Goal: Information Seeking & Learning: Learn about a topic

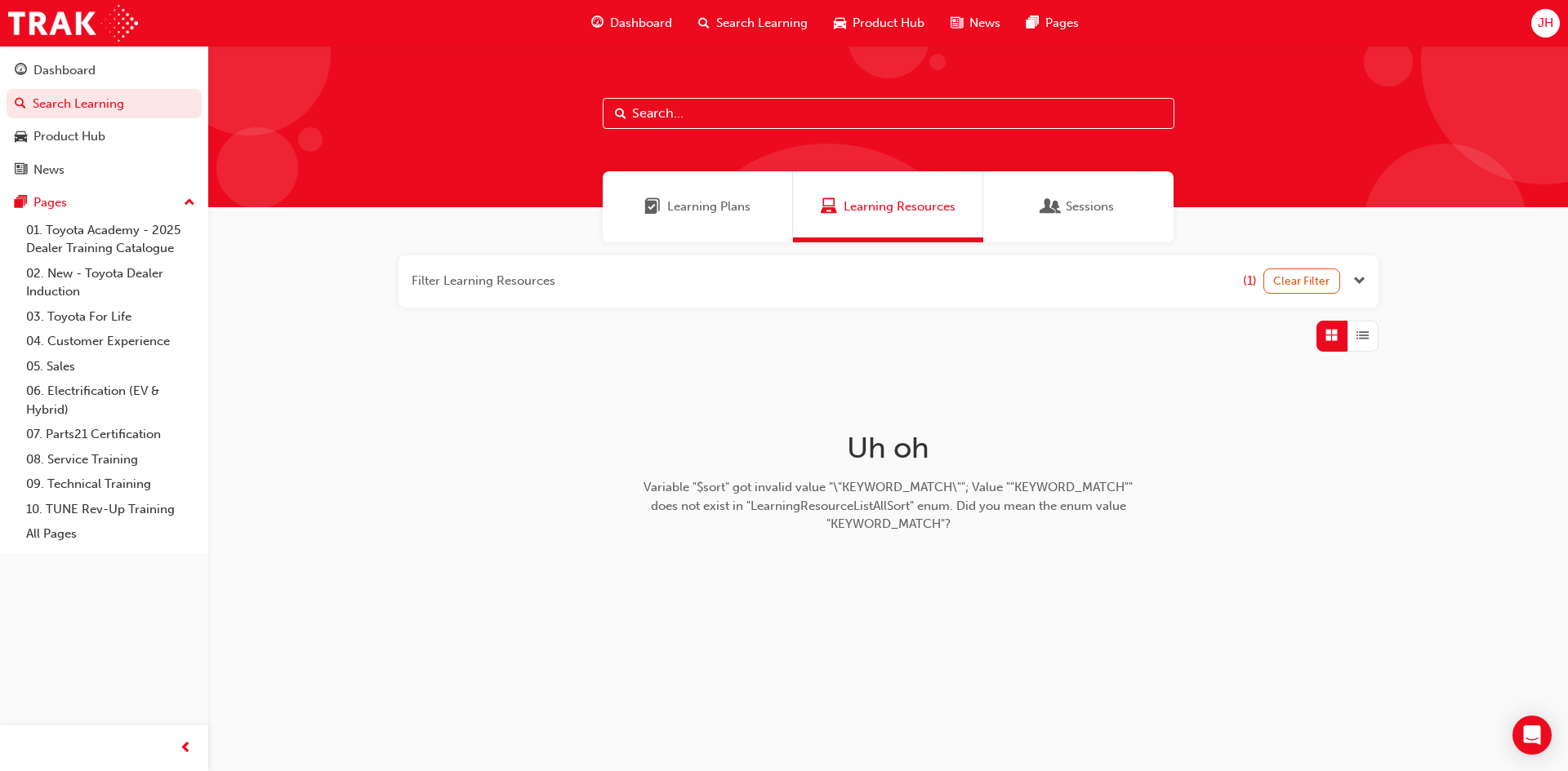
click at [653, 270] on button "button" at bounding box center [888, 282] width 979 height 53
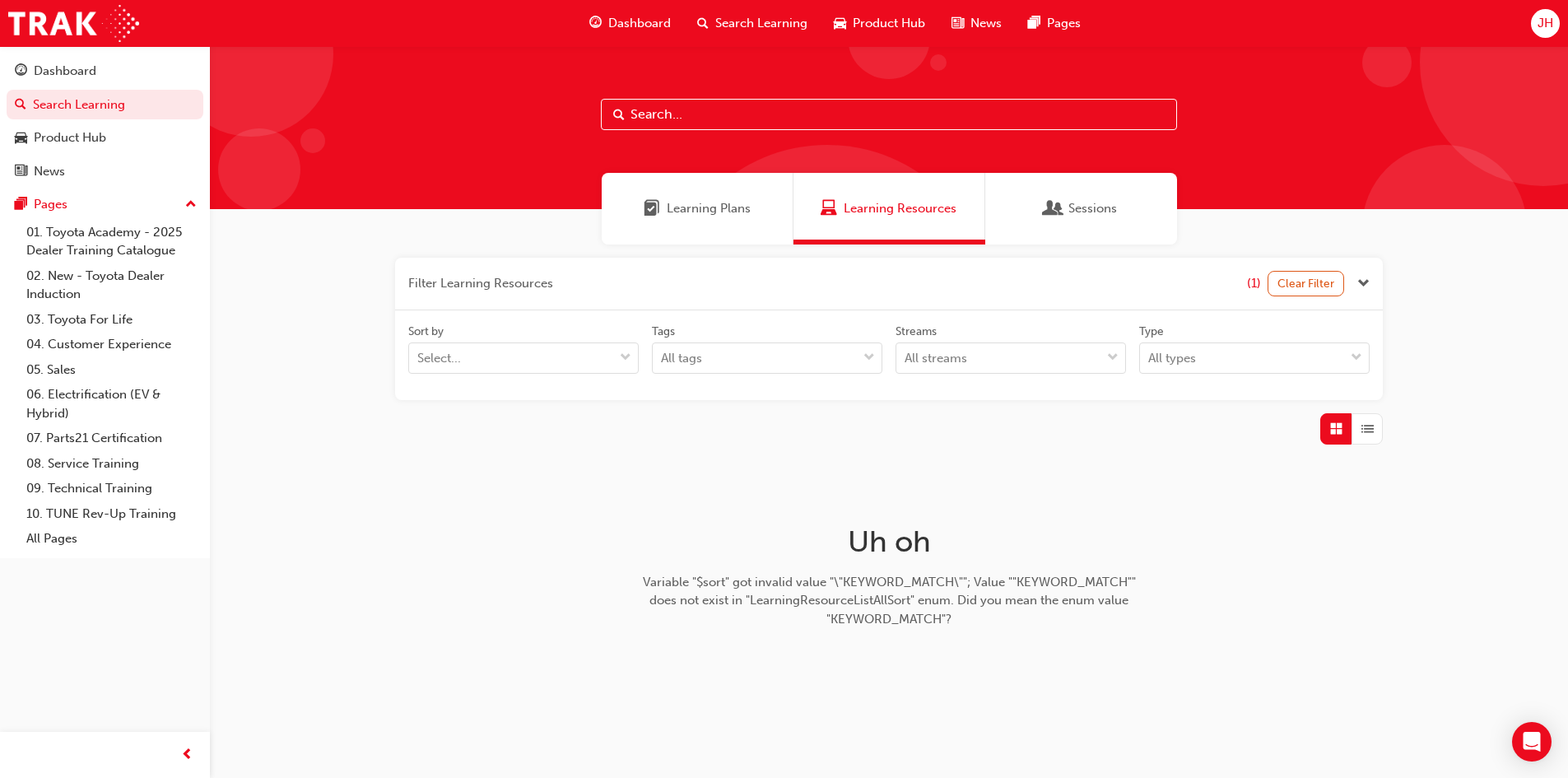
click at [659, 274] on button "button" at bounding box center [888, 284] width 987 height 53
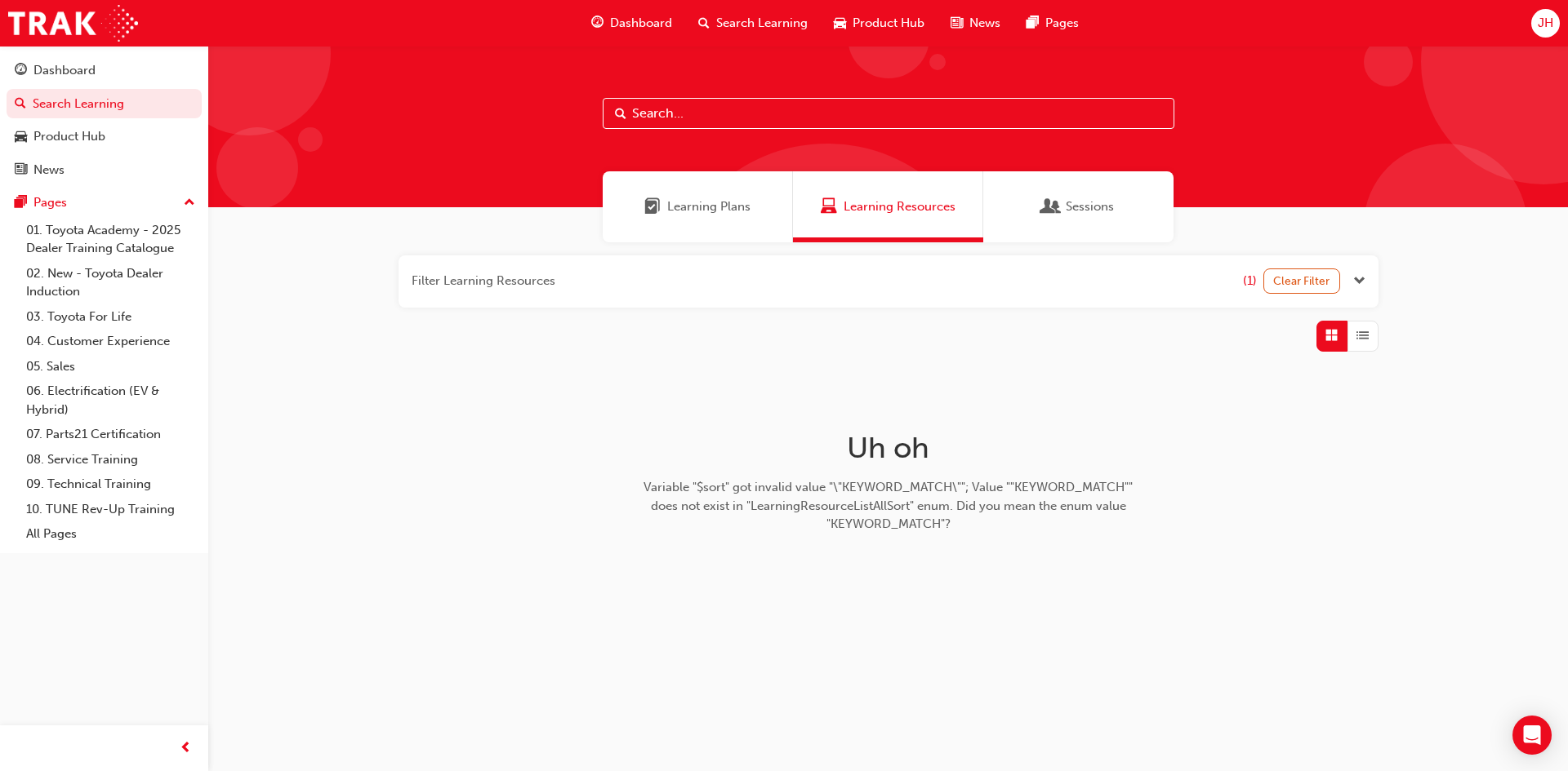
click at [681, 212] on span "Learning Plans" at bounding box center [709, 206] width 84 height 19
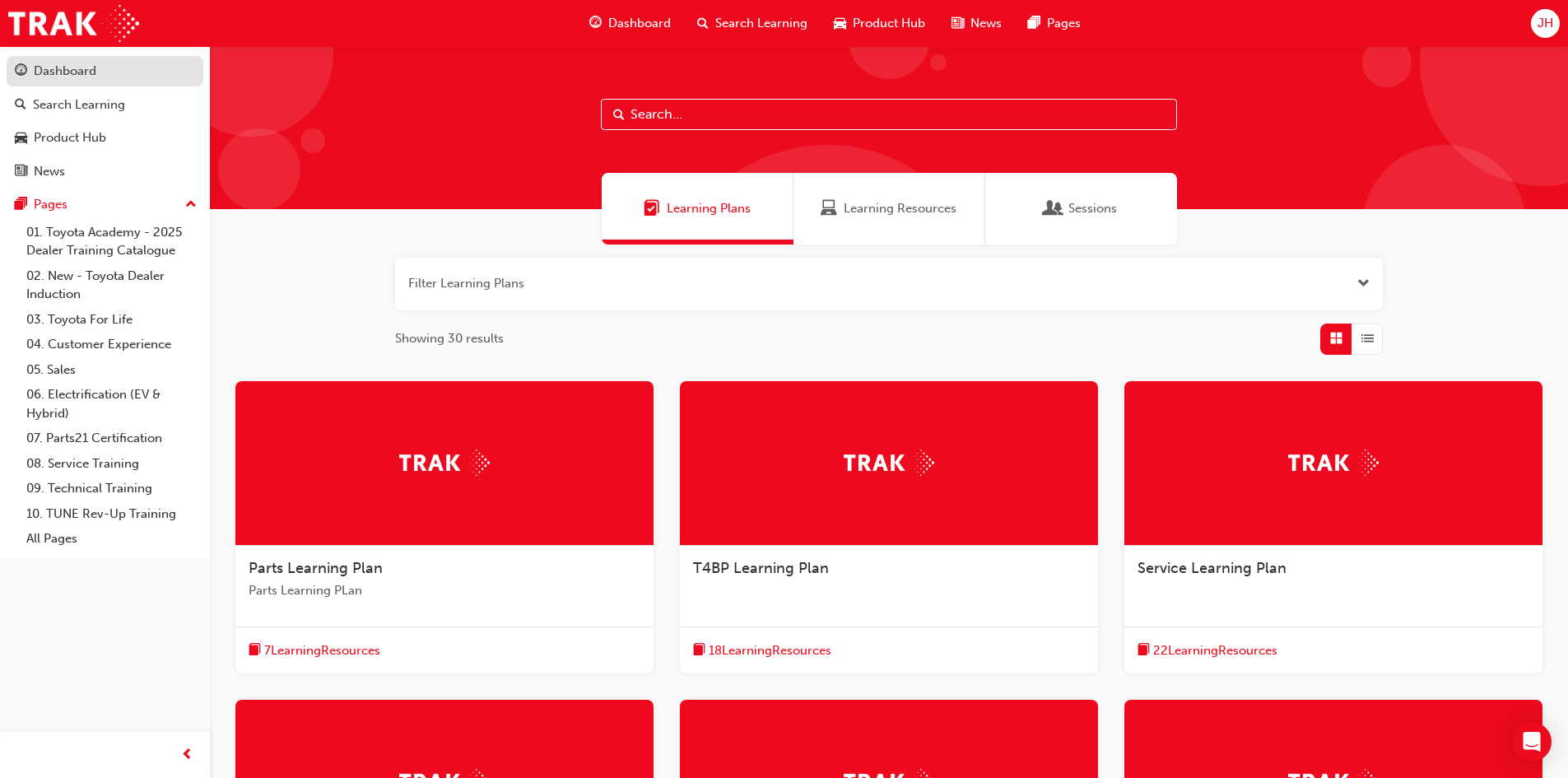
click at [116, 79] on div "Dashboard" at bounding box center [104, 71] width 180 height 20
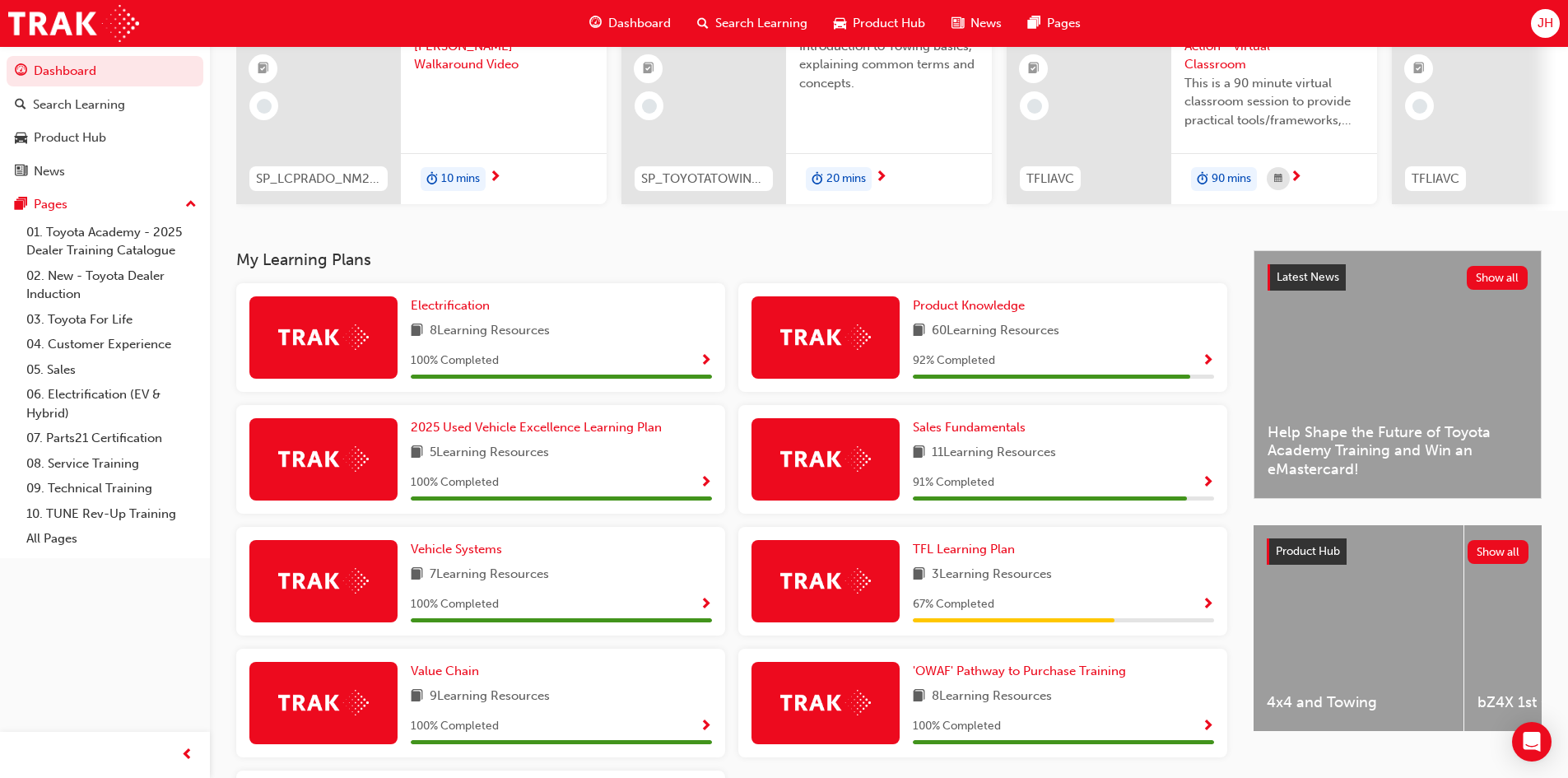
scroll to position [165, 0]
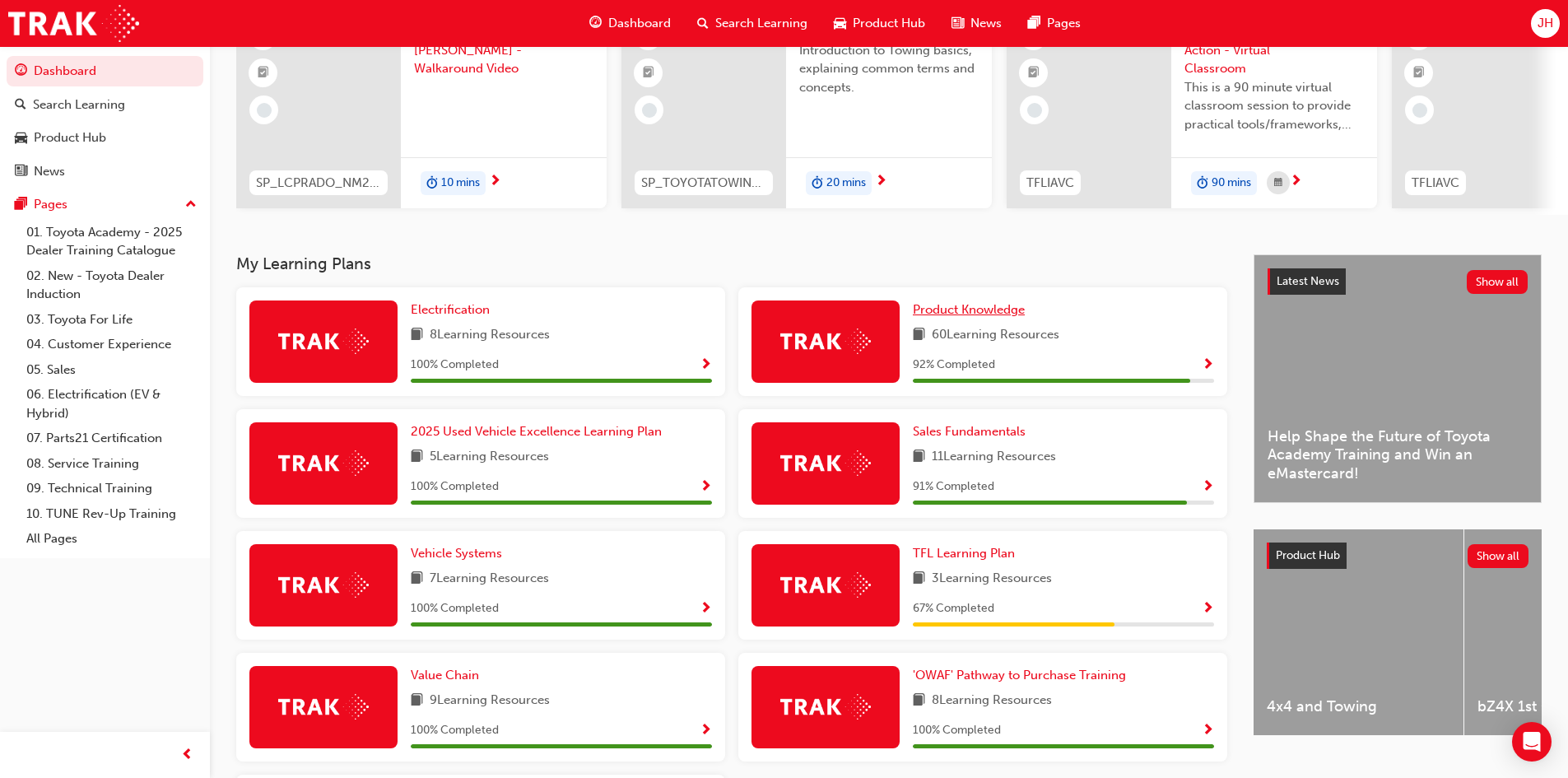
click at [951, 317] on span "Product Knowledge" at bounding box center [969, 310] width 112 height 15
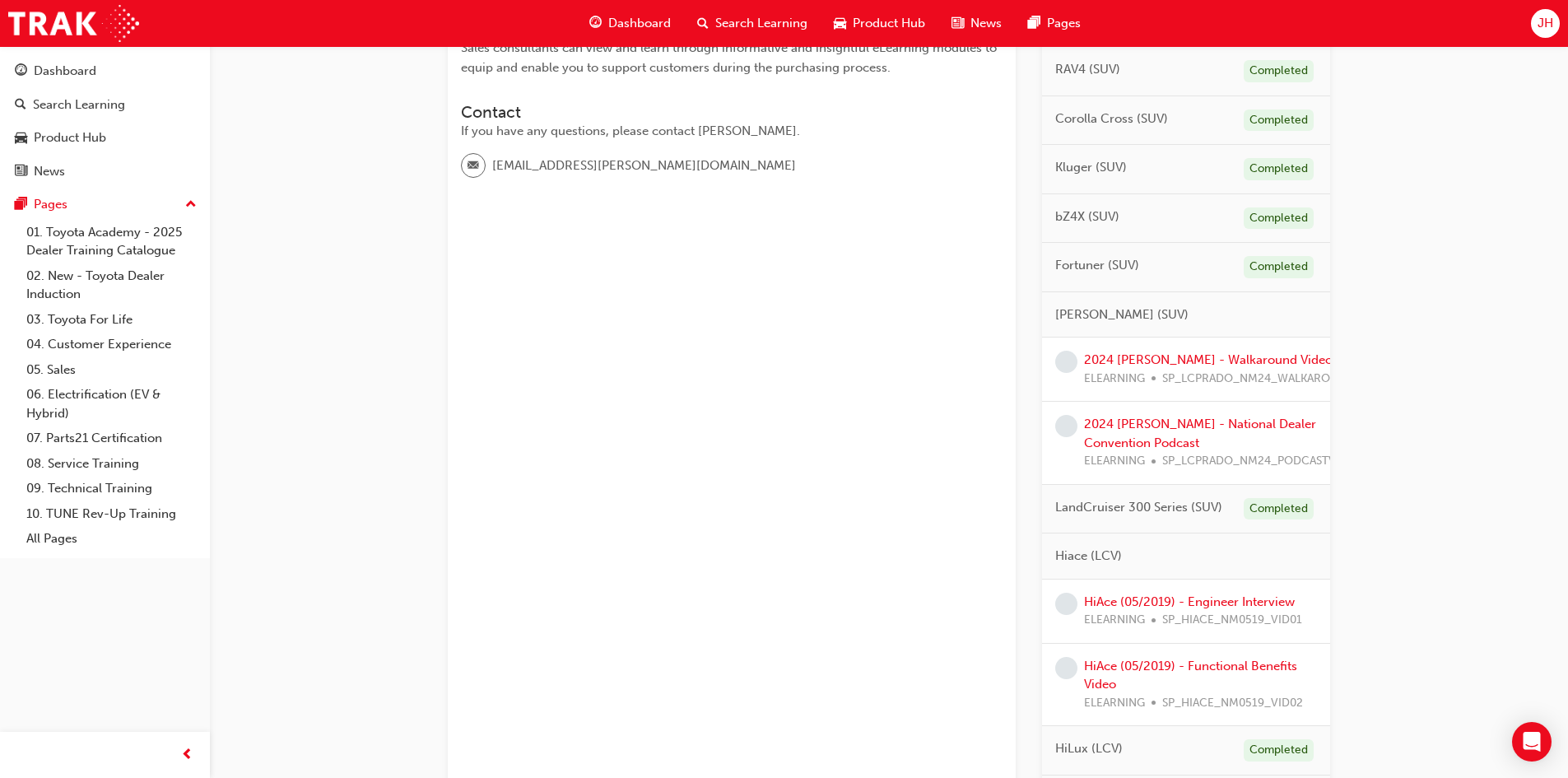
scroll to position [494, 0]
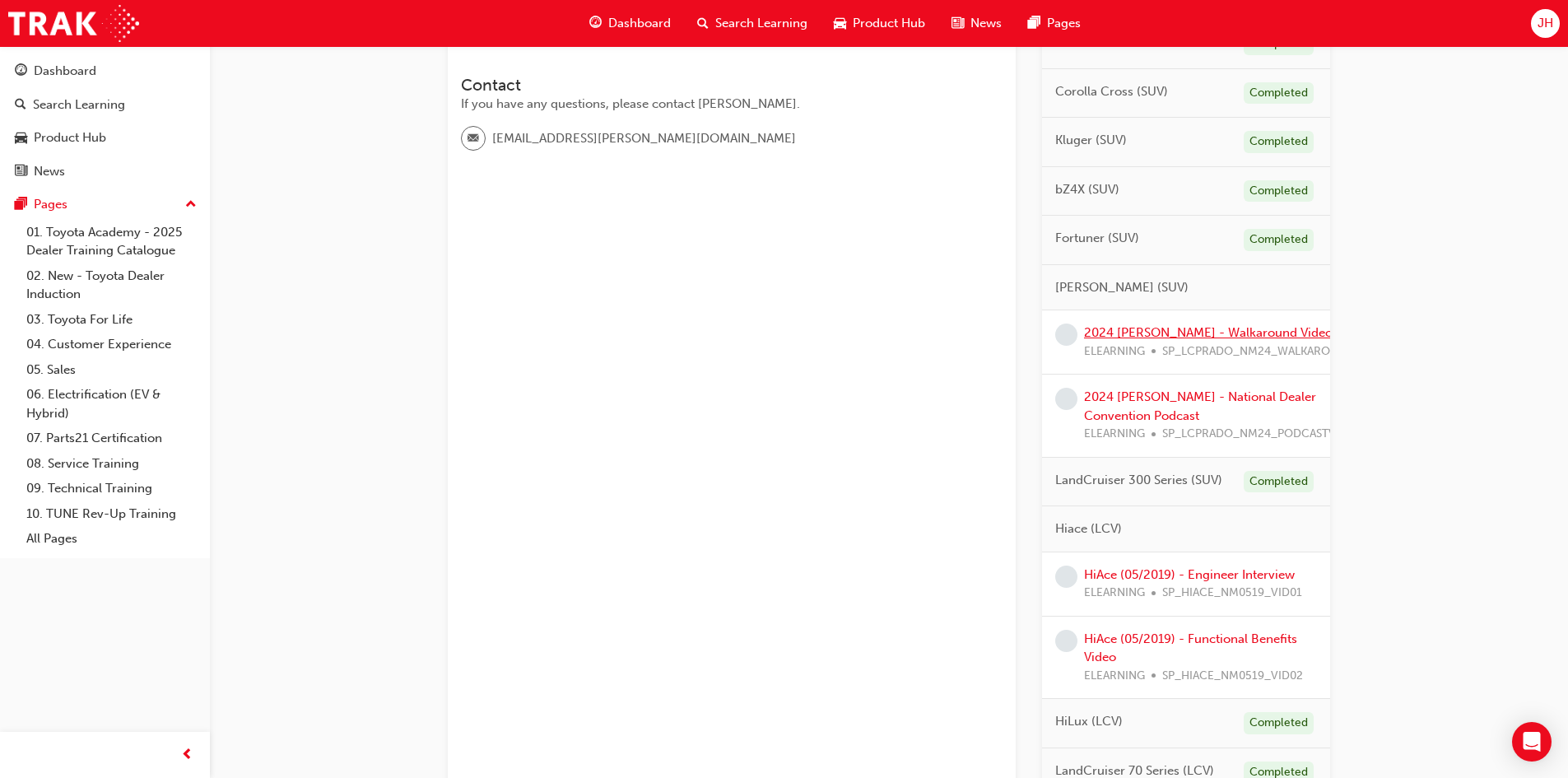
click at [1197, 337] on link "2024 [PERSON_NAME] - Walkaround Video" at bounding box center [1208, 333] width 248 height 15
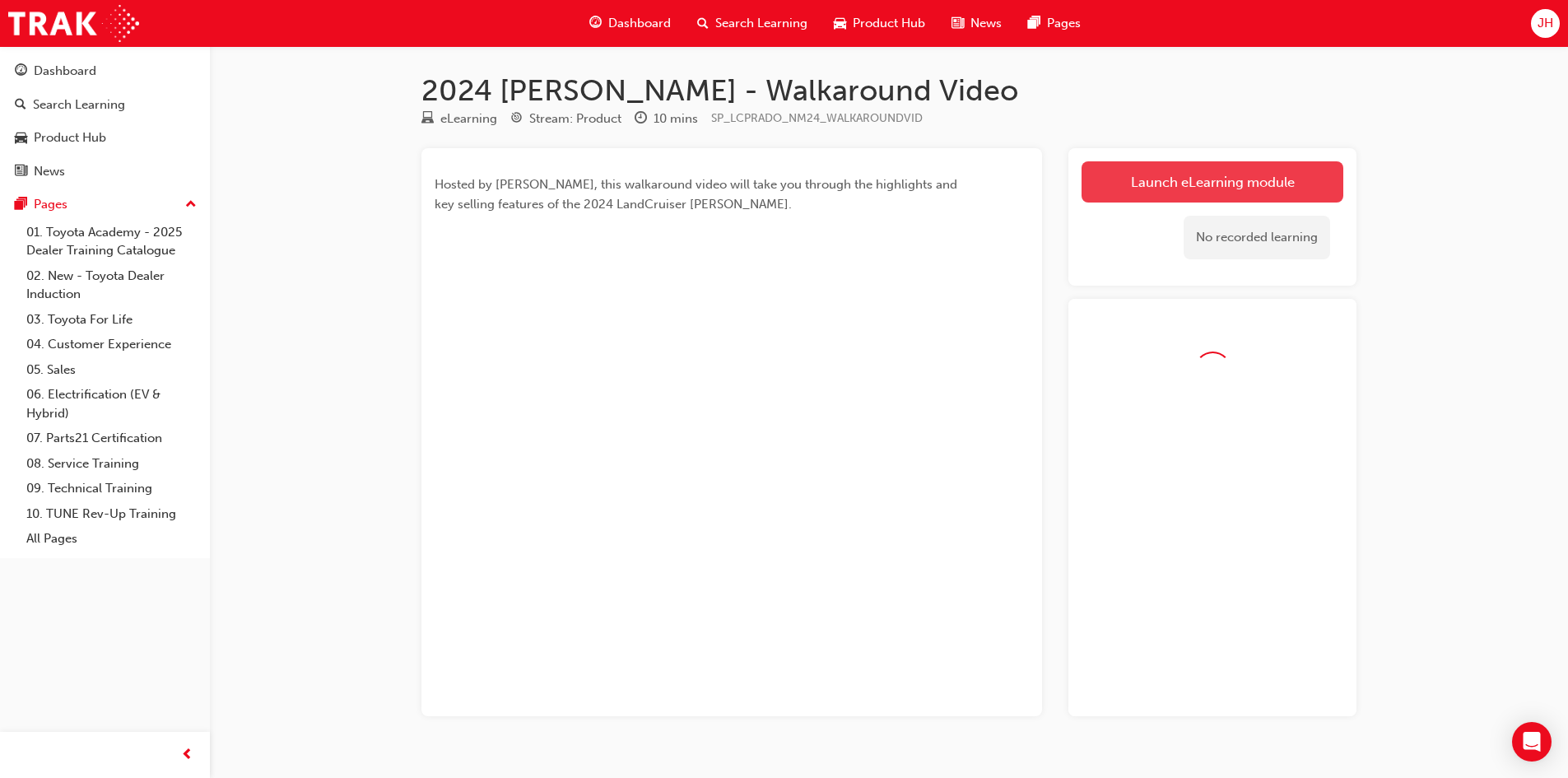
click at [1215, 192] on link "Launch eLearning module" at bounding box center [1213, 181] width 262 height 41
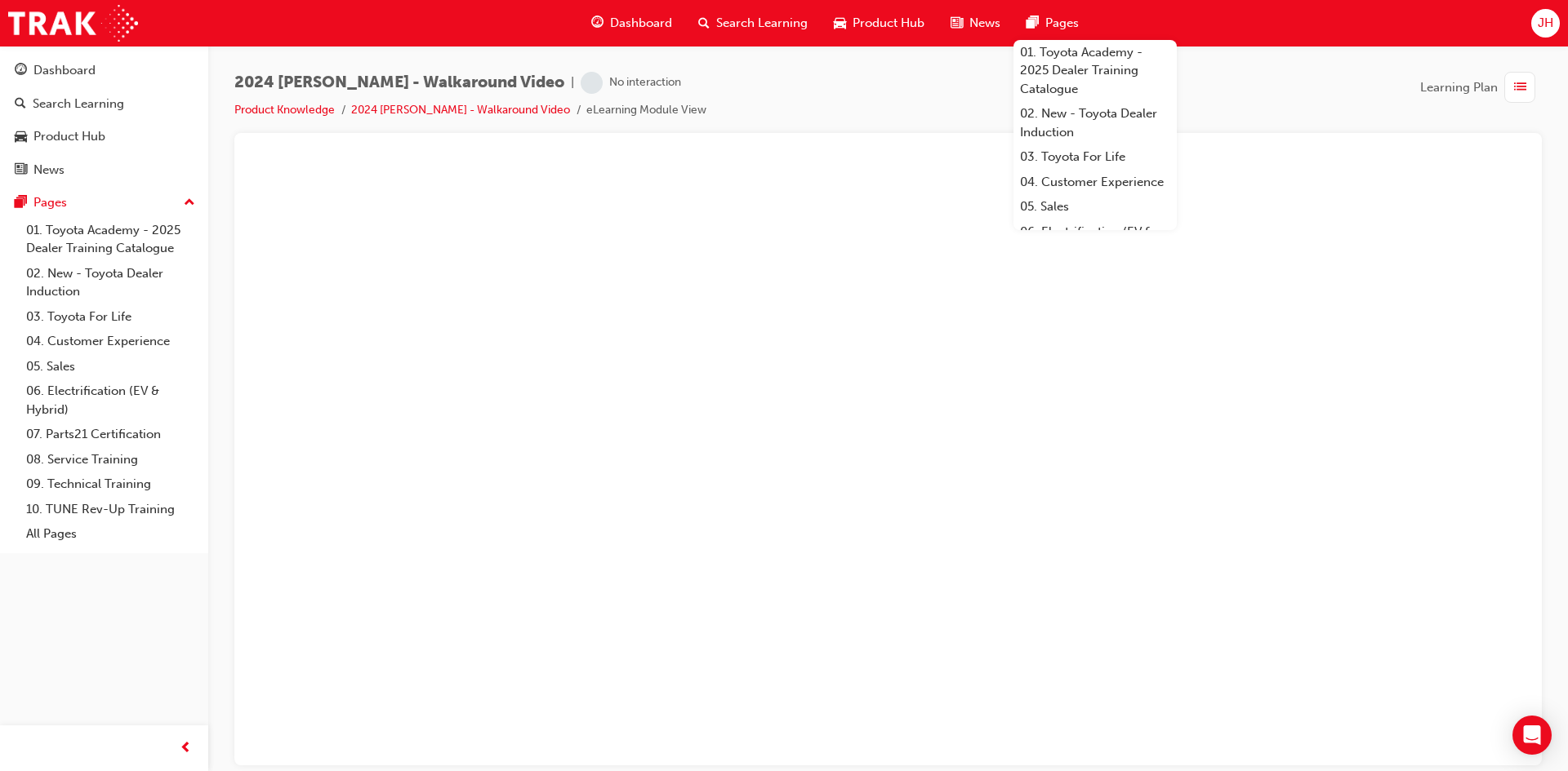
click at [795, 92] on div "2024 LC Prado - Walkaround Video | No interaction Product Knowledge 2024 LC Pra…" at bounding box center [888, 102] width 1307 height 61
click at [444, 107] on link "2024 [PERSON_NAME] - Walkaround Video" at bounding box center [460, 109] width 219 height 14
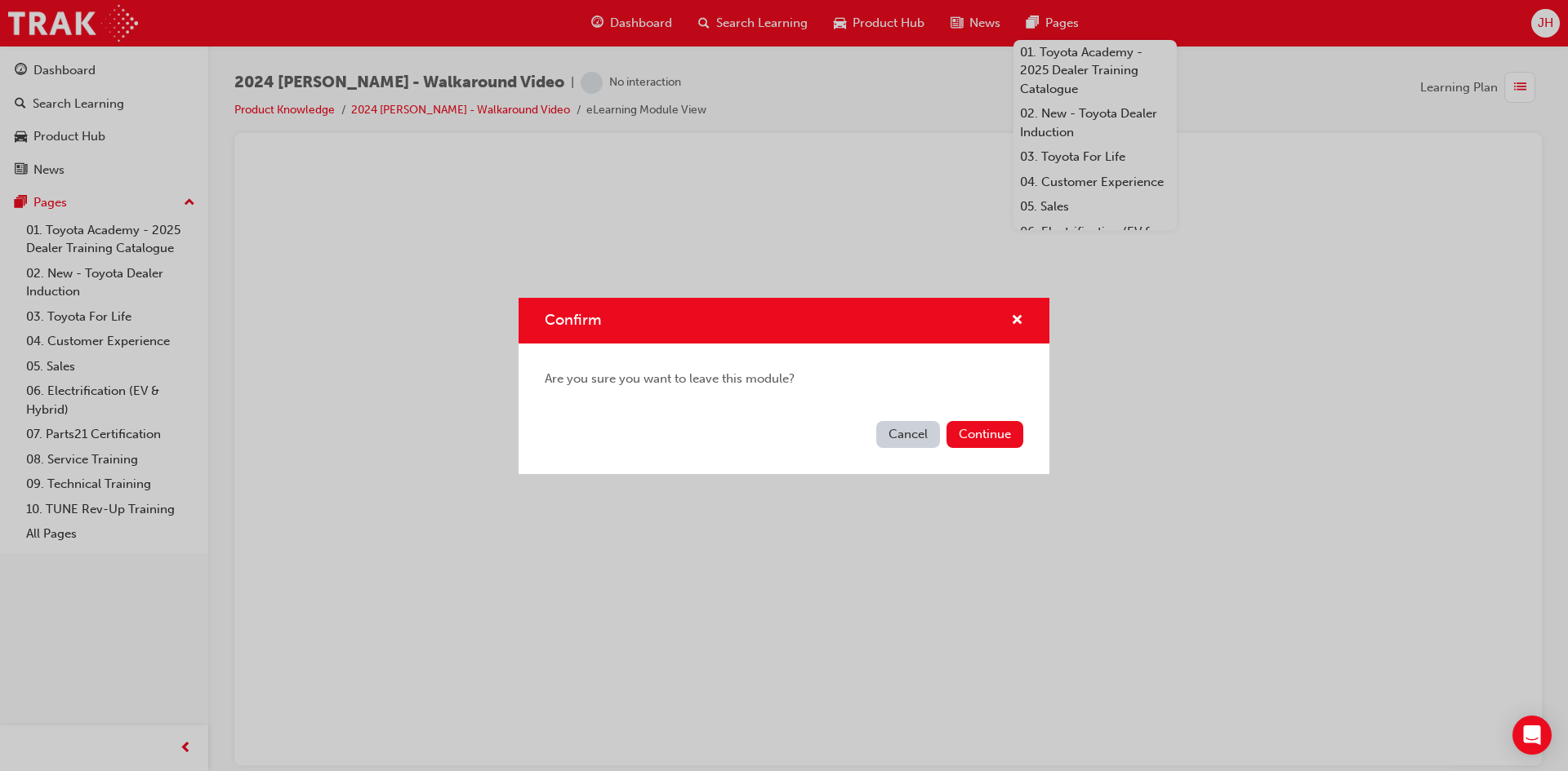
click at [988, 420] on div "Cancel Continue" at bounding box center [784, 445] width 531 height 60
click at [989, 428] on button "Continue" at bounding box center [985, 435] width 76 height 27
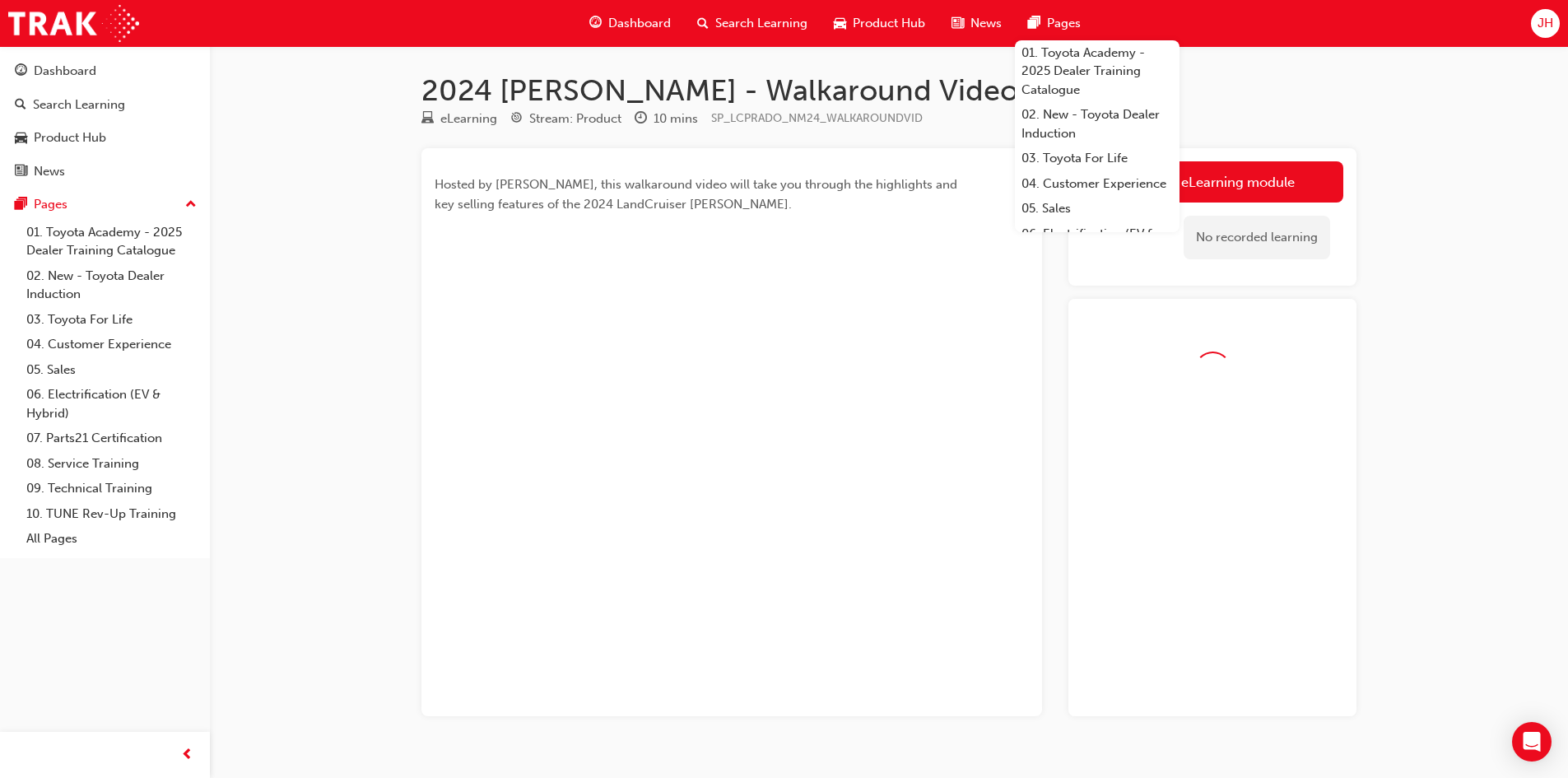
click at [1091, 322] on div at bounding box center [1213, 508] width 289 height 419
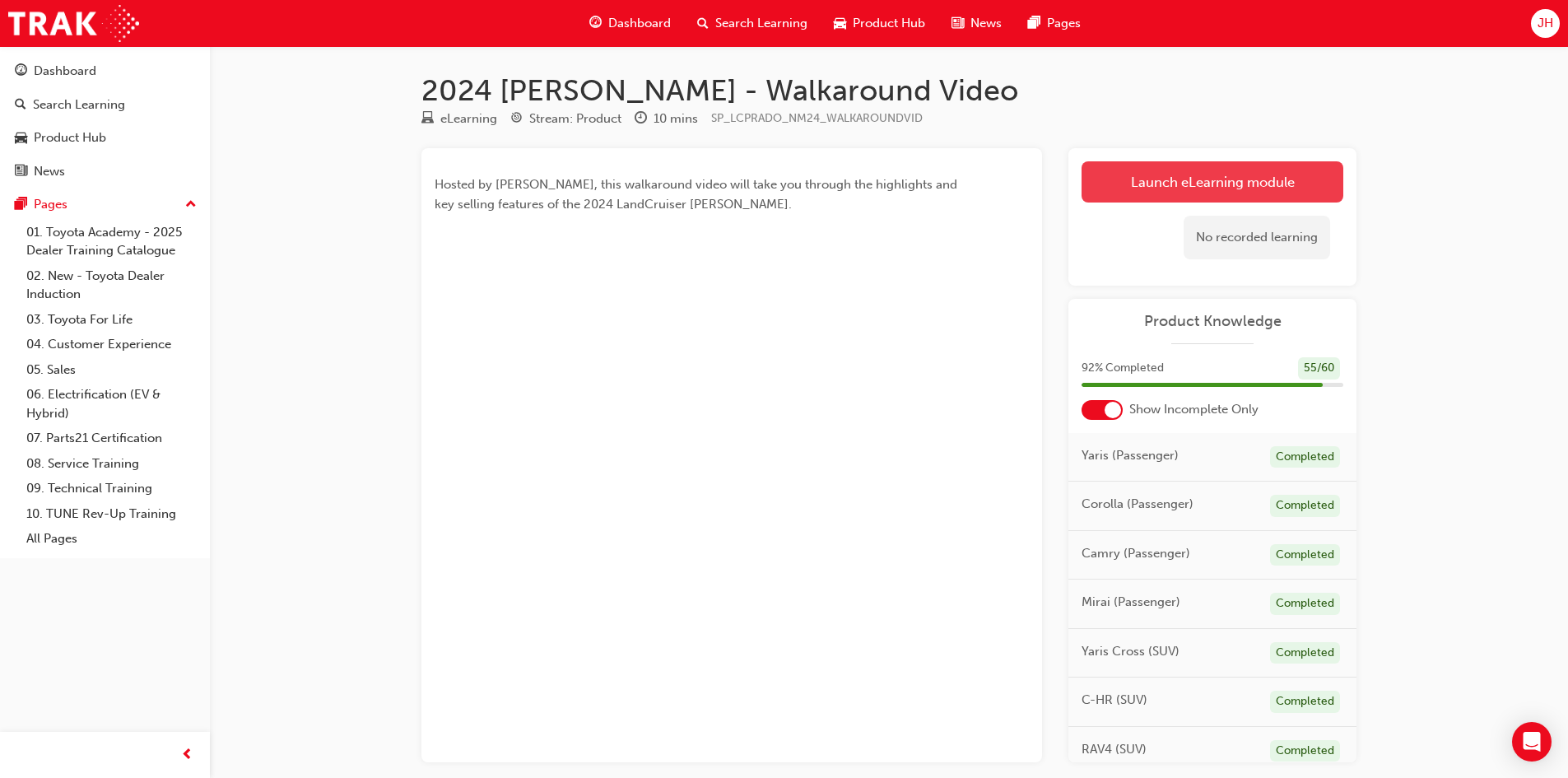
click at [1167, 175] on link "Launch eLearning module" at bounding box center [1213, 181] width 262 height 41
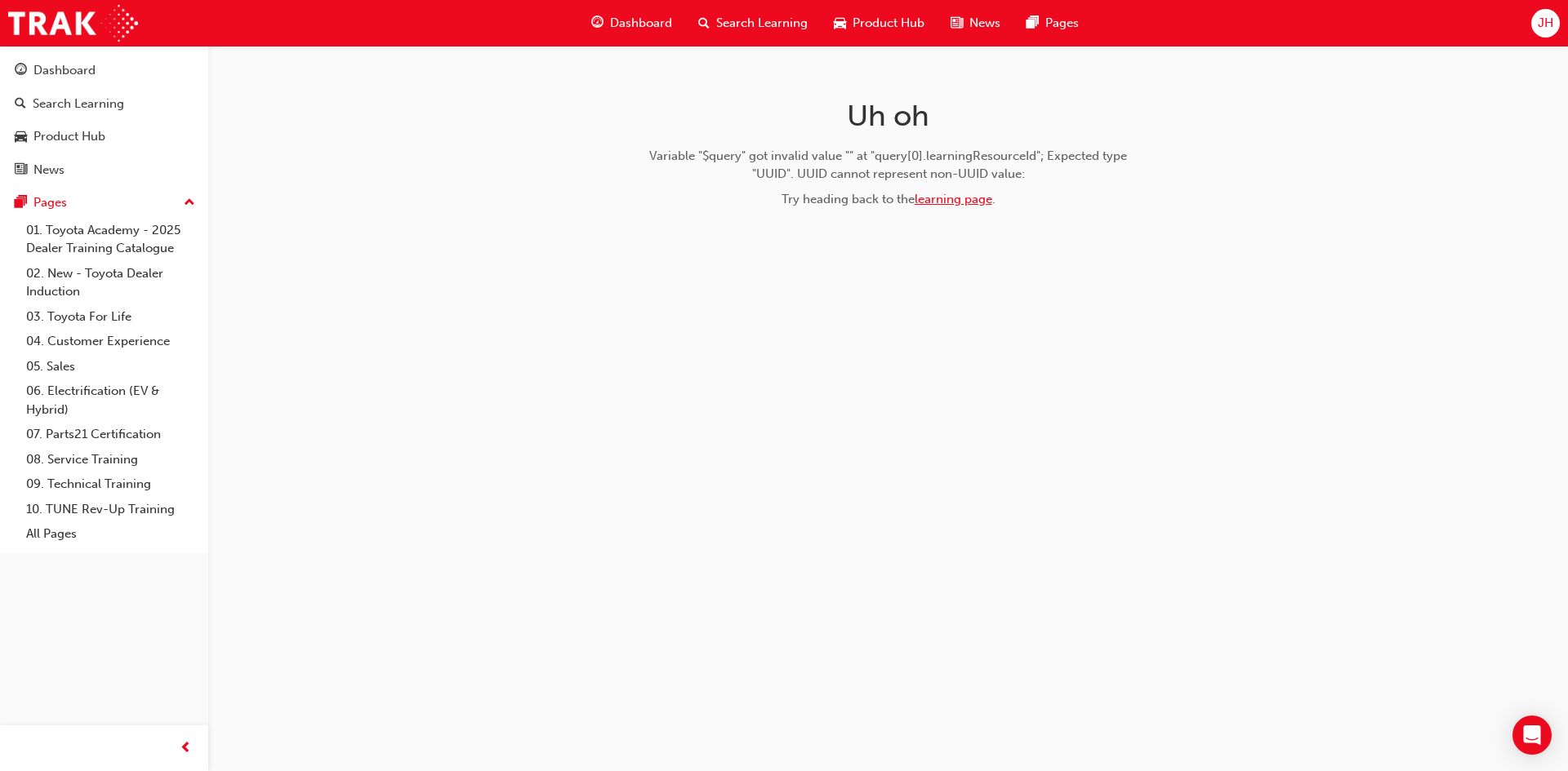
click at [948, 200] on link "learning page" at bounding box center [953, 199] width 77 height 15
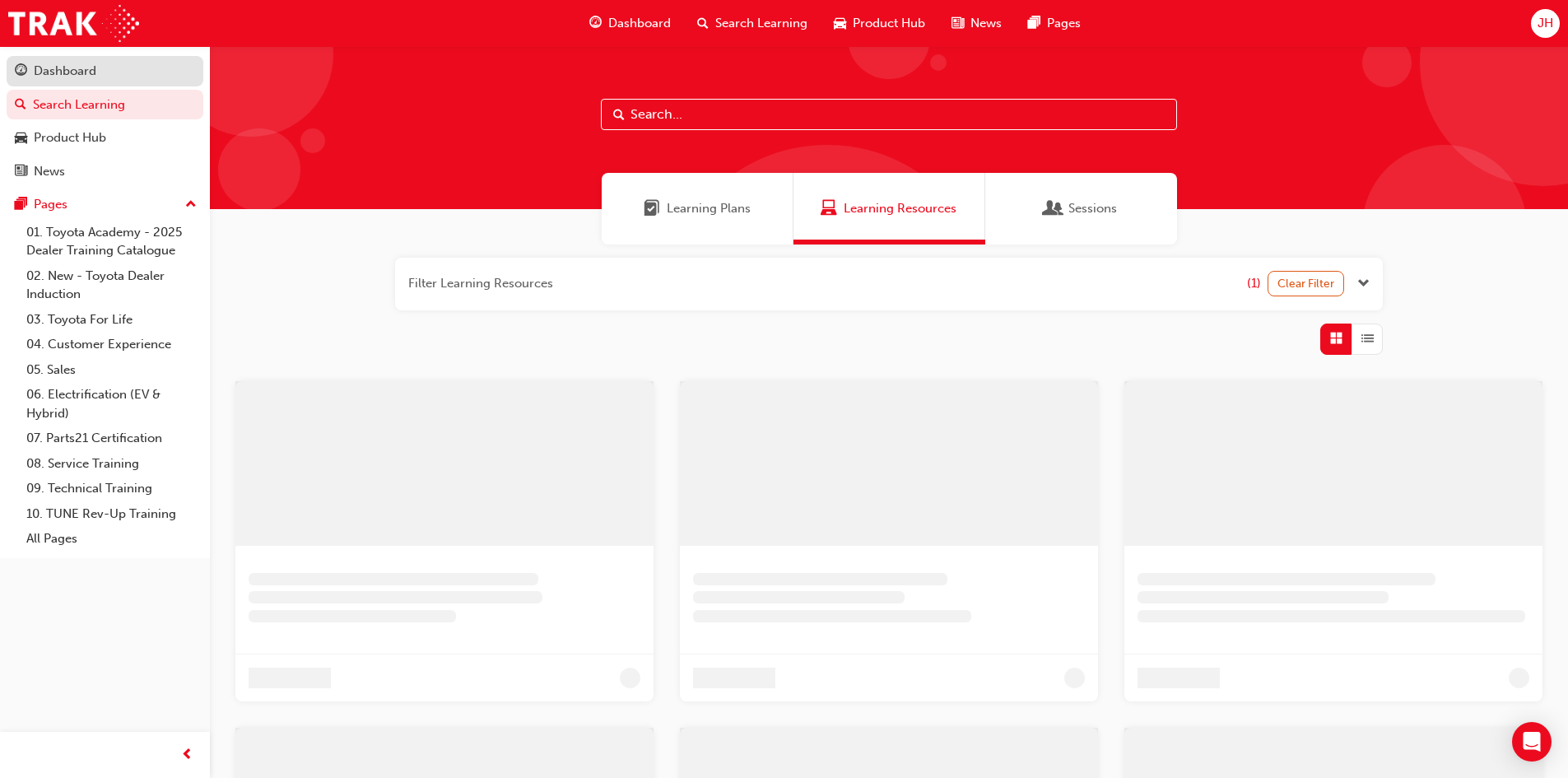
click at [49, 77] on div "Dashboard" at bounding box center [65, 71] width 62 height 19
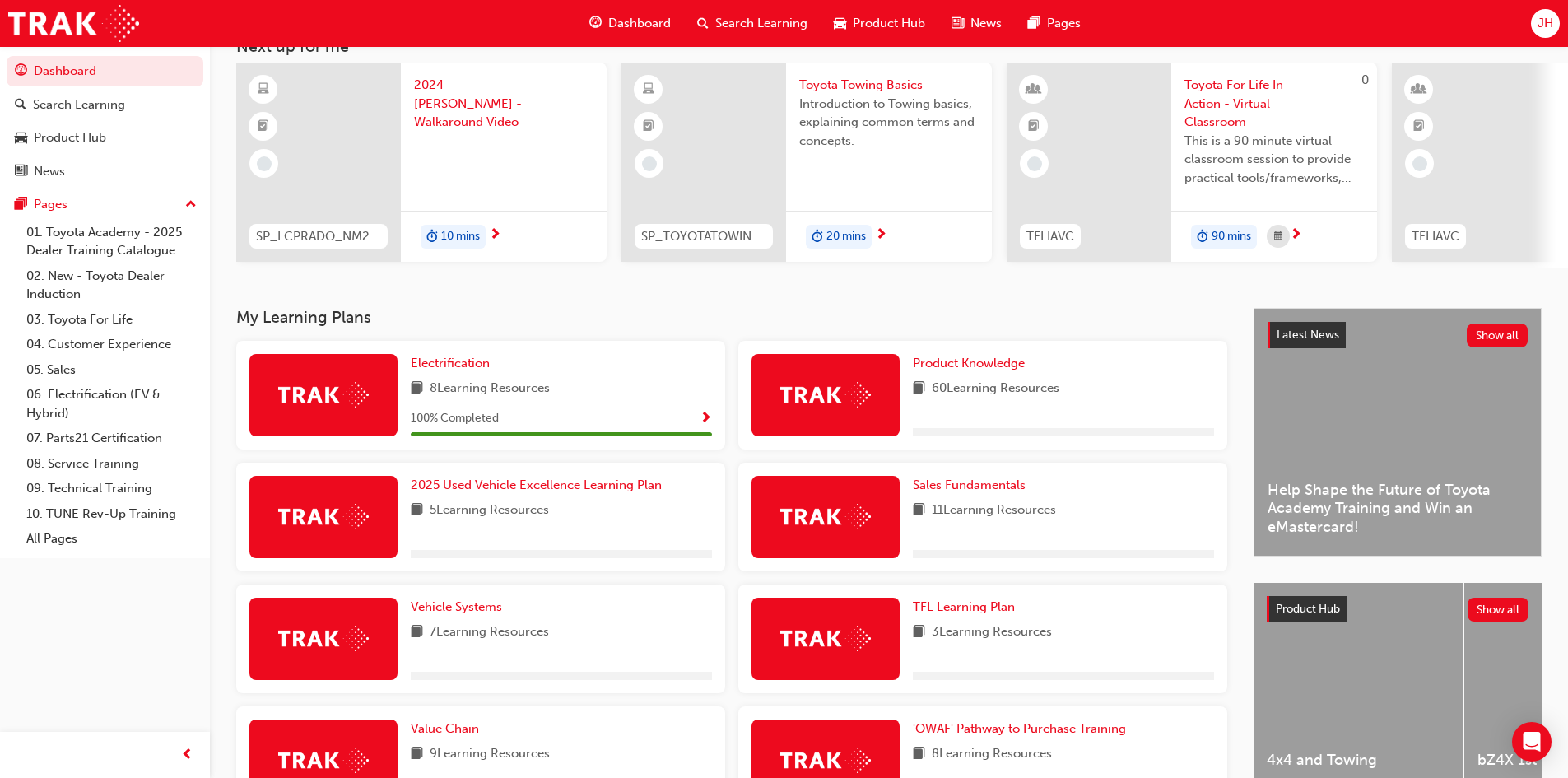
scroll to position [82, 0]
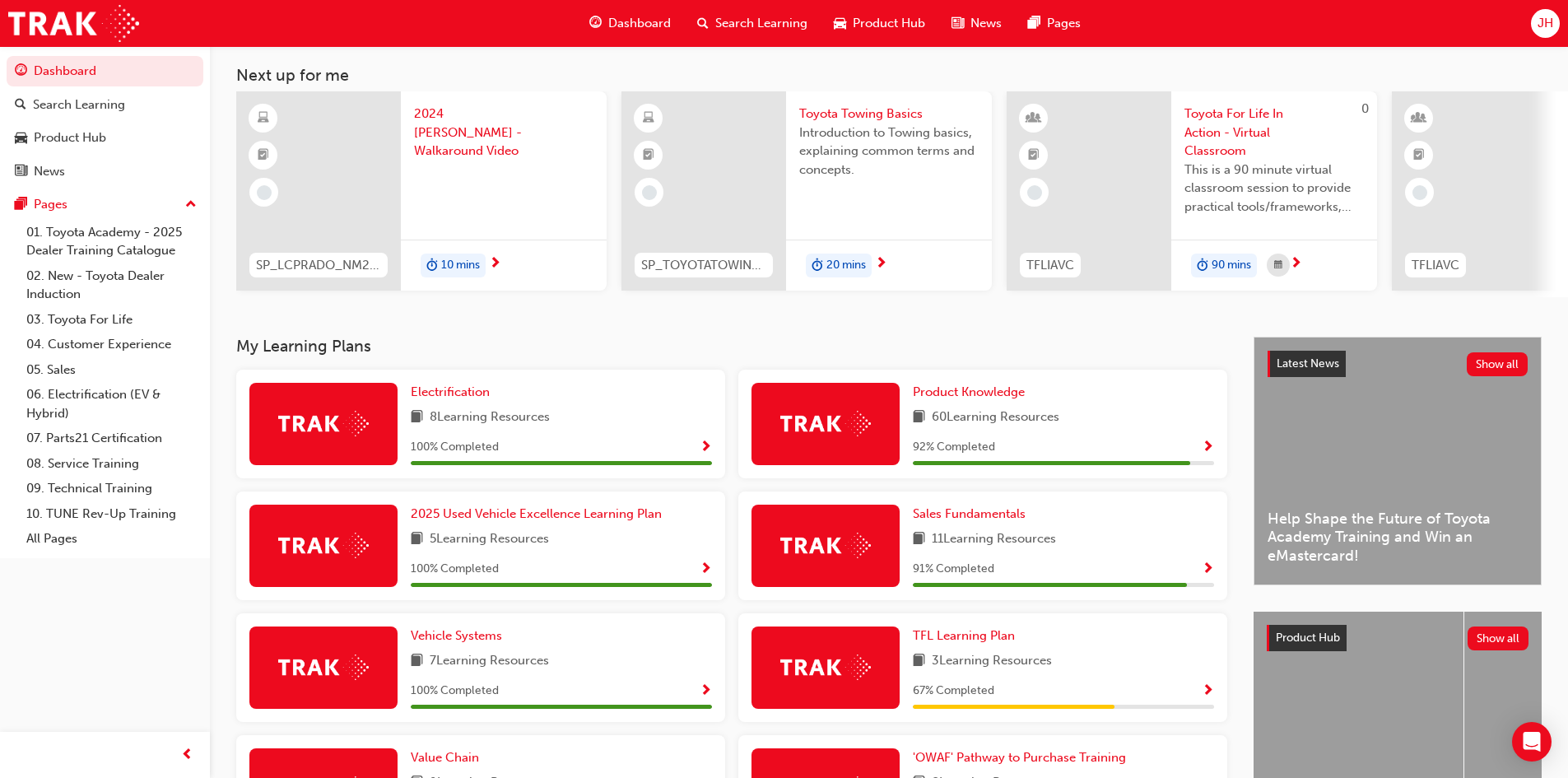
click at [459, 263] on span "10 mins" at bounding box center [461, 266] width 38 height 19
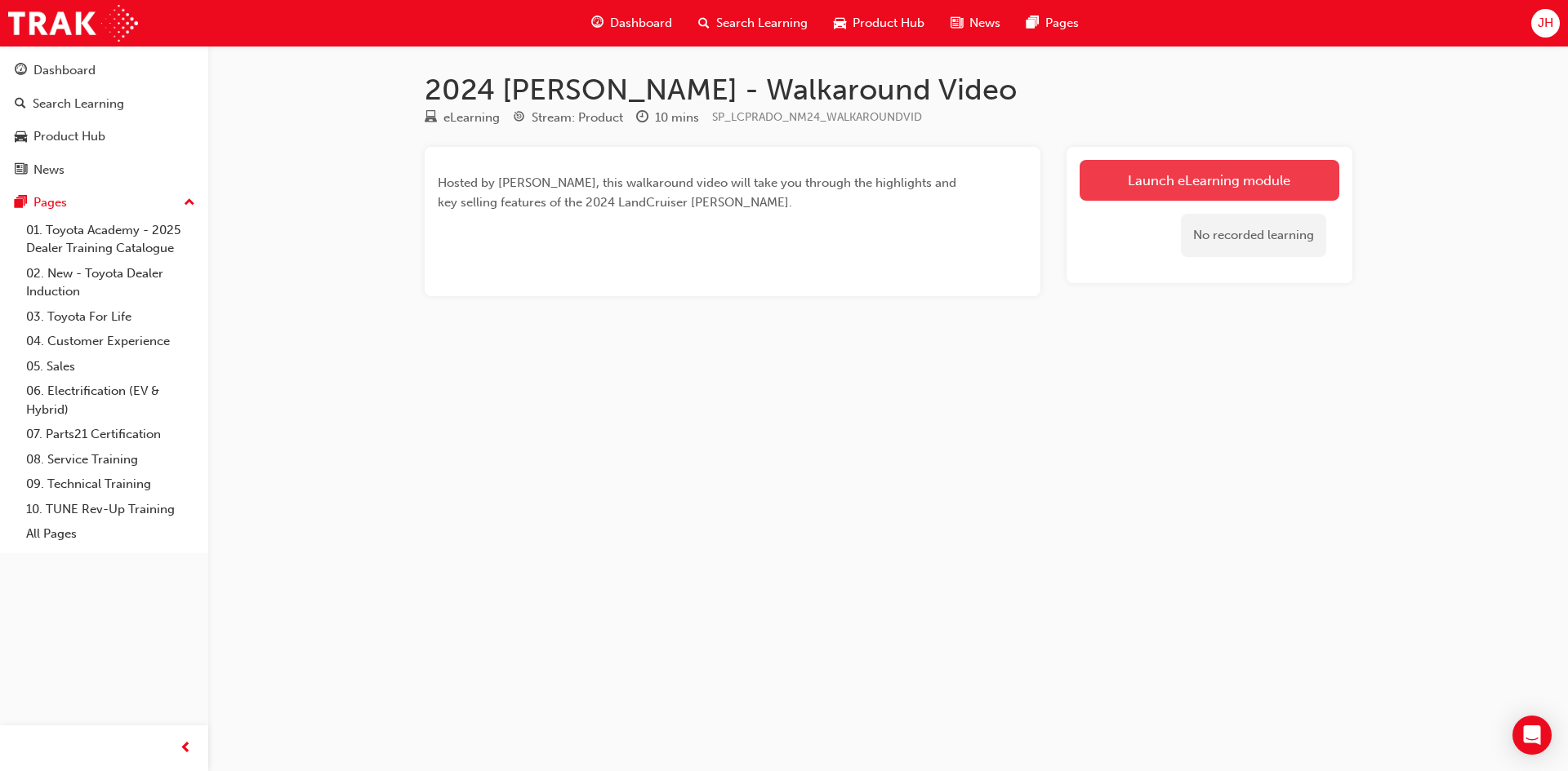
click at [1134, 187] on link "Launch eLearning module" at bounding box center [1209, 180] width 260 height 41
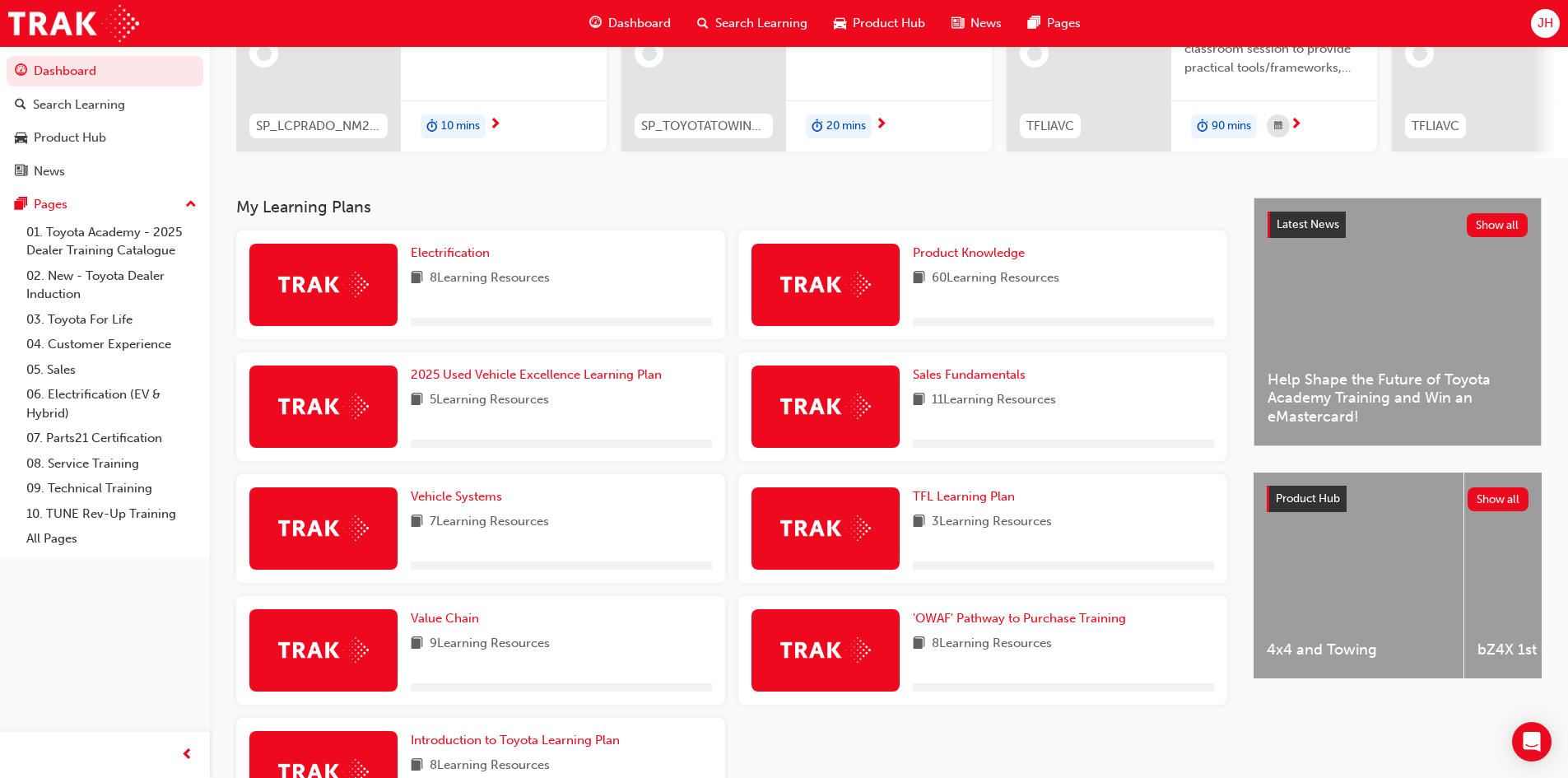
scroll to position [247, 0]
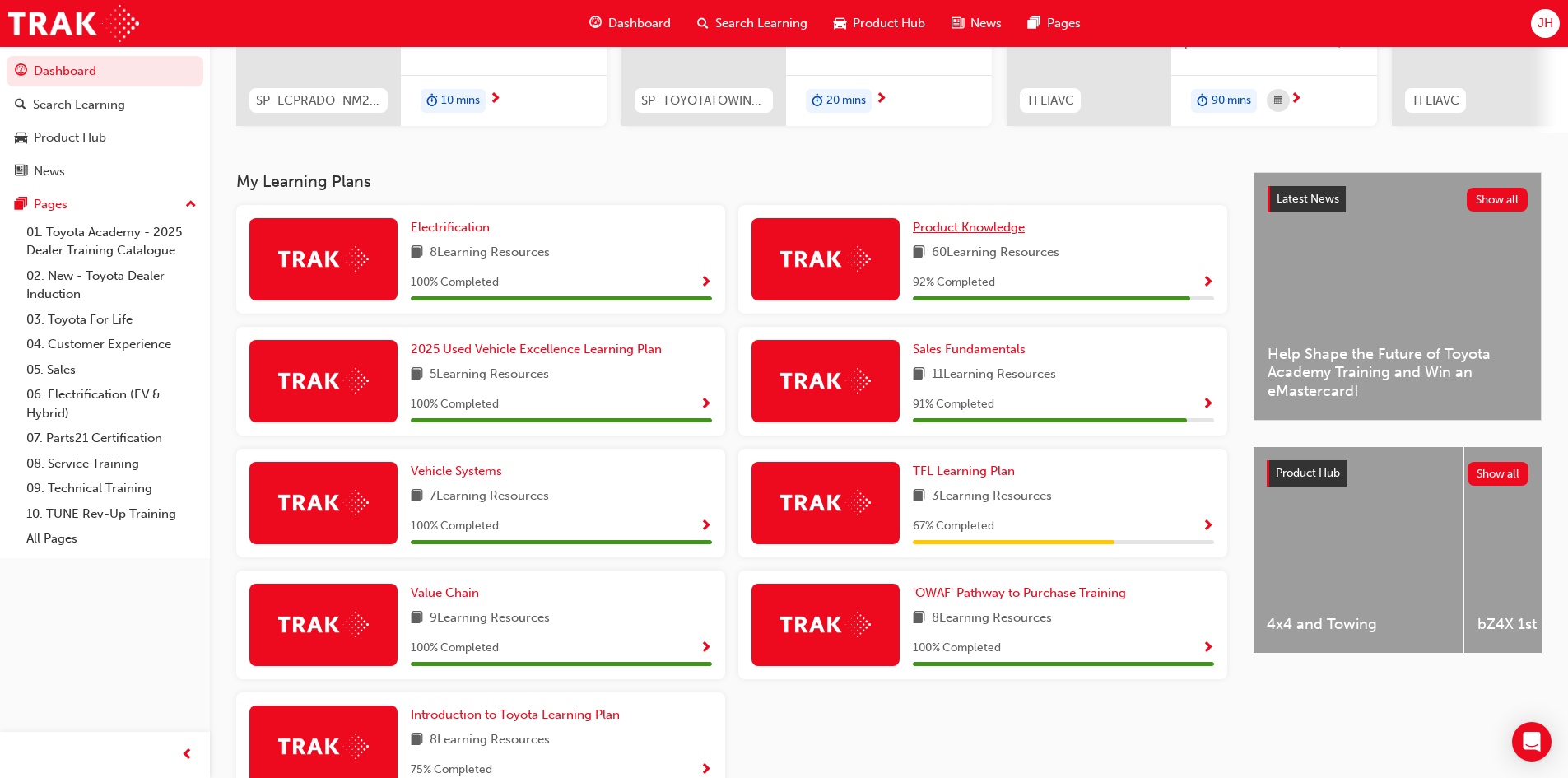
click at [972, 228] on span "Product Knowledge" at bounding box center [969, 227] width 112 height 15
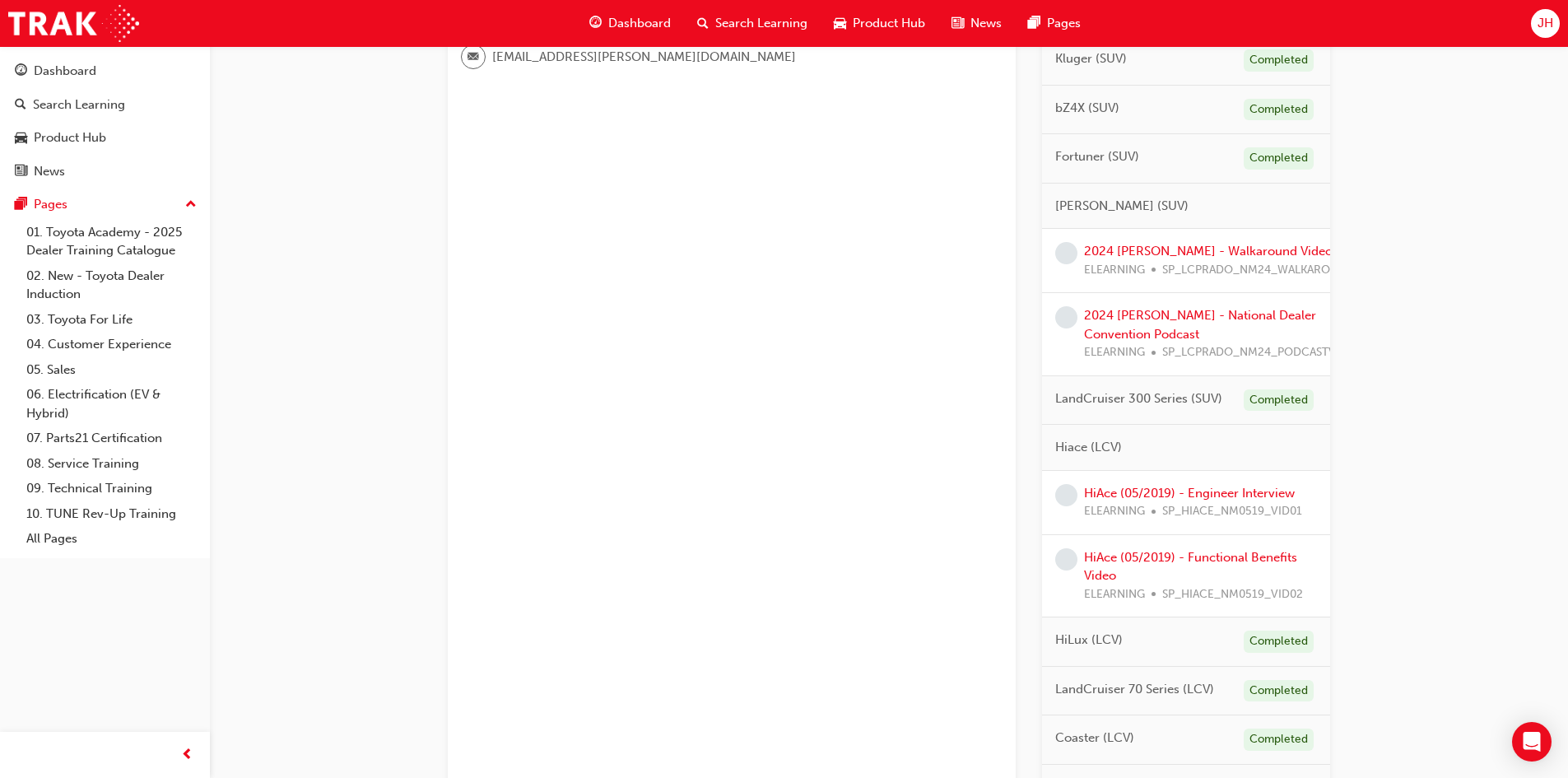
scroll to position [576, 0]
click at [1120, 325] on link "2024 [PERSON_NAME] - National Dealer Convention Podcast" at bounding box center [1200, 323] width 232 height 34
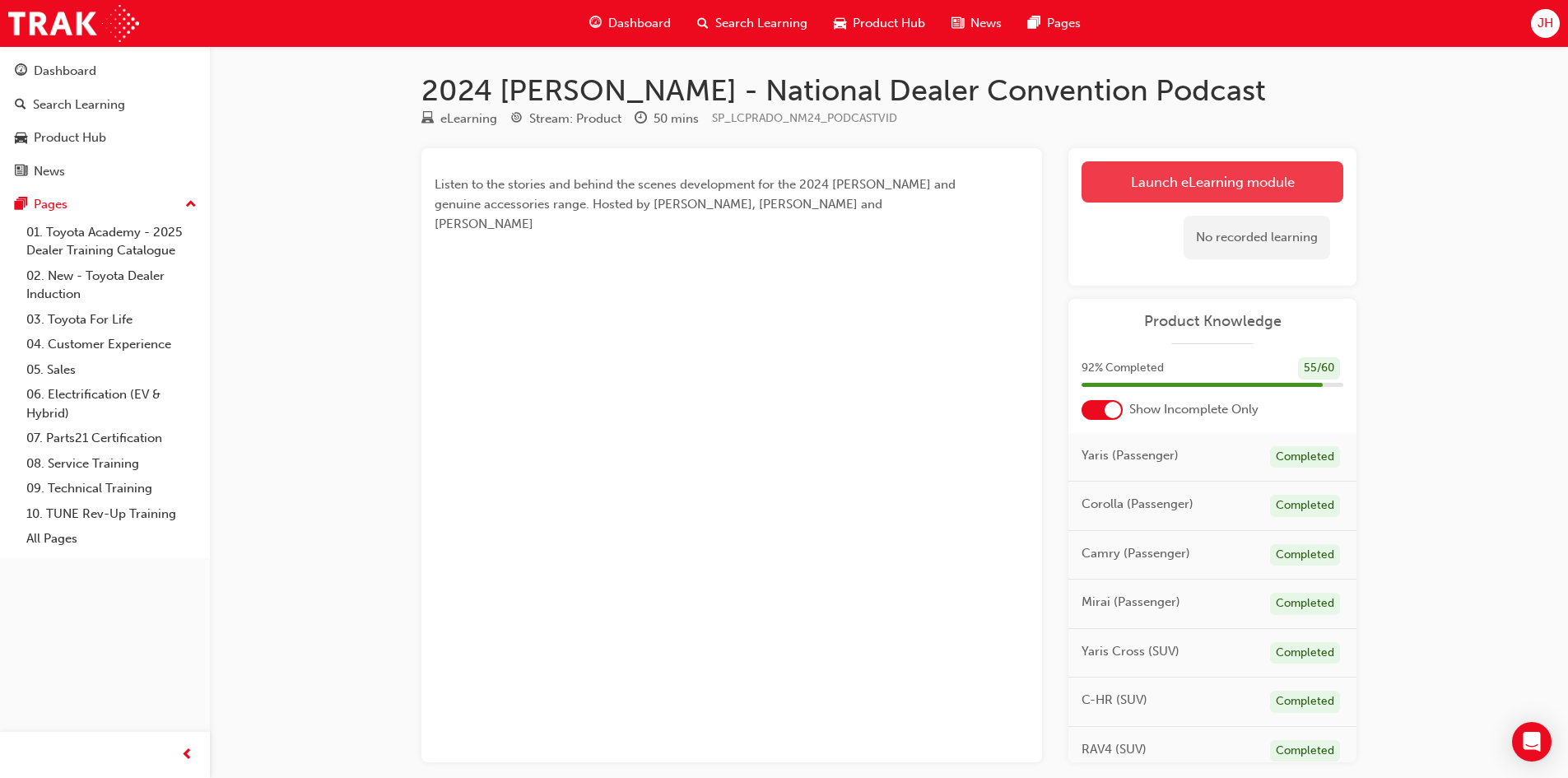
click at [1187, 178] on link "Launch eLearning module" at bounding box center [1213, 181] width 262 height 41
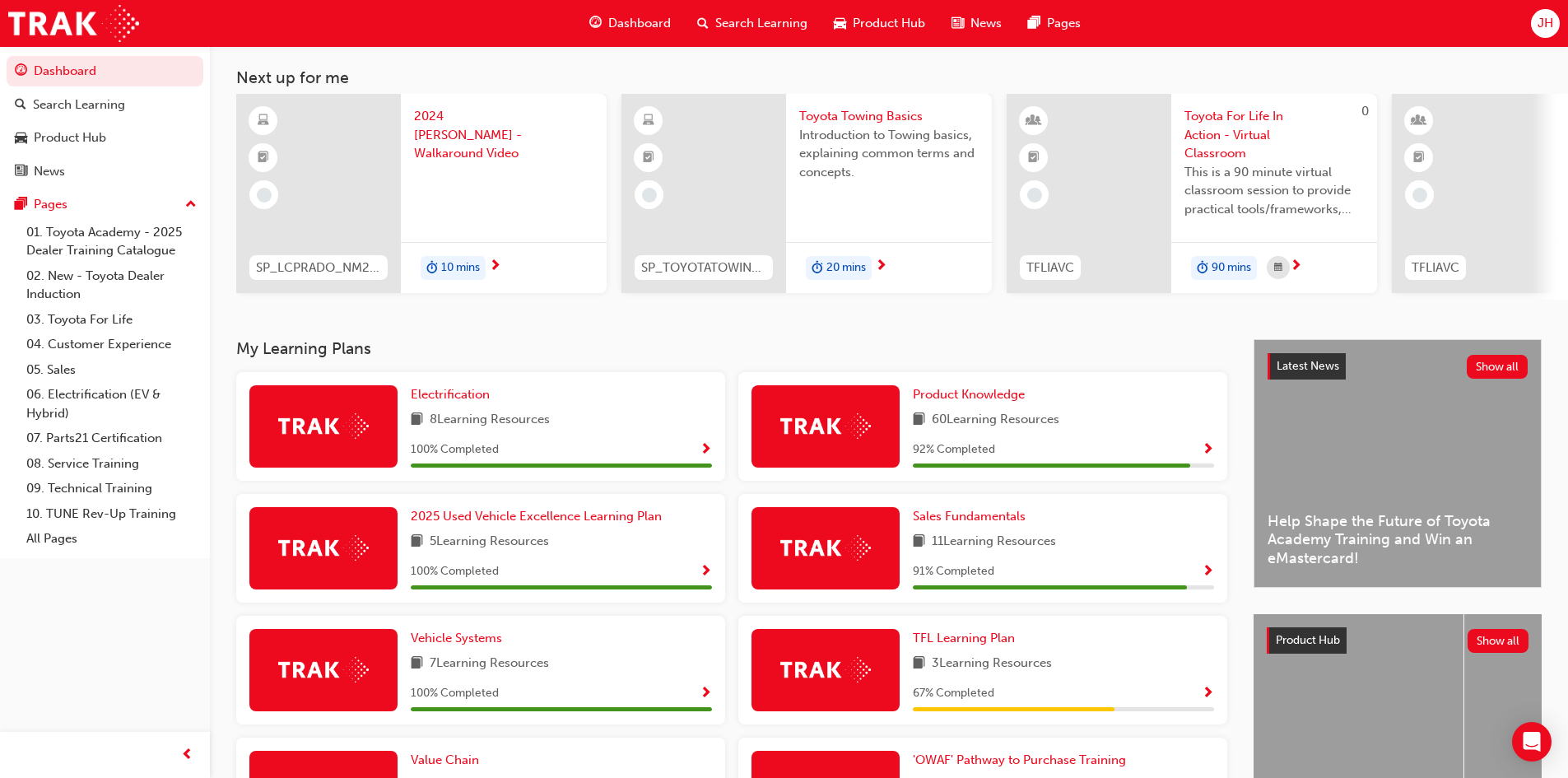
scroll to position [247, 0]
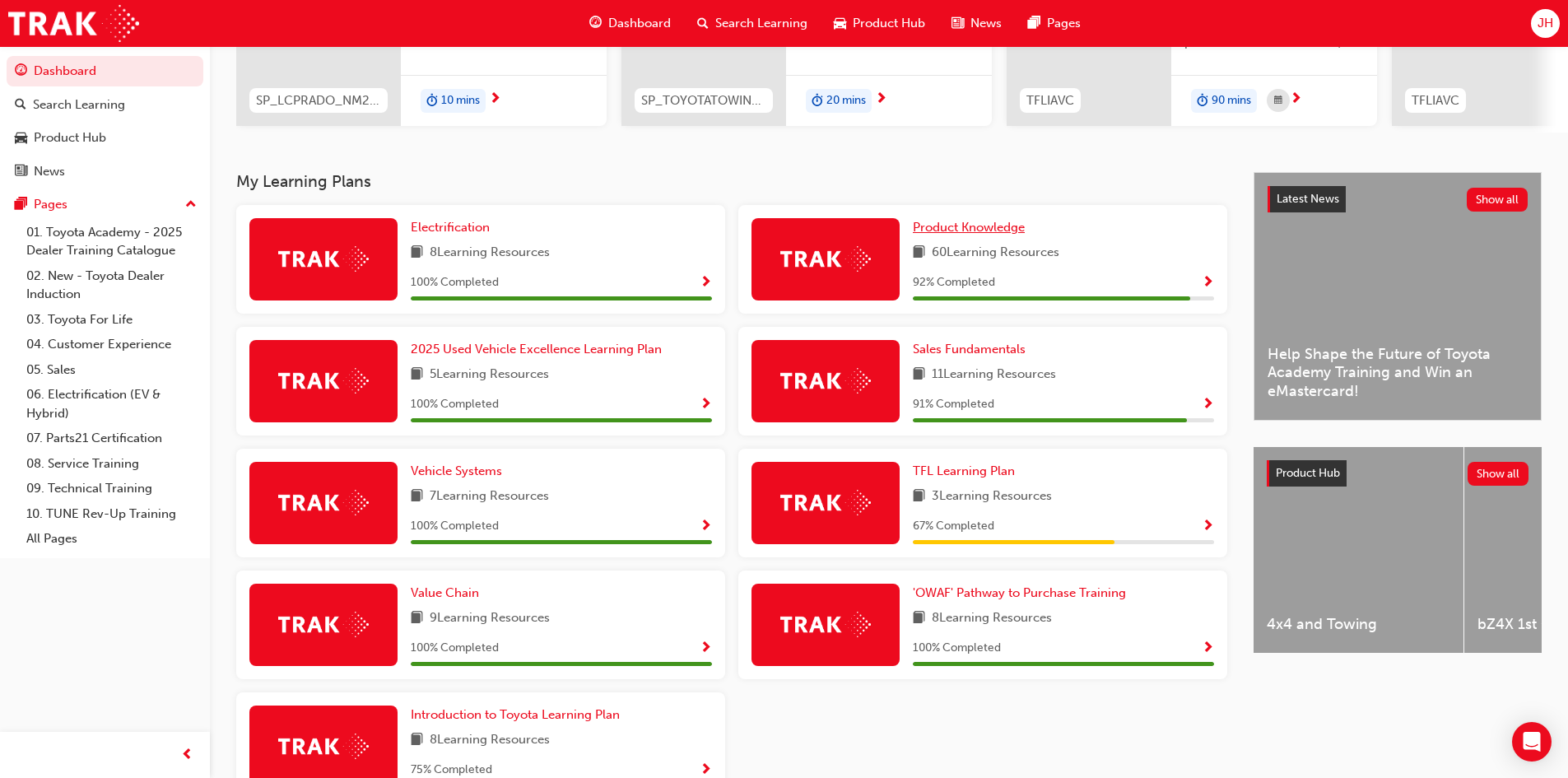
click at [936, 235] on span "Product Knowledge" at bounding box center [969, 227] width 112 height 15
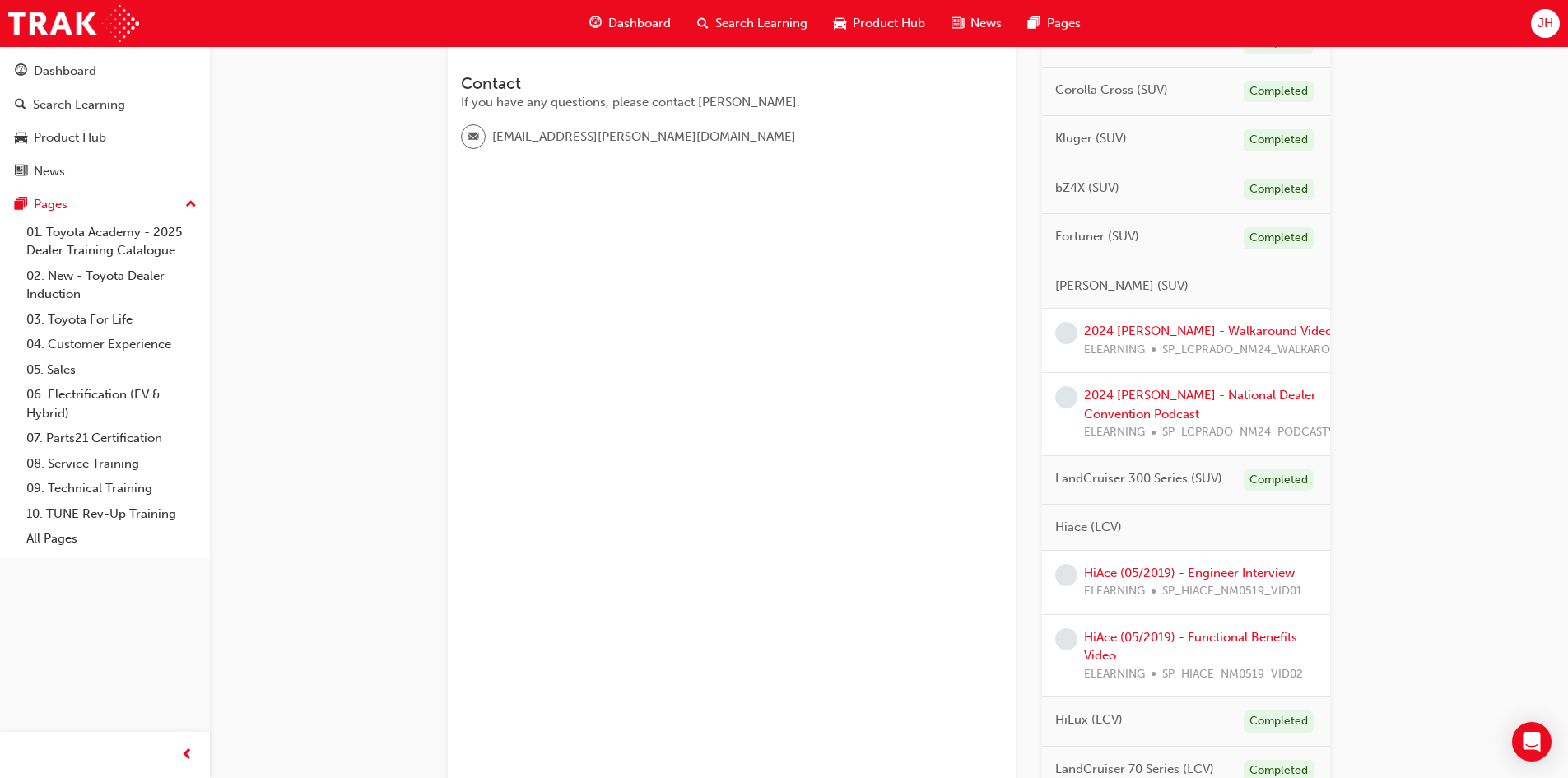
scroll to position [576, 0]
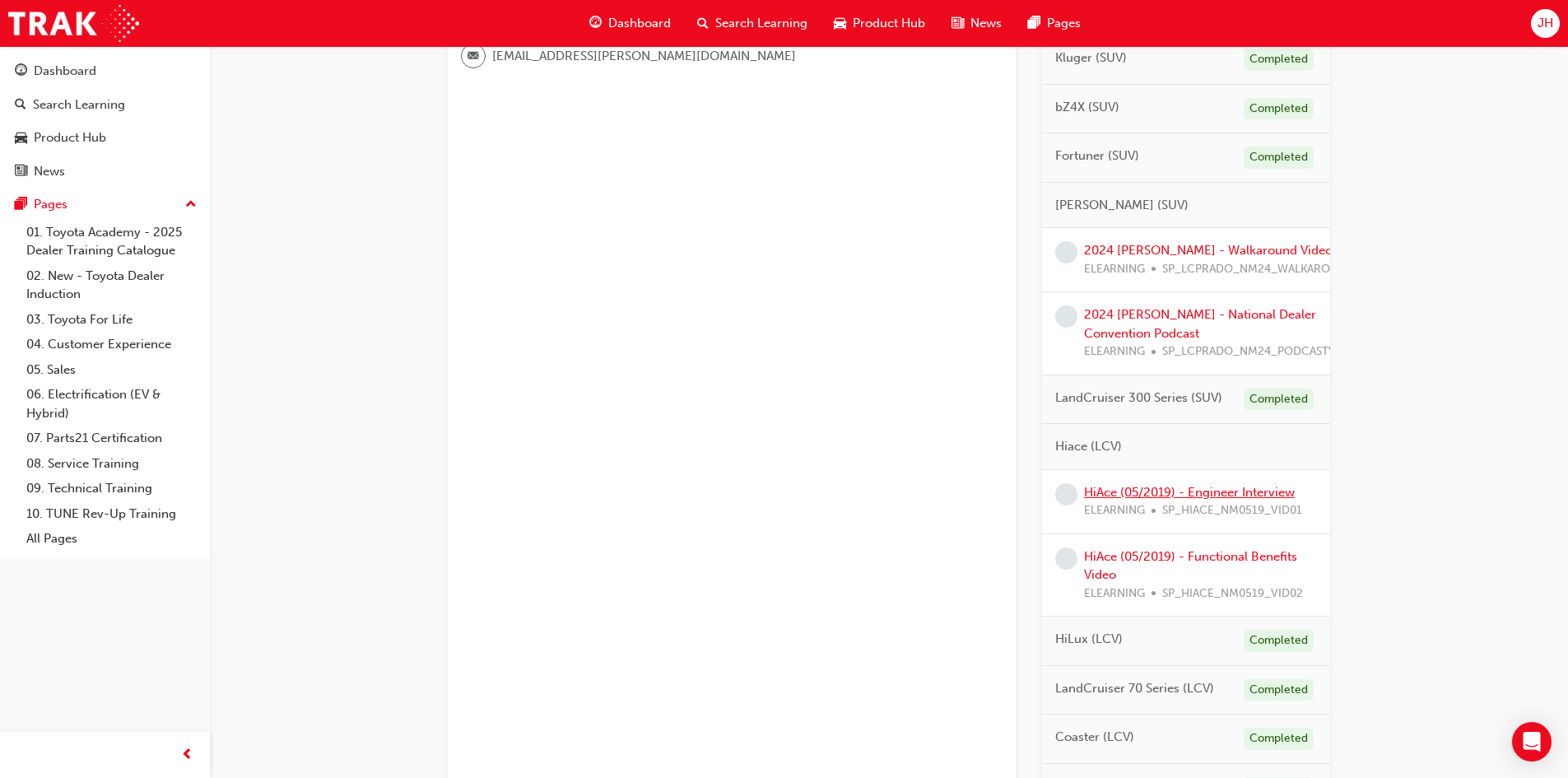
click at [1189, 491] on link "HiAce (05/2019) - Engineer Interview" at bounding box center [1190, 492] width 211 height 15
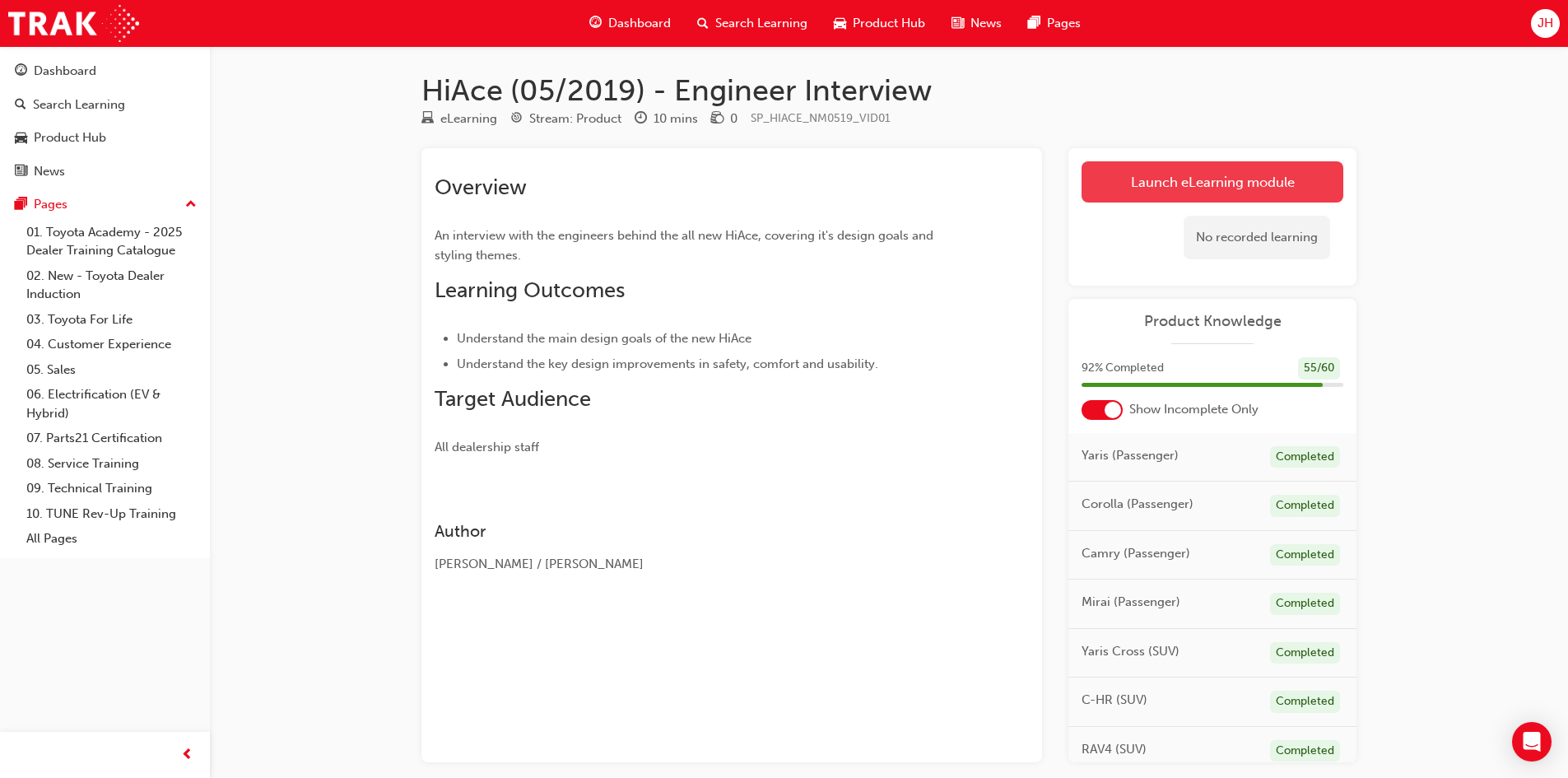
click at [1185, 185] on link "Launch eLearning module" at bounding box center [1213, 181] width 262 height 41
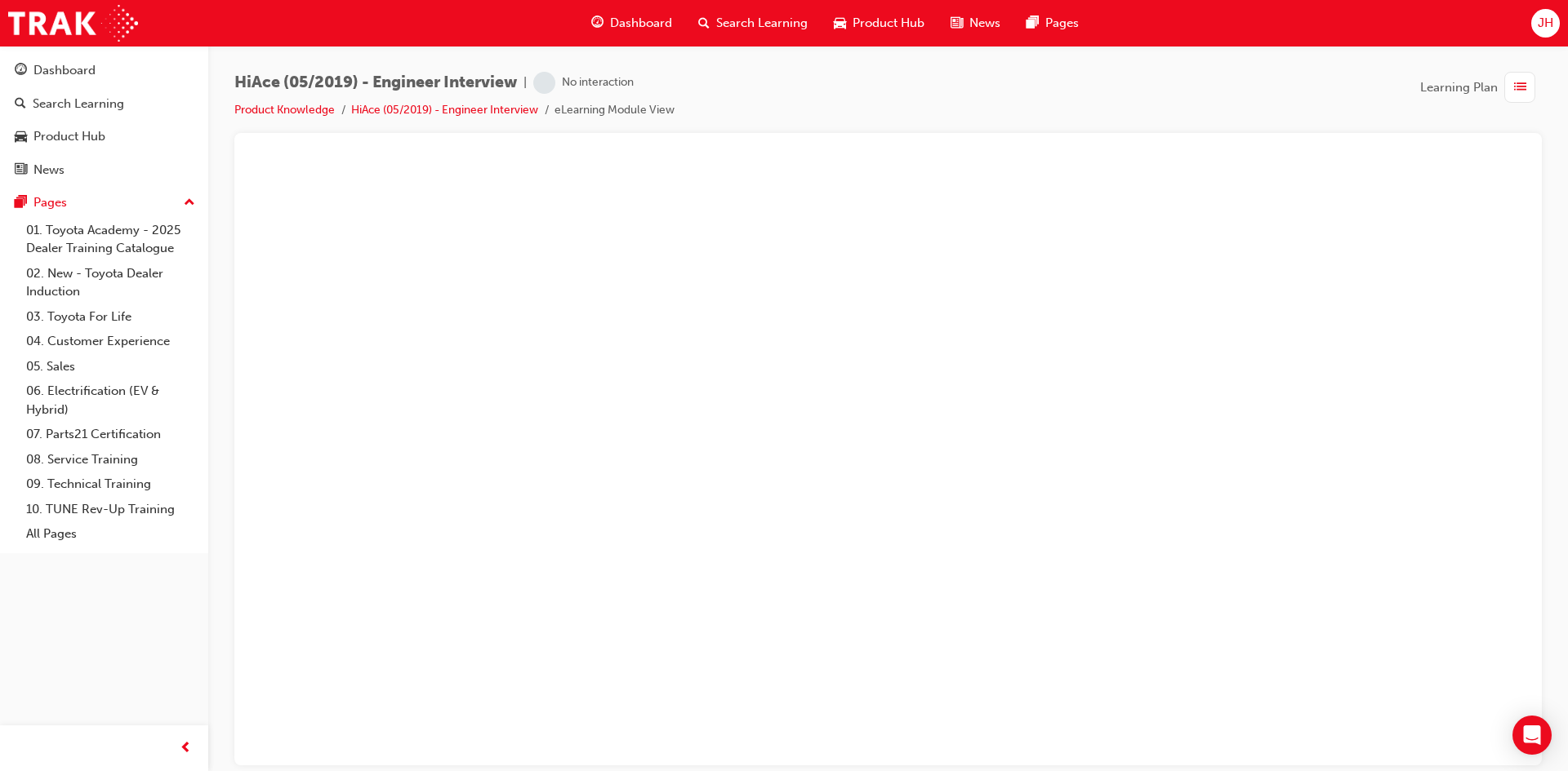
click at [591, 78] on div "No interaction" at bounding box center [597, 83] width 72 height 15
click at [596, 84] on div "No interaction" at bounding box center [597, 83] width 72 height 15
click at [311, 109] on link "Product Knowledge" at bounding box center [284, 109] width 101 height 14
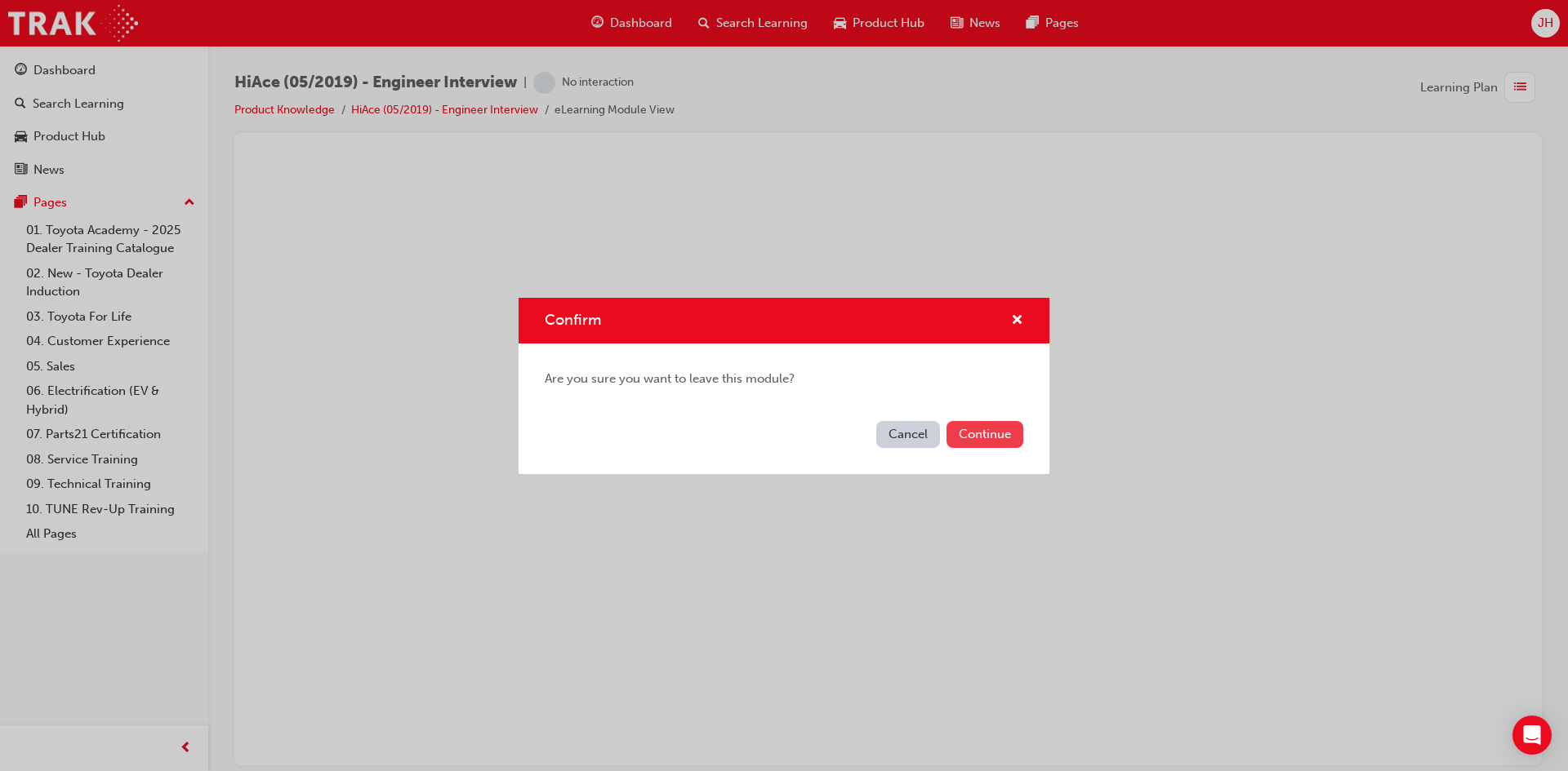
click at [986, 440] on button "Continue" at bounding box center [985, 435] width 76 height 27
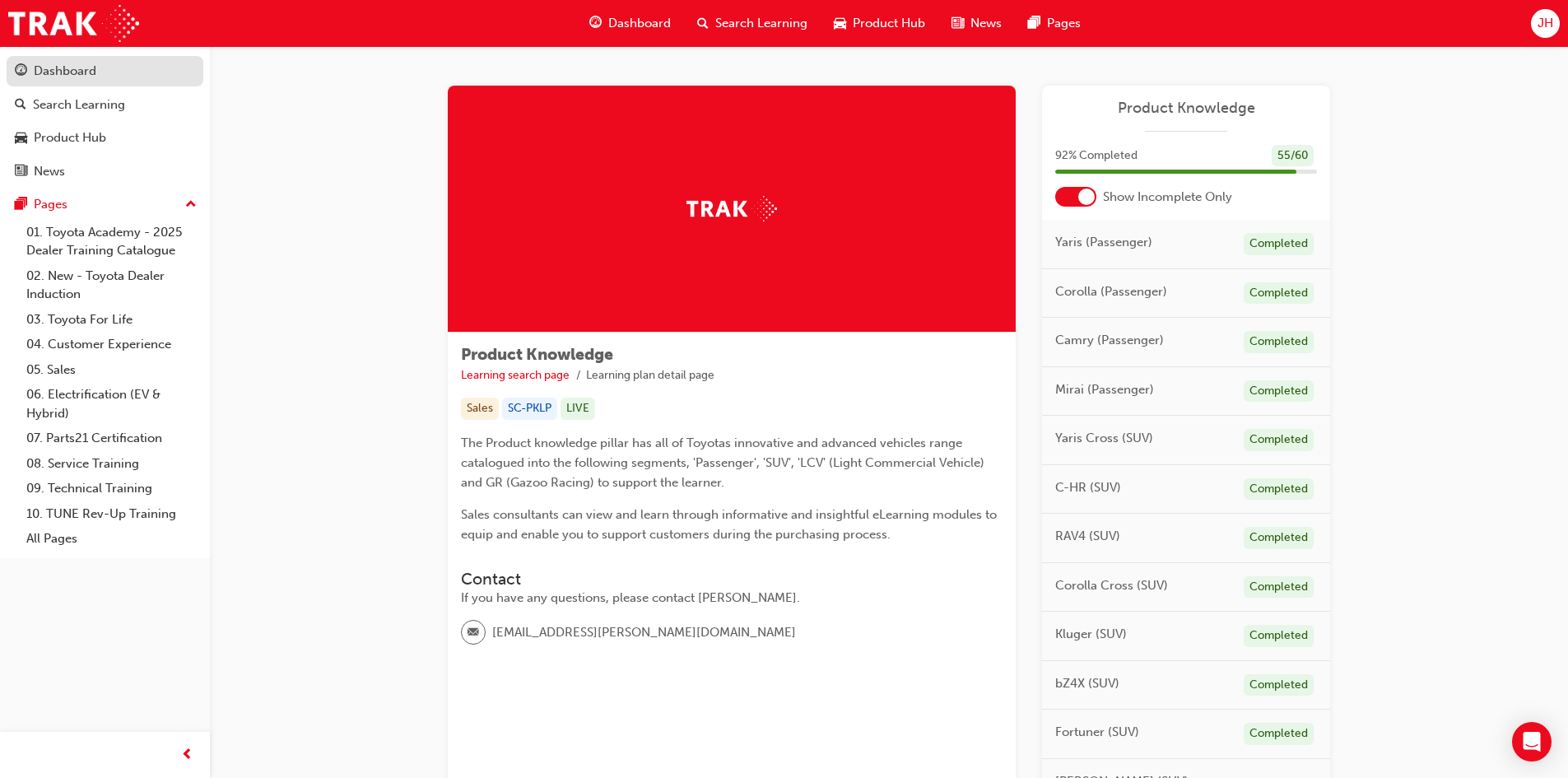
click at [62, 68] on div "Dashboard" at bounding box center [65, 71] width 62 height 19
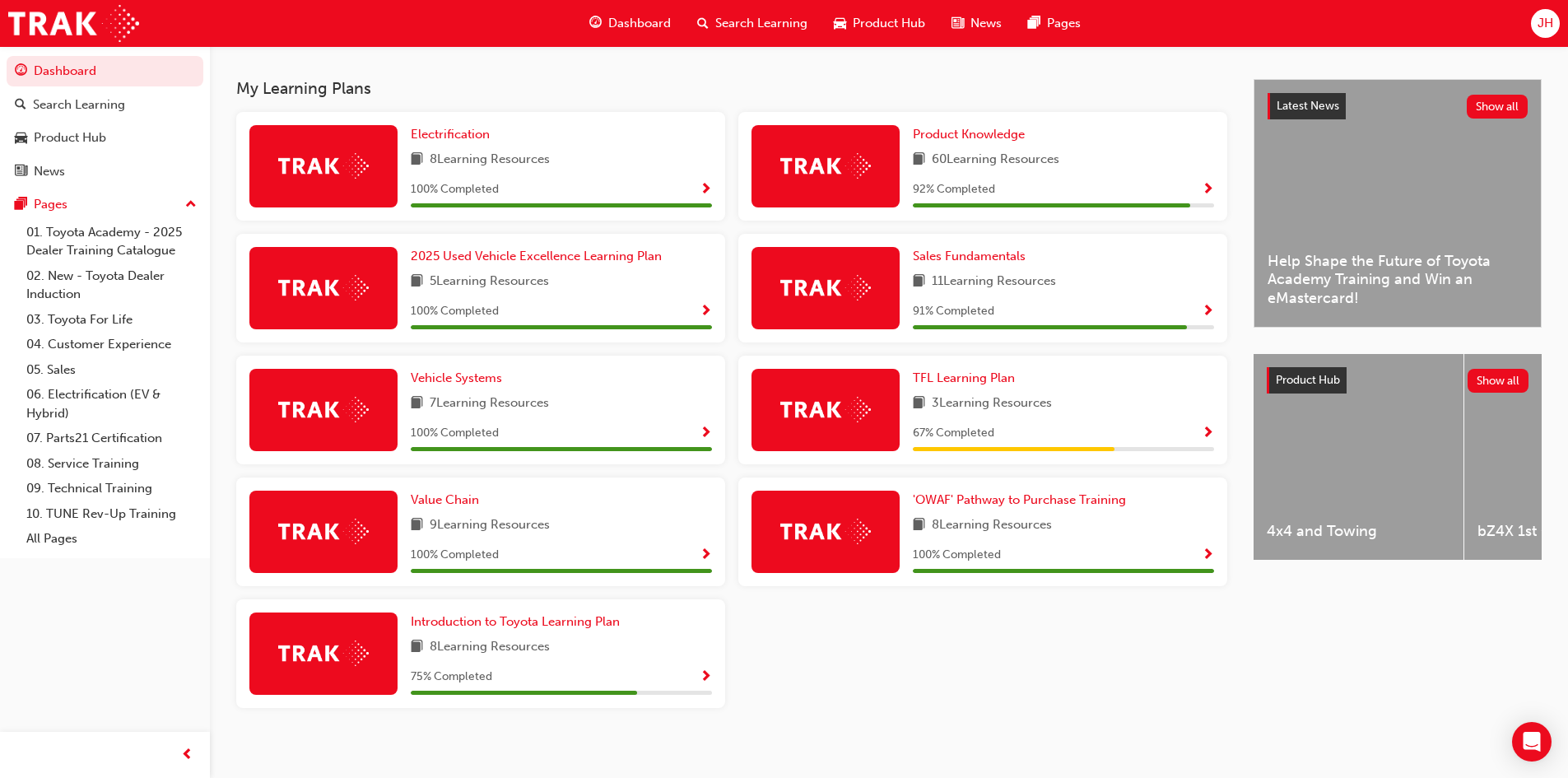
scroll to position [357, 0]
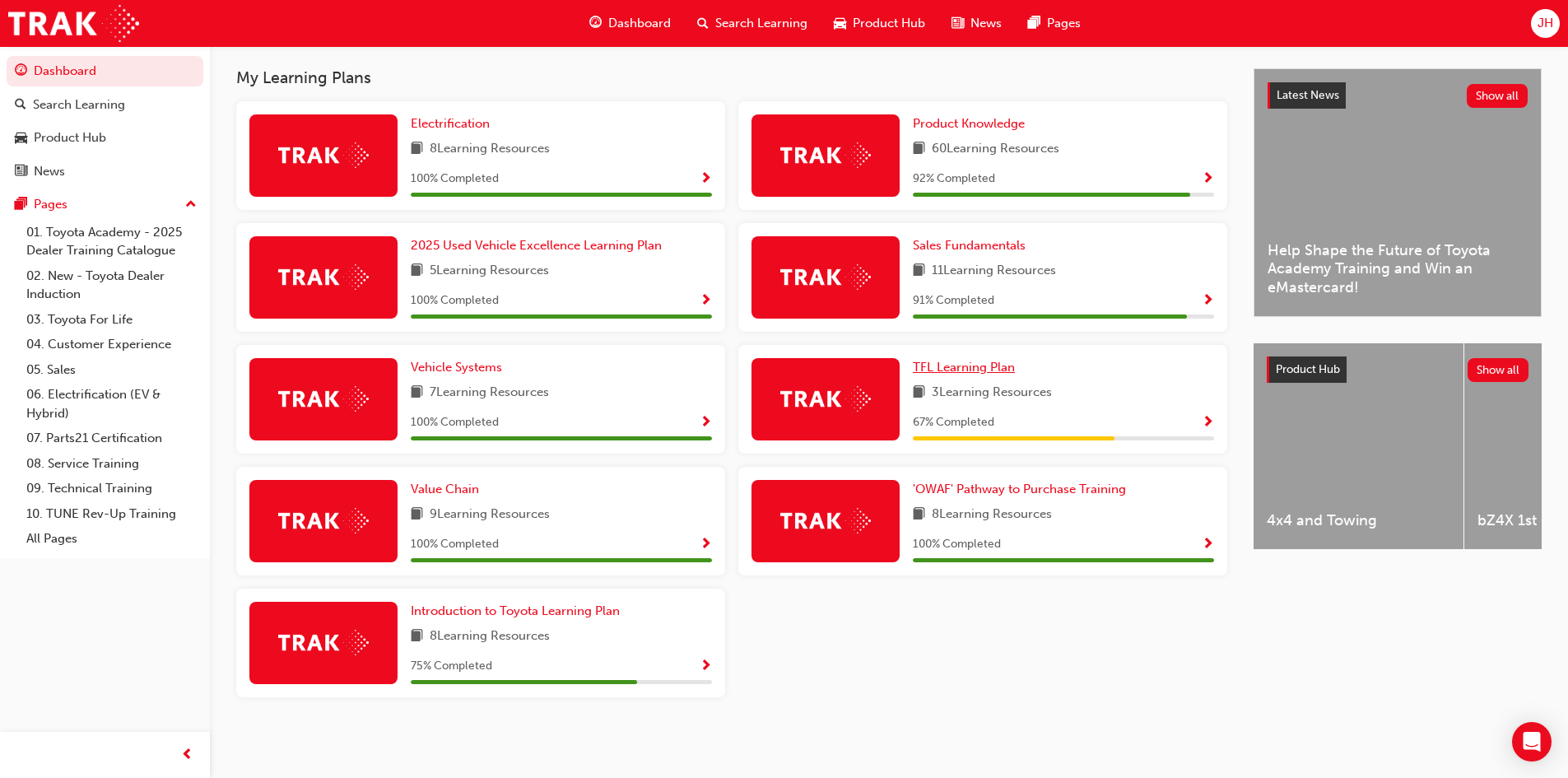
click at [964, 363] on span "TFL Learning Plan" at bounding box center [964, 367] width 102 height 15
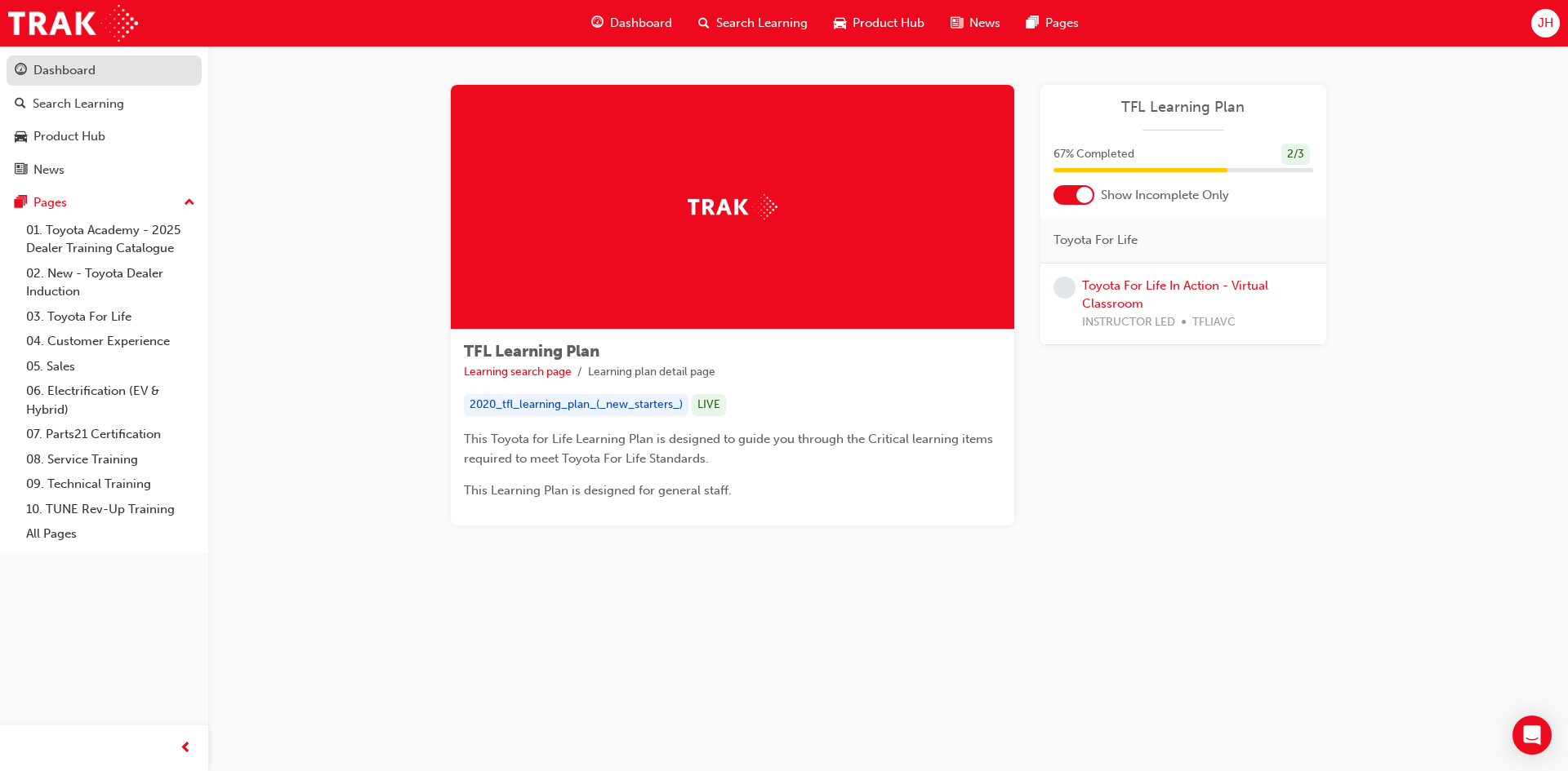
click at [61, 64] on div "Dashboard" at bounding box center [65, 70] width 62 height 19
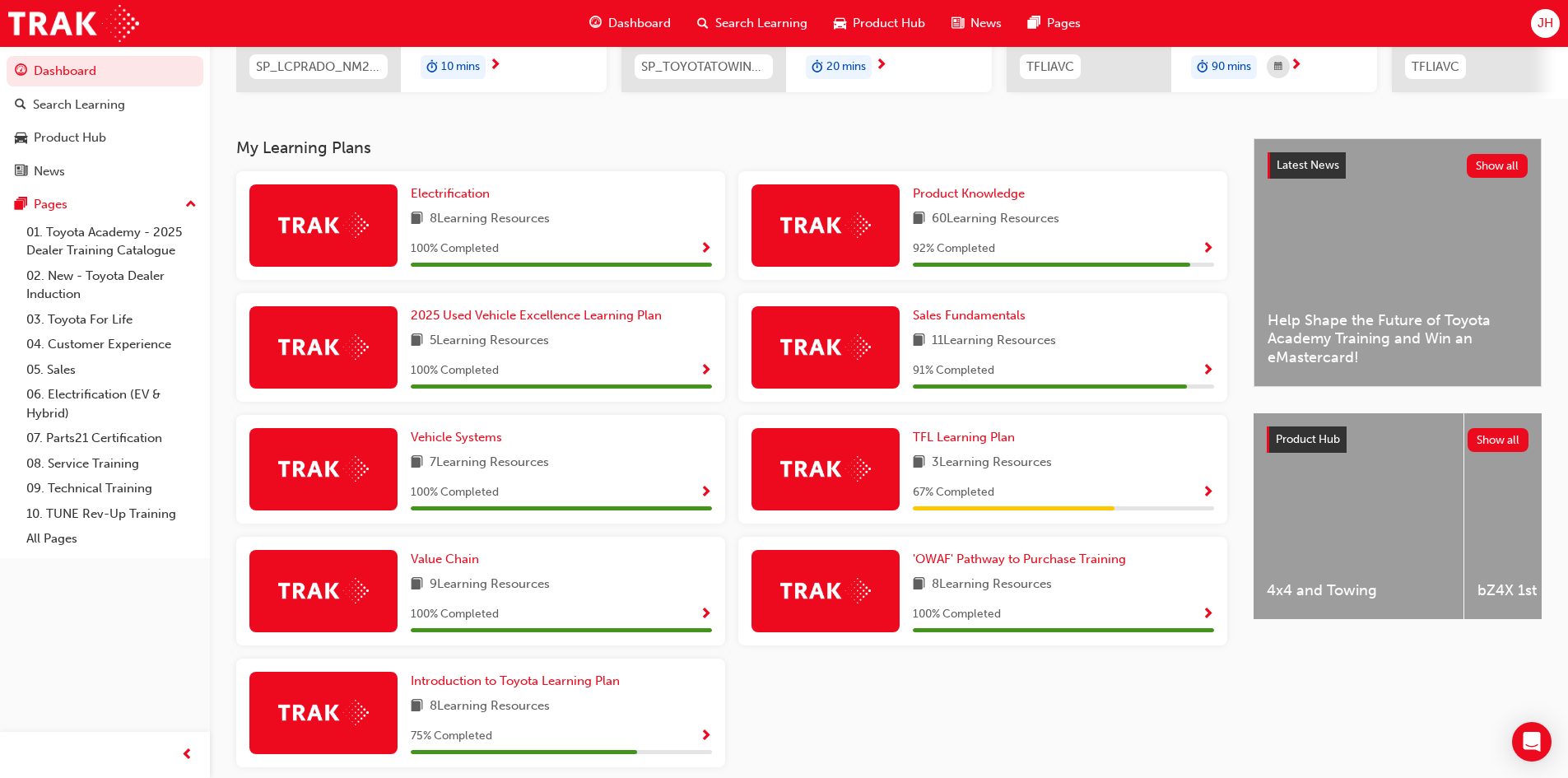
scroll to position [329, 0]
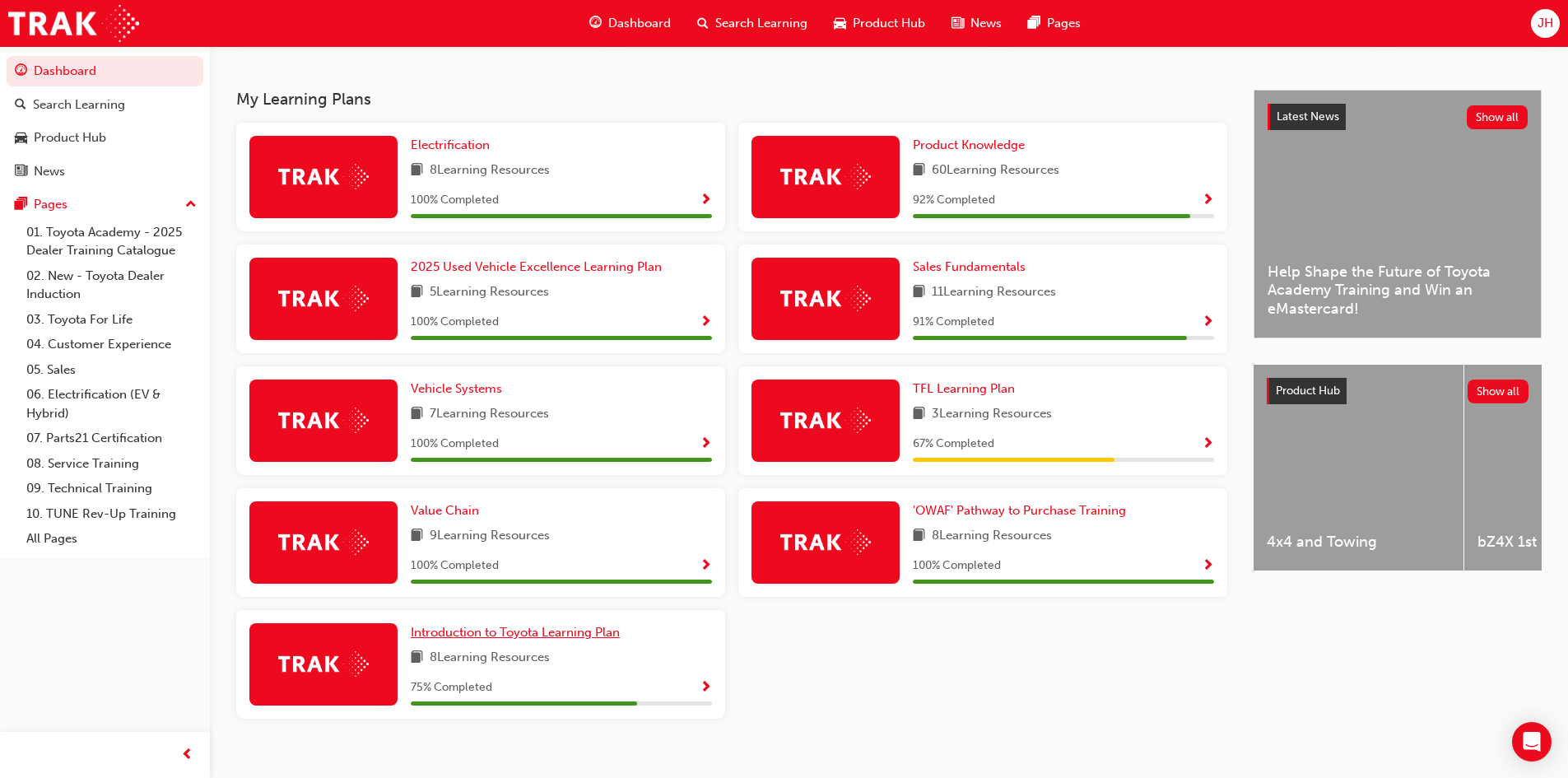
click at [565, 635] on span "Introduction to Toyota Learning Plan" at bounding box center [515, 632] width 209 height 15
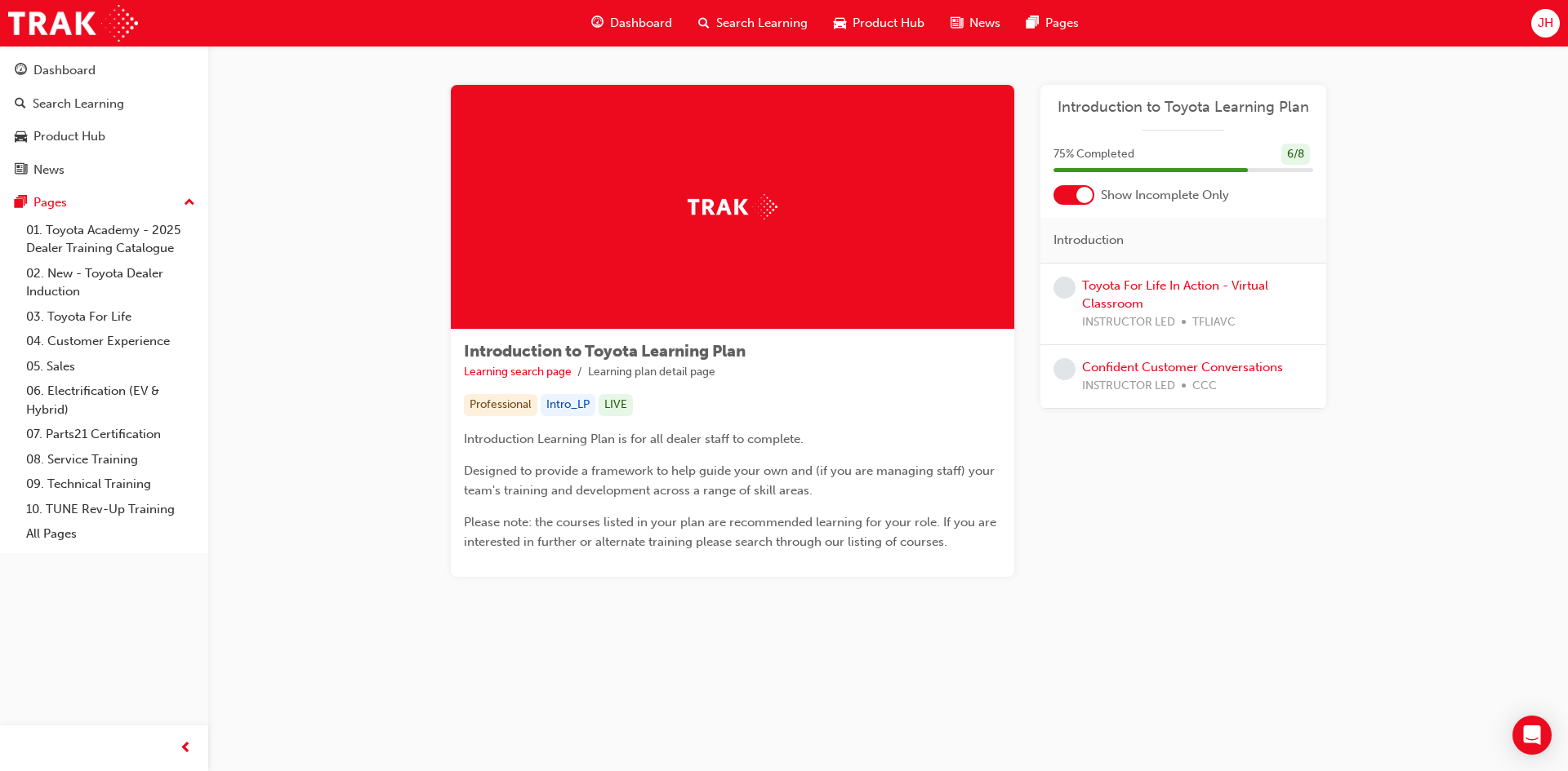
click at [621, 20] on span "Dashboard" at bounding box center [640, 23] width 62 height 19
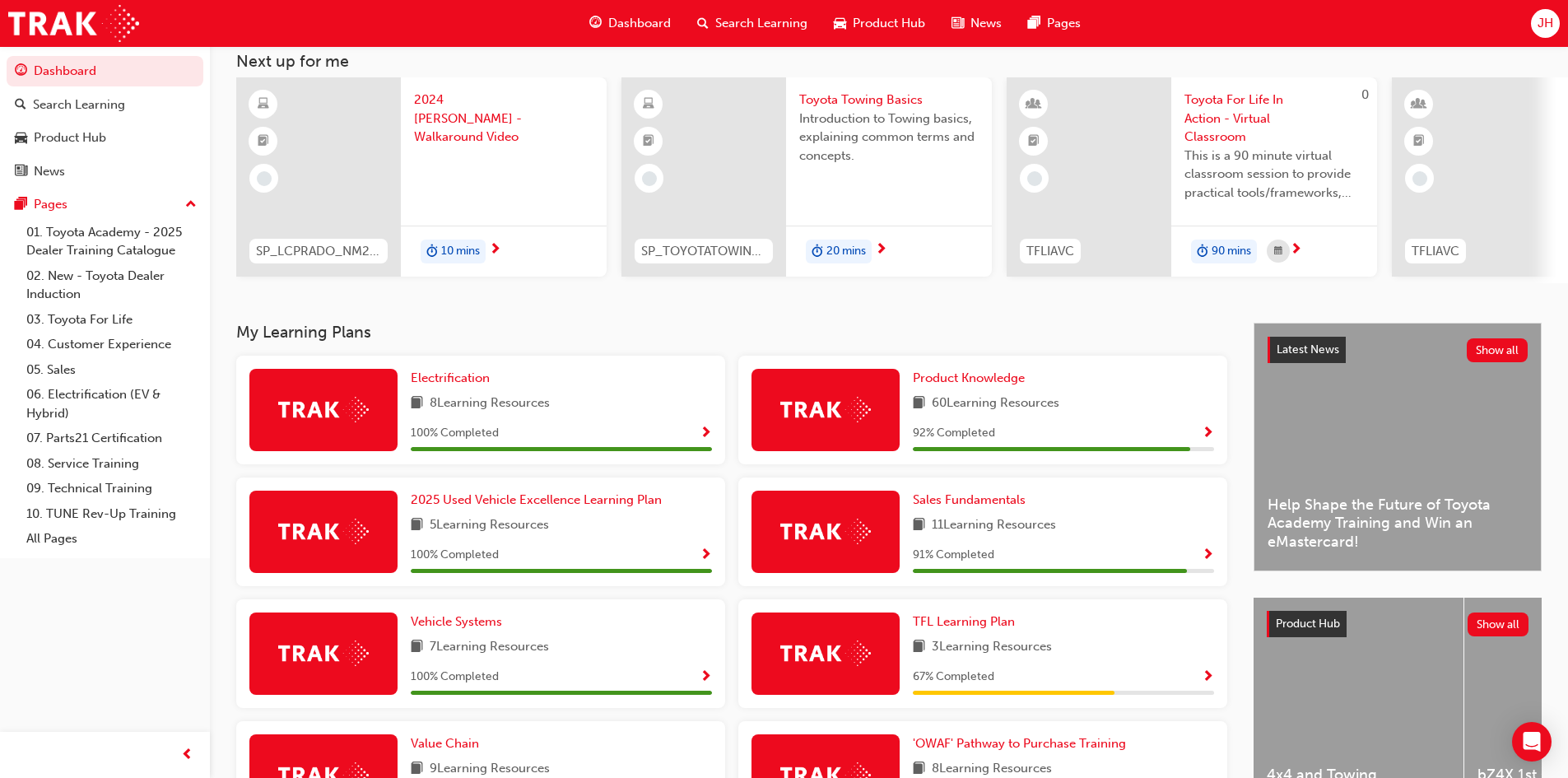
scroll to position [247, 0]
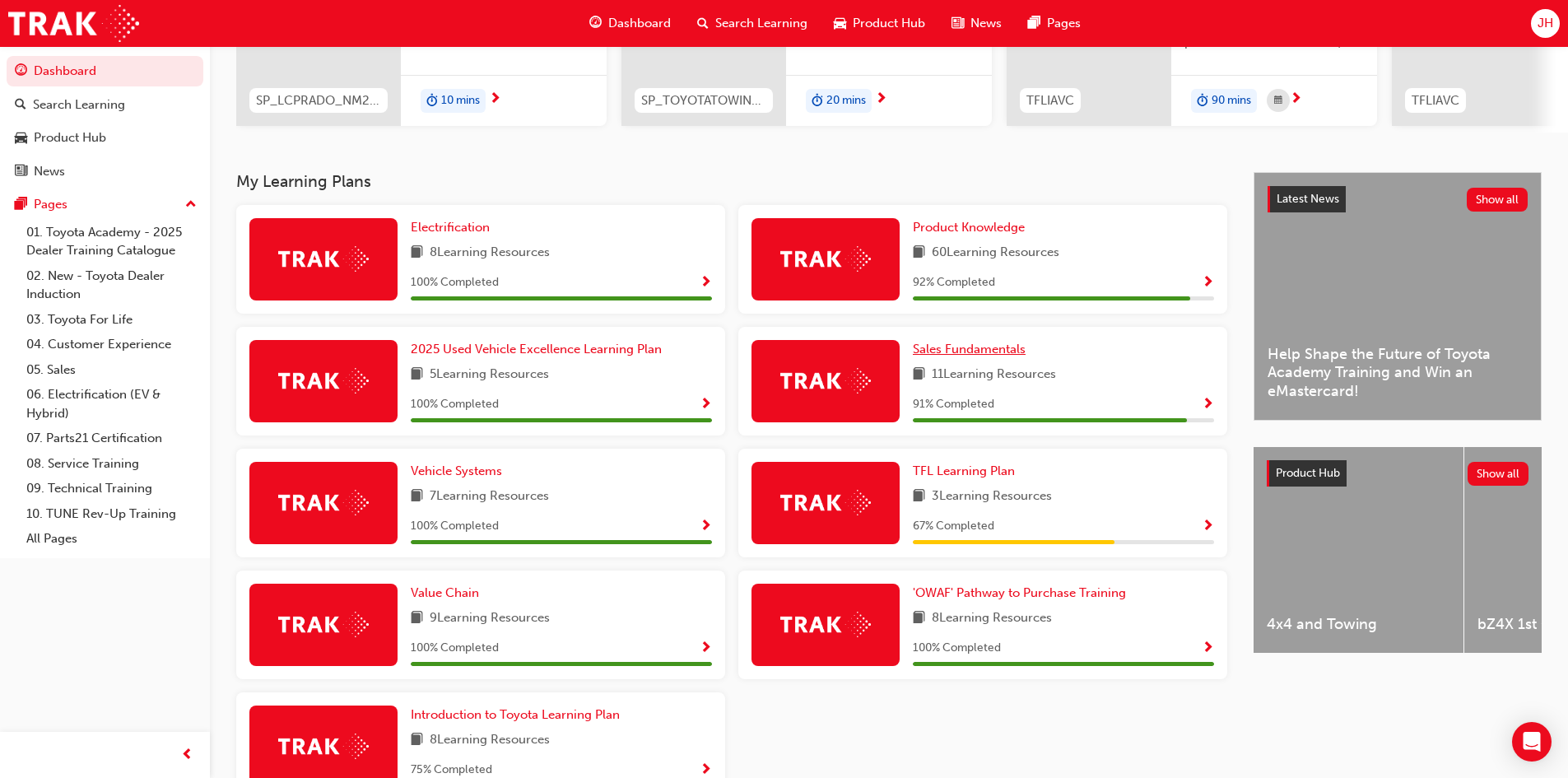
click at [985, 351] on span "Sales Fundamentals" at bounding box center [969, 349] width 113 height 15
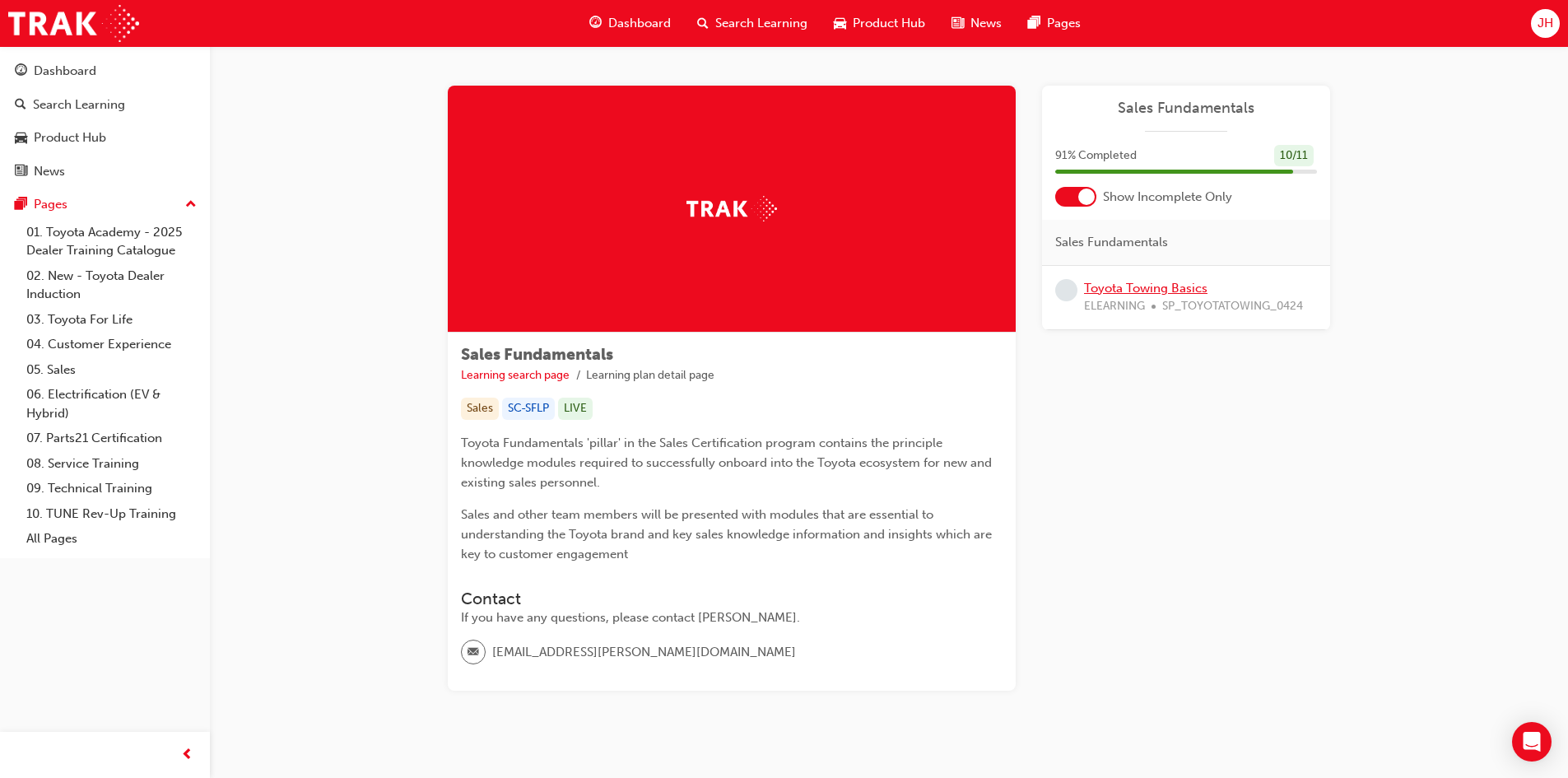
click at [1116, 293] on link "Toyota Towing Basics" at bounding box center [1146, 288] width 124 height 15
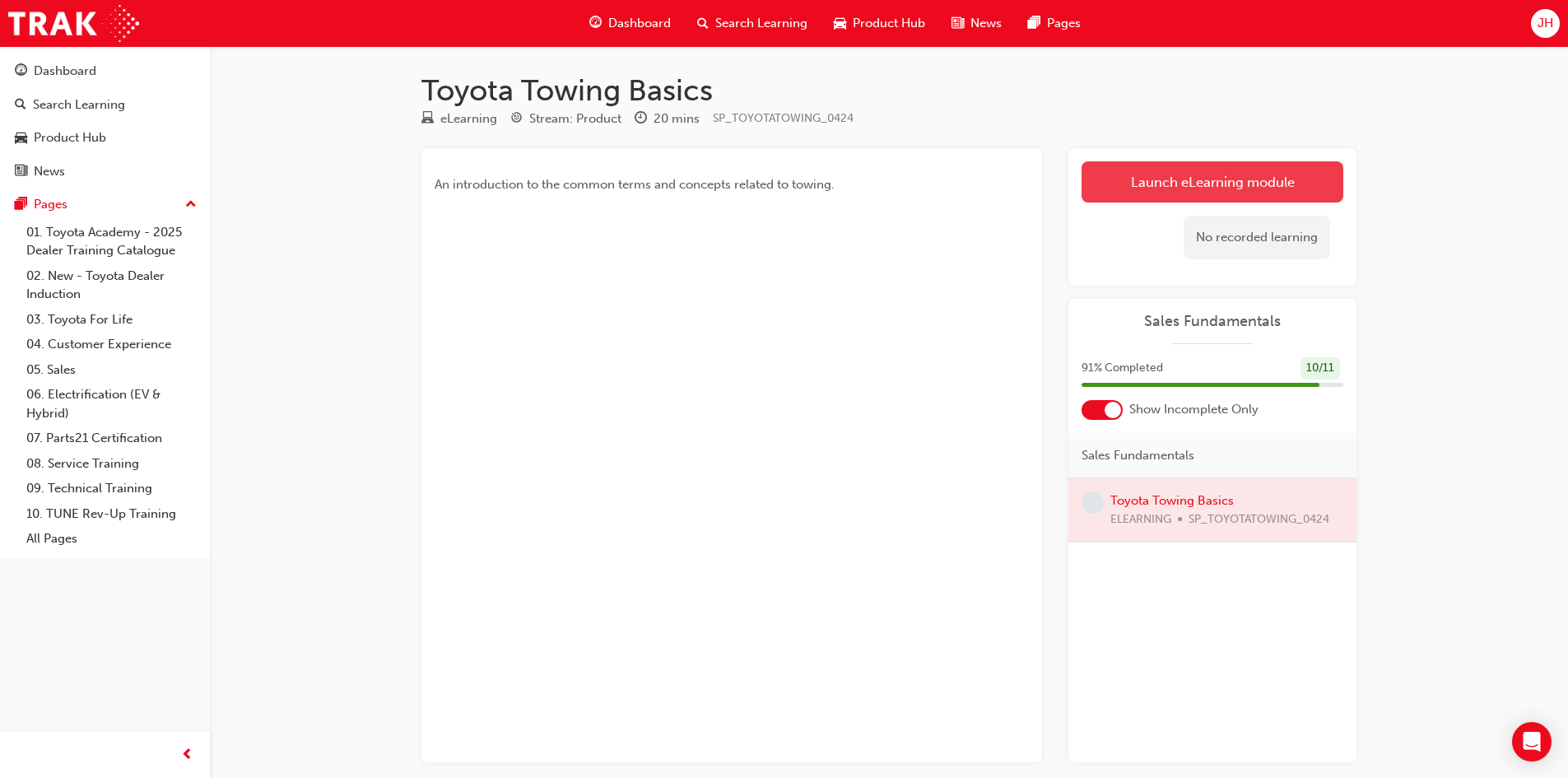
click at [1139, 189] on link "Launch eLearning module" at bounding box center [1213, 181] width 262 height 41
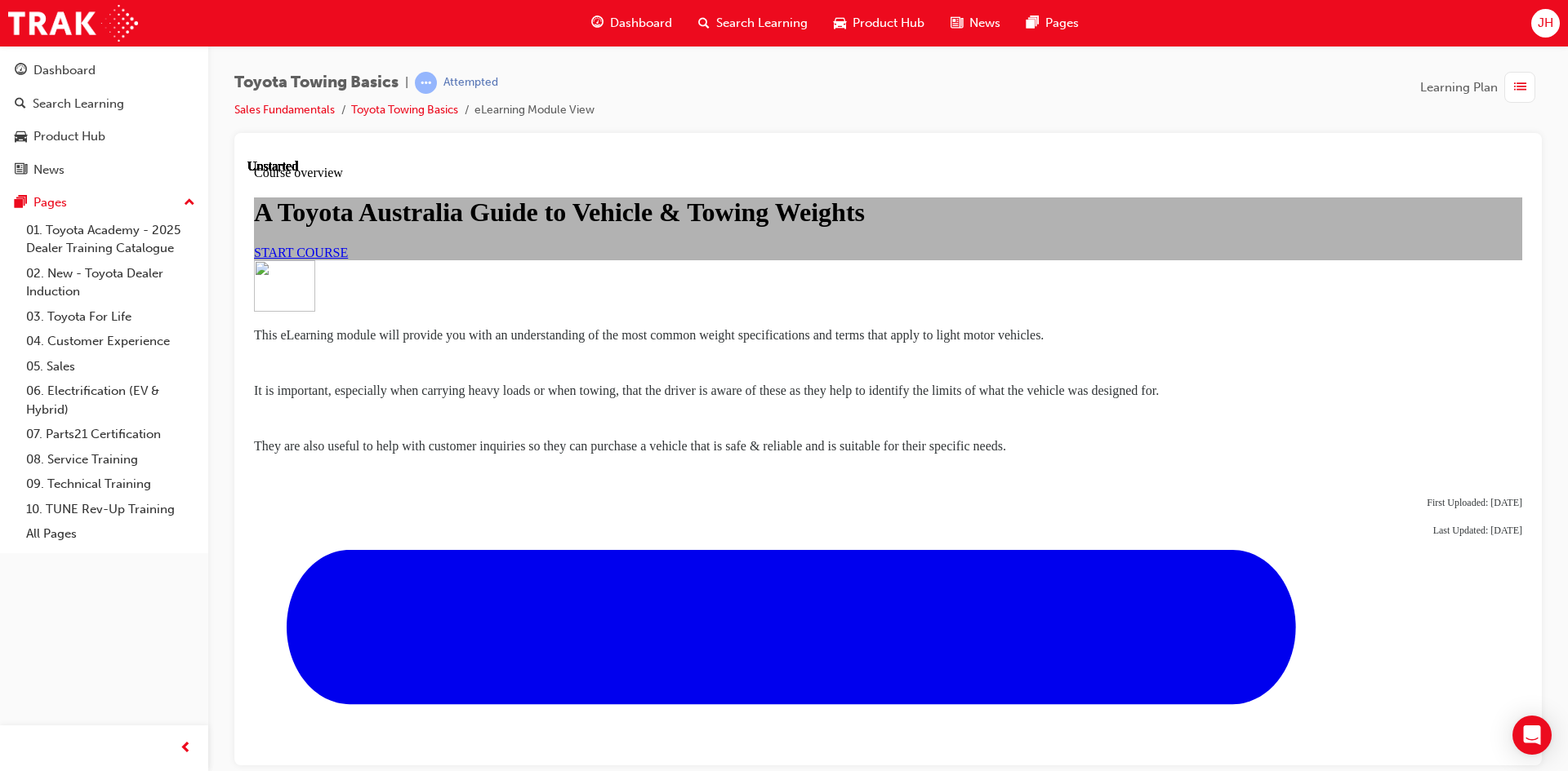
click at [348, 259] on link "START COURSE" at bounding box center [301, 252] width 94 height 14
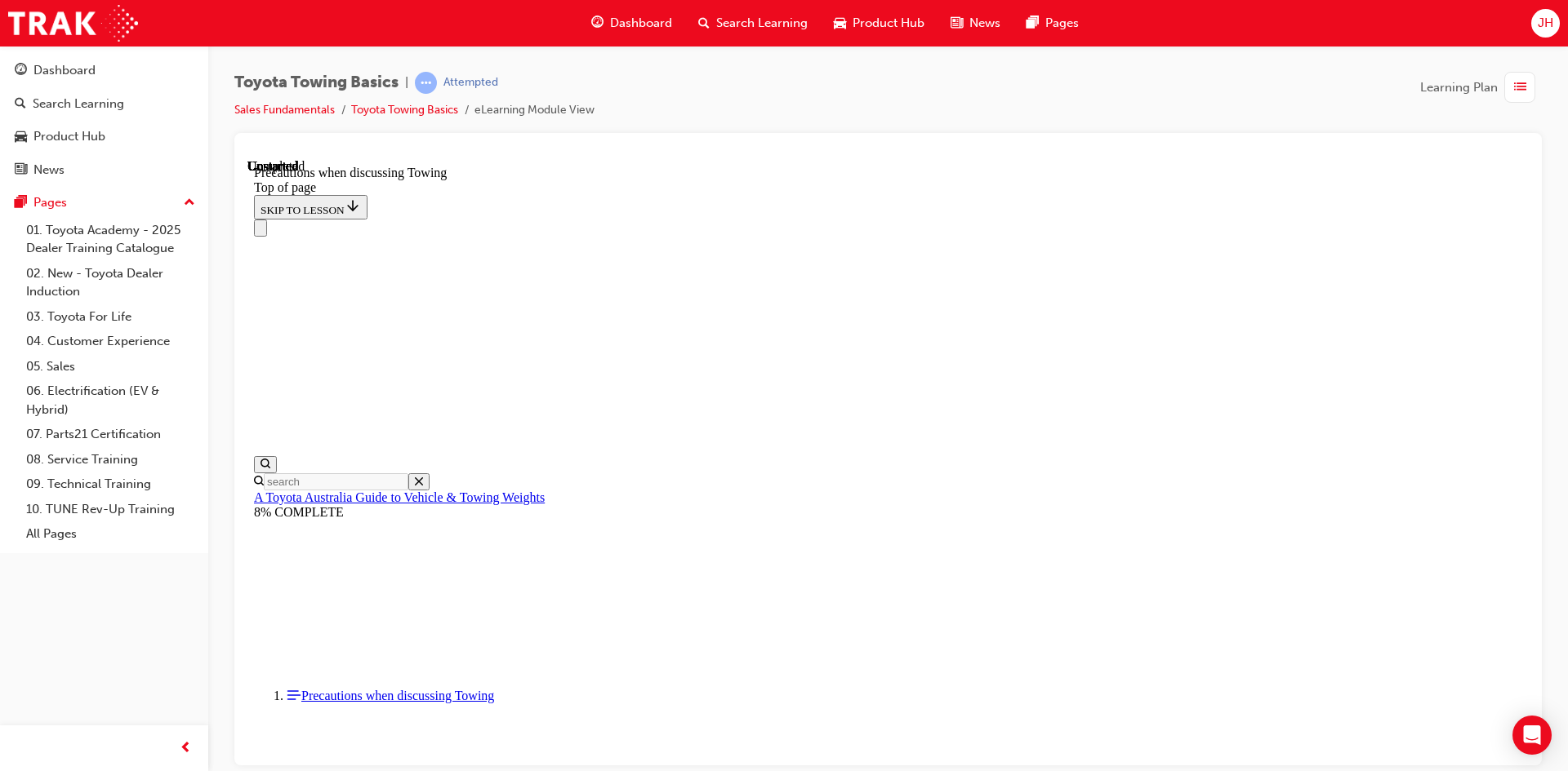
scroll to position [1737, 0]
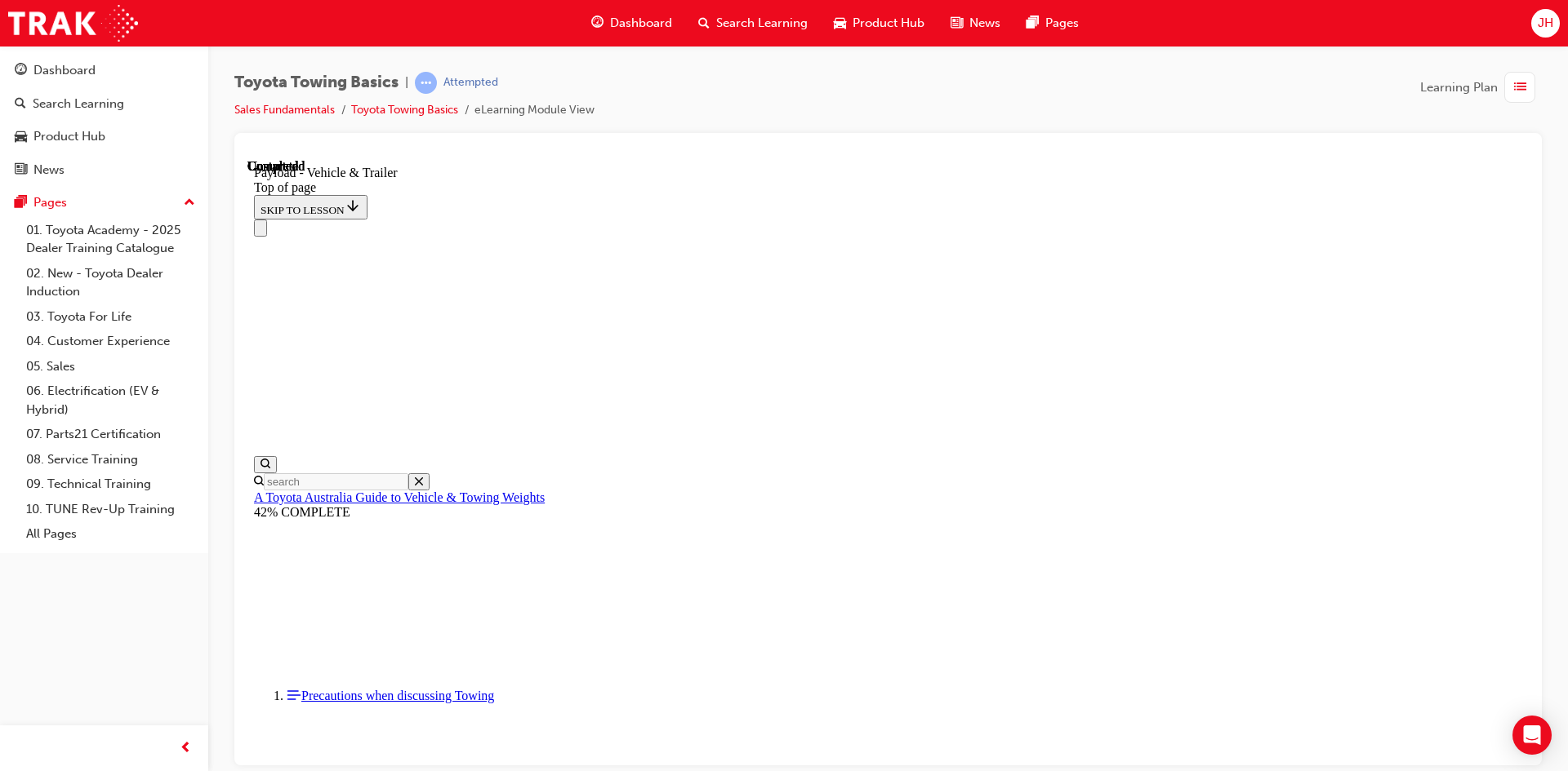
drag, startPoint x: 853, startPoint y: 360, endPoint x: 918, endPoint y: 356, distance: 65.1
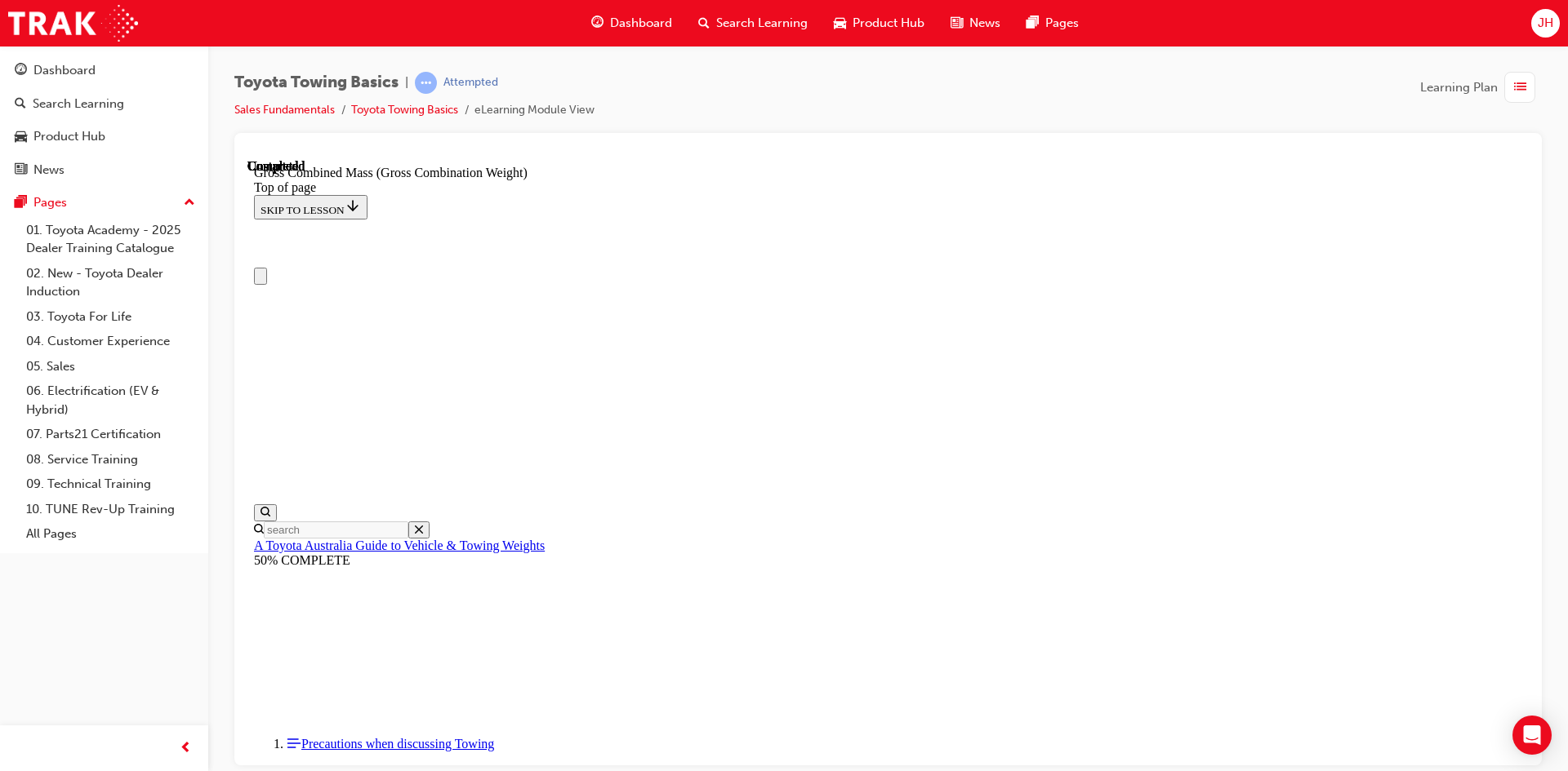
scroll to position [0, 0]
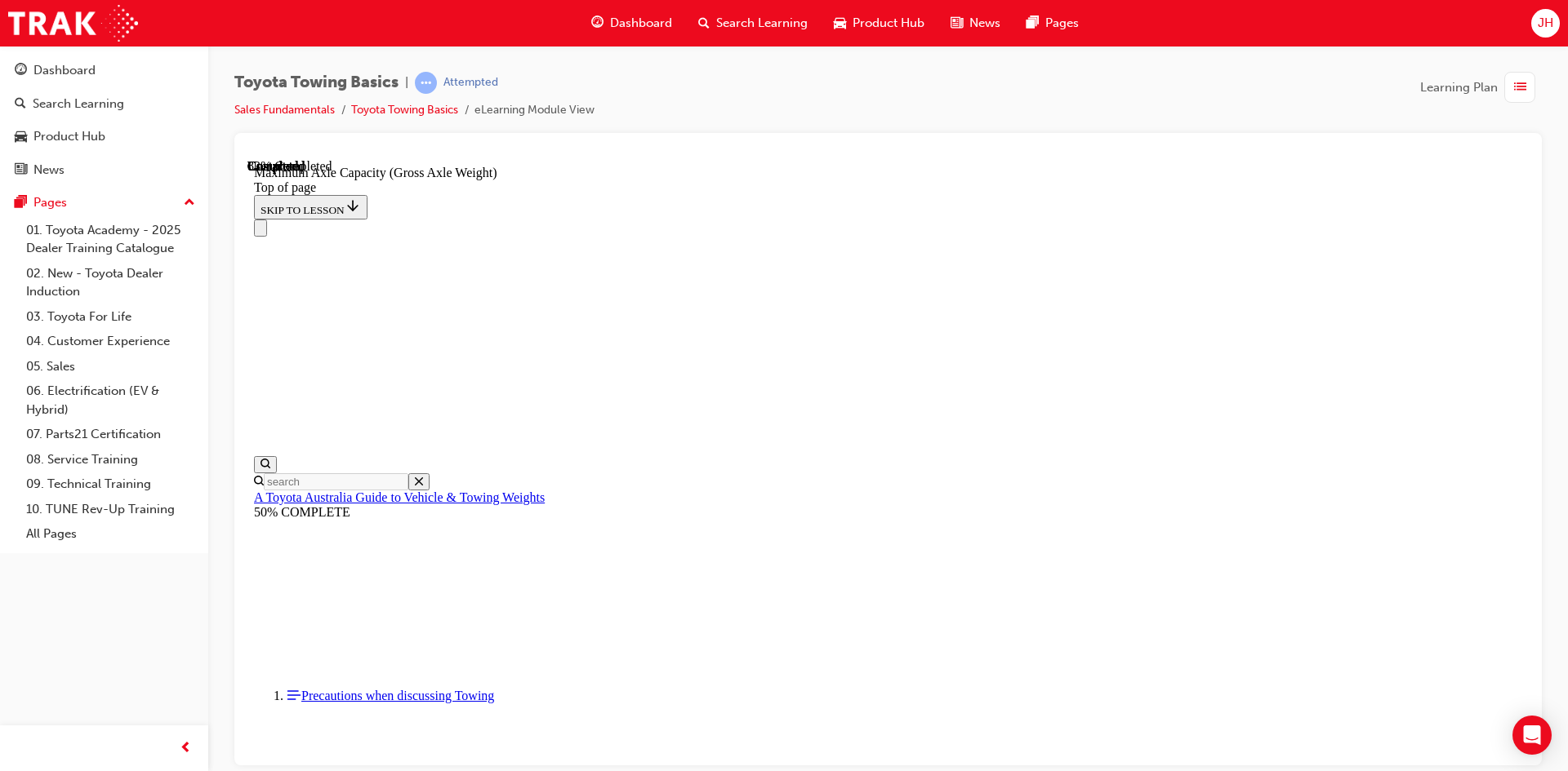
scroll to position [1398, 0]
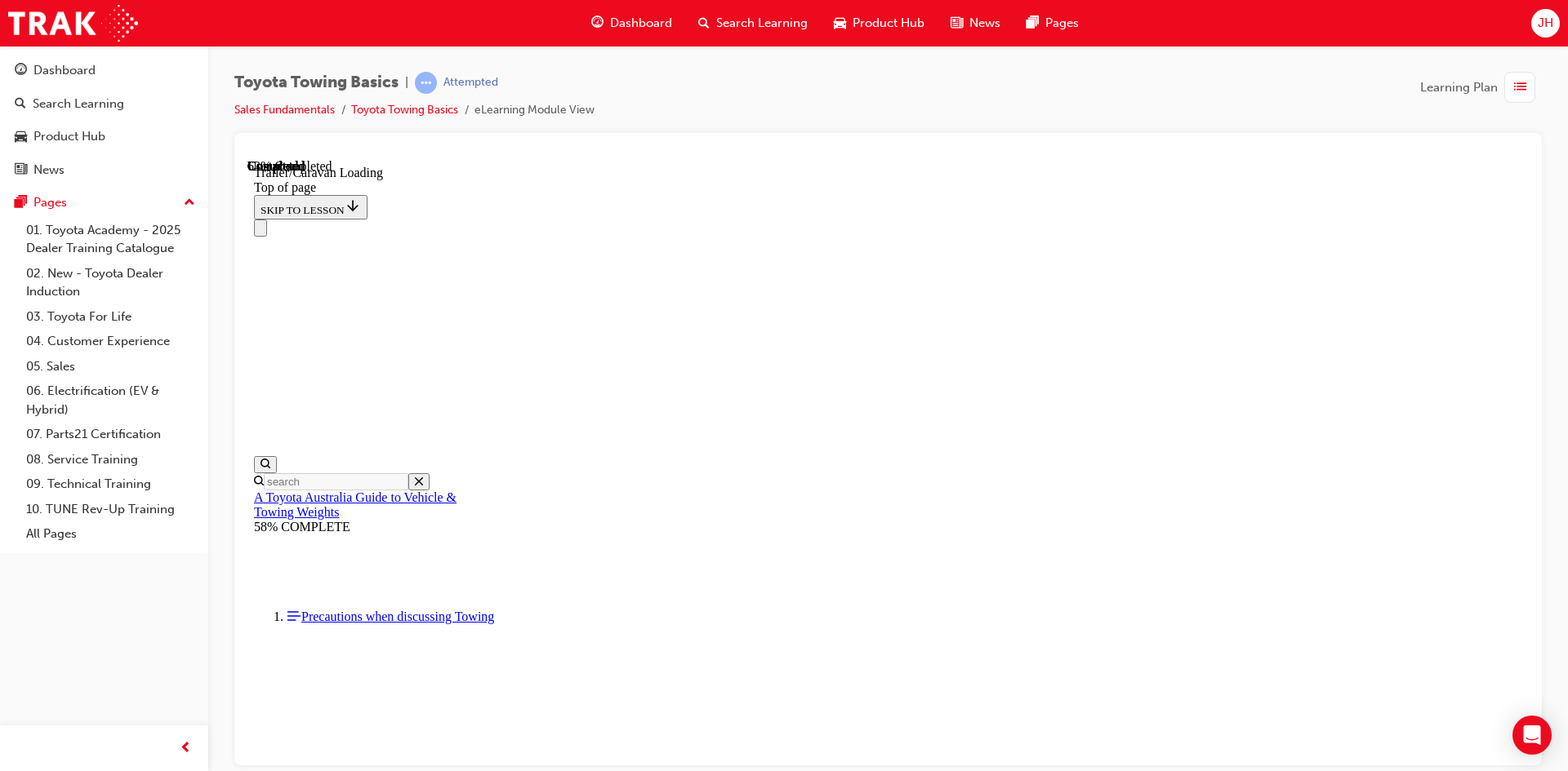
scroll to position [1030, 0]
drag, startPoint x: 1091, startPoint y: 292, endPoint x: 1375, endPoint y: 286, distance: 284.1
drag, startPoint x: 1058, startPoint y: 350, endPoint x: 1255, endPoint y: 360, distance: 197.3
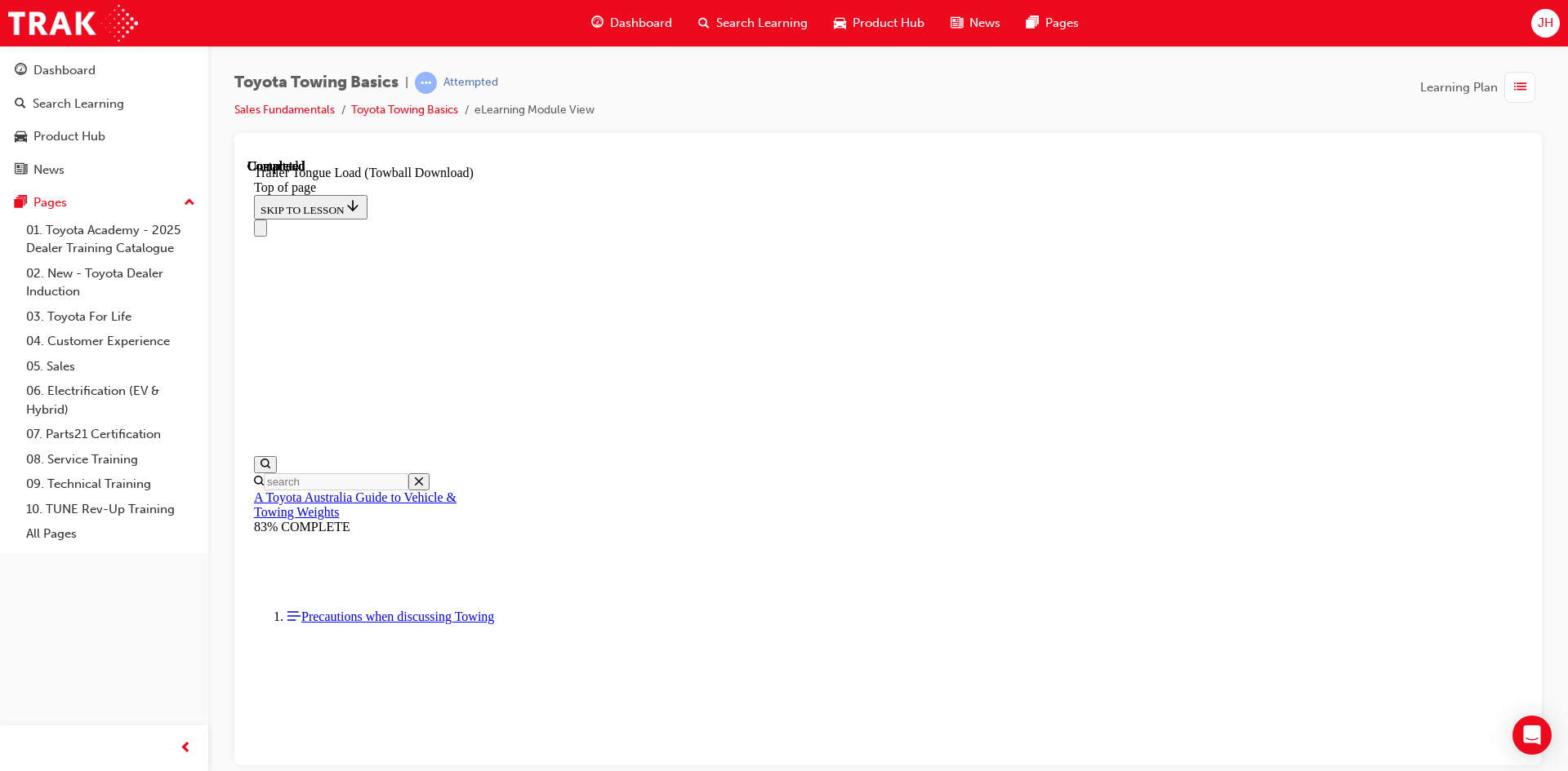
type input "330"
type input "3500"
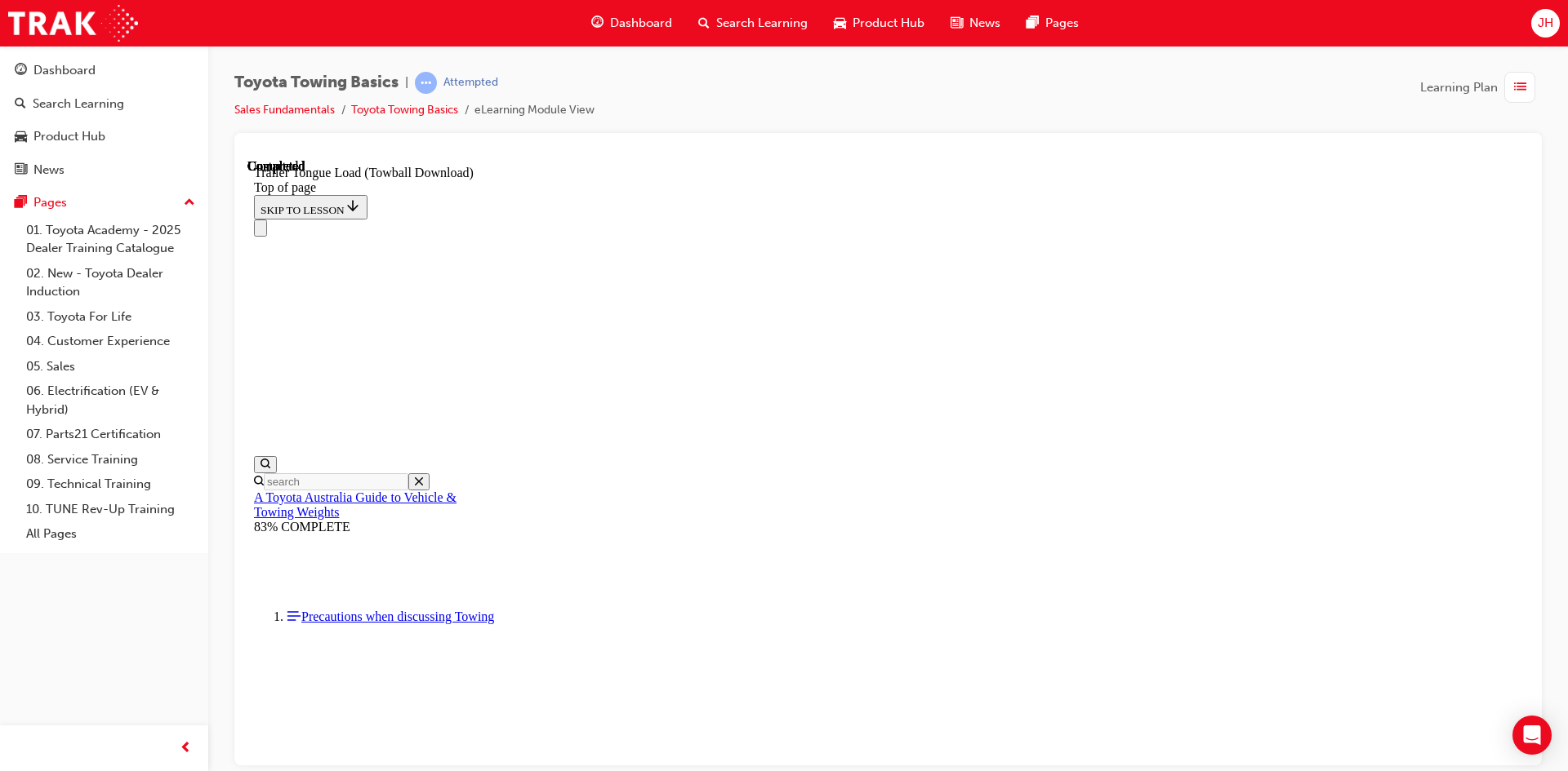
scroll to position [2581, 0]
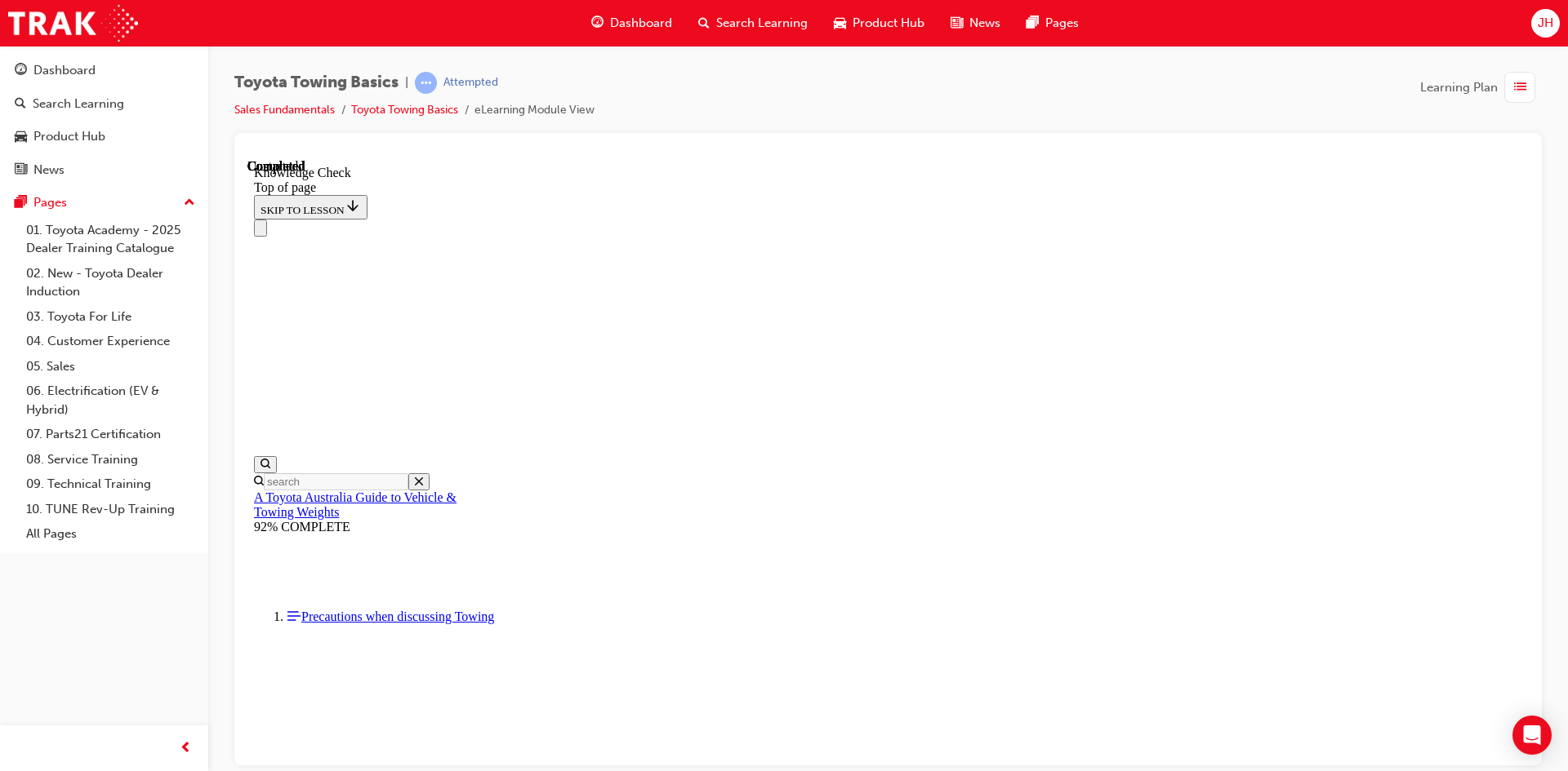
drag, startPoint x: 511, startPoint y: 17621, endPoint x: 840, endPoint y: 17229, distance: 511.8
drag, startPoint x: 480, startPoint y: 17631, endPoint x: 593, endPoint y: 17353, distance: 300.1
drag, startPoint x: 481, startPoint y: 17620, endPoint x: 878, endPoint y: 17540, distance: 405.0
drag, startPoint x: 468, startPoint y: 17636, endPoint x: 866, endPoint y: 17552, distance: 406.8
drag, startPoint x: 468, startPoint y: 17635, endPoint x: 444, endPoint y: 17554, distance: 84.5
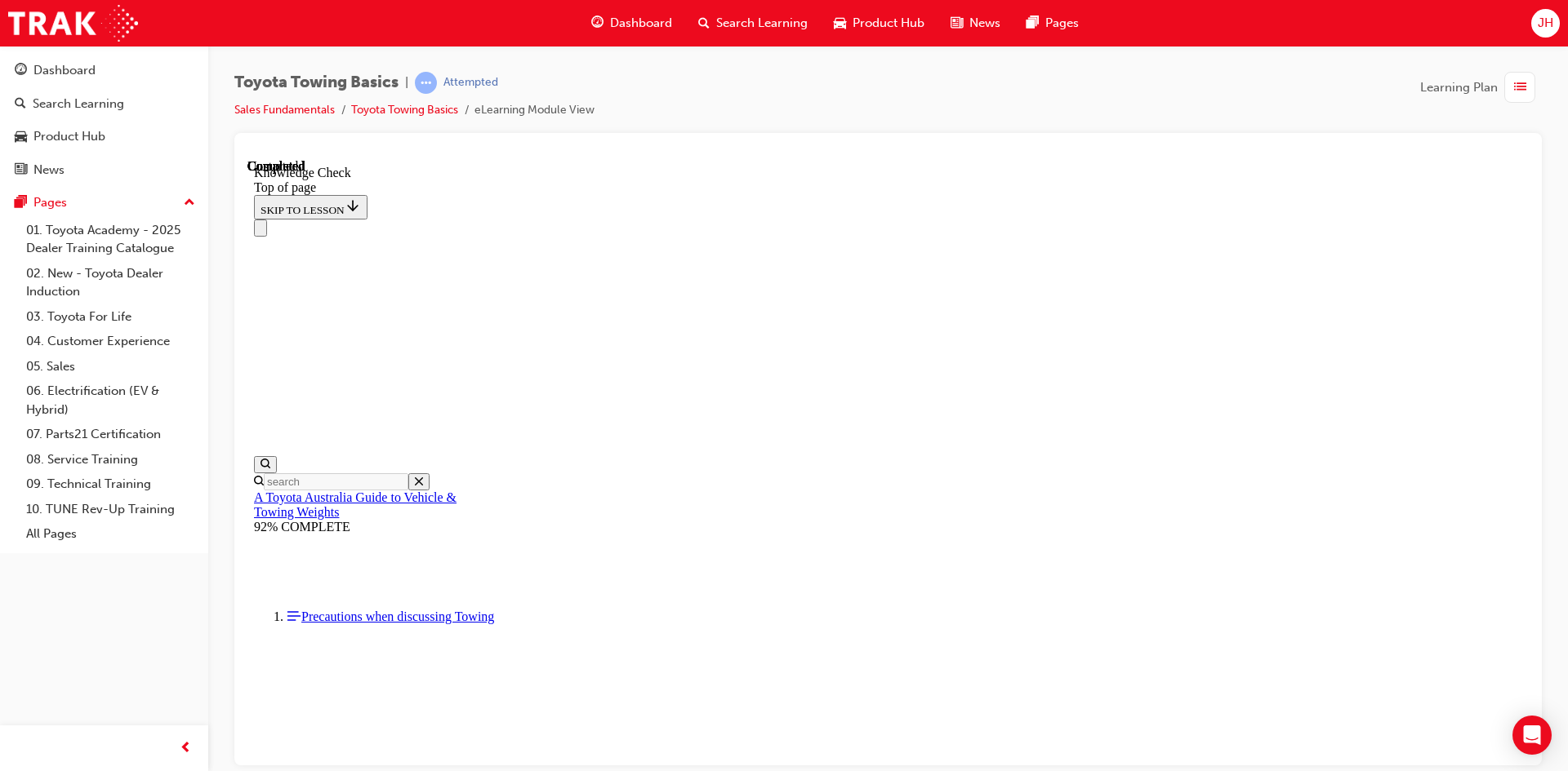
drag, startPoint x: 478, startPoint y: 17624, endPoint x: 663, endPoint y: 17293, distance: 379.2
drag, startPoint x: 638, startPoint y: 17239, endPoint x: 625, endPoint y: 17224, distance: 19.8
drag, startPoint x: 474, startPoint y: 17636, endPoint x: 592, endPoint y: 17210, distance: 442.0
drag, startPoint x: 482, startPoint y: 17619, endPoint x: 1028, endPoint y: 17504, distance: 558.0
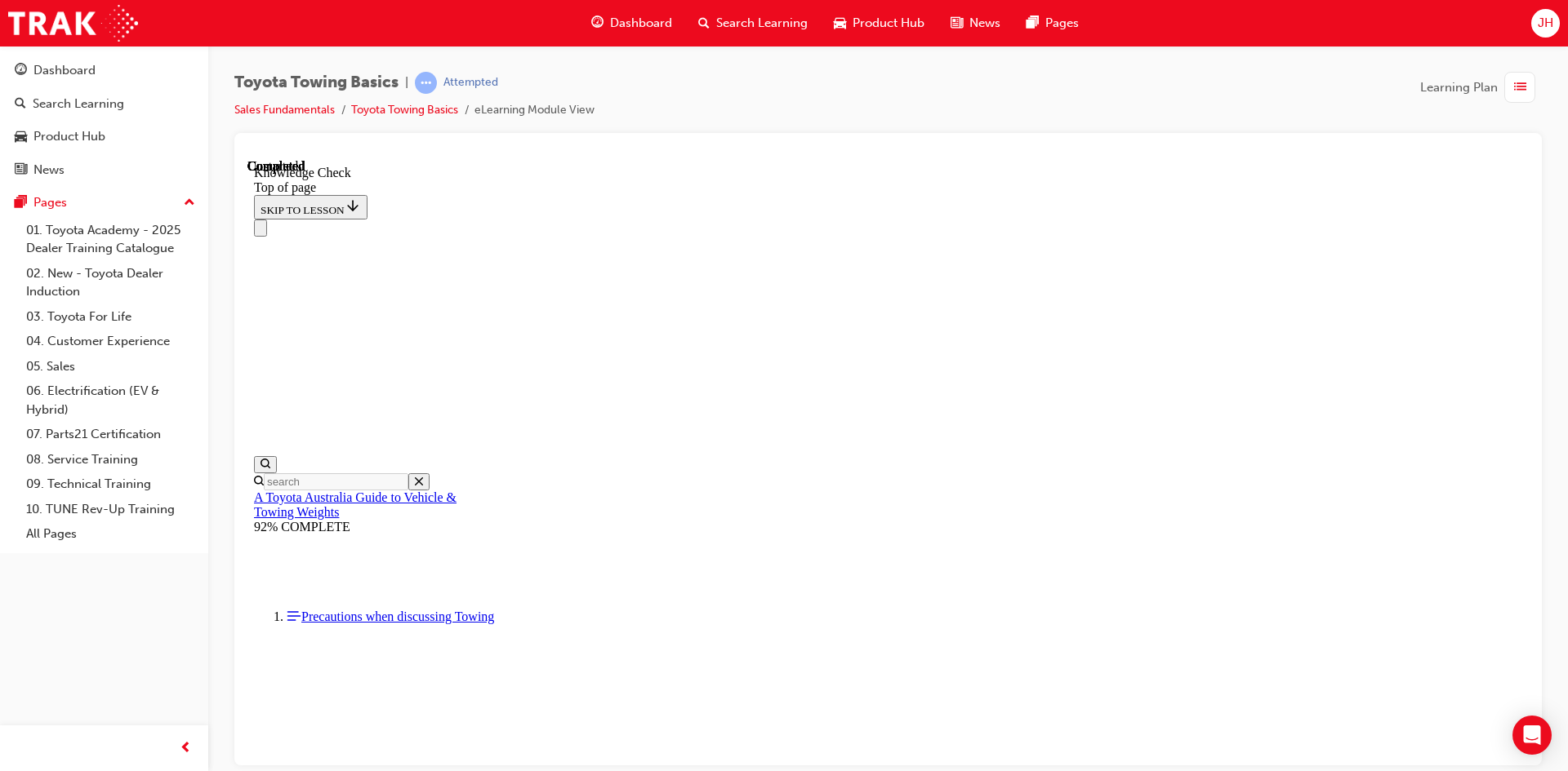
drag, startPoint x: 486, startPoint y: 17621, endPoint x: 886, endPoint y: 17530, distance: 410.2
drag, startPoint x: 475, startPoint y: 17623, endPoint x: 687, endPoint y: 17459, distance: 268.0
drag, startPoint x: 477, startPoint y: 17622, endPoint x: 440, endPoint y: 17555, distance: 76.5
drag, startPoint x: 461, startPoint y: 17634, endPoint x: 592, endPoint y: 17207, distance: 446.6
drag, startPoint x: 610, startPoint y: 17200, endPoint x: 516, endPoint y: 17618, distance: 428.4
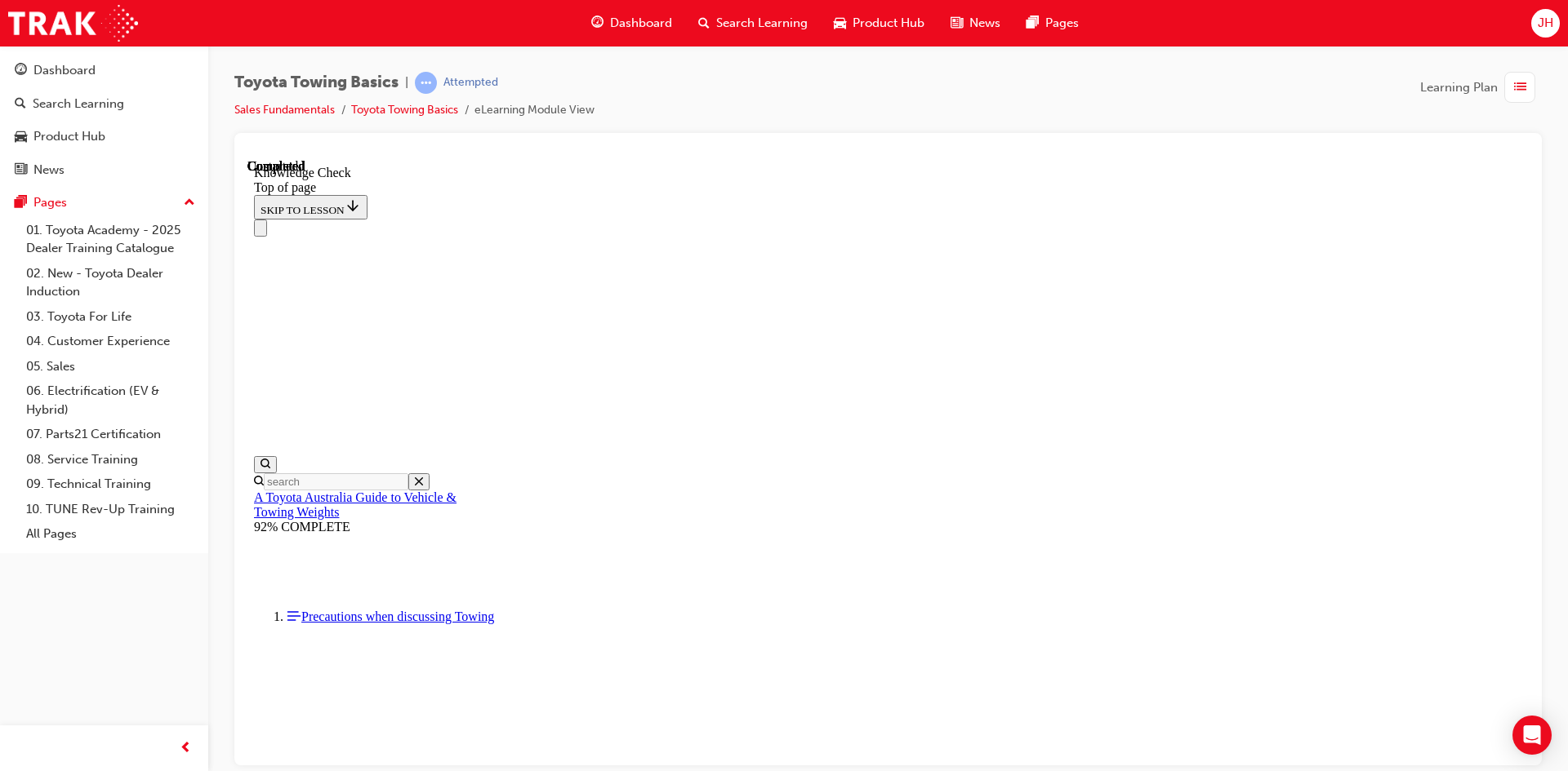
drag, startPoint x: 471, startPoint y: 17610, endPoint x: 603, endPoint y: 17194, distance: 436.4
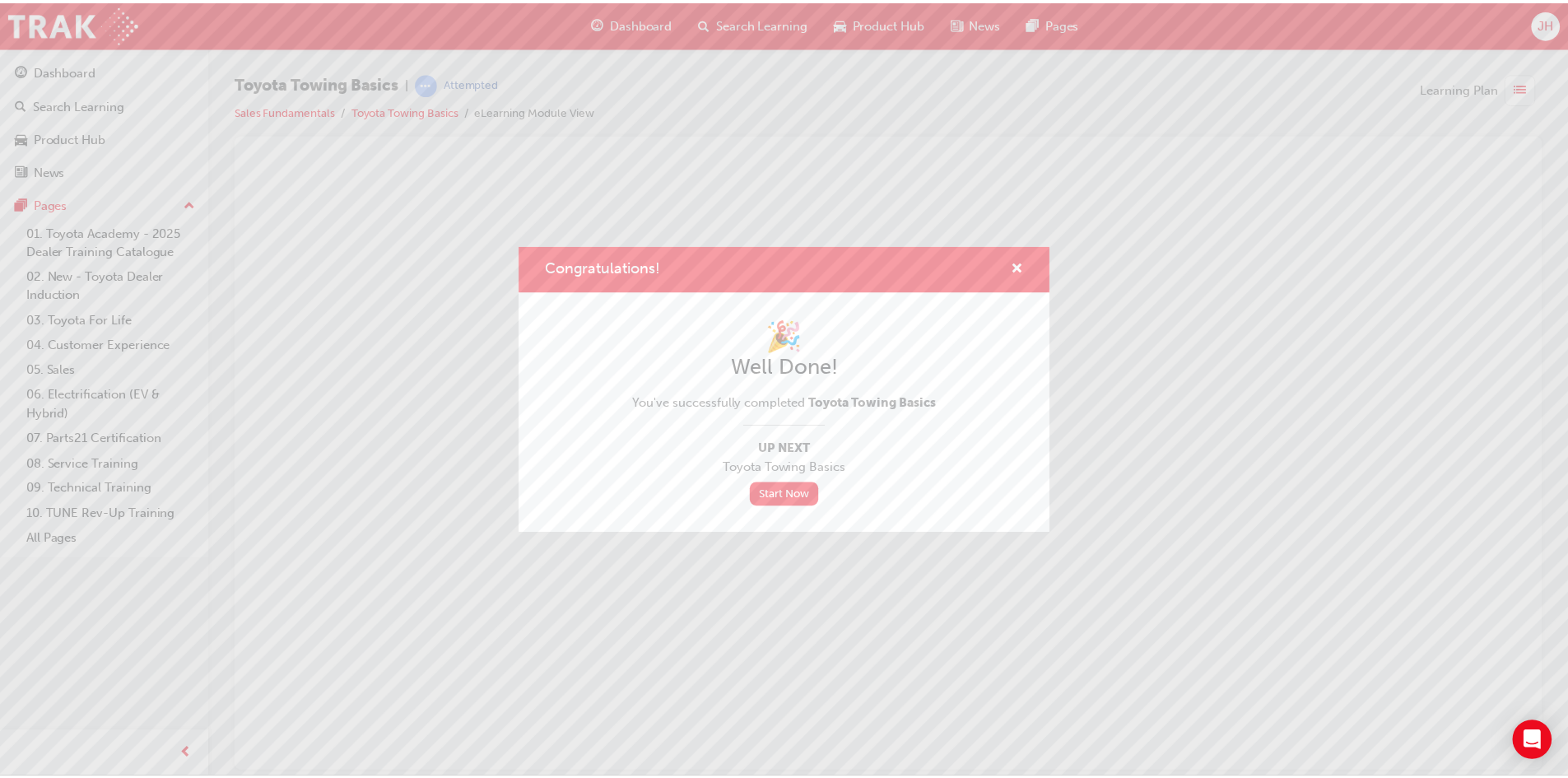
scroll to position [0, 0]
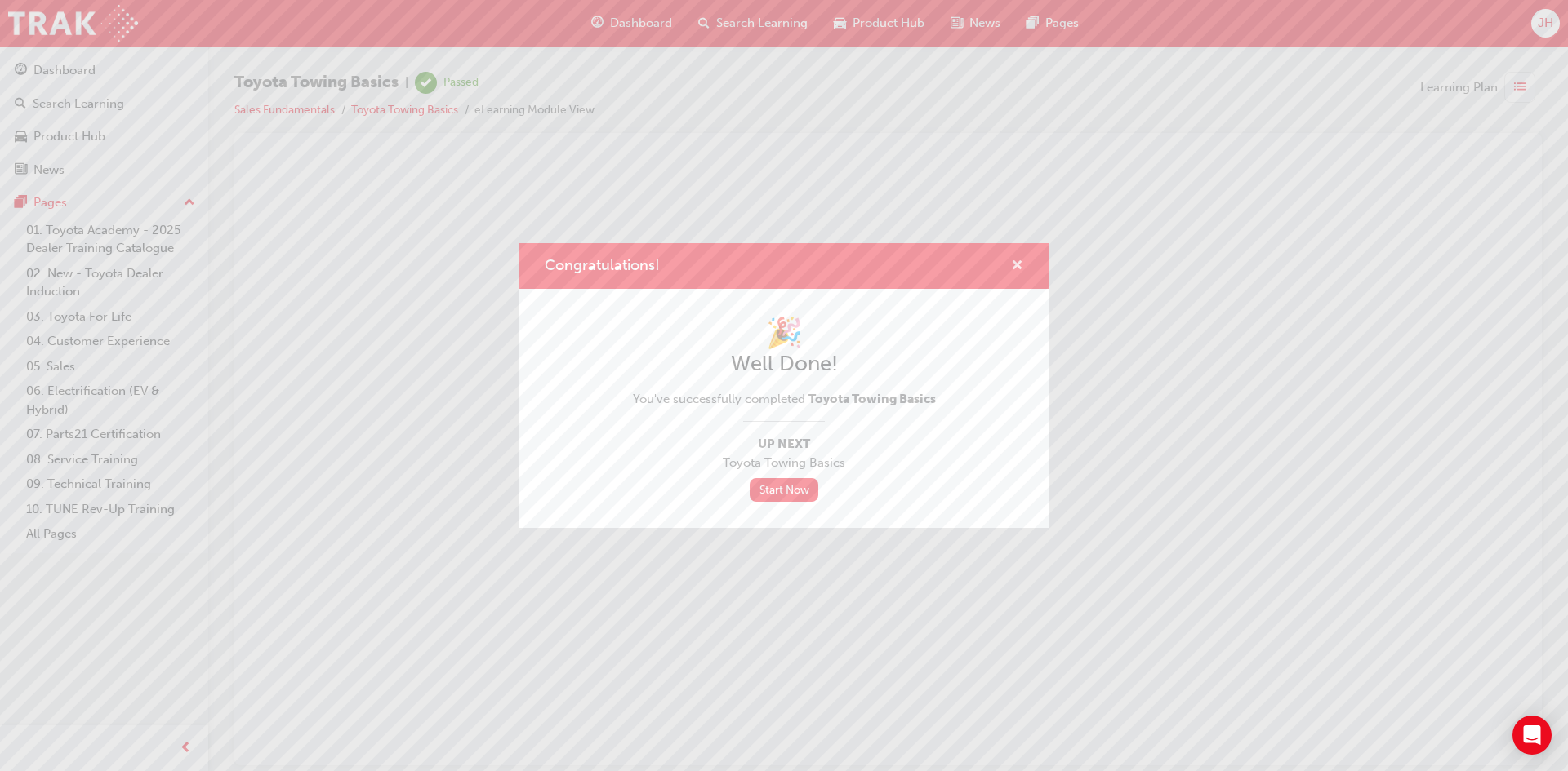
click at [1017, 262] on span "cross-icon" at bounding box center [1017, 267] width 12 height 15
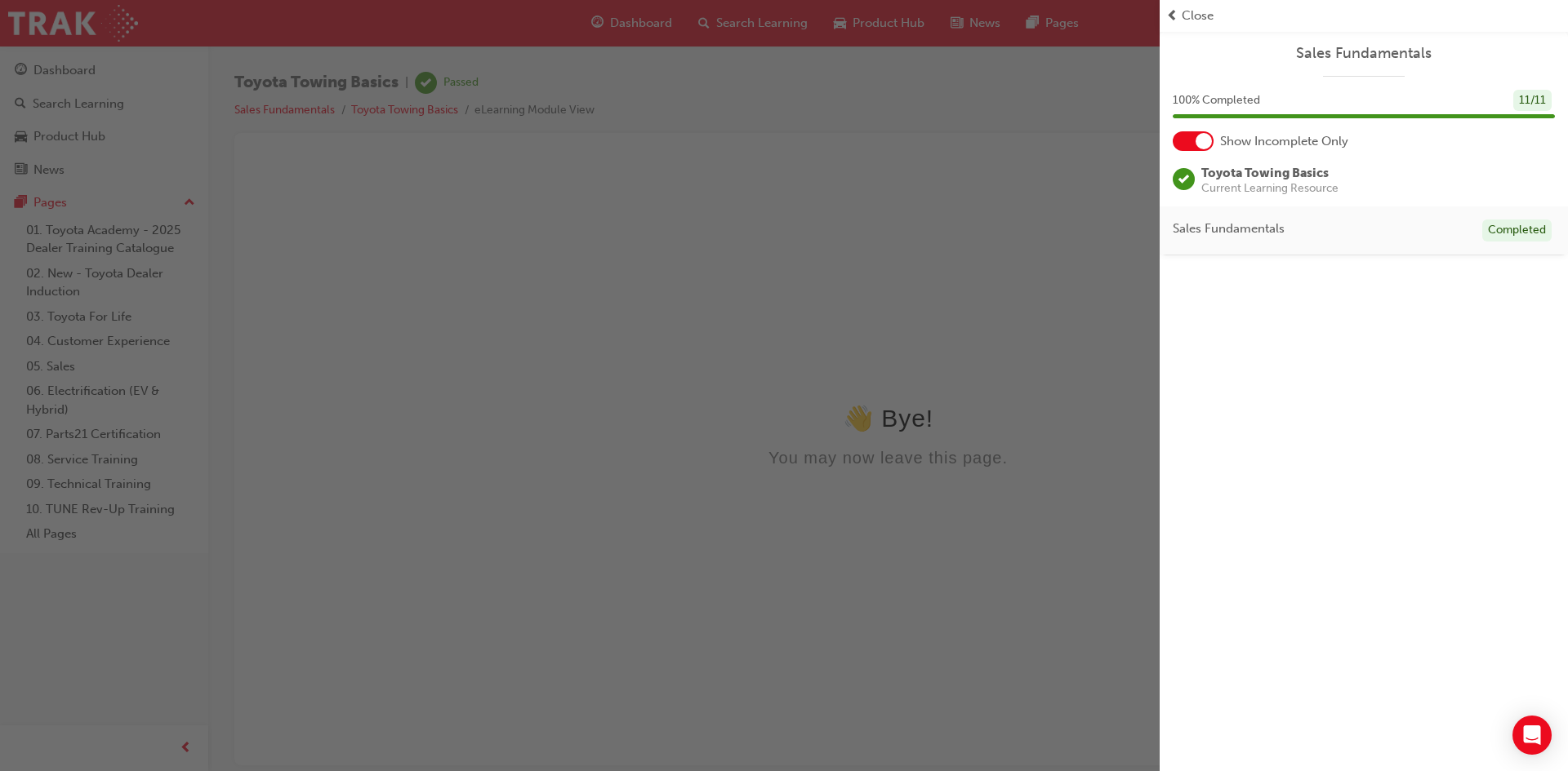
click at [1008, 600] on div "button" at bounding box center [580, 385] width 1159 height 771
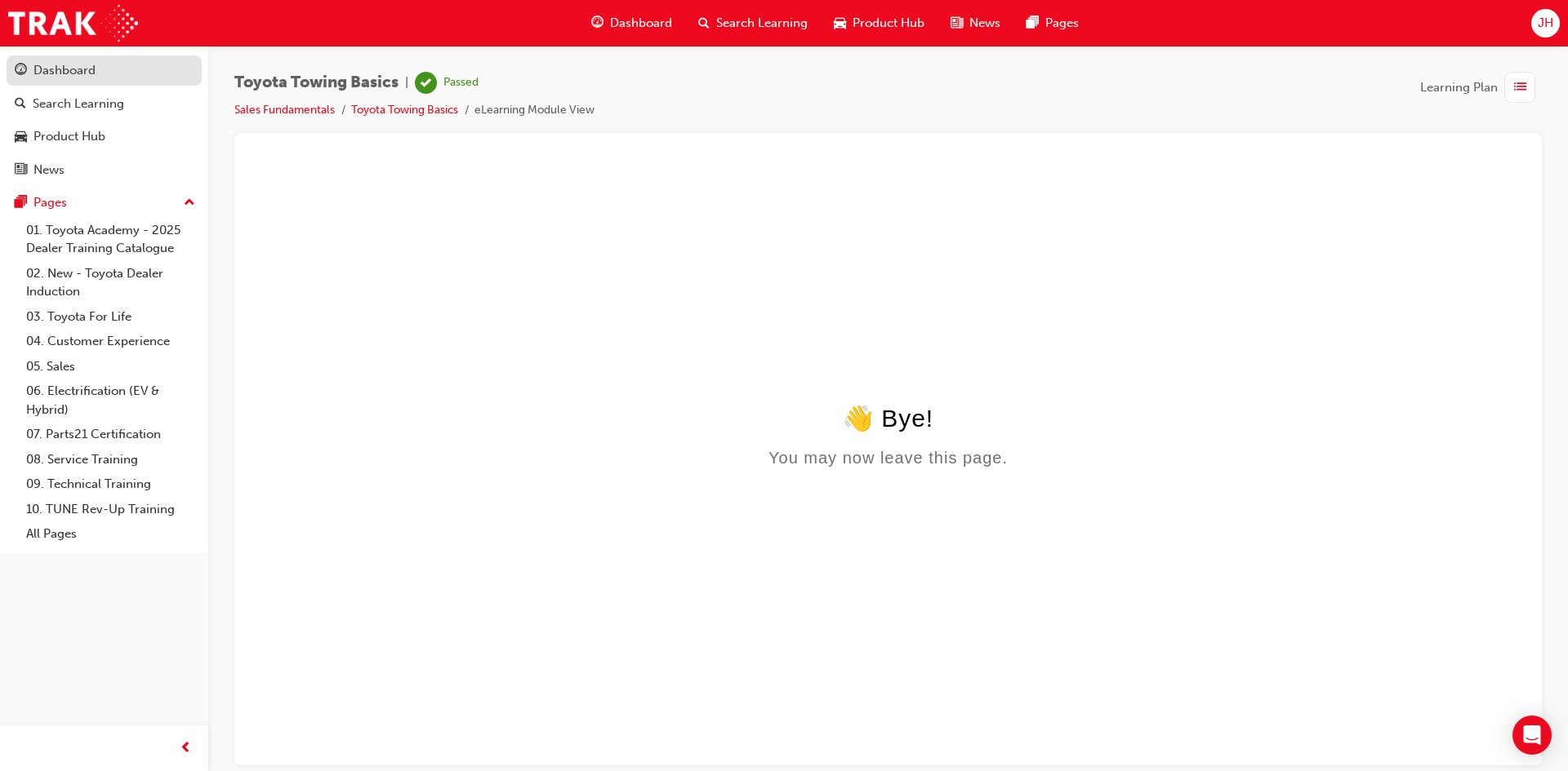
click at [117, 84] on link "Dashboard" at bounding box center [104, 70] width 195 height 30
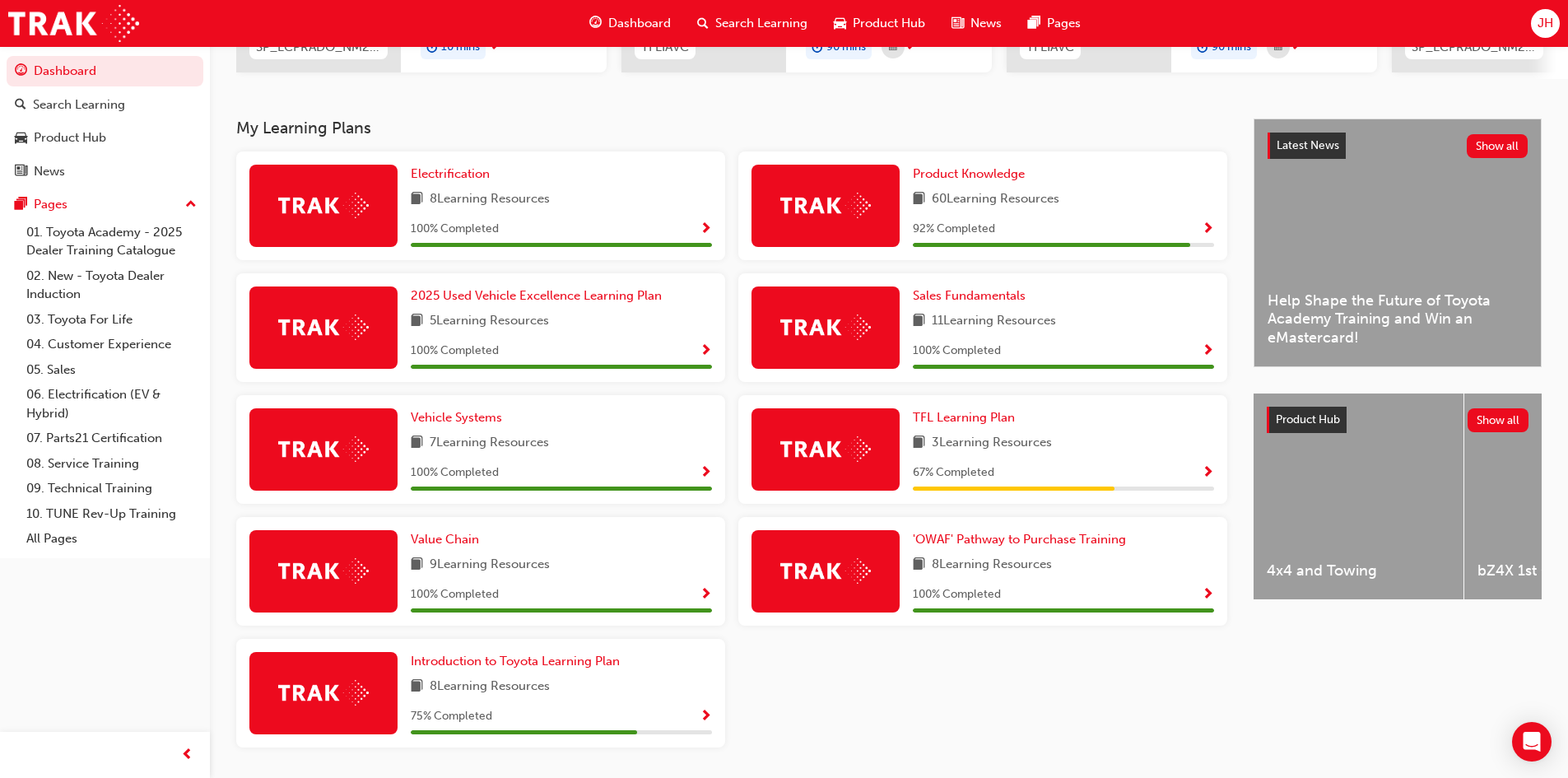
scroll to position [329, 0]
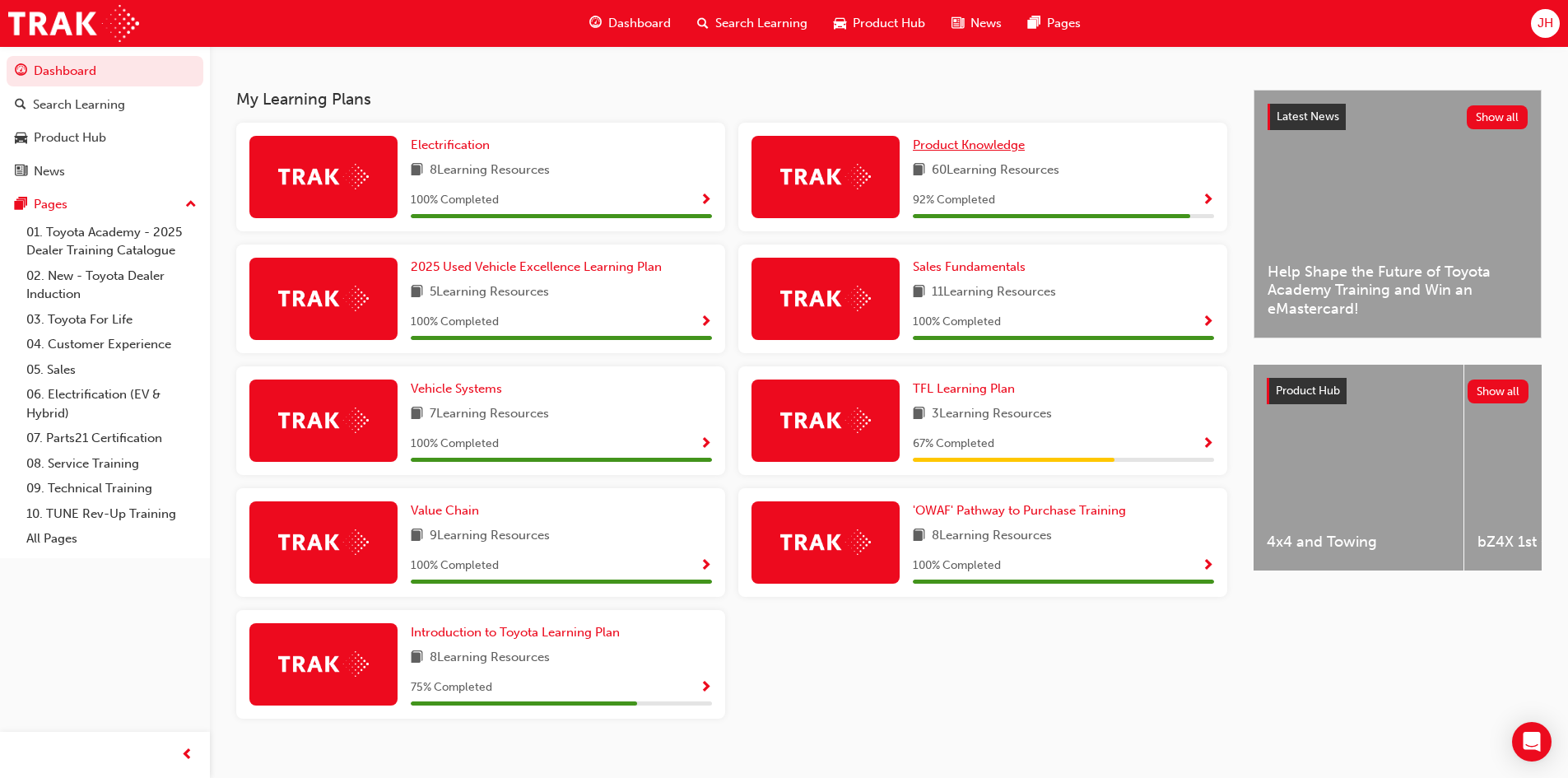
click at [1000, 152] on span "Product Knowledge" at bounding box center [969, 145] width 112 height 15
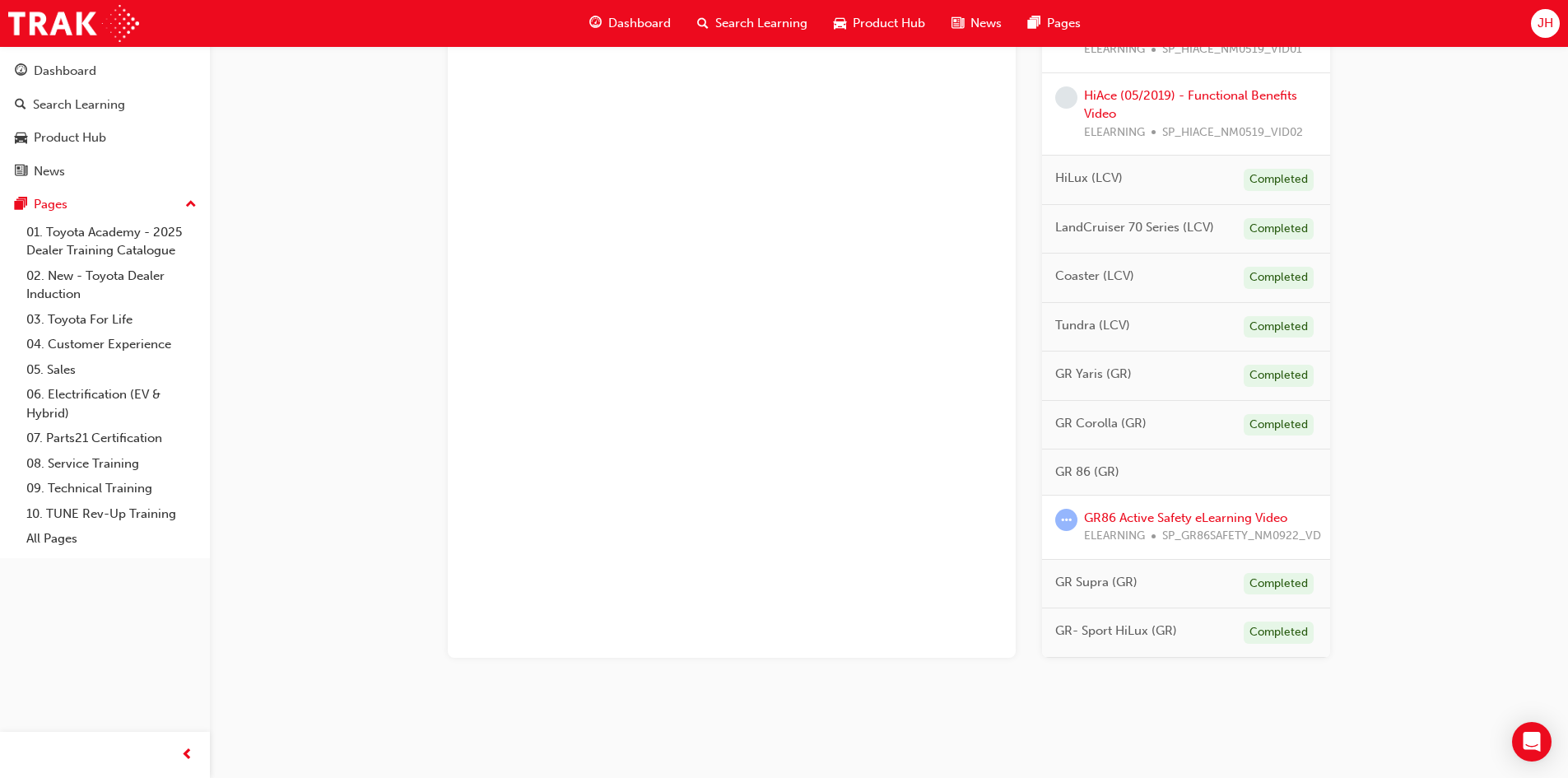
scroll to position [1050, 0]
click at [1166, 510] on link "GR86 Active Safety eLearning Video" at bounding box center [1186, 518] width 203 height 15
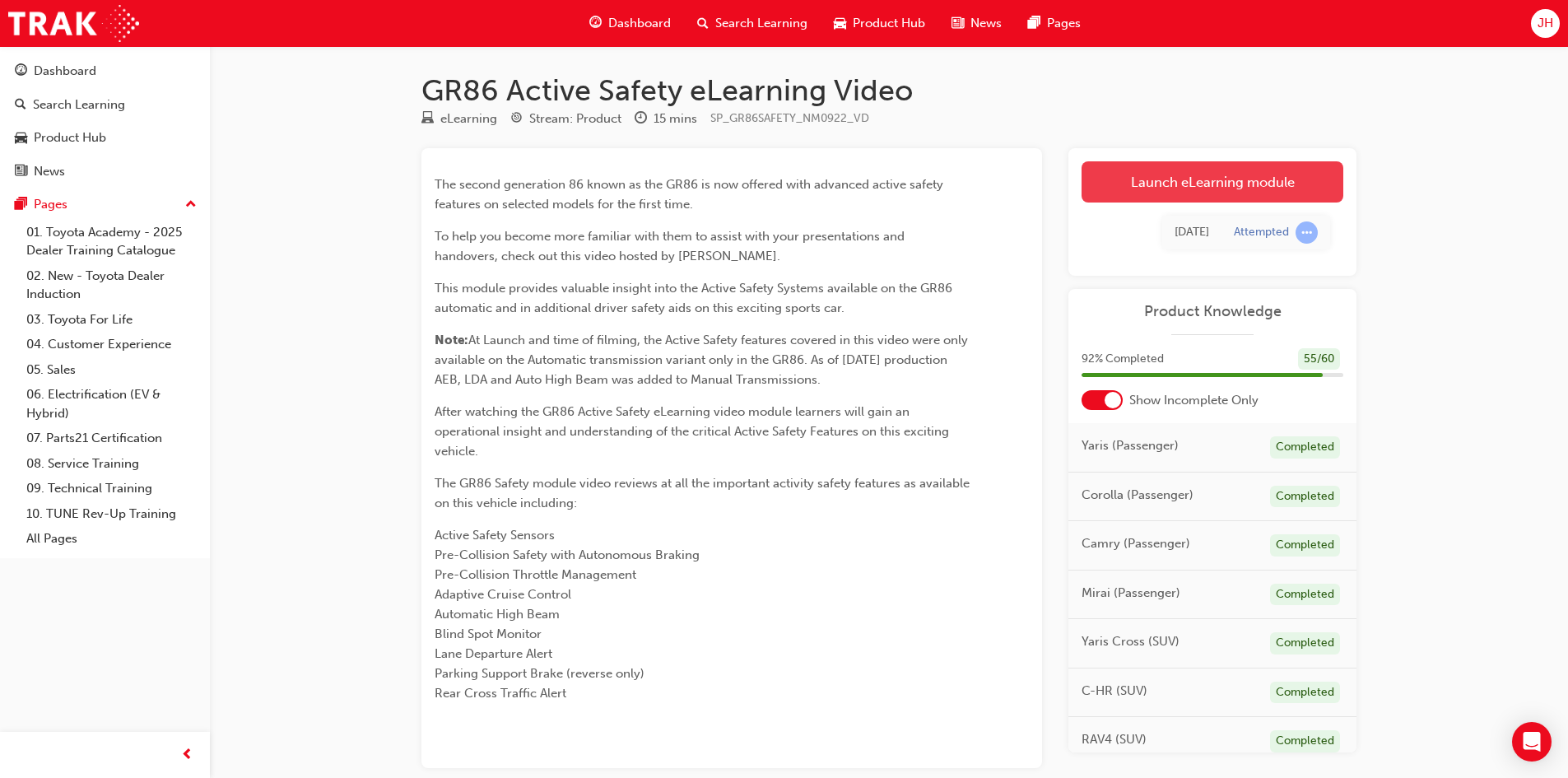
click at [1223, 180] on link "Launch eLearning module" at bounding box center [1213, 181] width 262 height 41
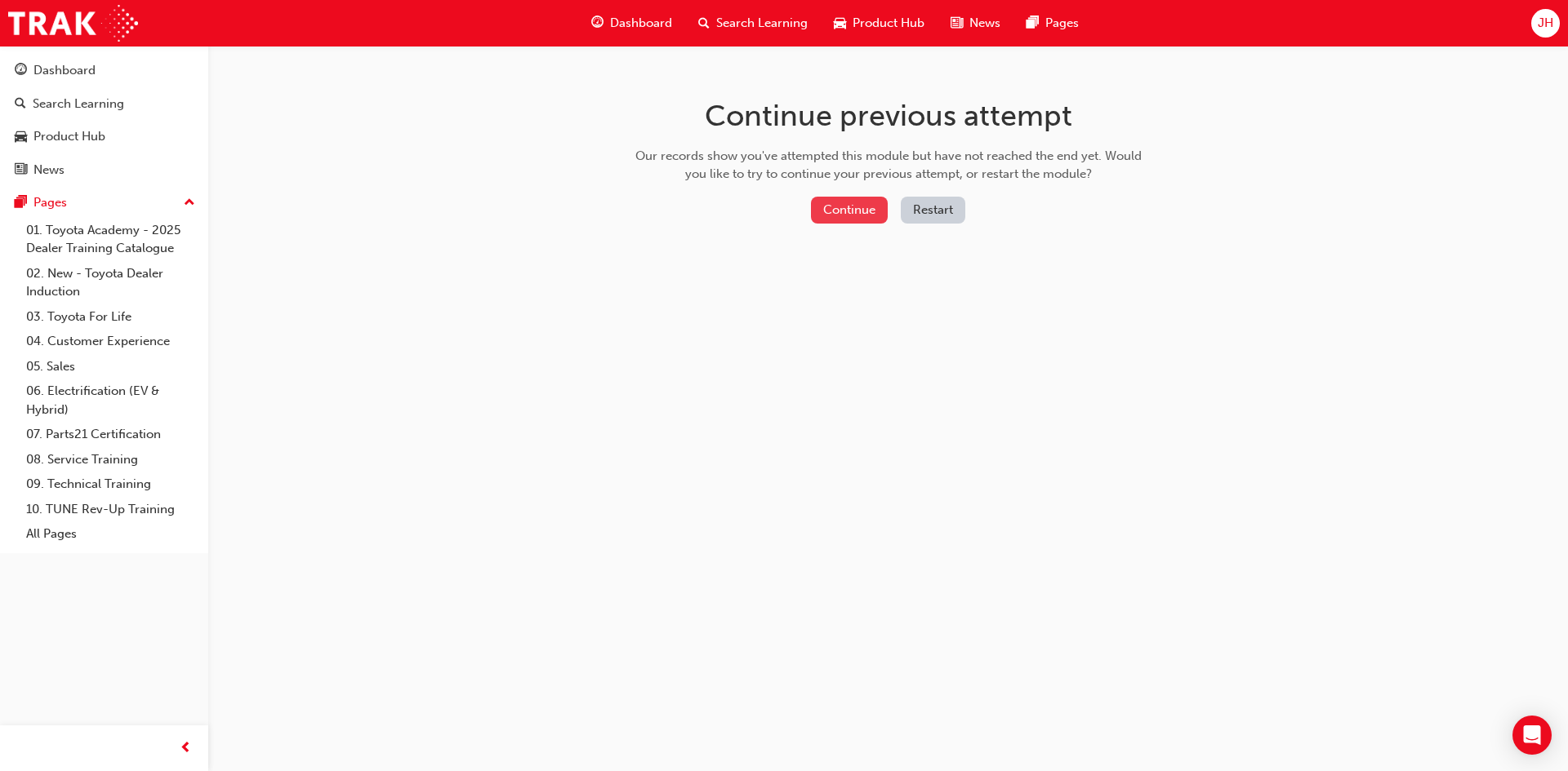
click at [839, 210] on button "Continue" at bounding box center [849, 211] width 76 height 27
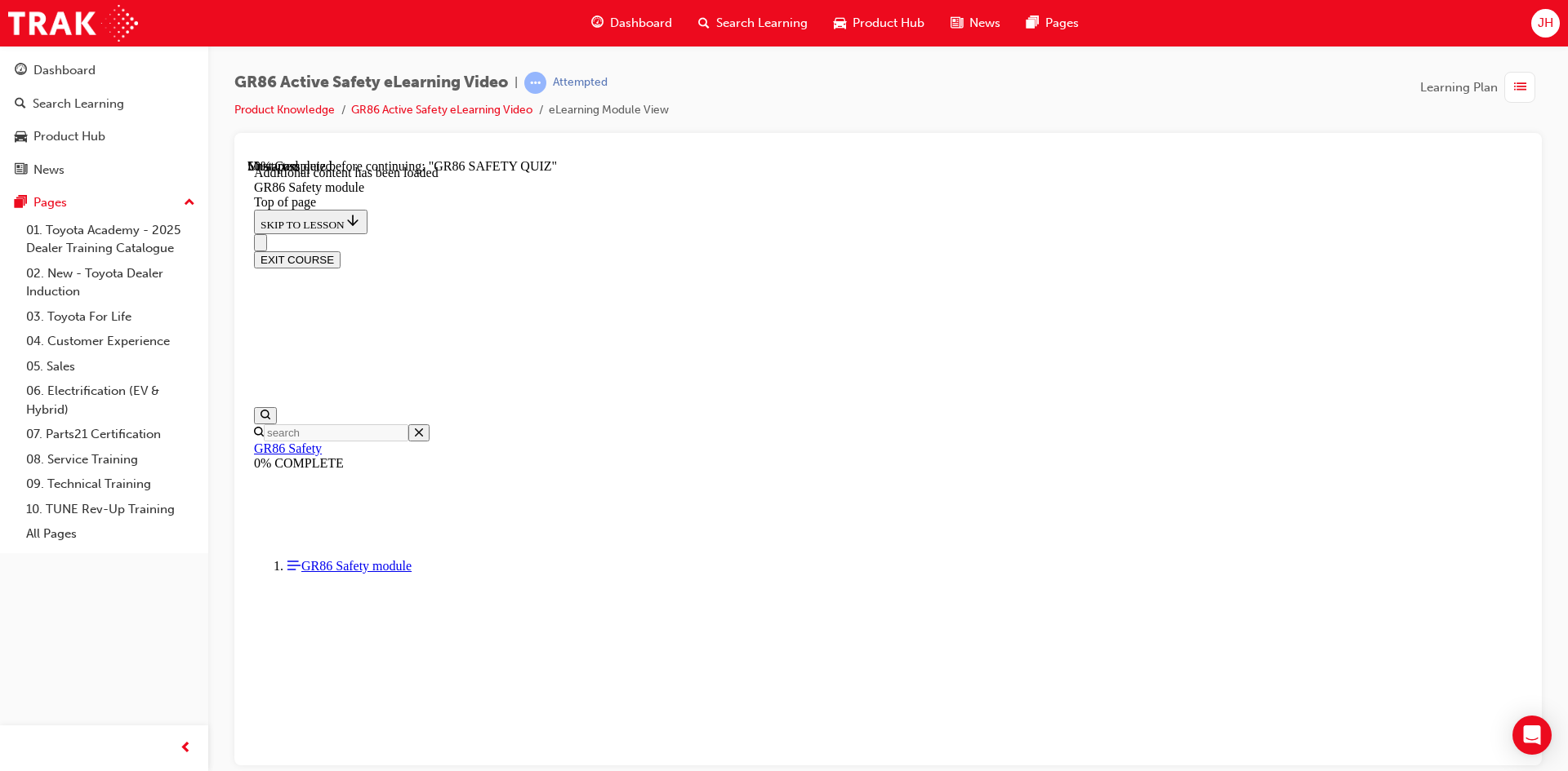
scroll to position [51, 0]
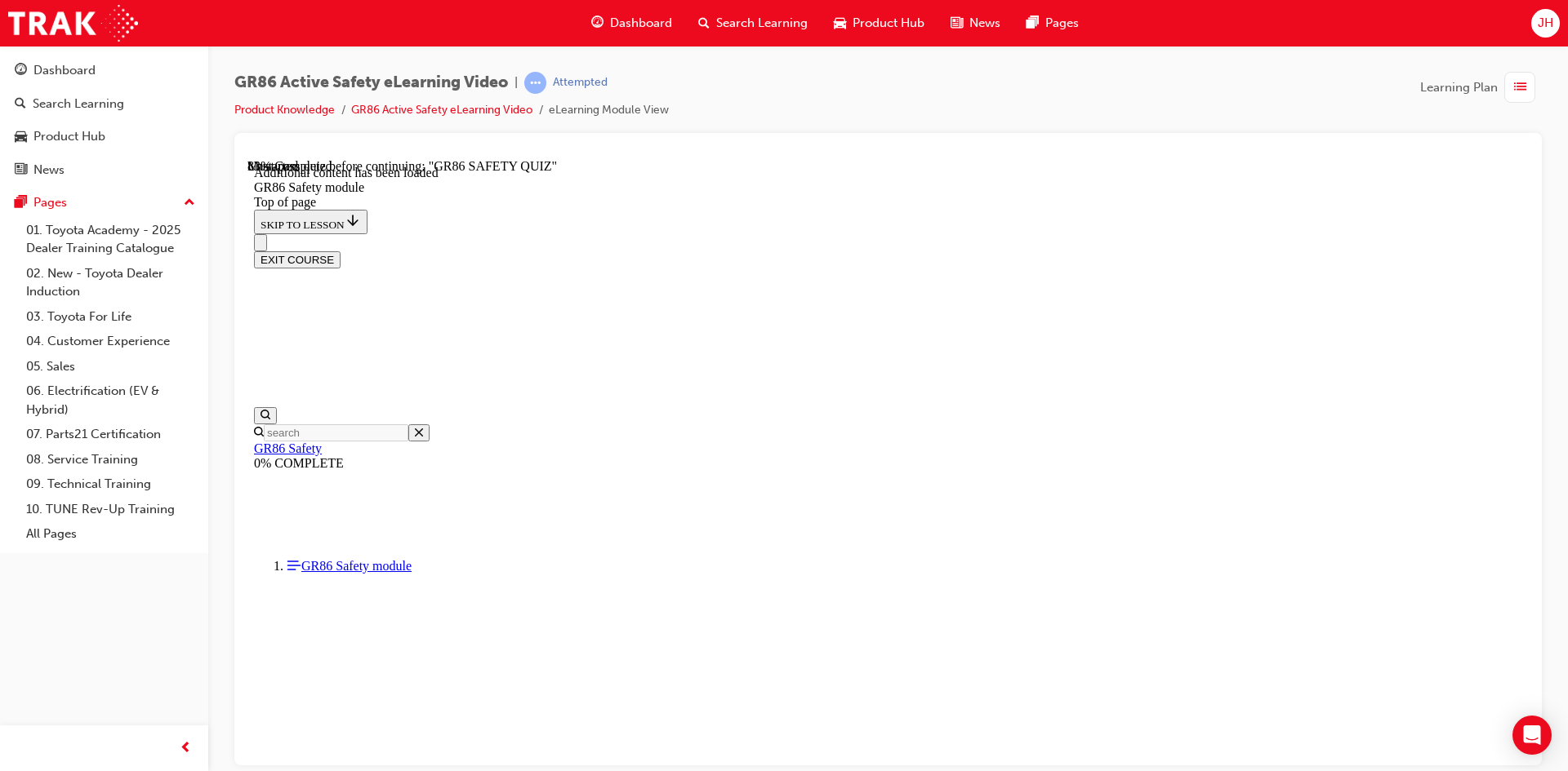
drag, startPoint x: 767, startPoint y: 232, endPoint x: 966, endPoint y: 225, distance: 199.1
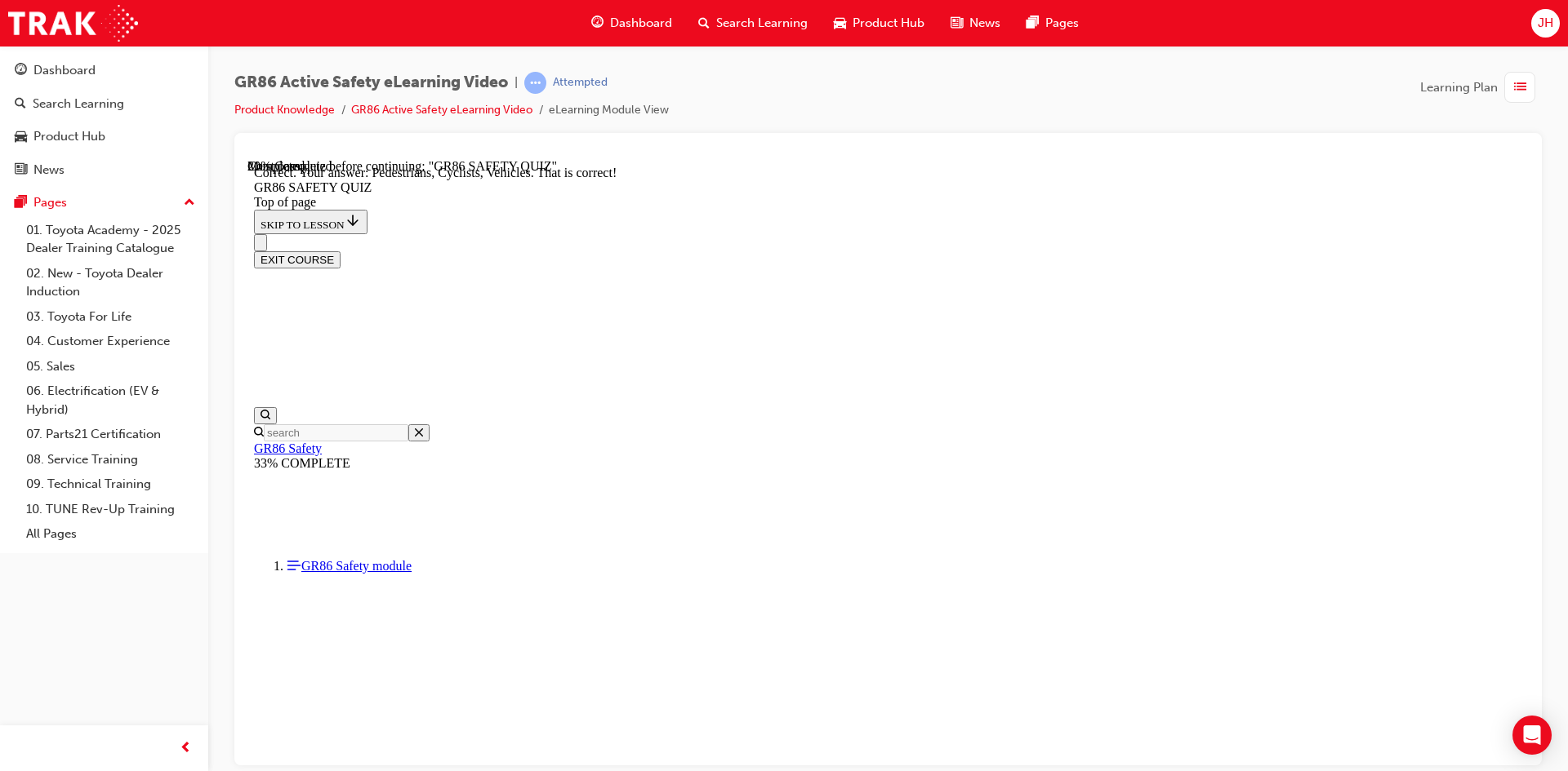
scroll to position [213, 0]
drag, startPoint x: 898, startPoint y: 235, endPoint x: 1299, endPoint y: 216, distance: 401.4
drag, startPoint x: 1162, startPoint y: 242, endPoint x: 1242, endPoint y: 238, distance: 80.1
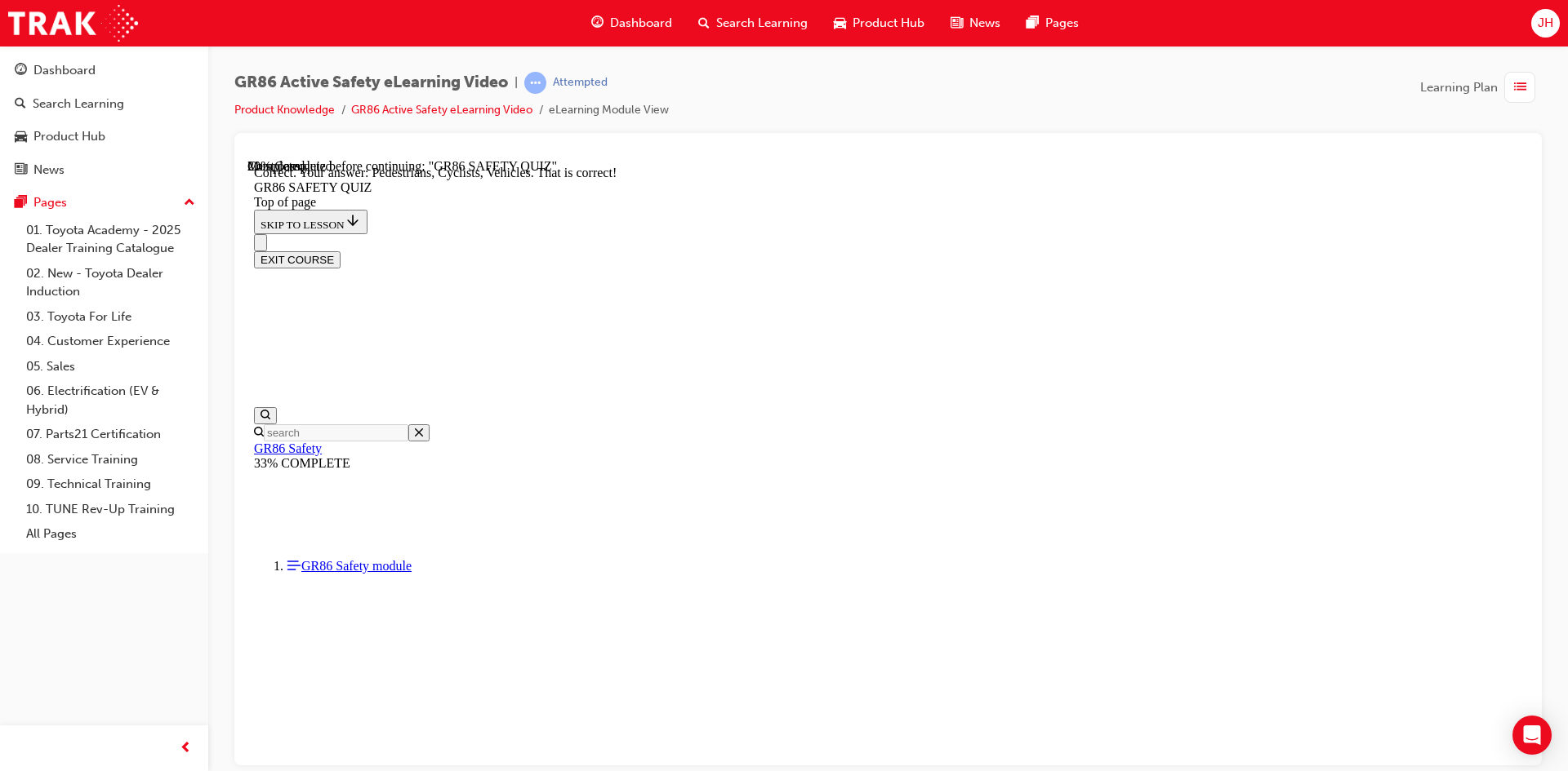
drag, startPoint x: 720, startPoint y: 265, endPoint x: 1233, endPoint y: 262, distance: 513.0
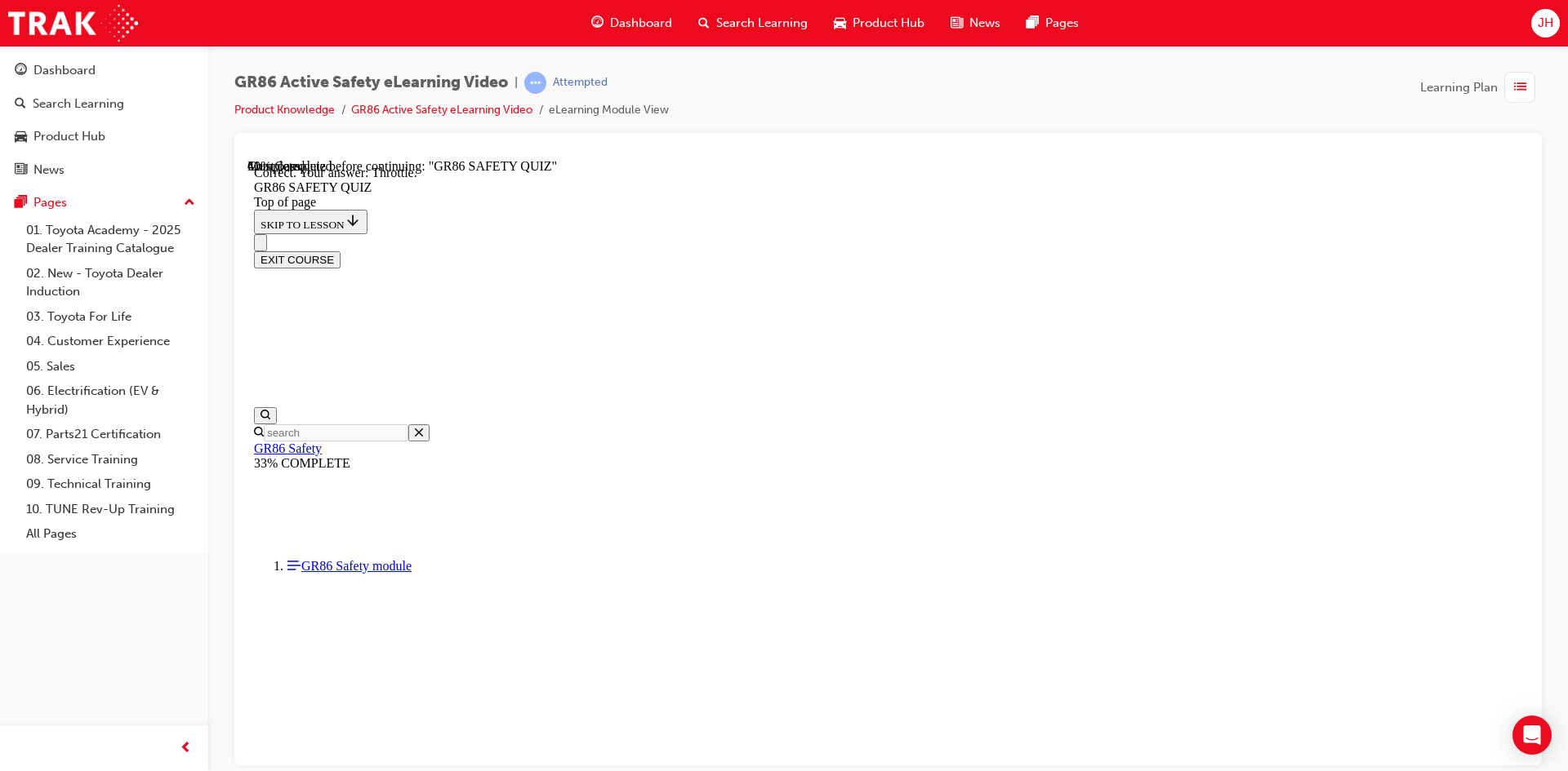
drag, startPoint x: 977, startPoint y: 691, endPoint x: 978, endPoint y: 677, distance: 14.0
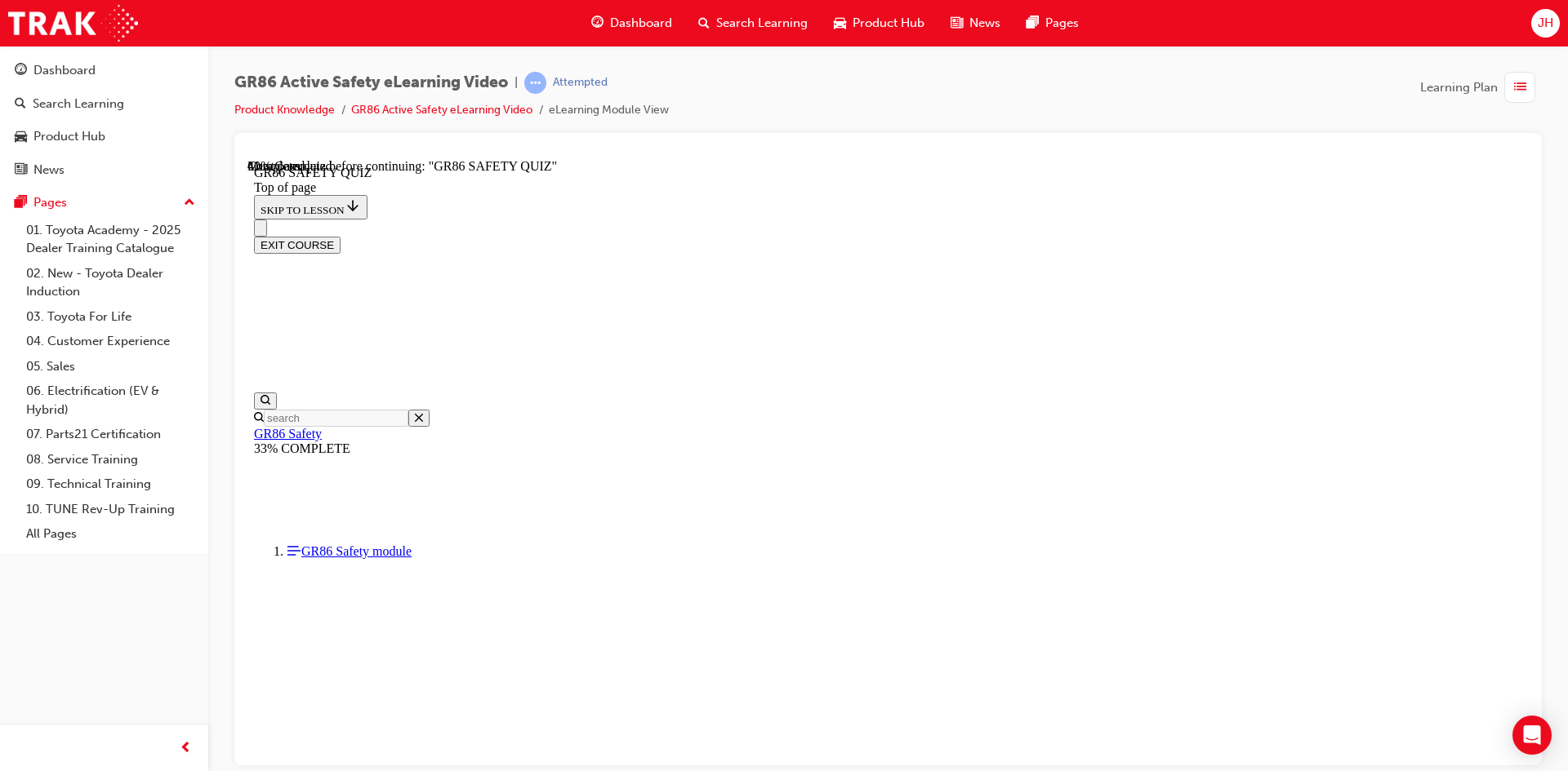
drag, startPoint x: 719, startPoint y: 402, endPoint x: 1048, endPoint y: 411, distance: 329.1
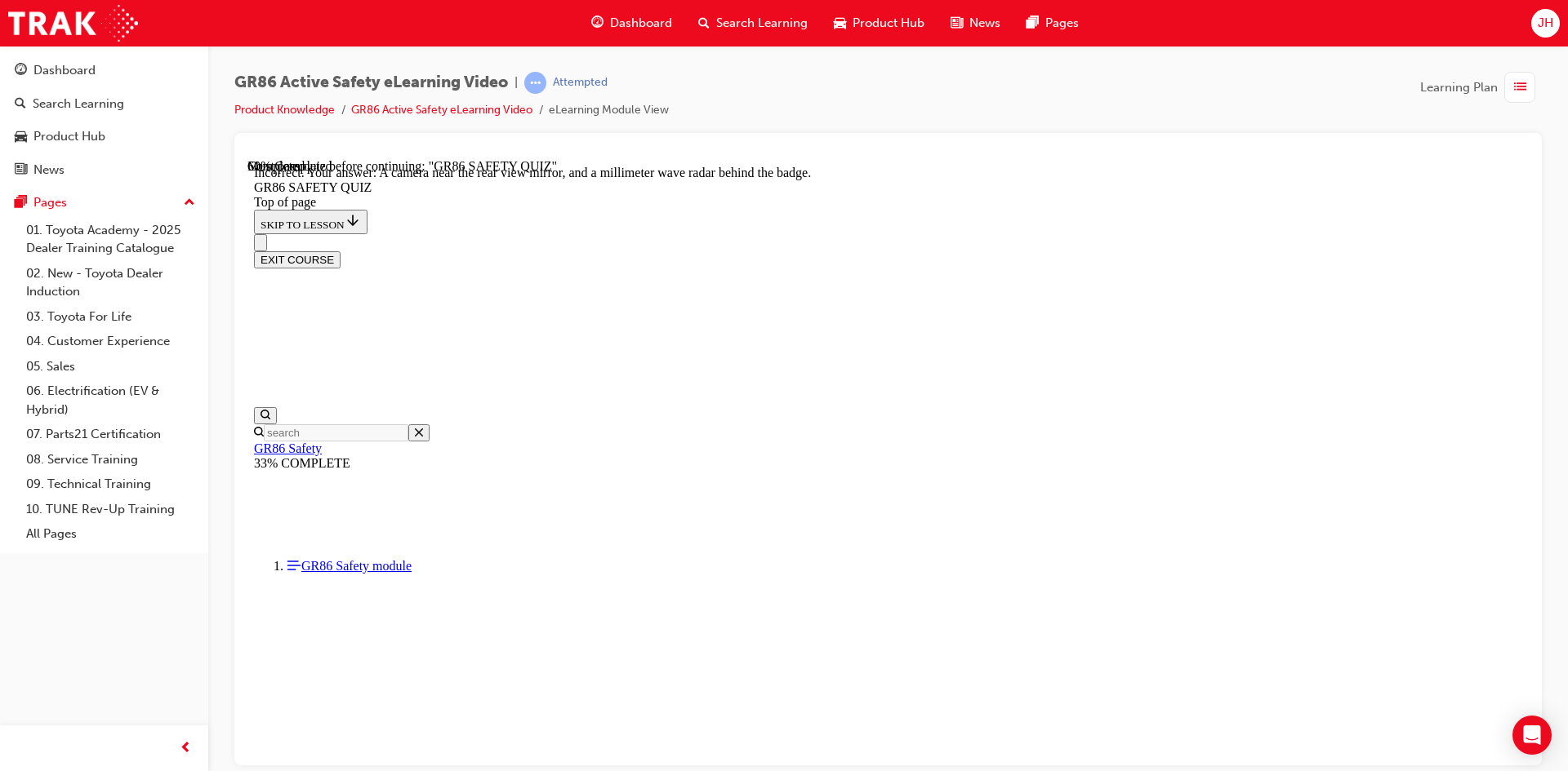
scroll to position [269, 0]
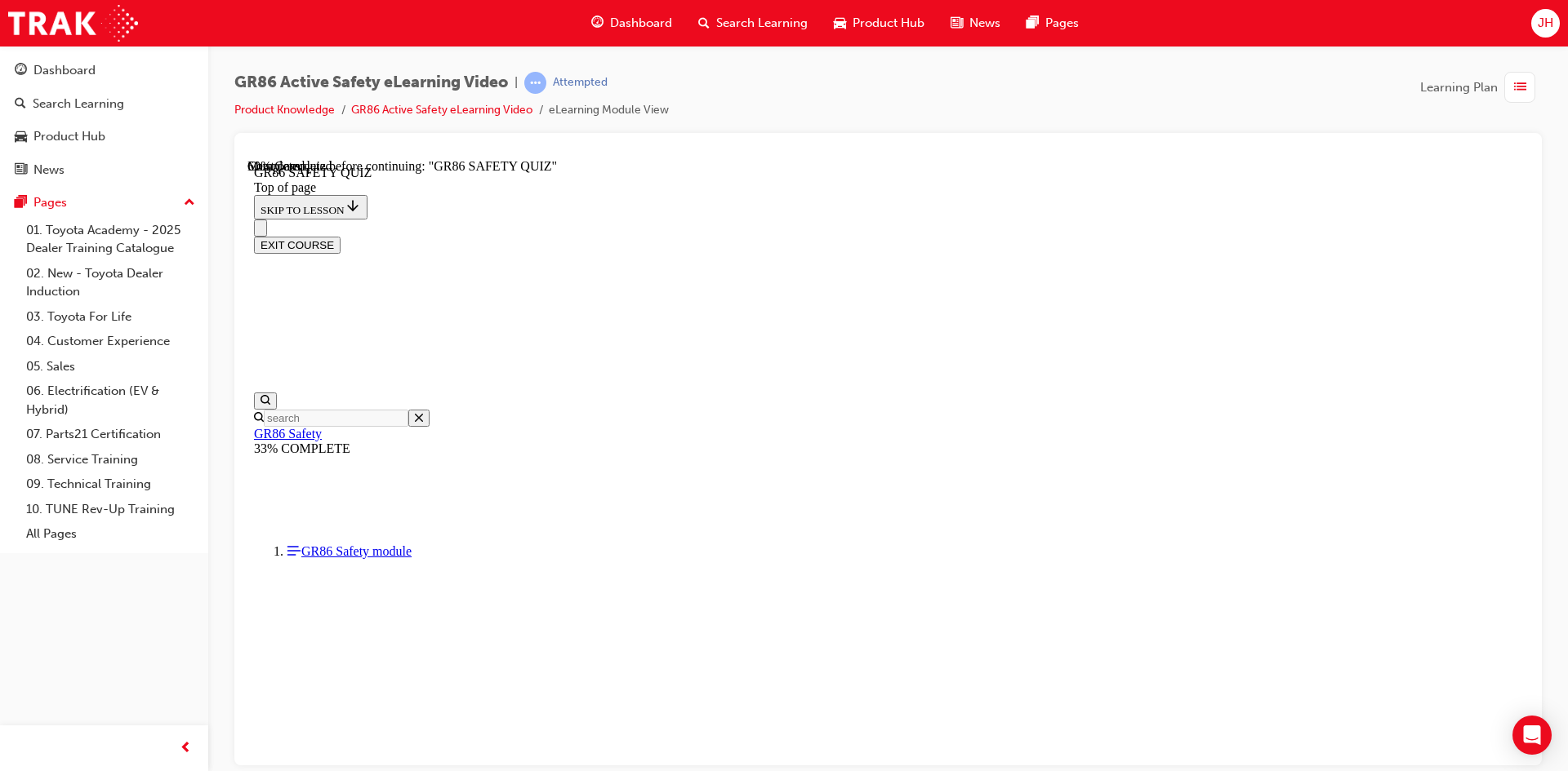
scroll to position [213, 0]
drag, startPoint x: 786, startPoint y: 256, endPoint x: 1038, endPoint y: 236, distance: 252.8
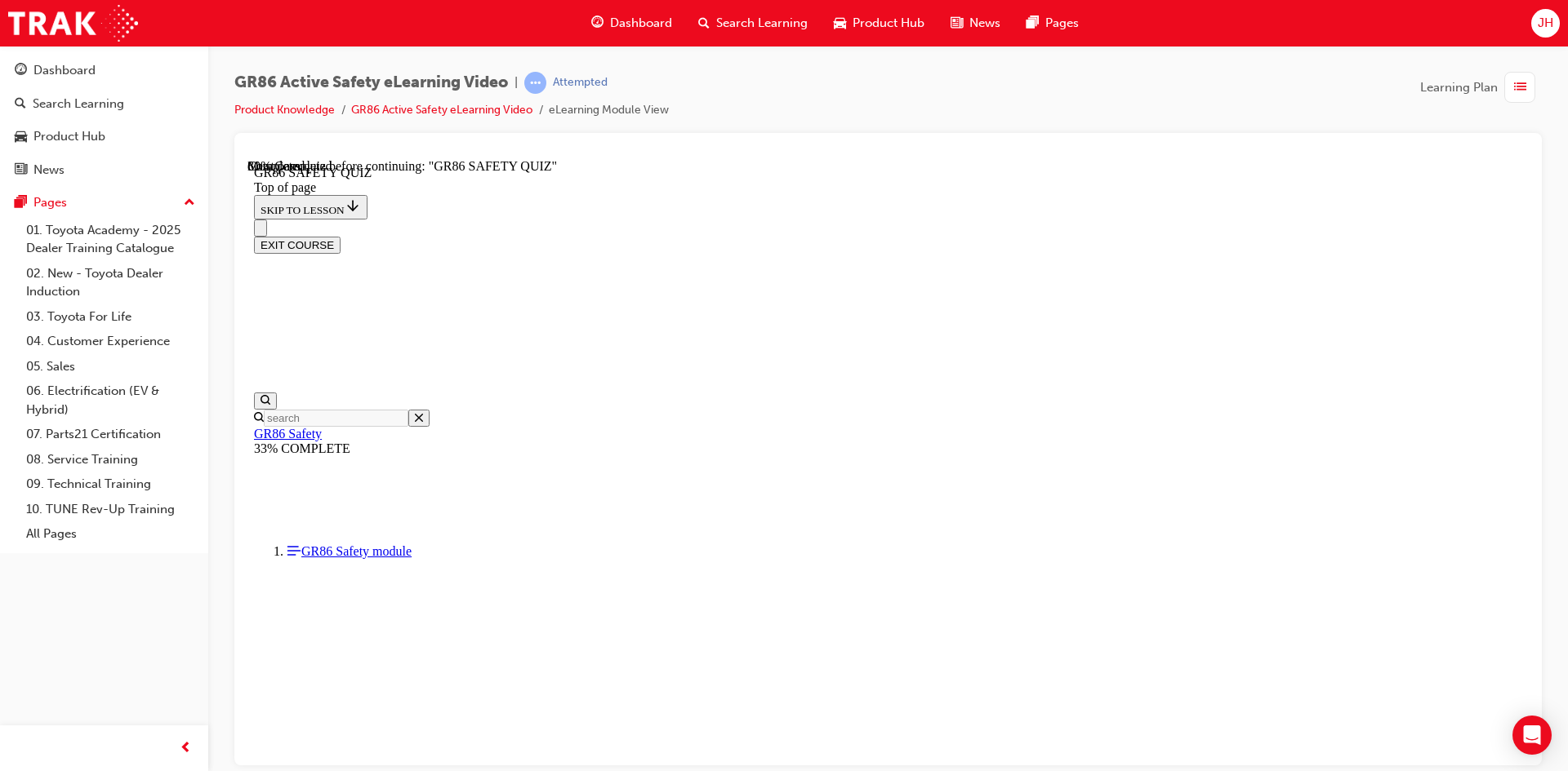
scroll to position [213, 0]
drag, startPoint x: 858, startPoint y: 238, endPoint x: 1138, endPoint y: 236, distance: 280.0
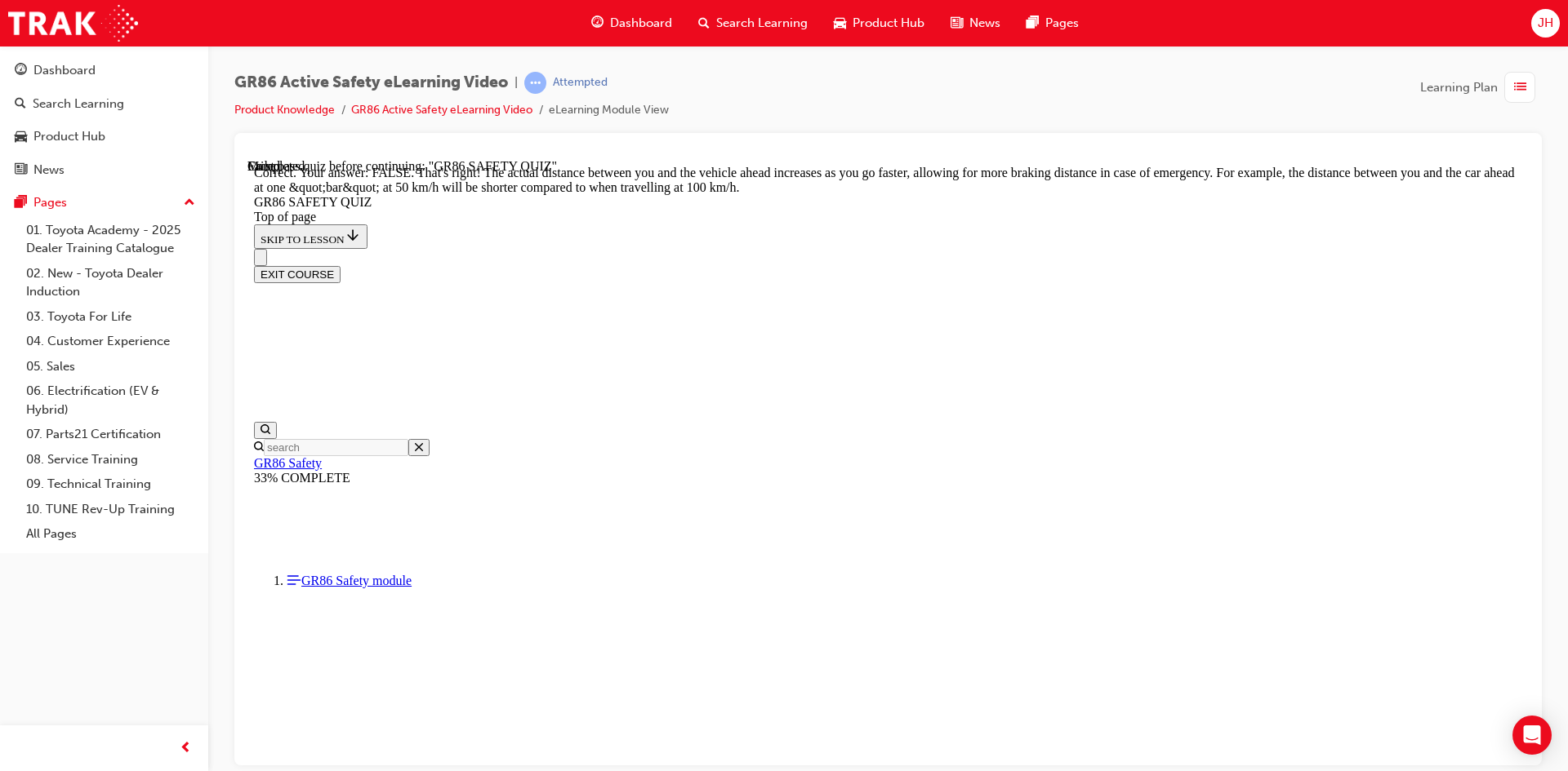
scroll to position [651, 0]
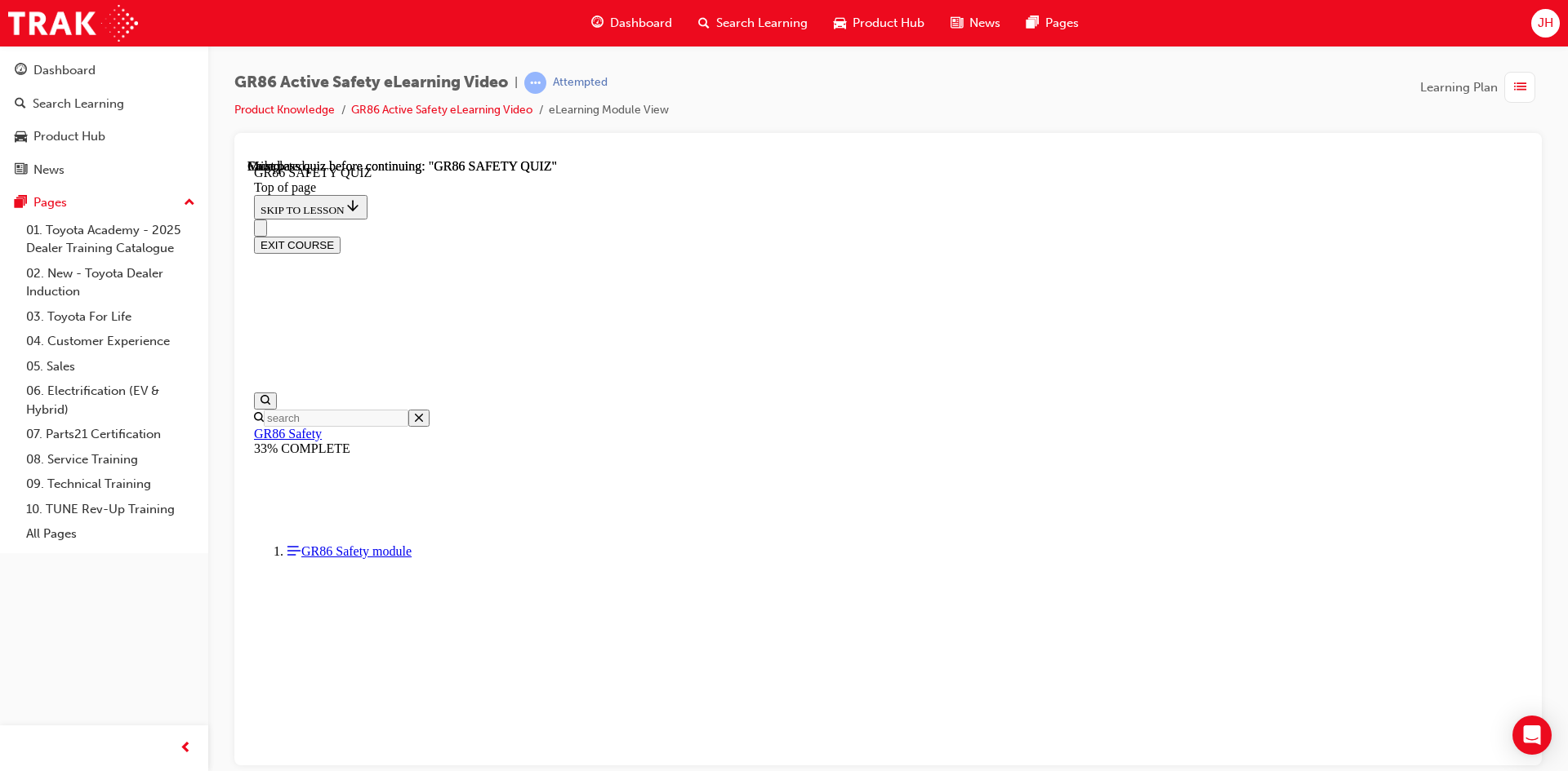
scroll to position [280, 0]
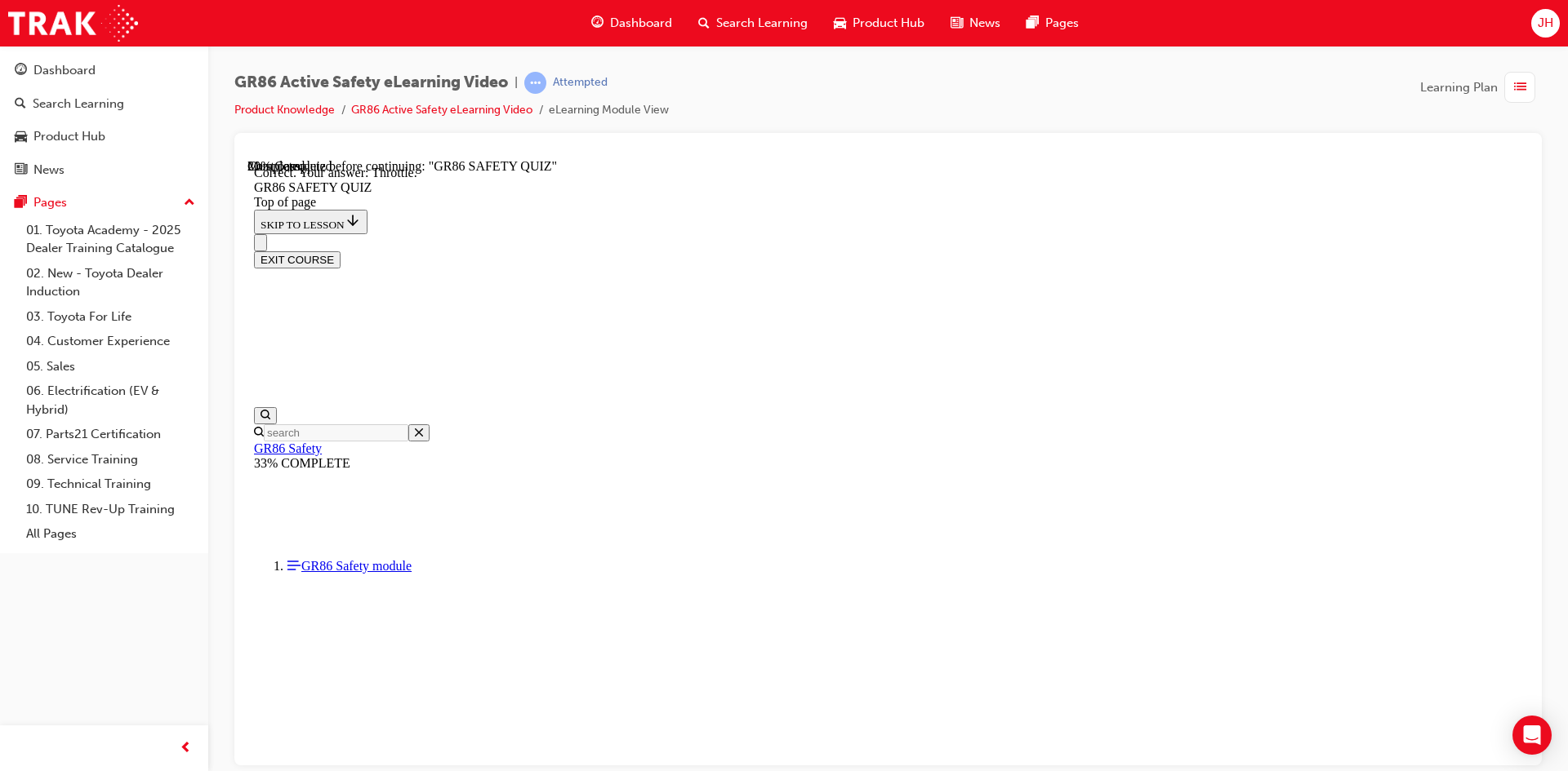
scroll to position [586, 0]
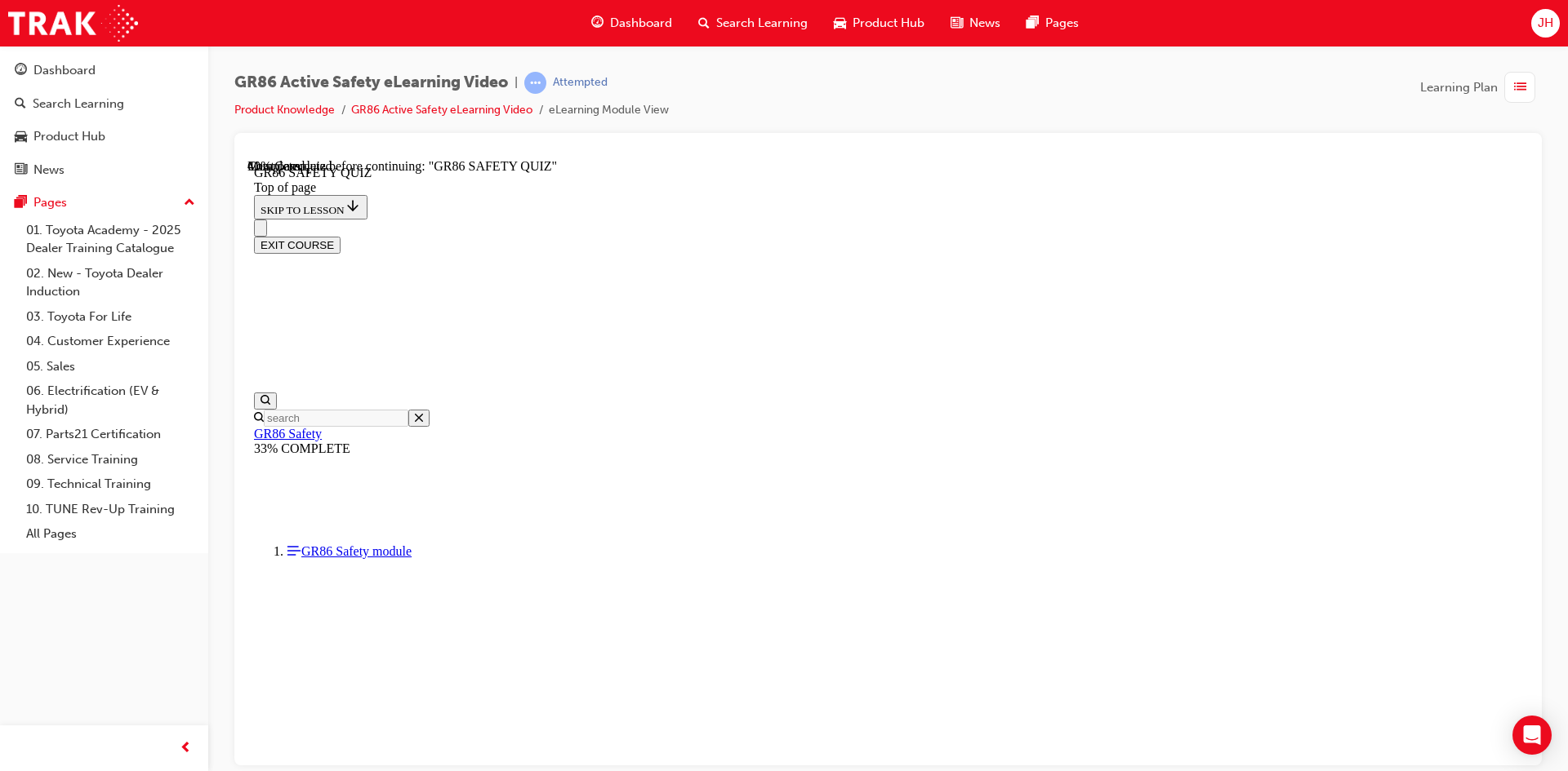
scroll to position [213, 0]
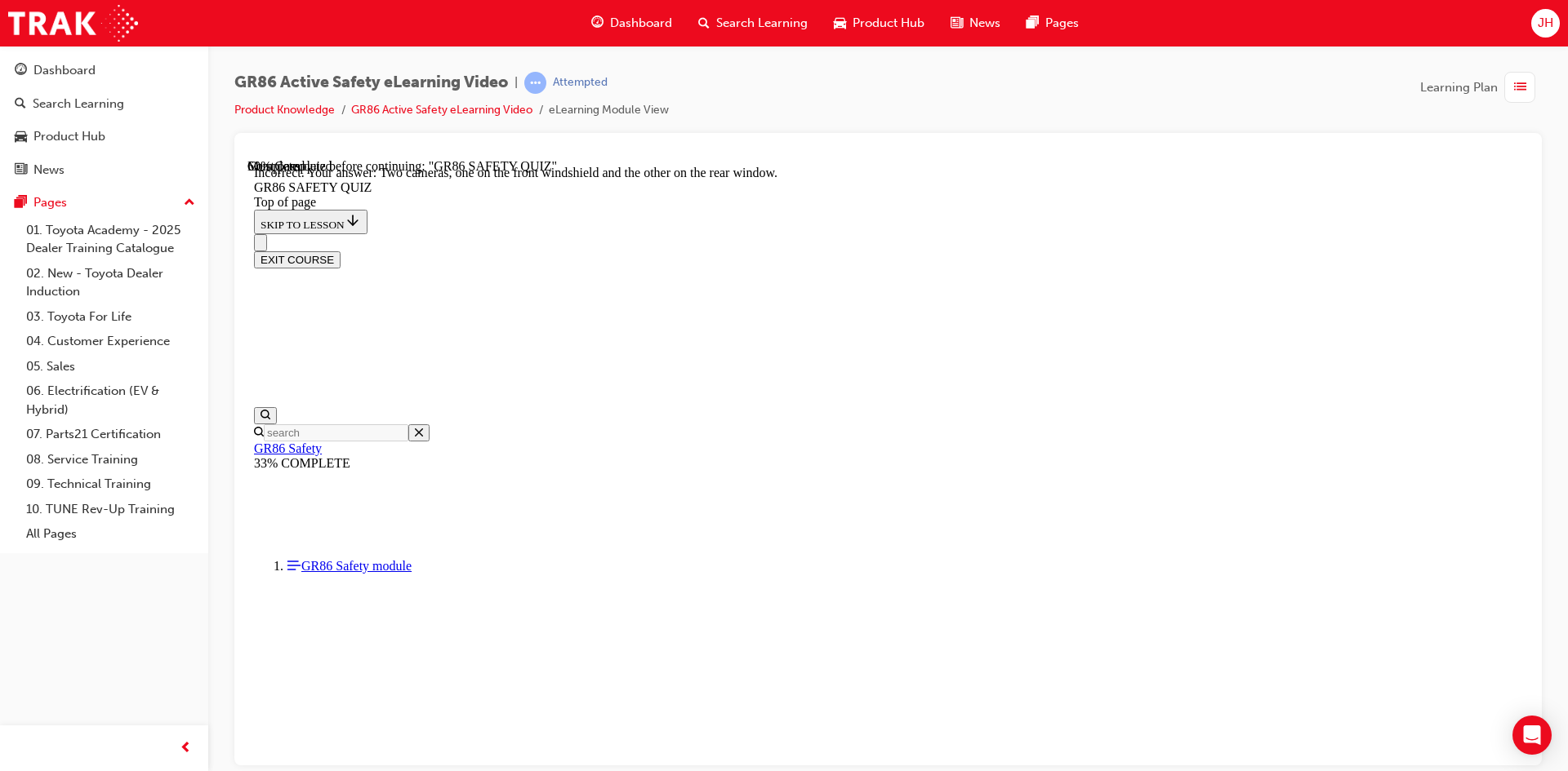
scroll to position [269, 0]
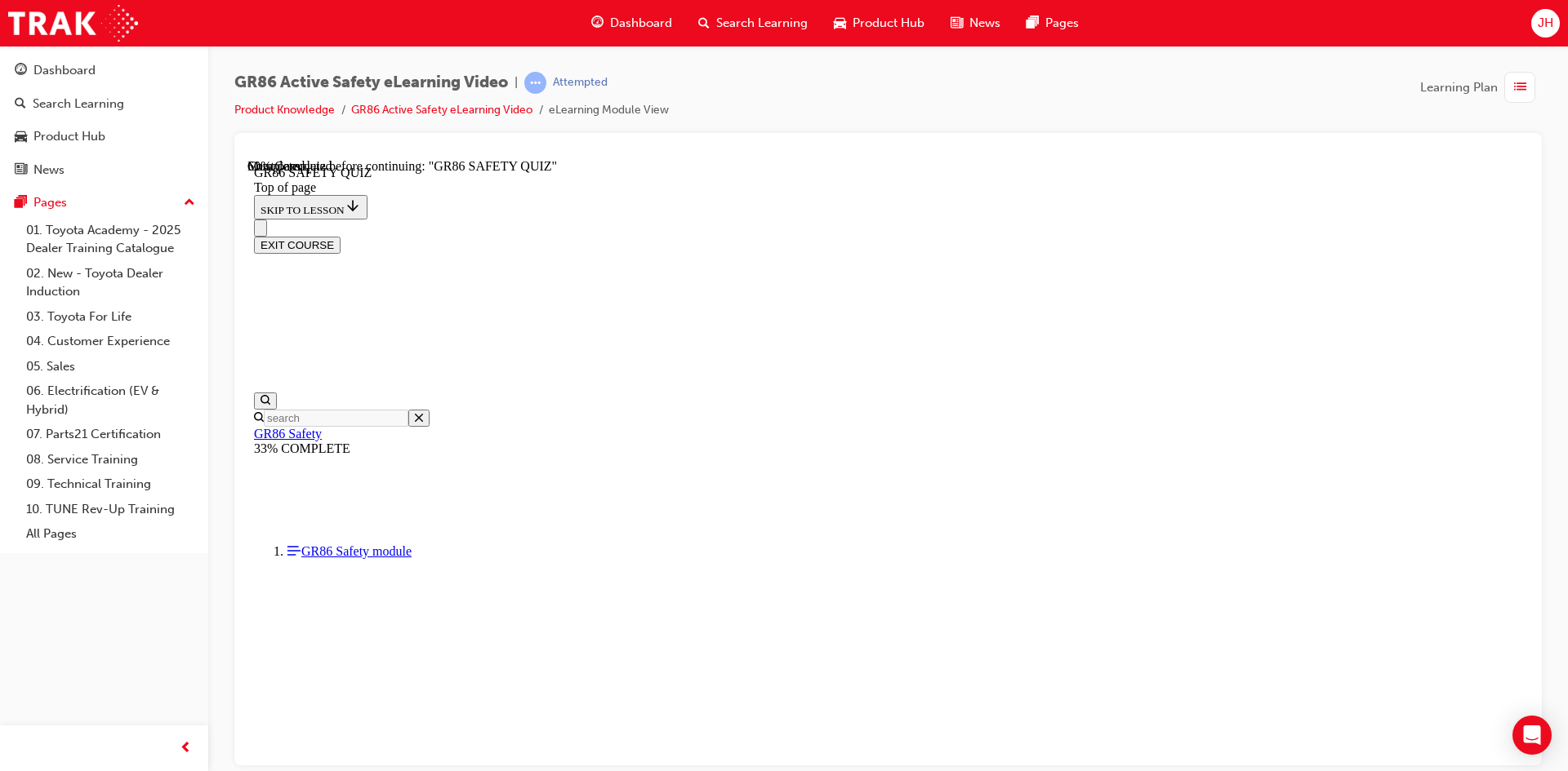
scroll to position [441, 0]
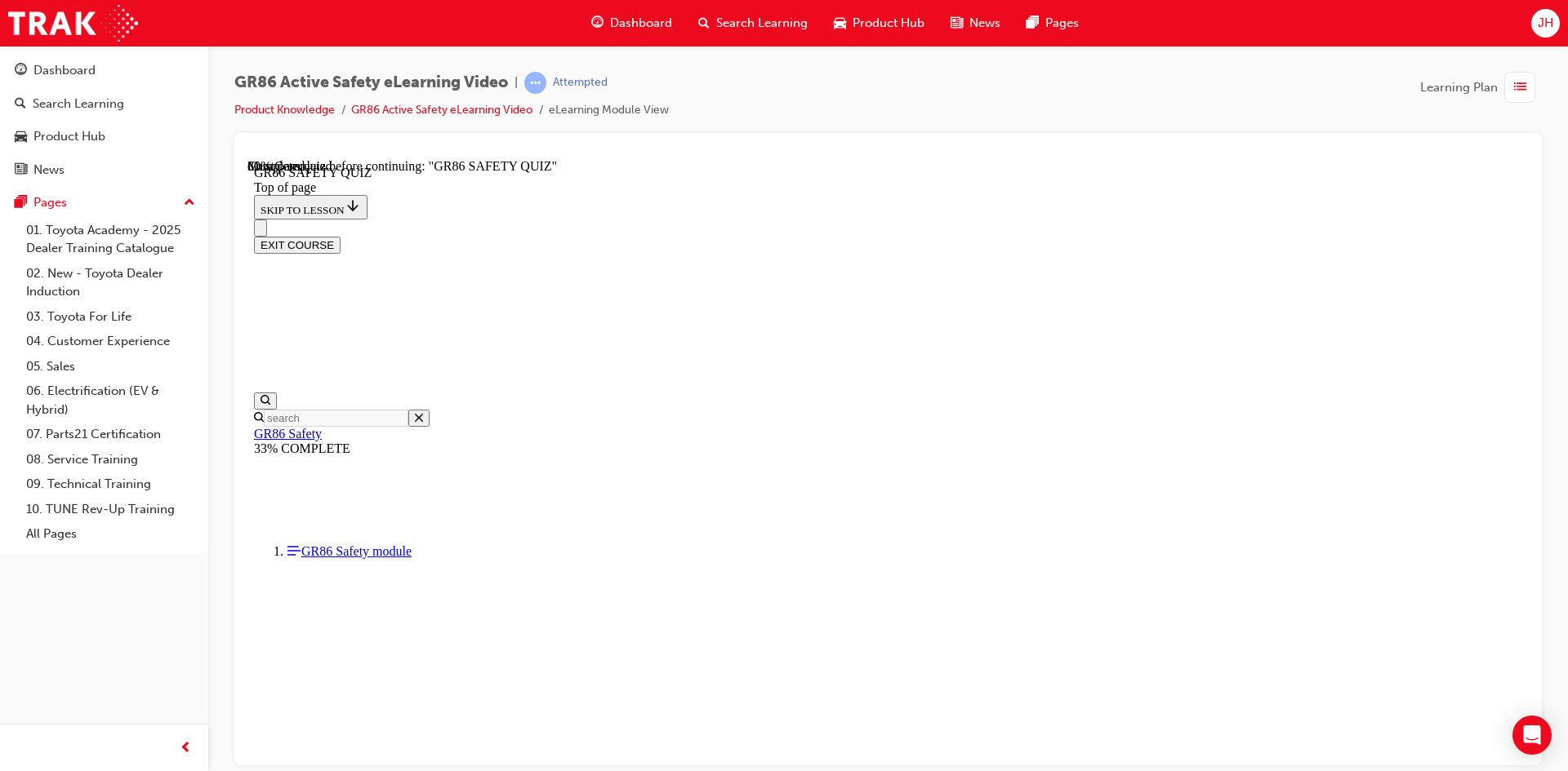
scroll to position [556, 0]
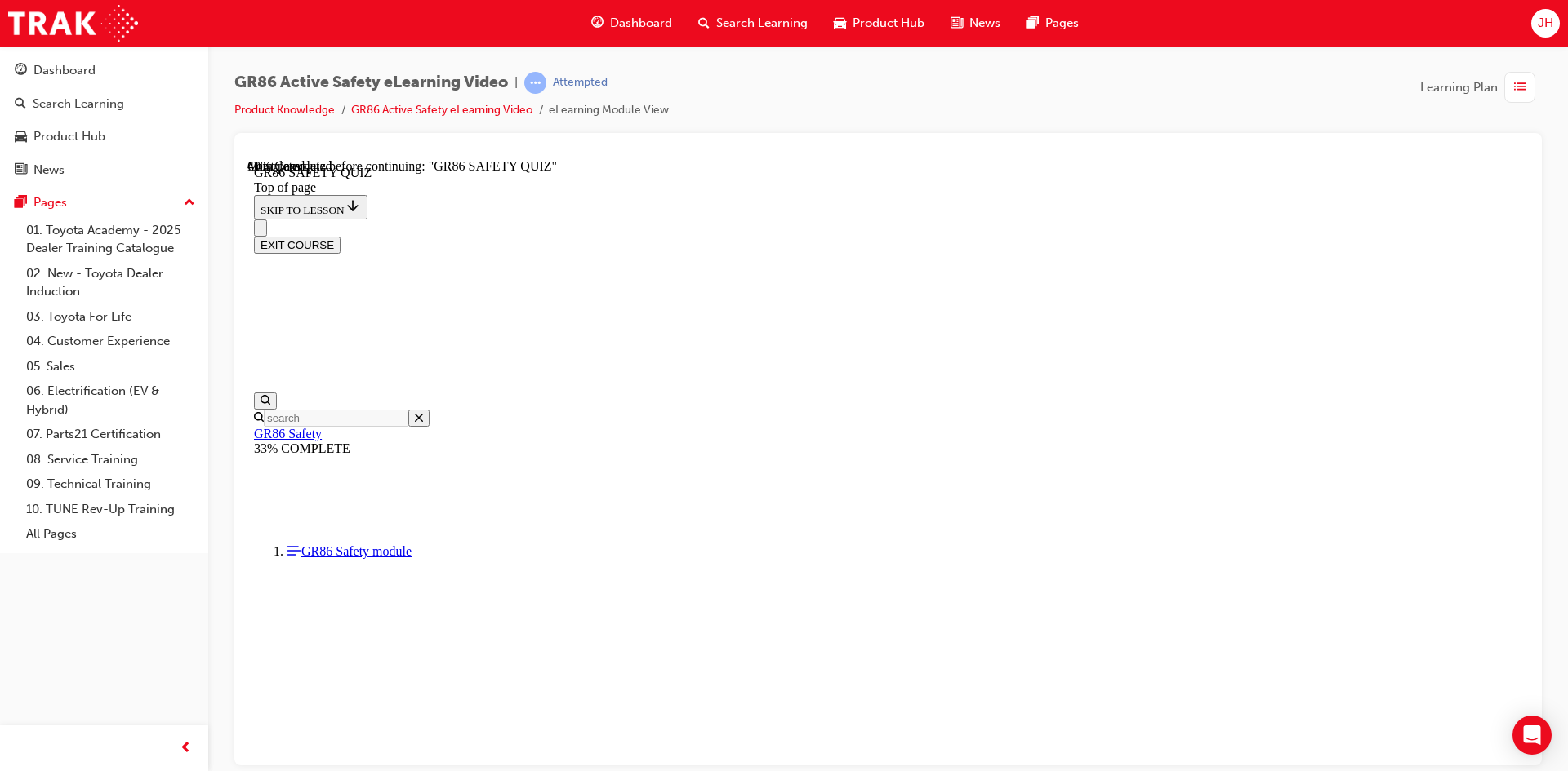
scroll to position [115, 0]
drag, startPoint x: 773, startPoint y: 337, endPoint x: 991, endPoint y: 351, distance: 218.4
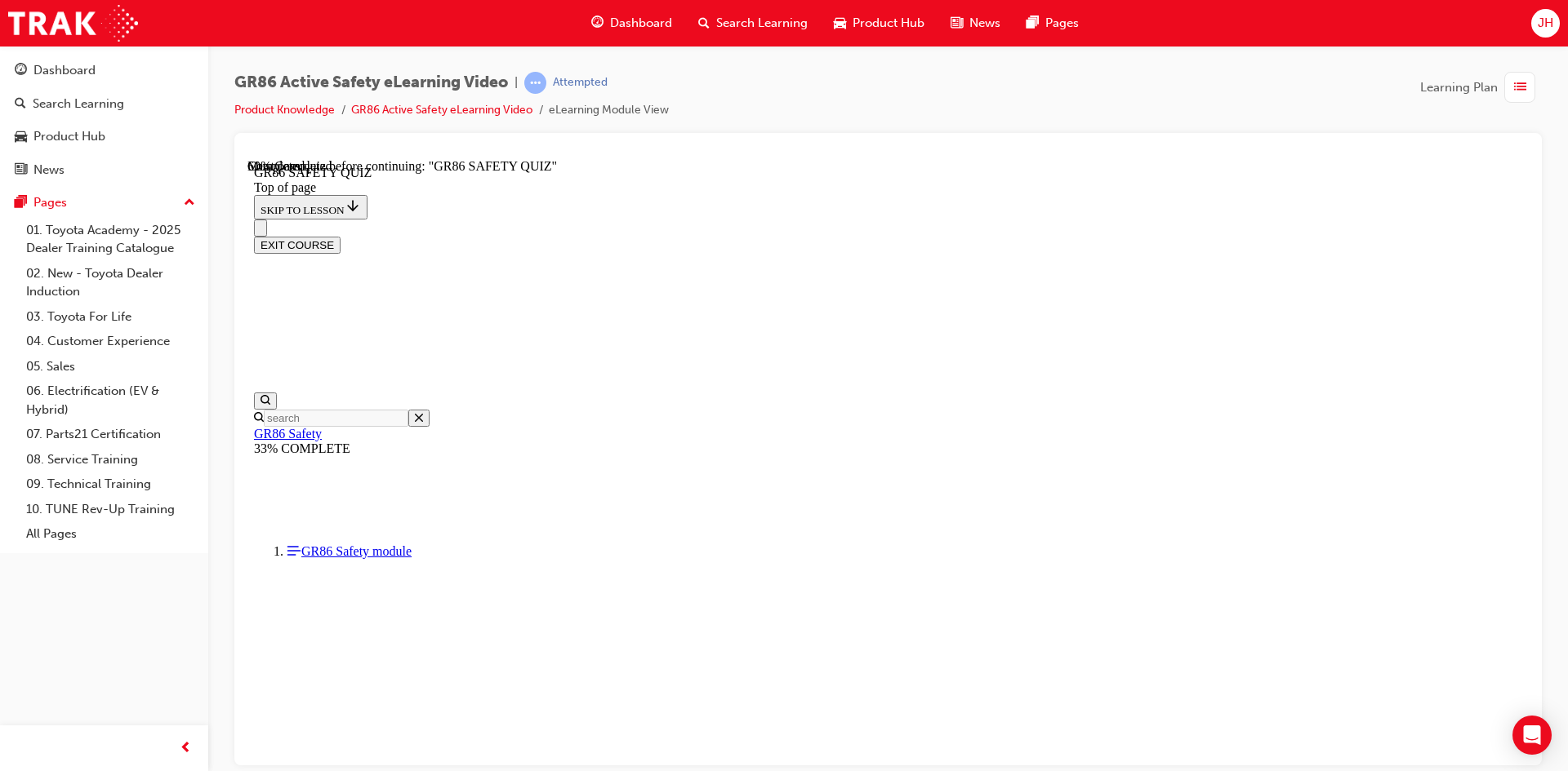
scroll to position [294, 0]
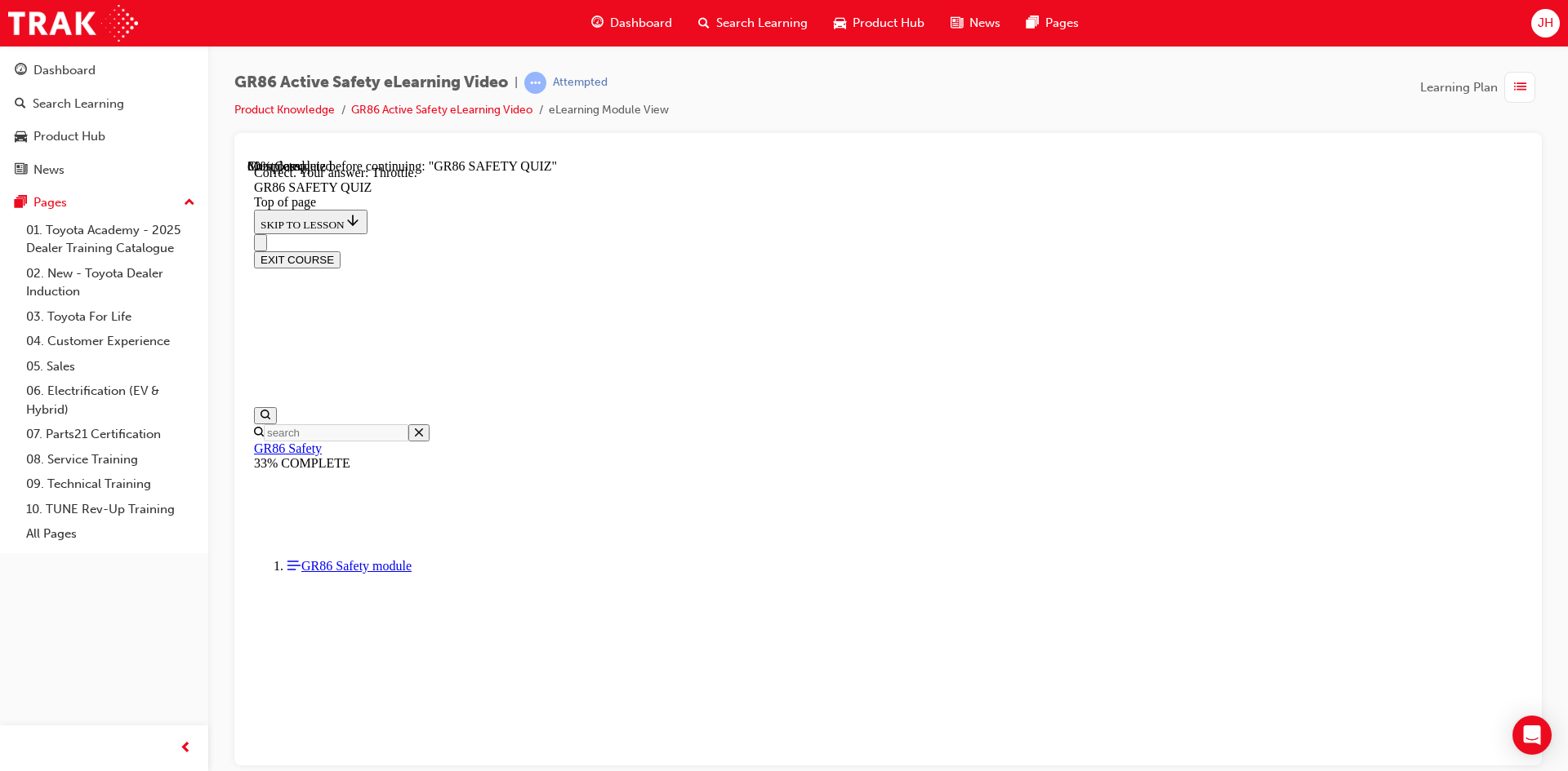
scroll to position [586, 0]
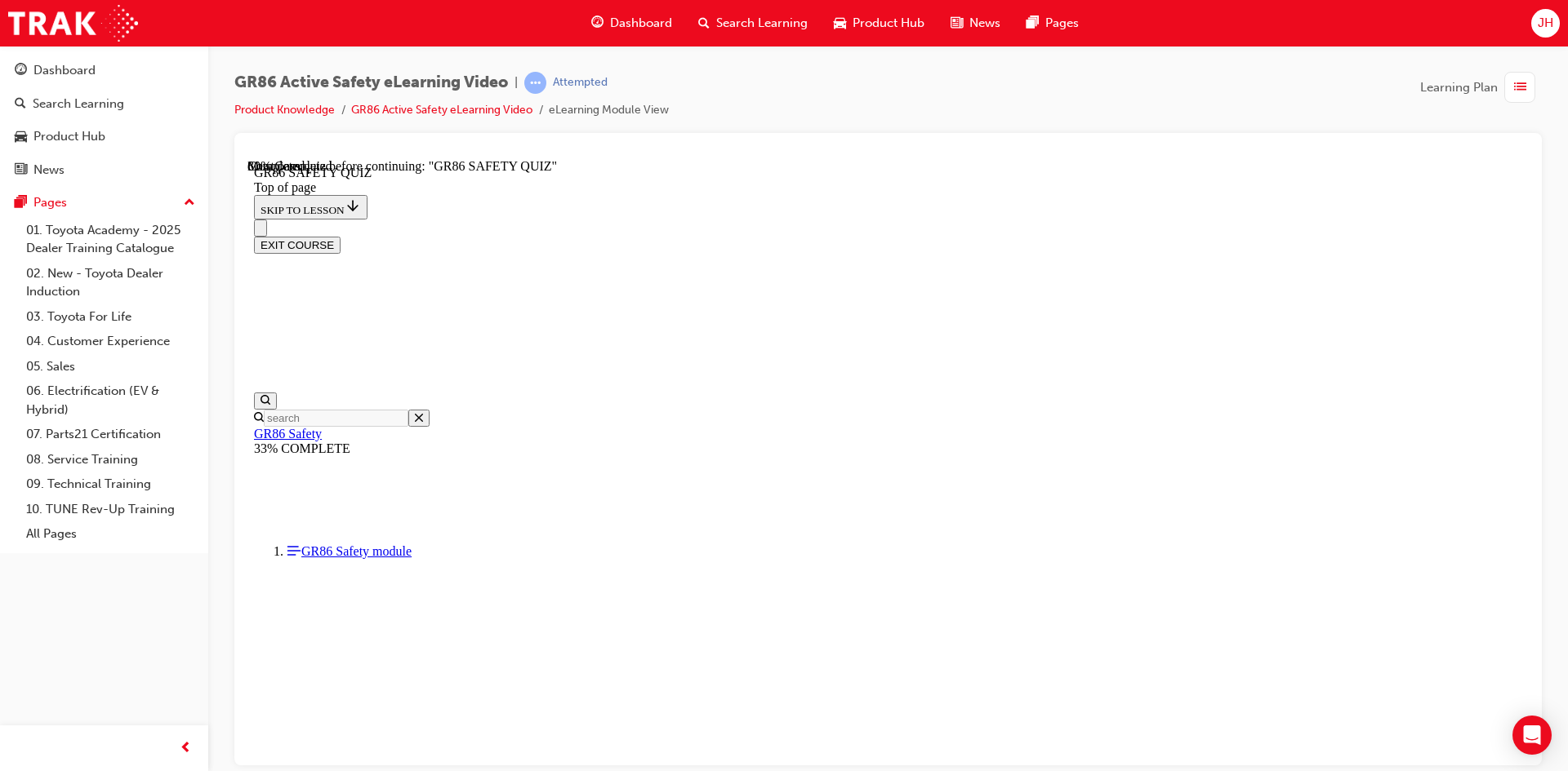
scroll to position [376, 0]
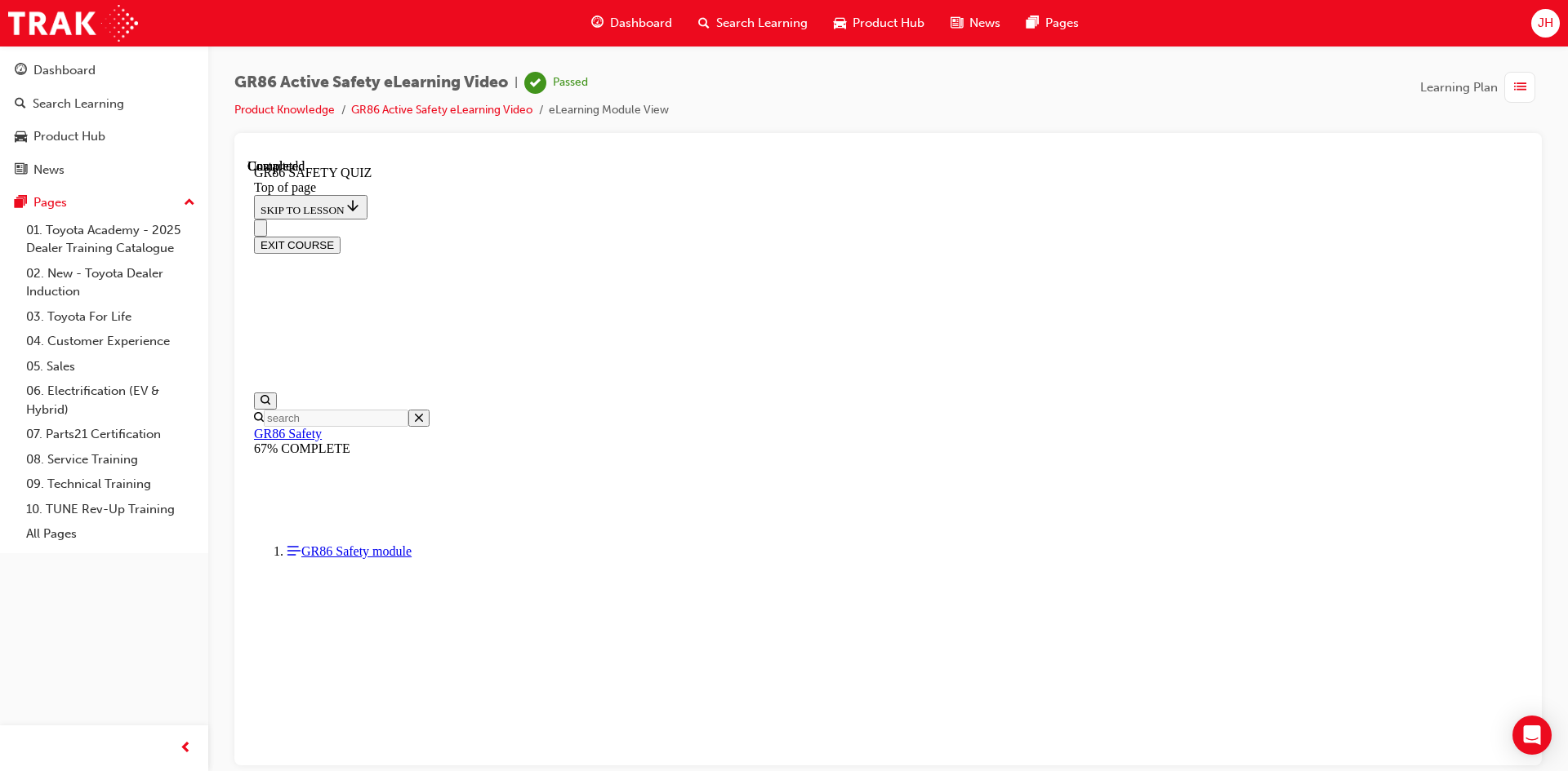
scroll to position [280, 0]
click at [341, 236] on button "EXIT COURSE" at bounding box center [297, 244] width 86 height 17
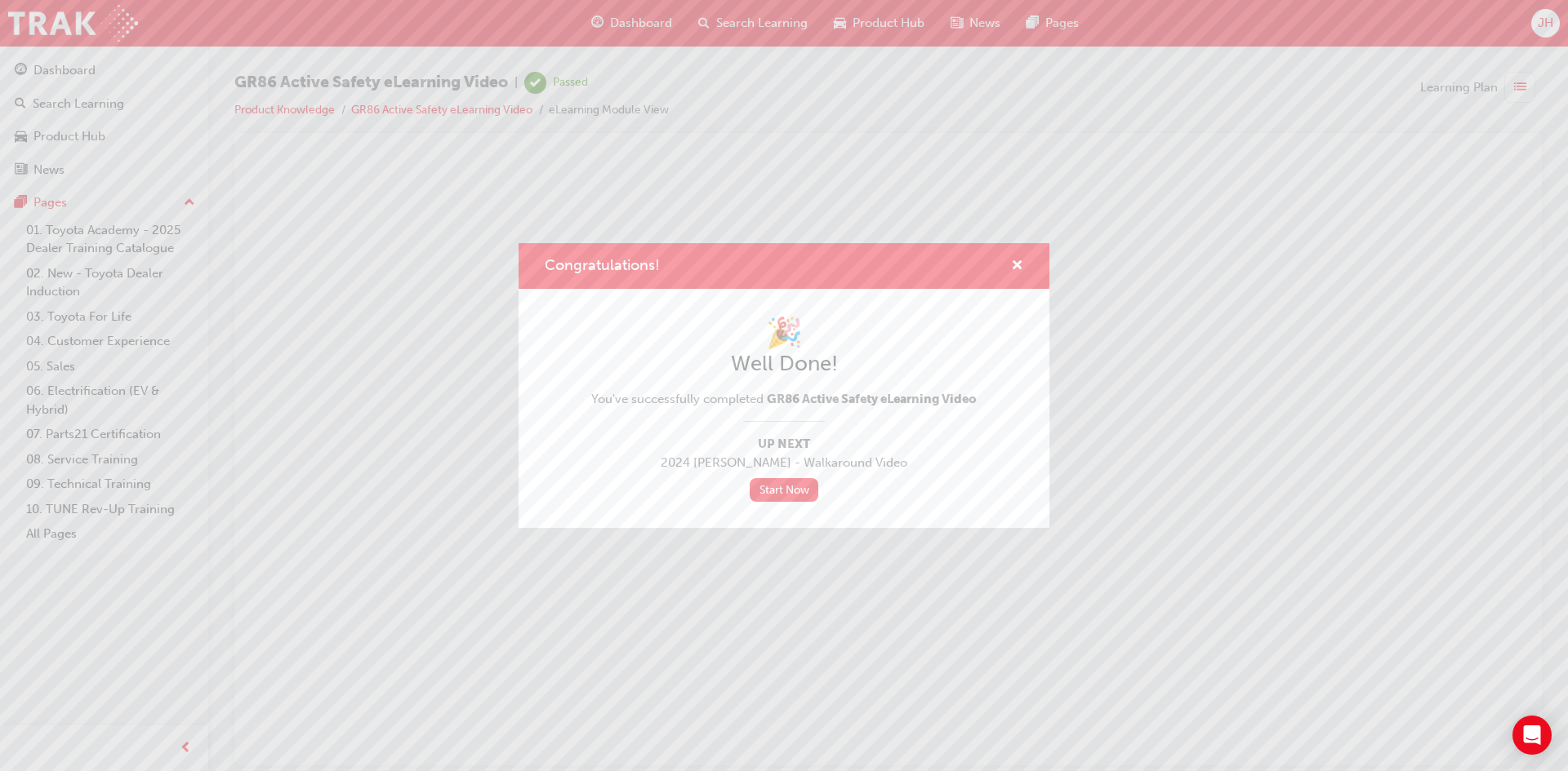
scroll to position [0, 0]
click at [789, 486] on link "Start Now" at bounding box center [783, 490] width 68 height 24
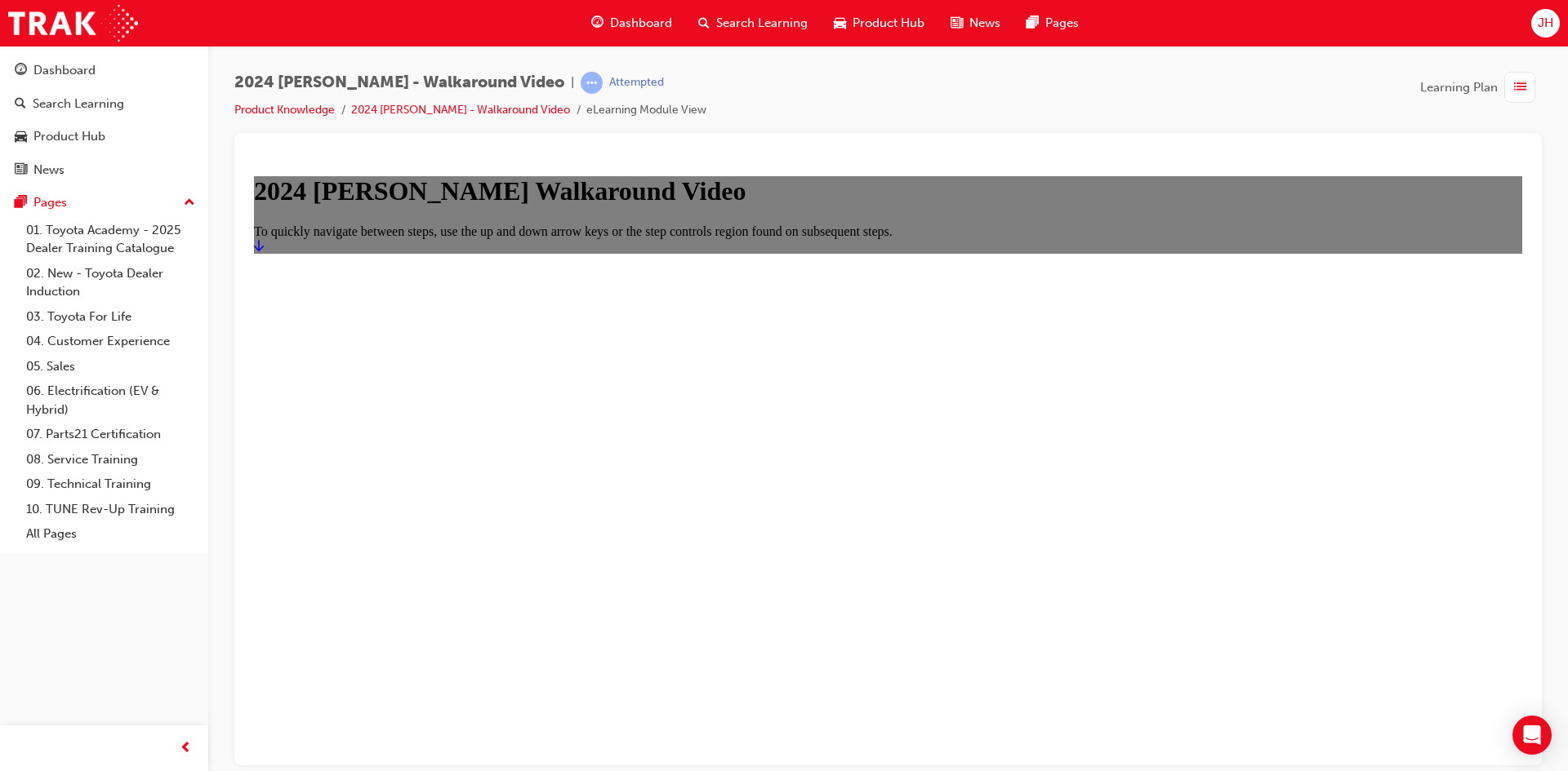
click at [263, 252] on link "Start" at bounding box center [259, 244] width 10 height 14
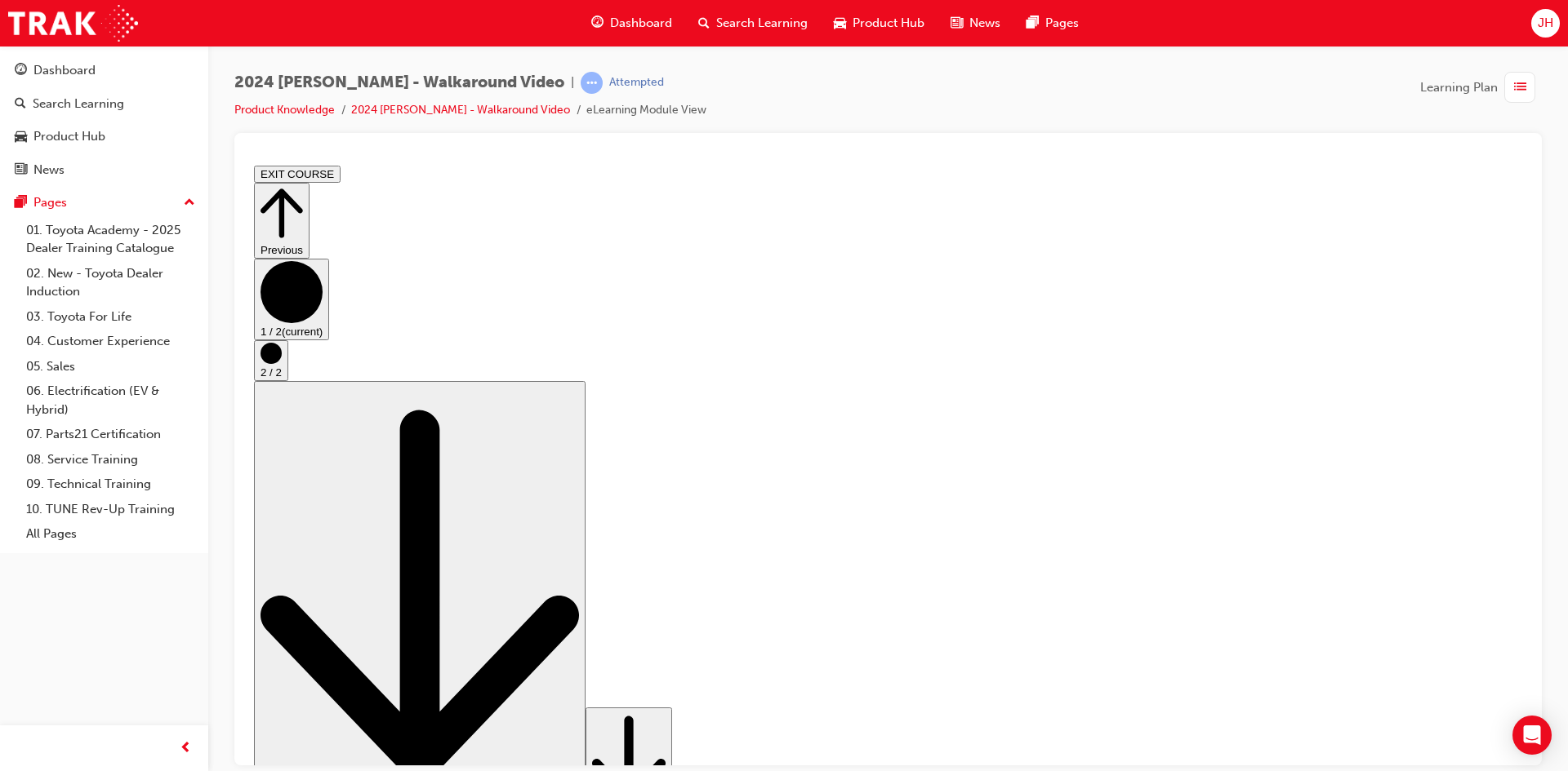
click at [282, 363] on circle "Step controls" at bounding box center [271, 352] width 21 height 21
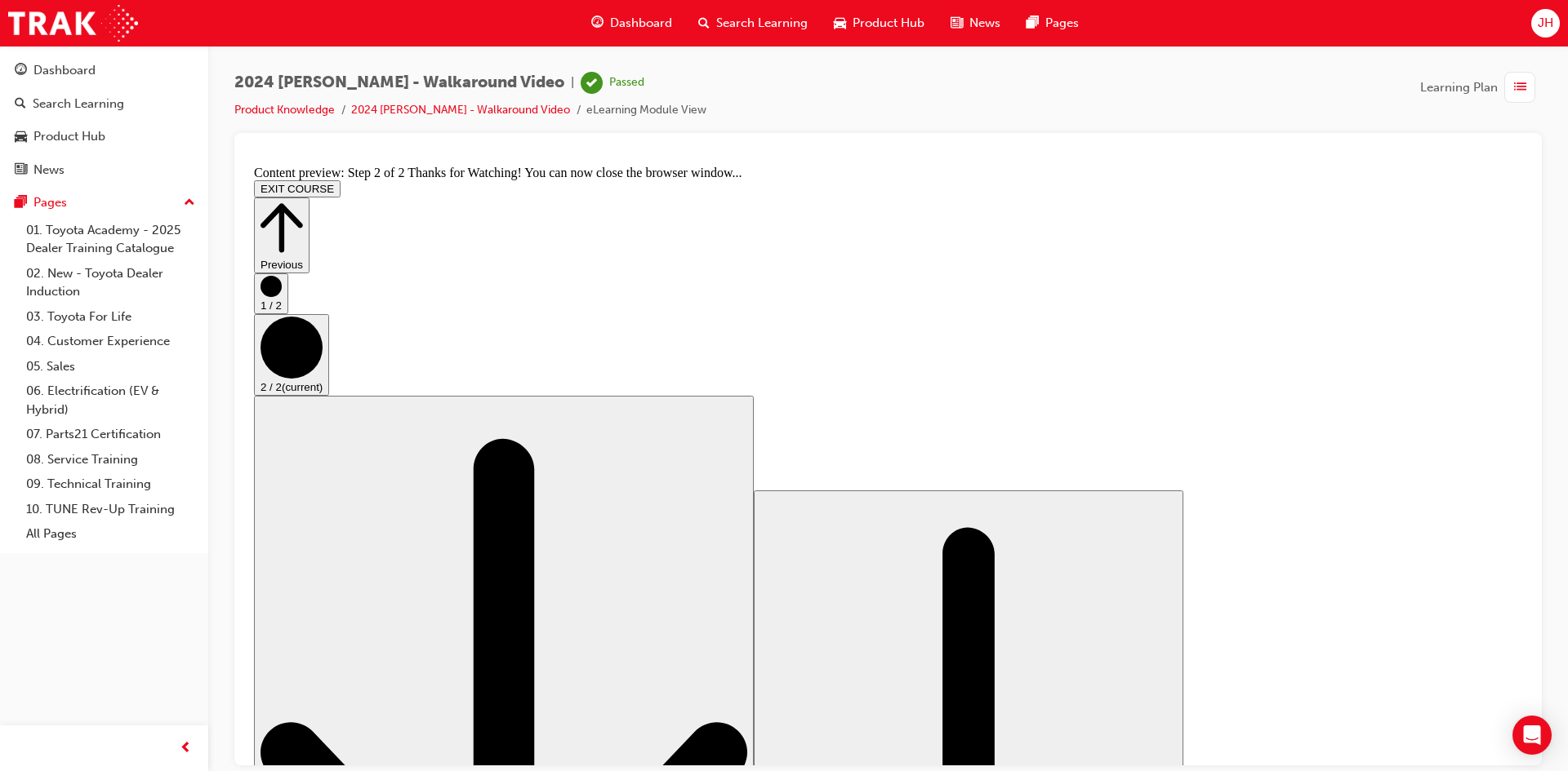
click at [341, 180] on button "EXIT COURSE" at bounding box center [297, 188] width 86 height 17
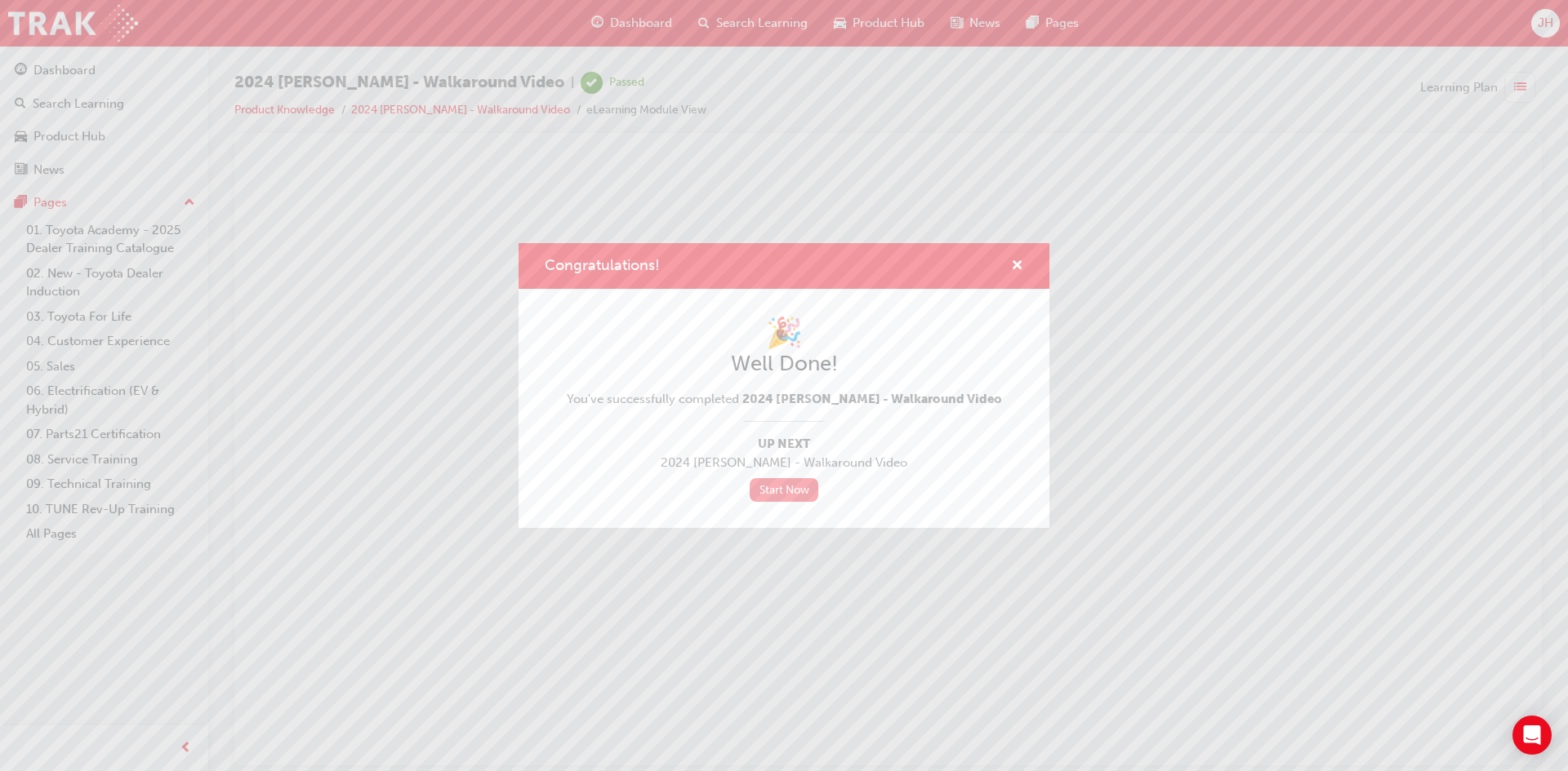
click at [780, 491] on link "Start Now" at bounding box center [783, 490] width 68 height 24
click at [771, 488] on link "Start Now" at bounding box center [783, 490] width 68 height 24
click at [1017, 264] on span "cross-icon" at bounding box center [1017, 267] width 12 height 15
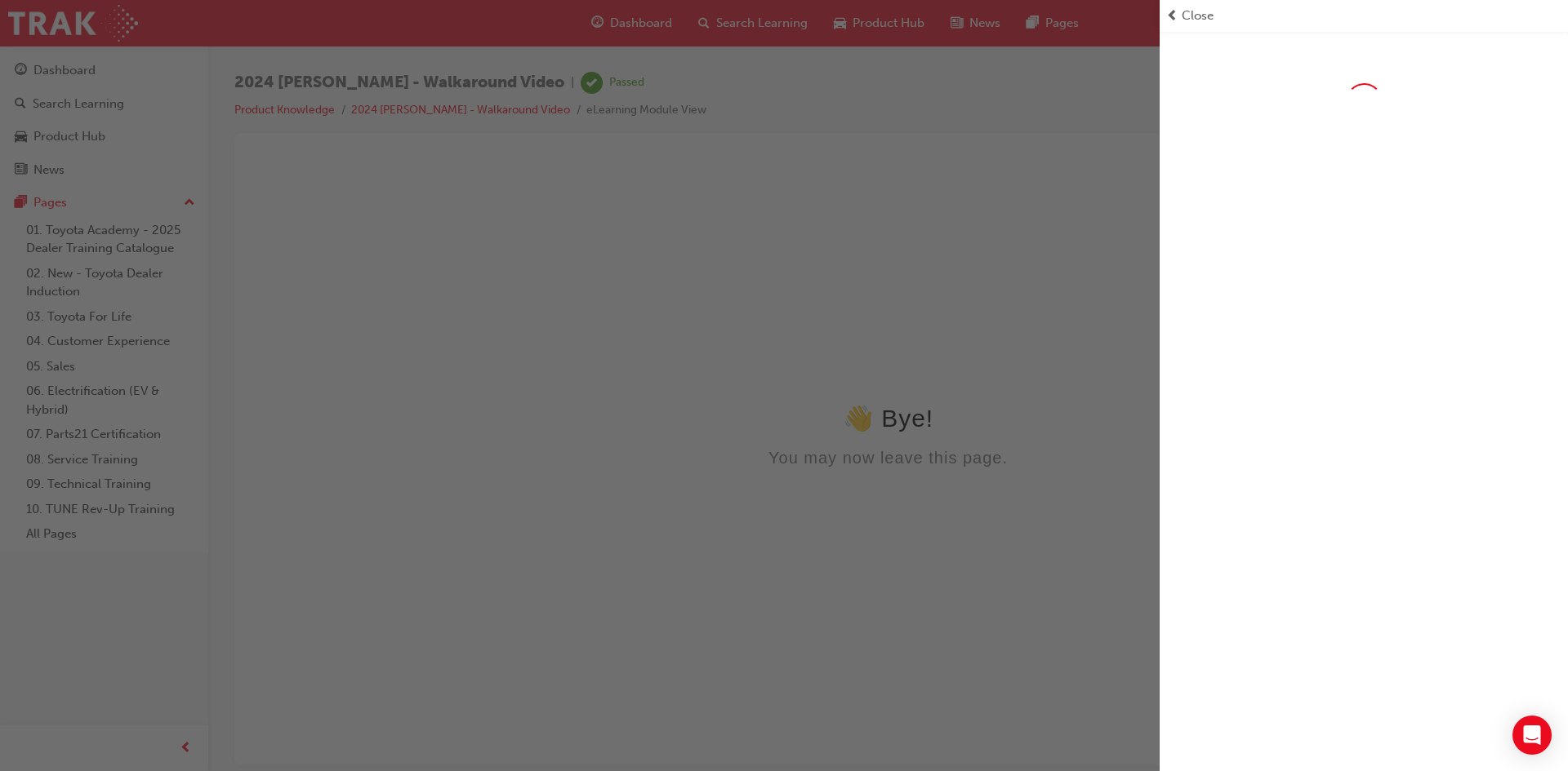
click at [1186, 20] on span "Close" at bounding box center [1196, 15] width 32 height 19
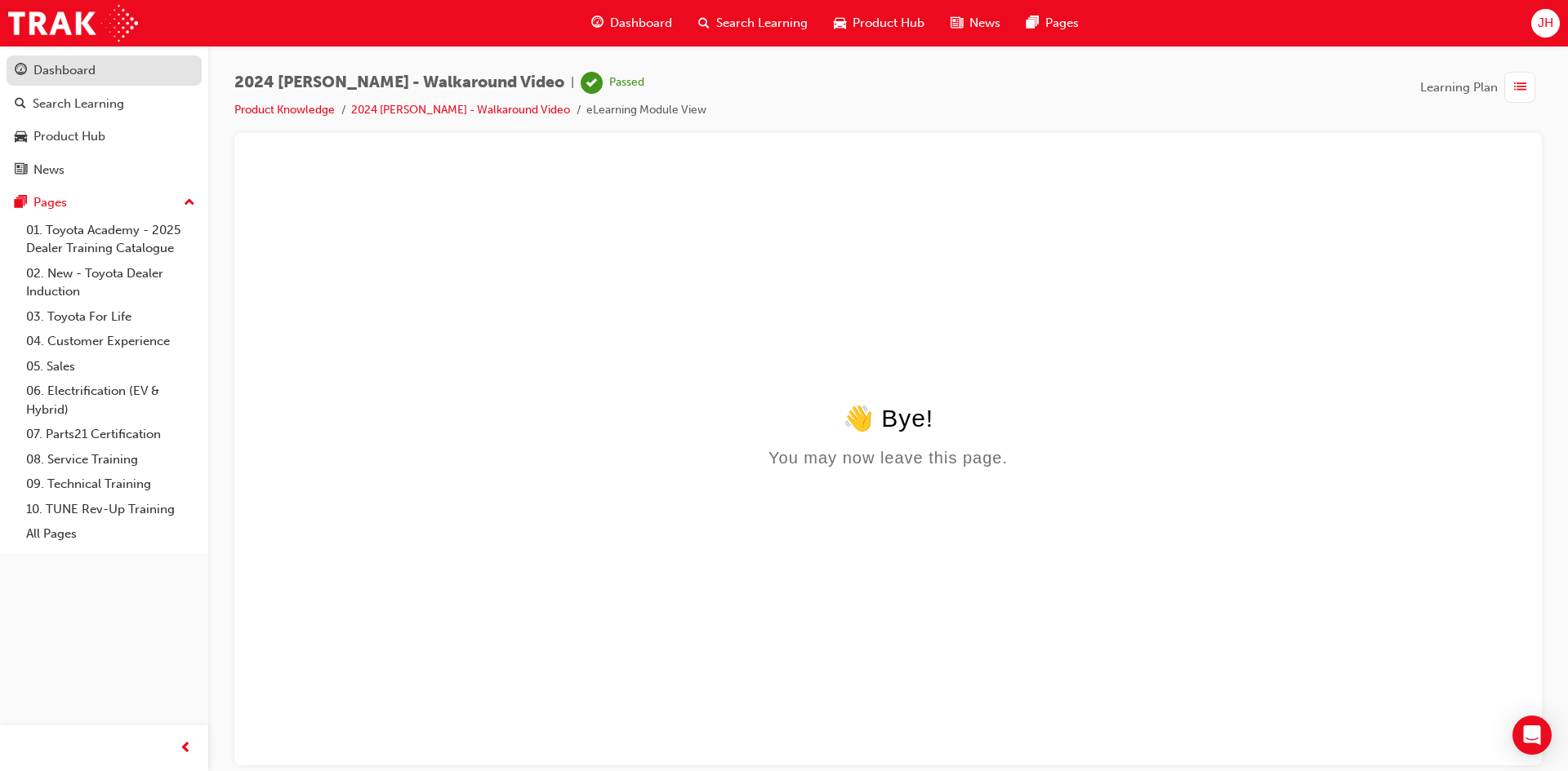
click at [85, 76] on div "Dashboard" at bounding box center [65, 70] width 62 height 19
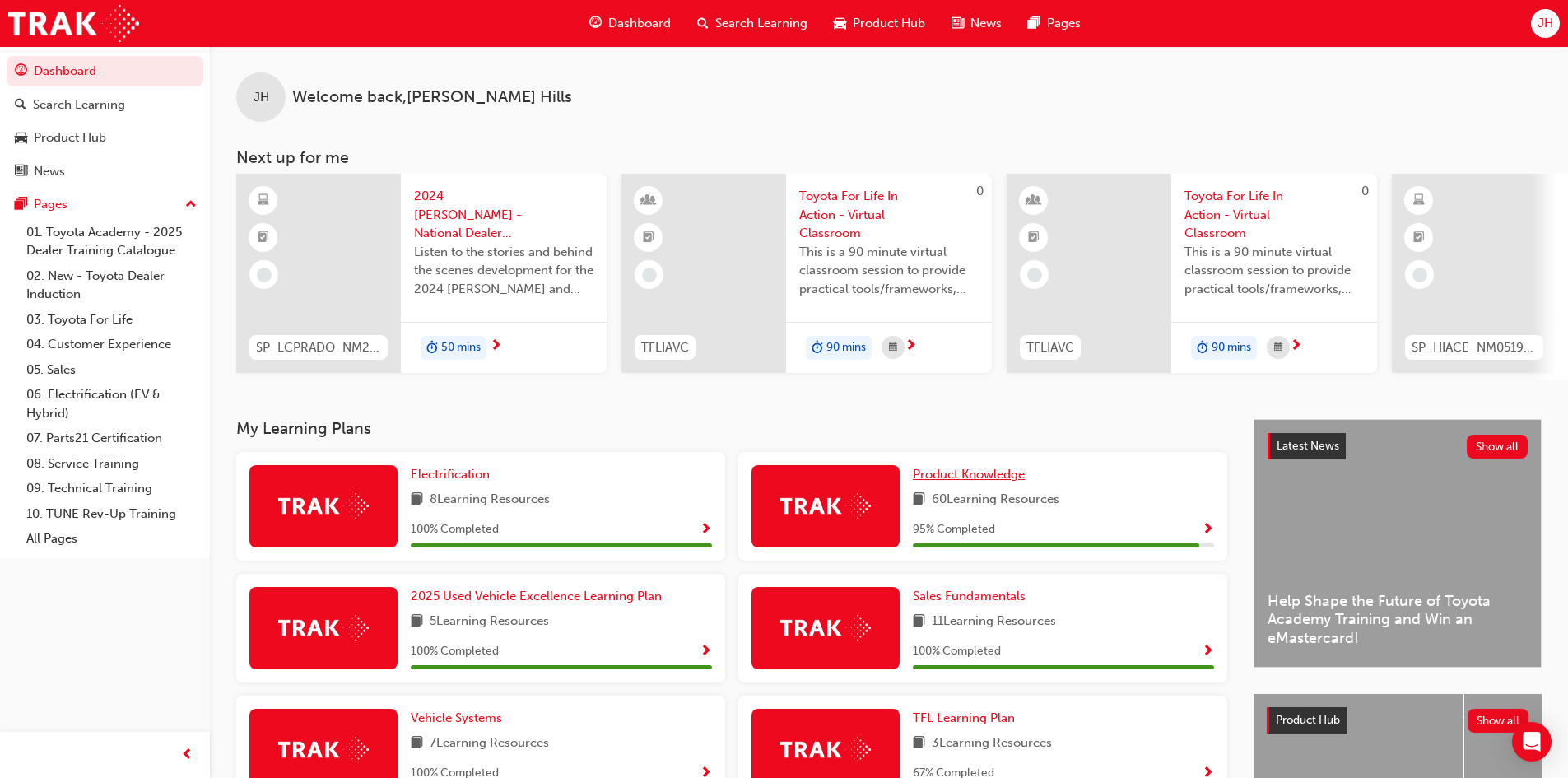
click at [1009, 480] on span "Product Knowledge" at bounding box center [969, 475] width 112 height 15
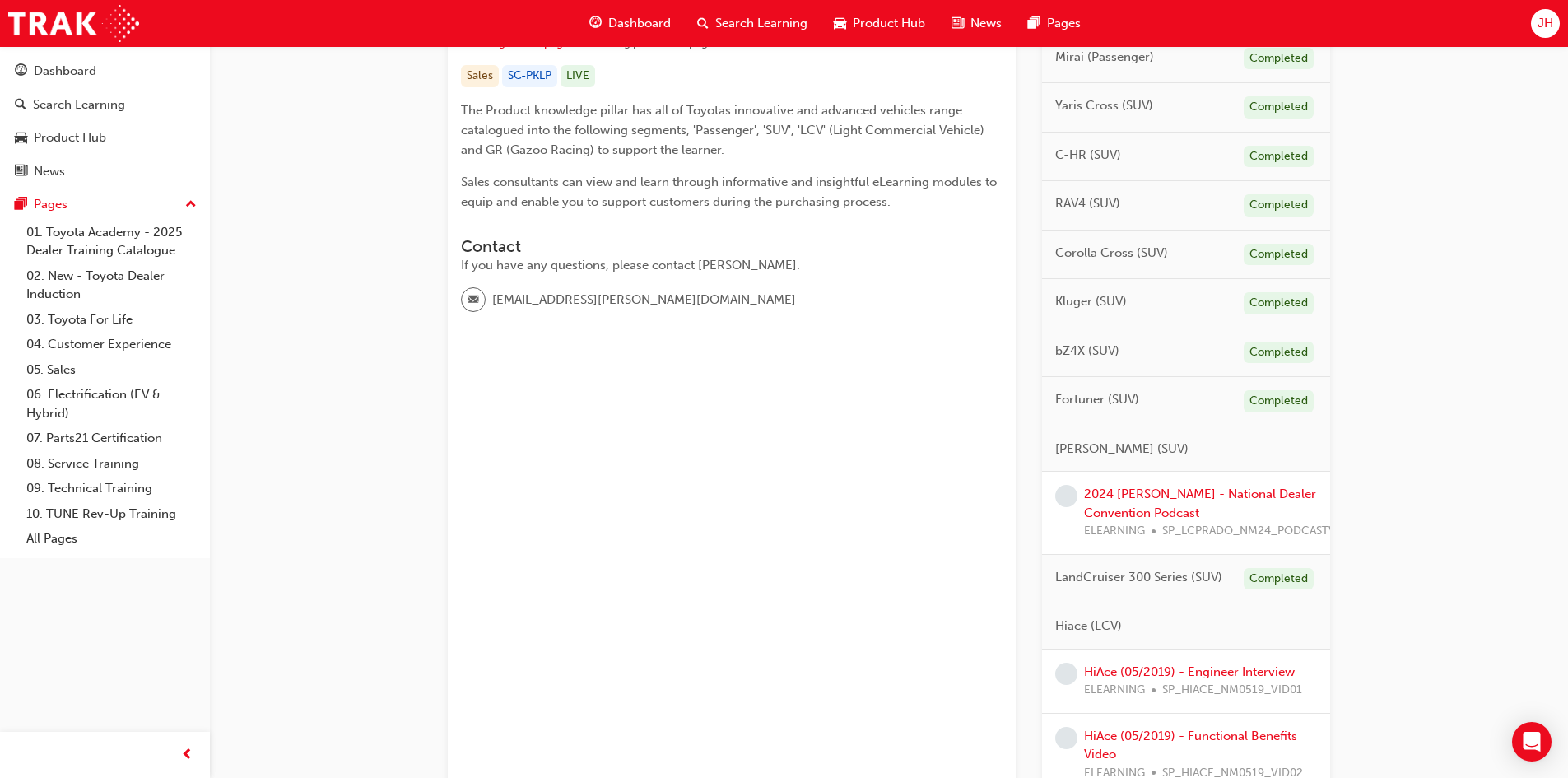
scroll to position [576, 0]
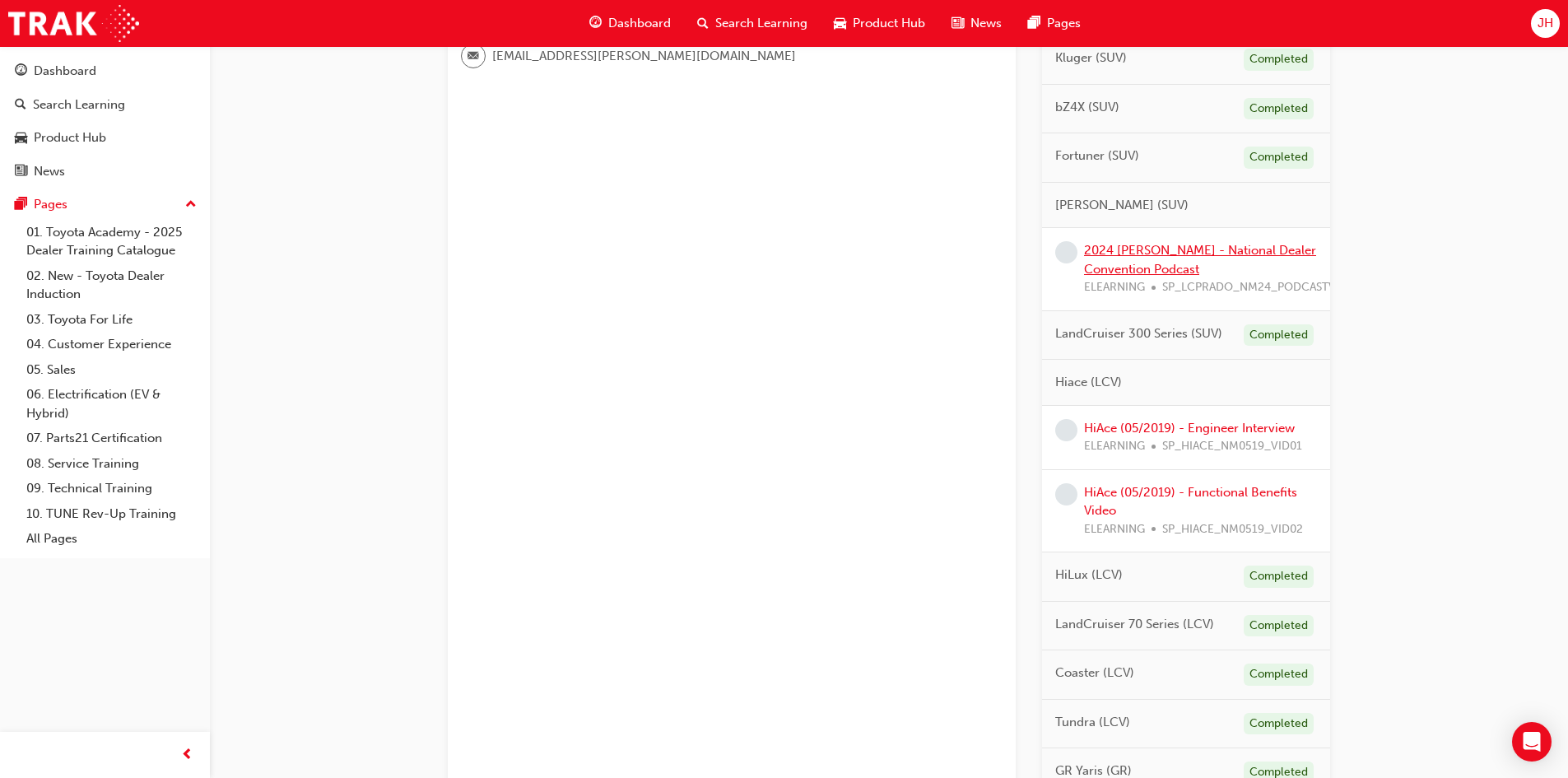
click at [1150, 244] on link "2024 [PERSON_NAME] - National Dealer Convention Podcast" at bounding box center [1200, 259] width 232 height 34
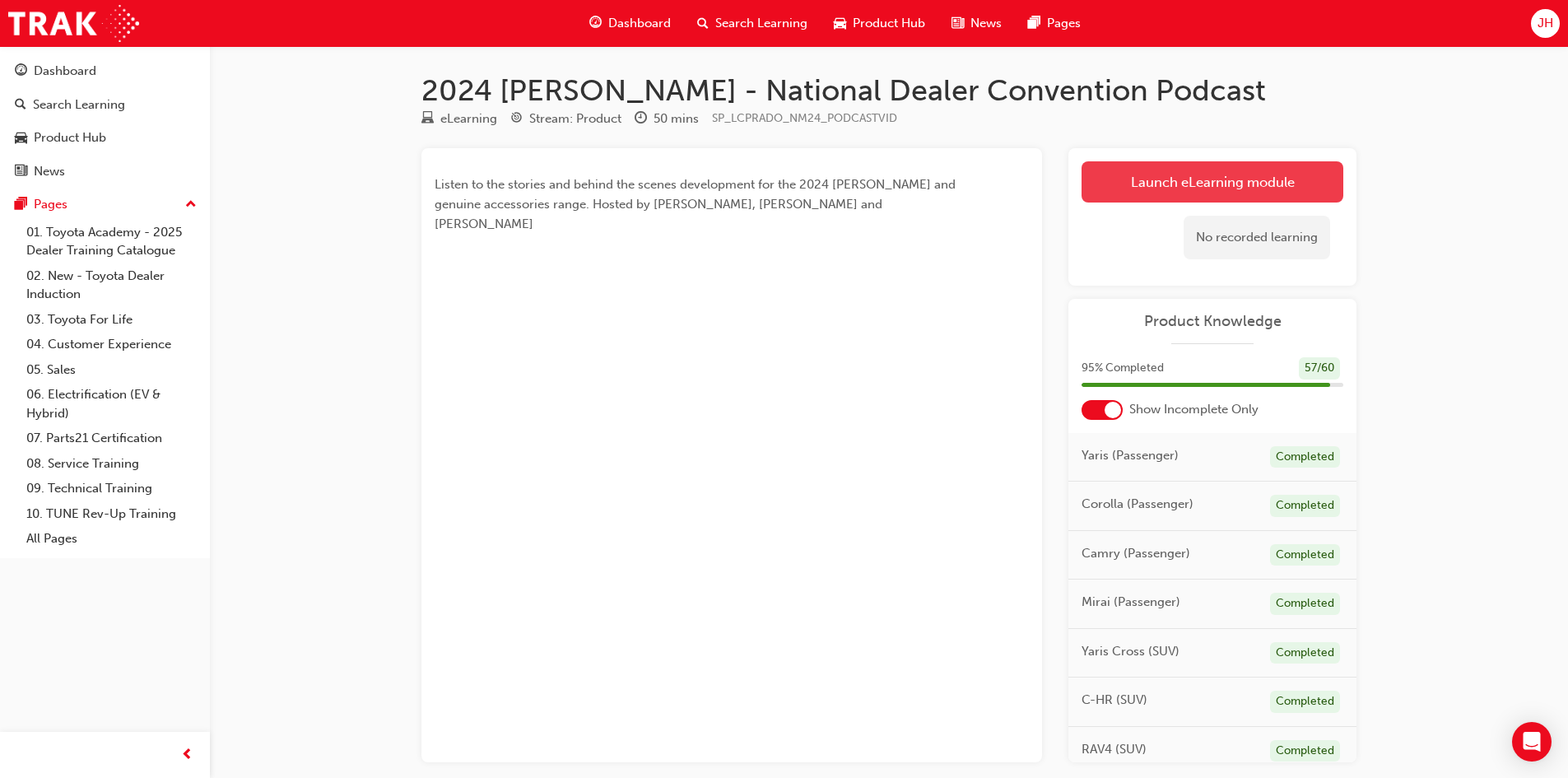
click at [1224, 186] on link "Launch eLearning module" at bounding box center [1213, 181] width 262 height 41
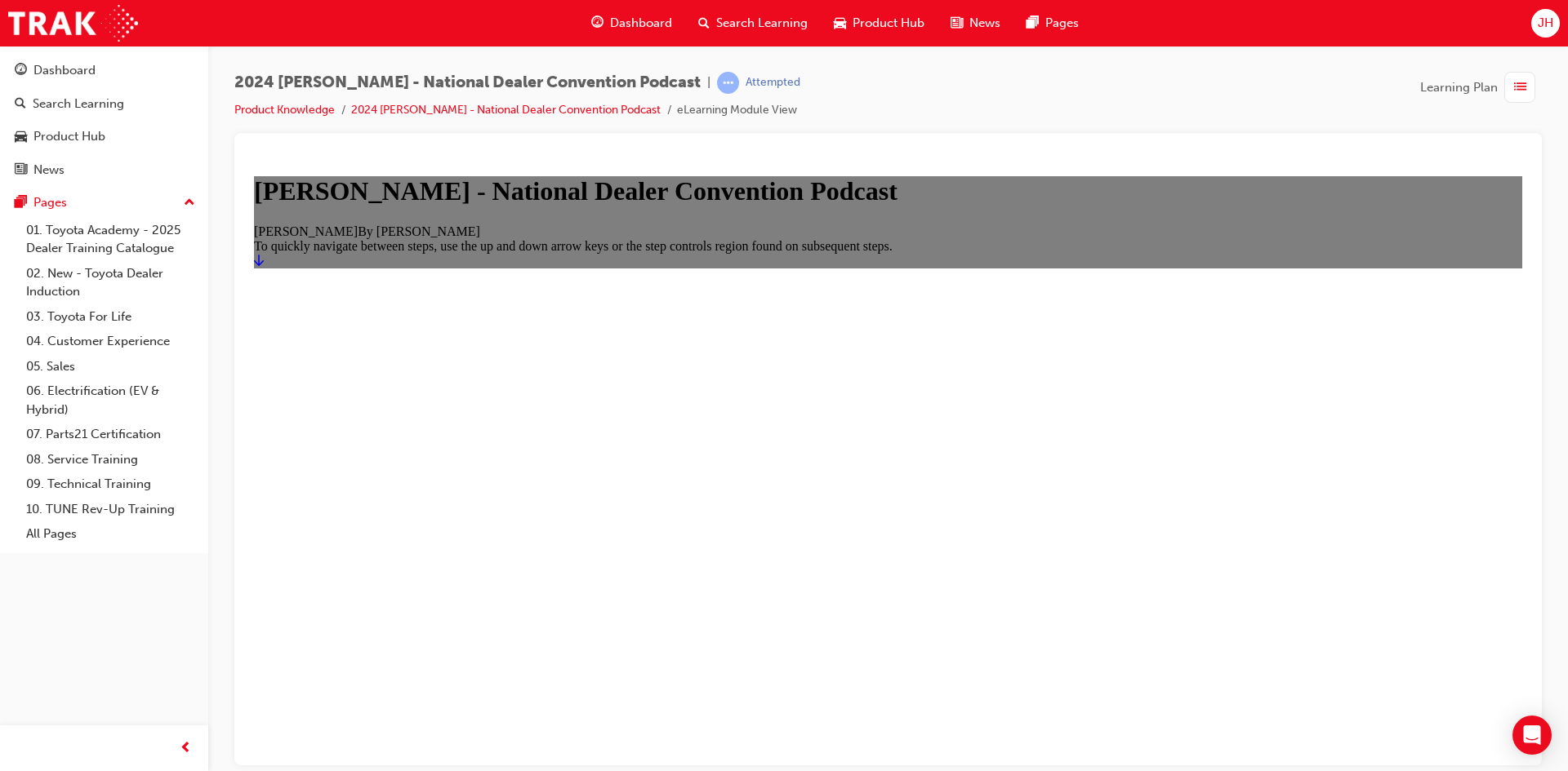
click at [263, 265] on icon "Start" at bounding box center [259, 260] width 10 height 12
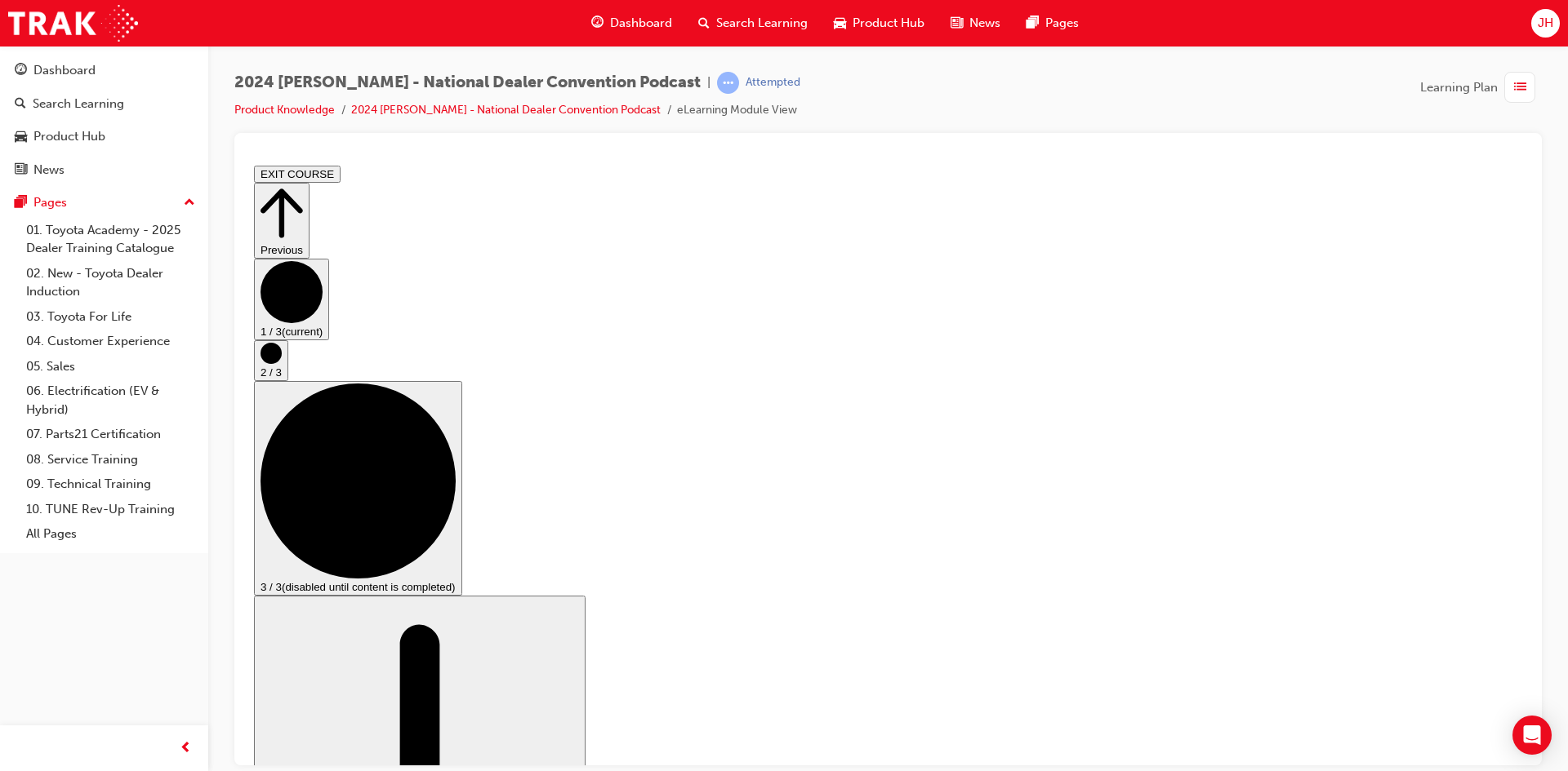
click at [341, 171] on button "EXIT COURSE" at bounding box center [297, 173] width 86 height 17
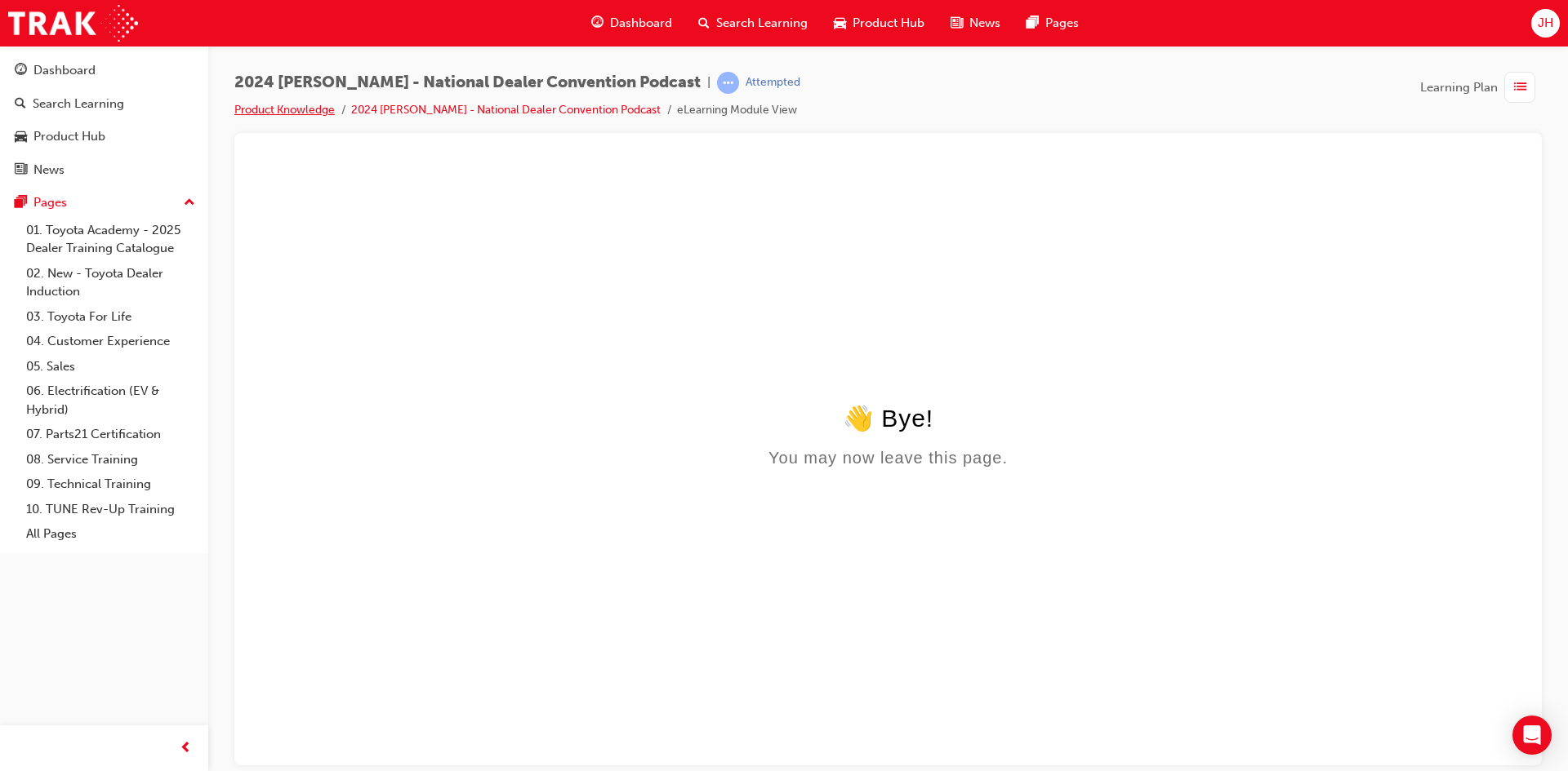
click at [317, 114] on link "Product Knowledge" at bounding box center [284, 109] width 101 height 14
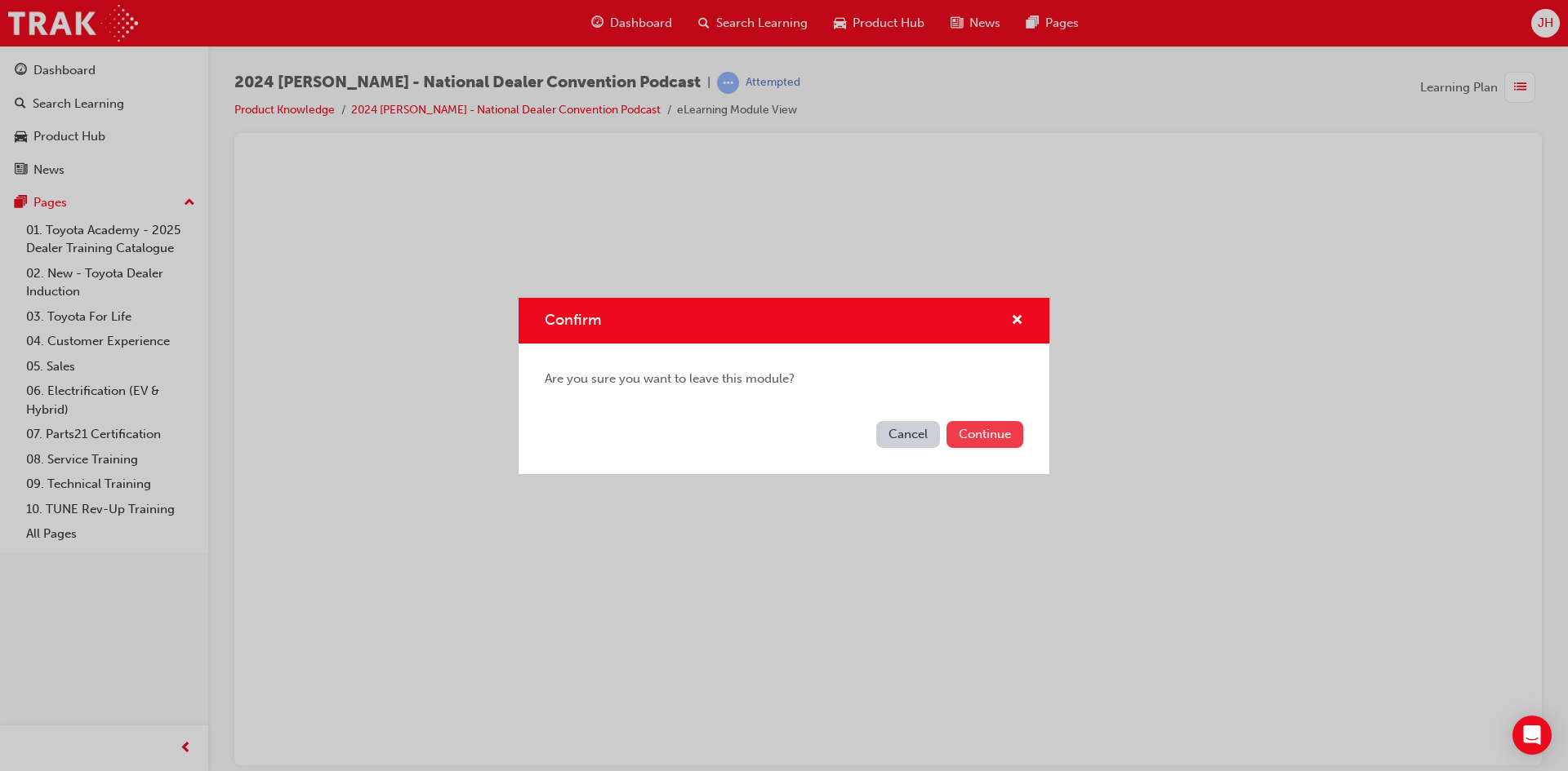
click at [967, 432] on button "Continue" at bounding box center [985, 435] width 76 height 27
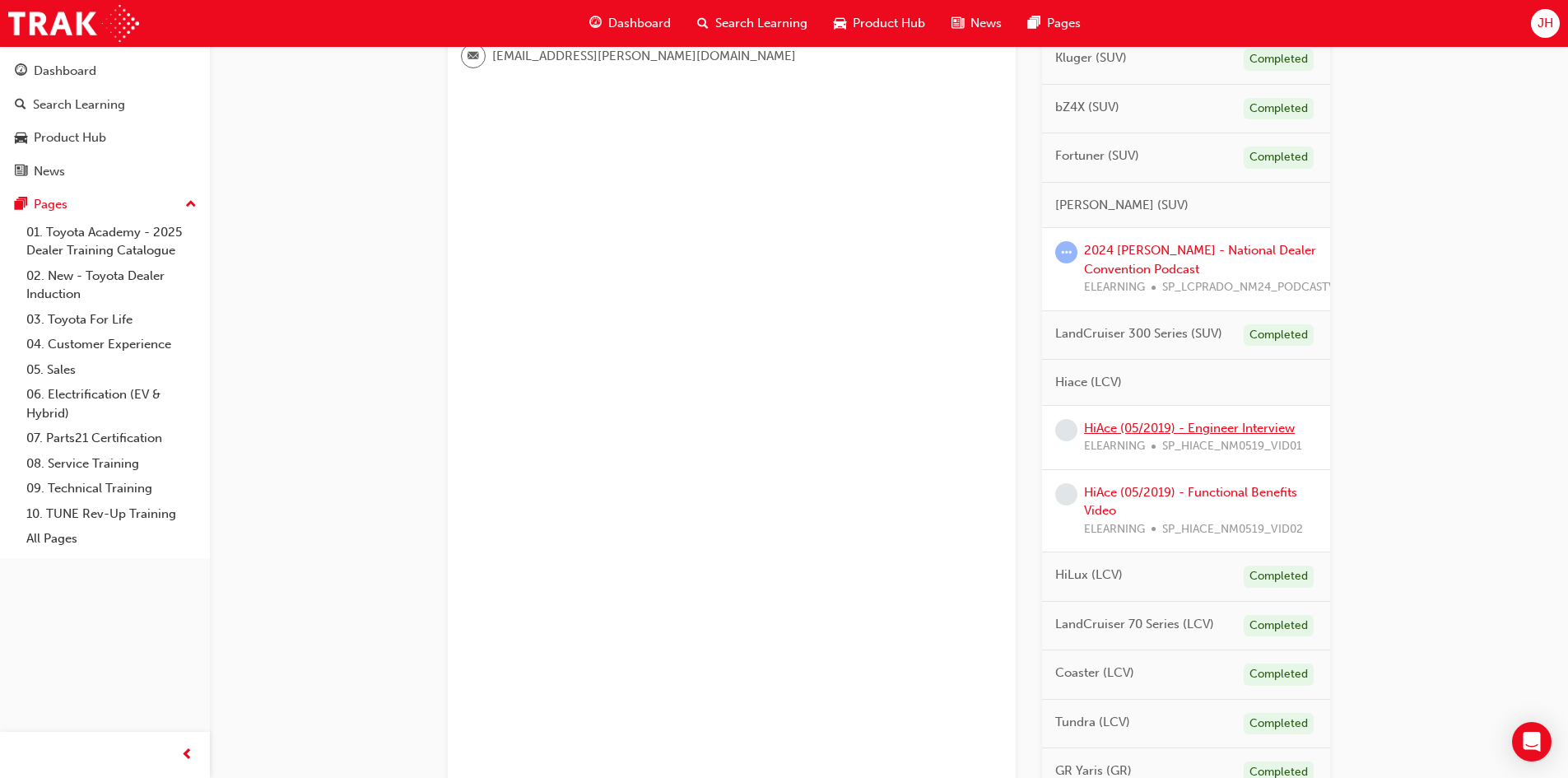
click at [1143, 421] on link "HiAce (05/2019) - Engineer Interview" at bounding box center [1190, 428] width 211 height 15
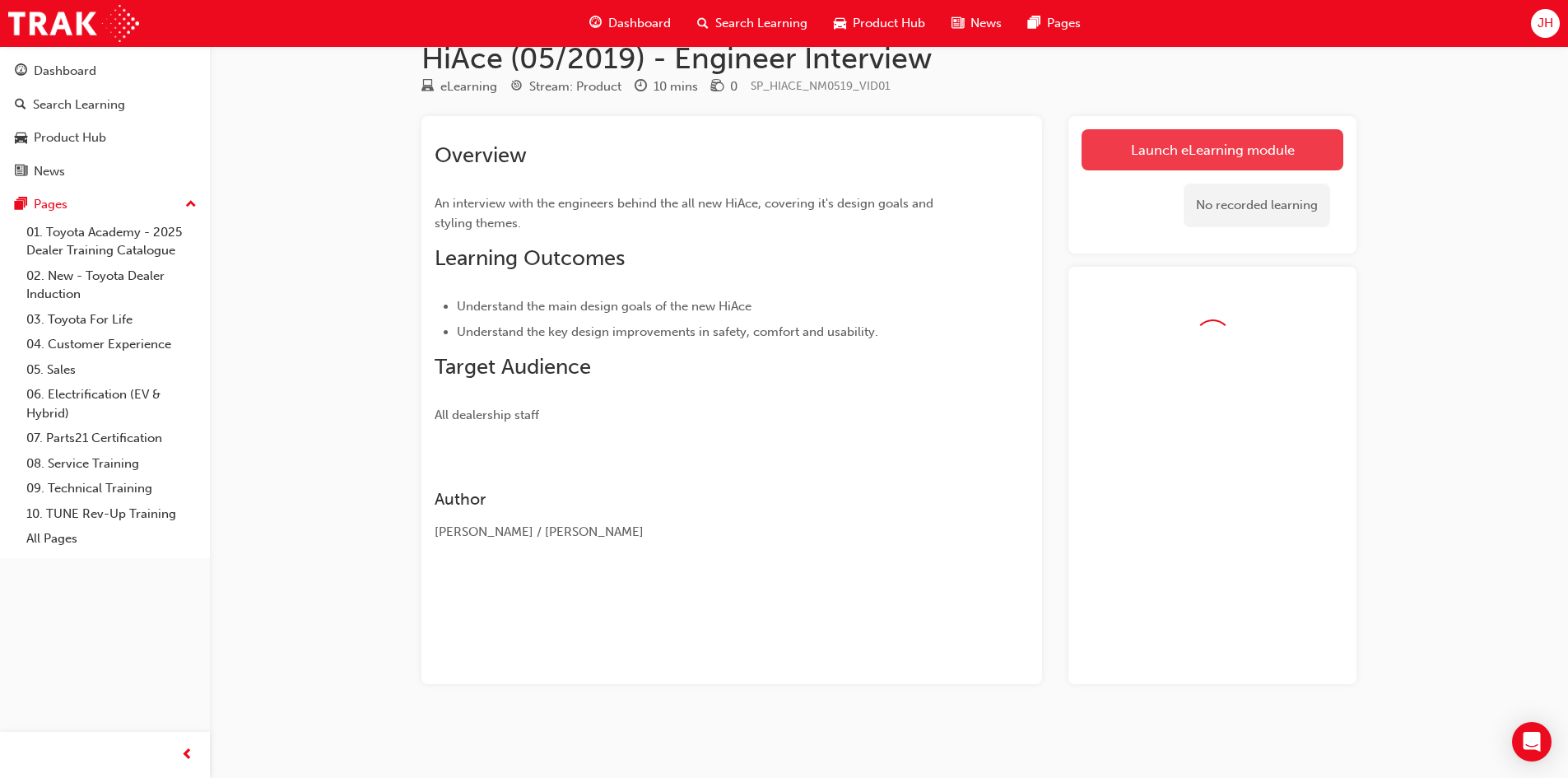
scroll to position [78, 0]
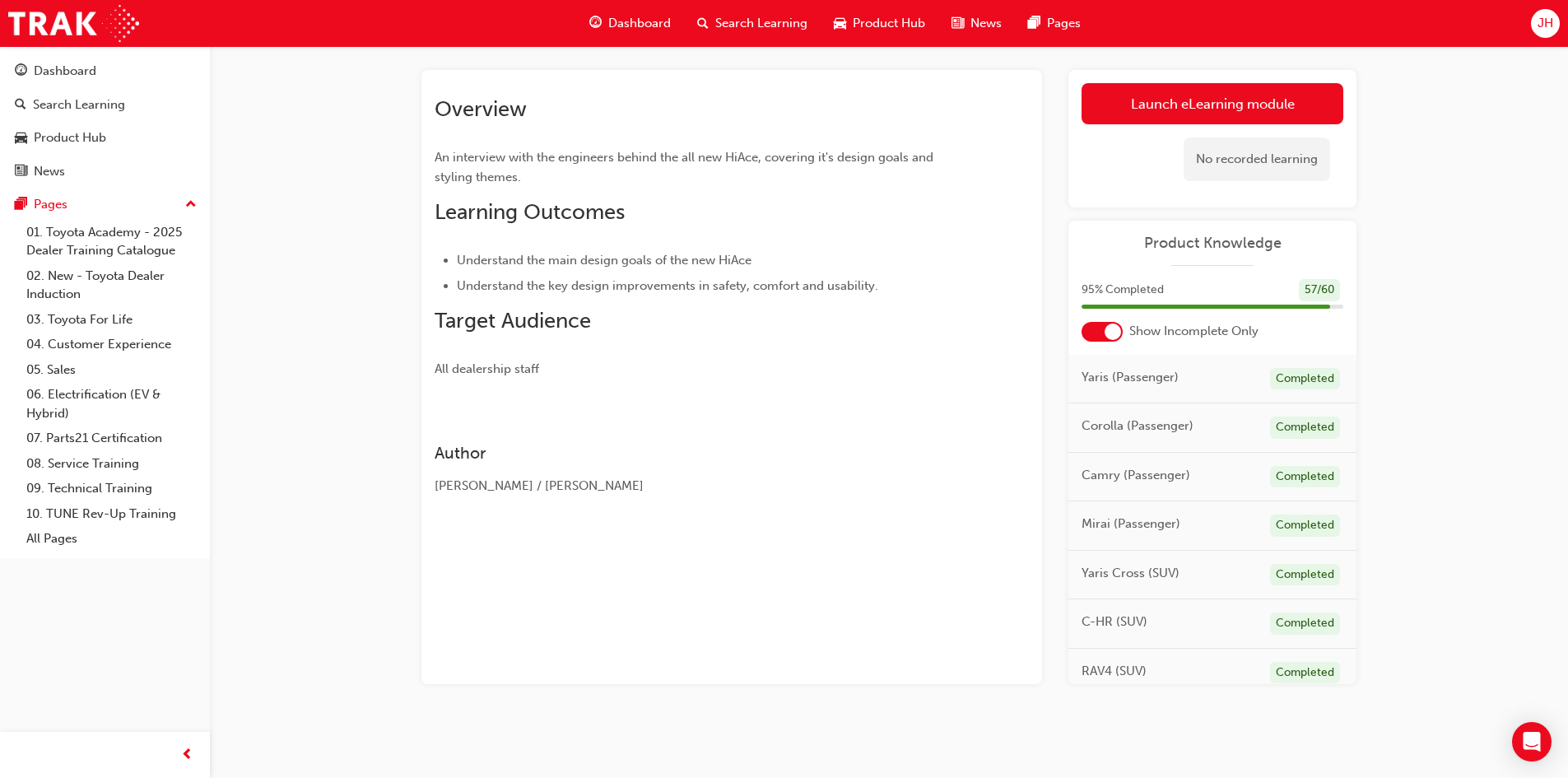
click at [1205, 158] on div "No recorded learning" at bounding box center [1257, 159] width 147 height 44
click at [1209, 100] on link "Launch eLearning module" at bounding box center [1213, 104] width 262 height 41
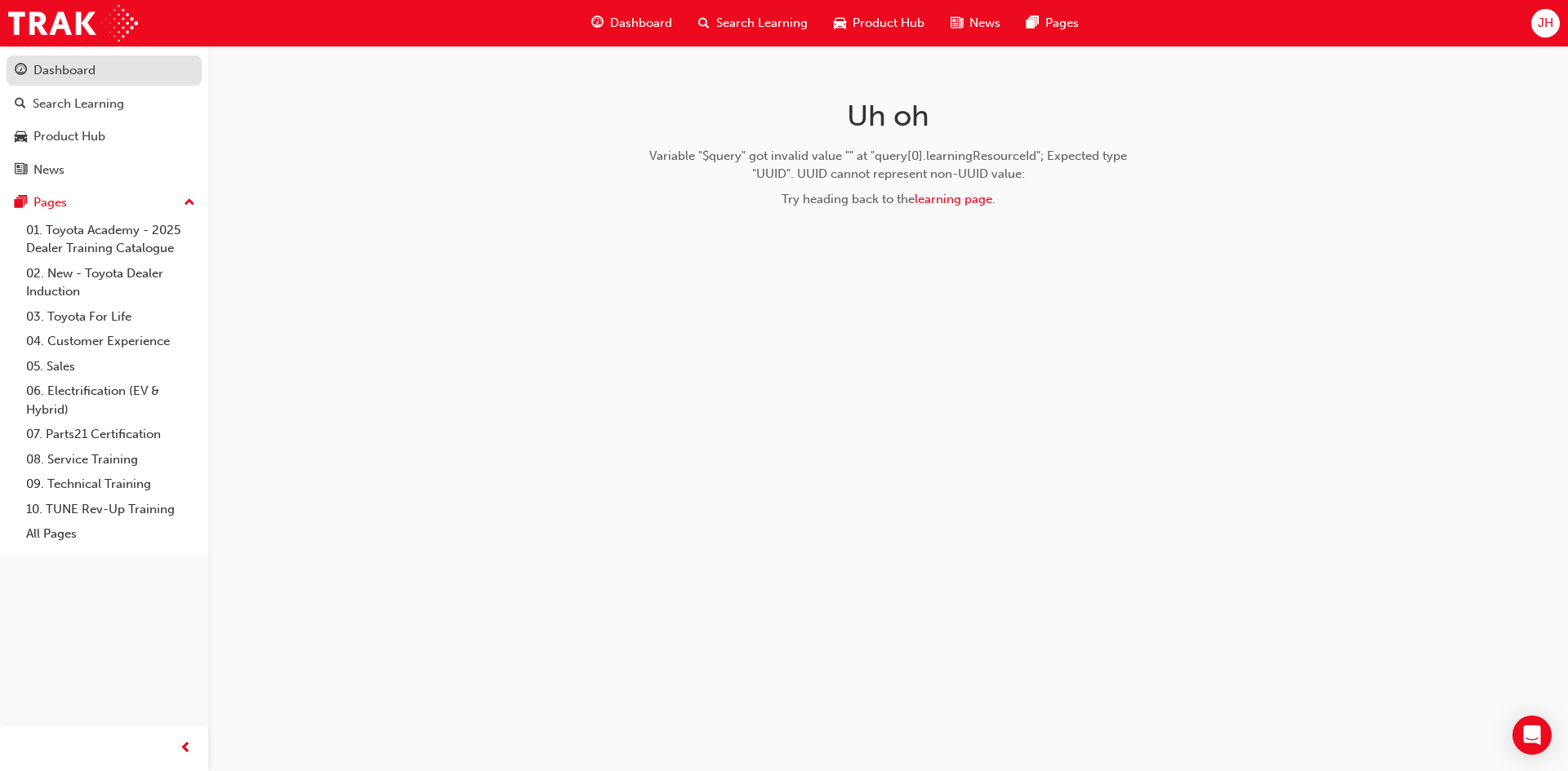
click at [76, 65] on div "Dashboard" at bounding box center [65, 70] width 62 height 19
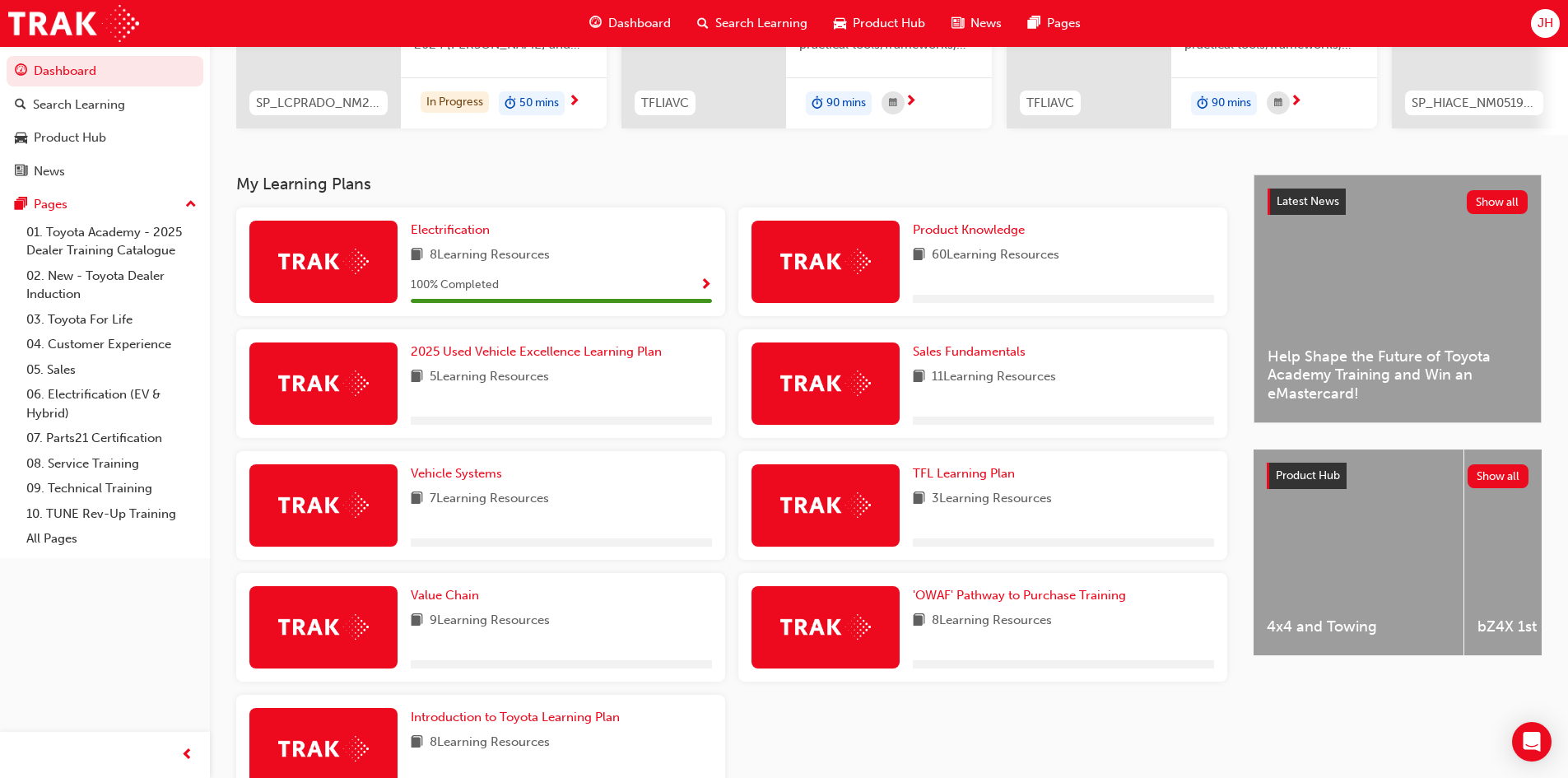
scroll to position [247, 0]
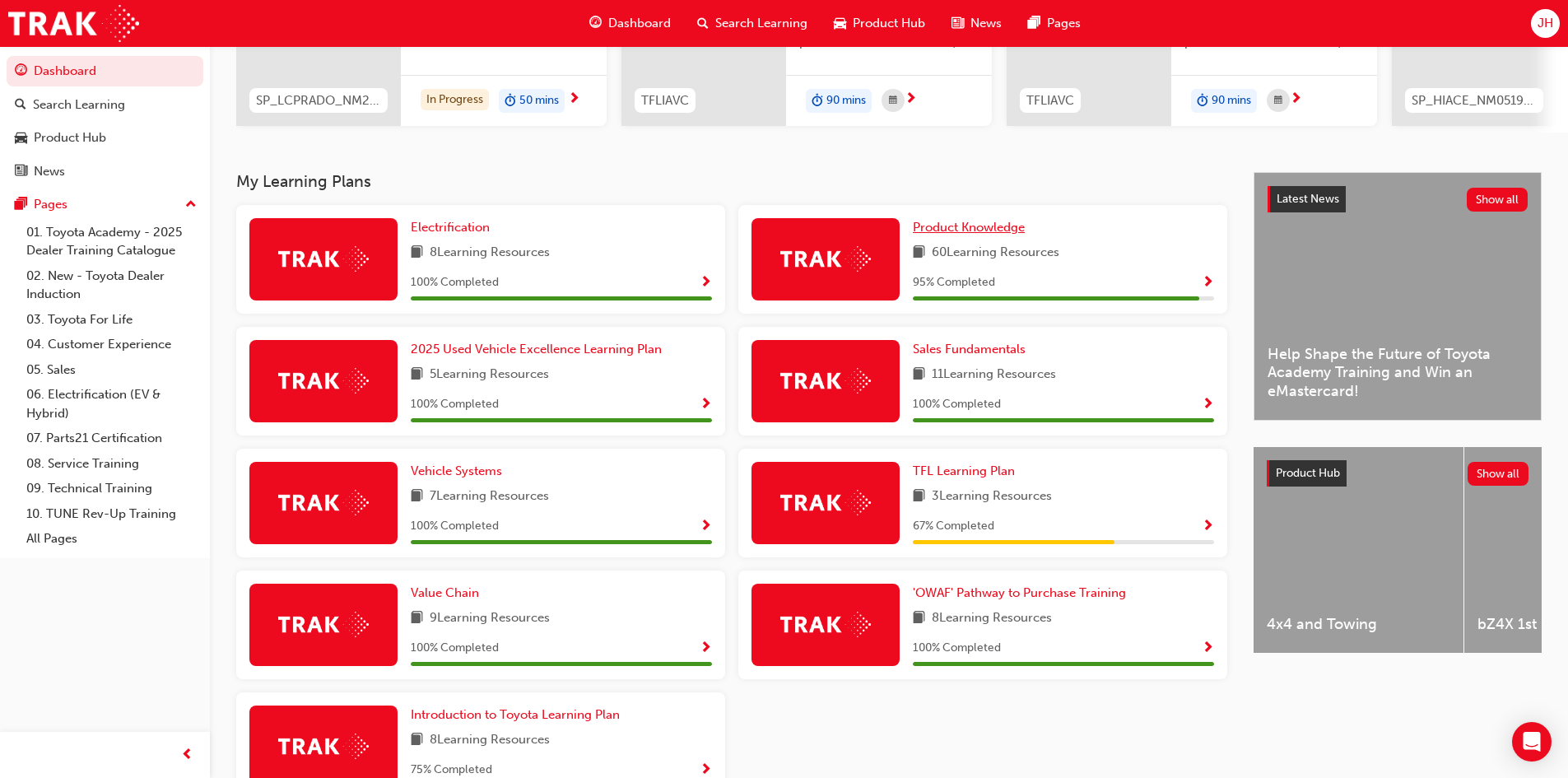
click at [965, 234] on span "Product Knowledge" at bounding box center [969, 227] width 112 height 15
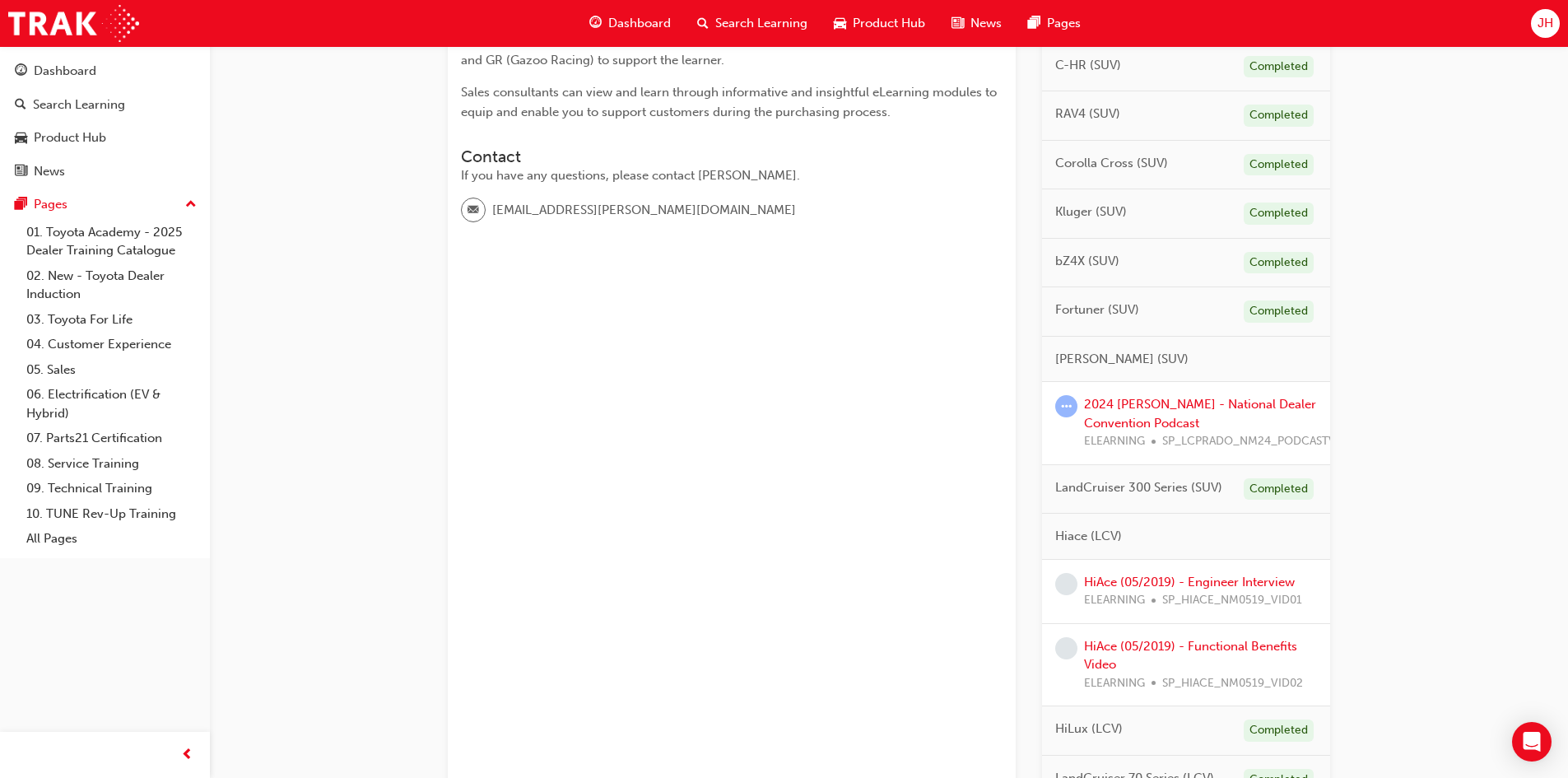
scroll to position [659, 0]
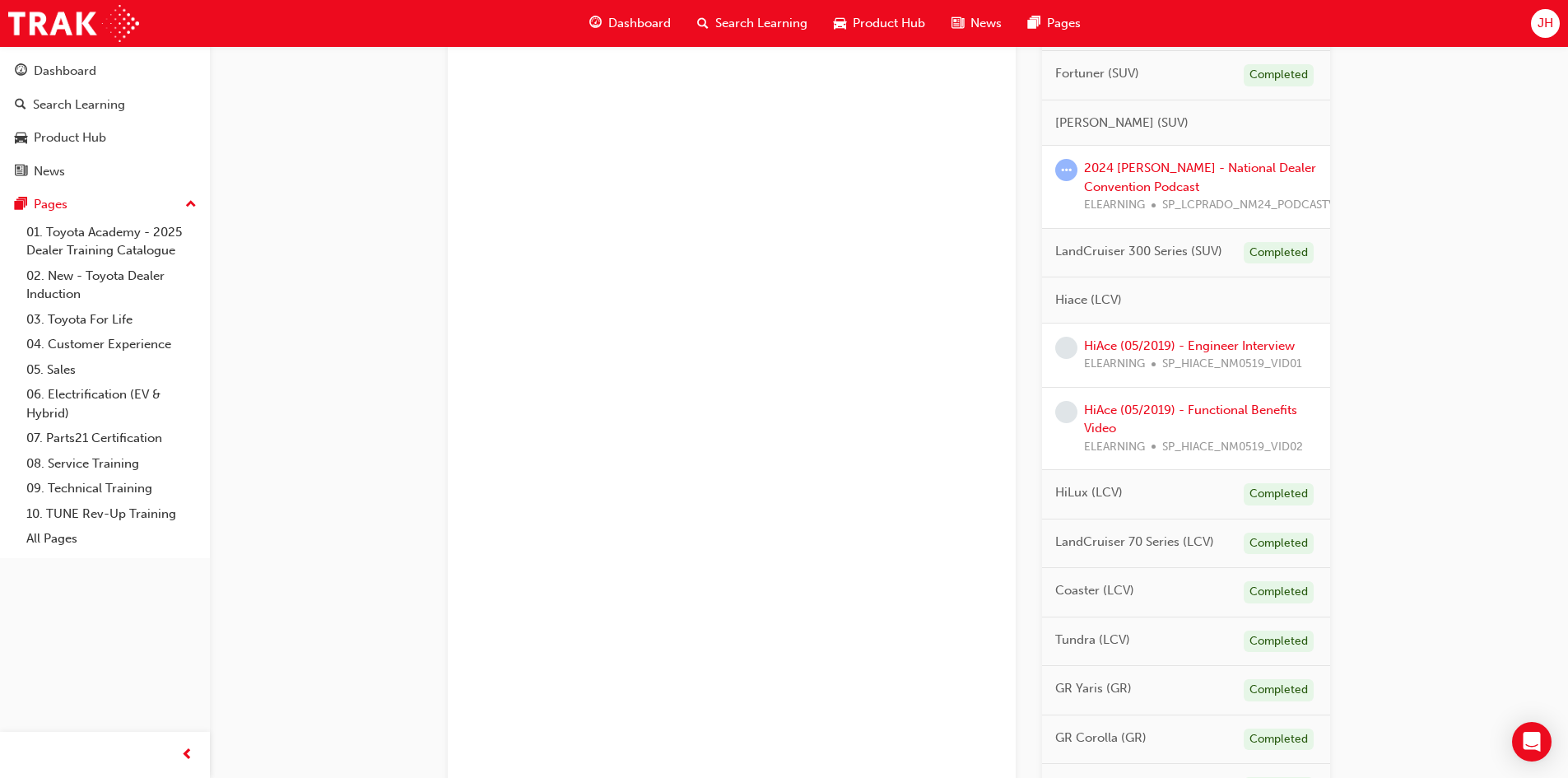
click at [1085, 299] on span "Hiace (LCV)" at bounding box center [1088, 300] width 67 height 19
click at [1142, 405] on link "HiAce (05/2019) - Functional Benefits Video" at bounding box center [1191, 419] width 213 height 34
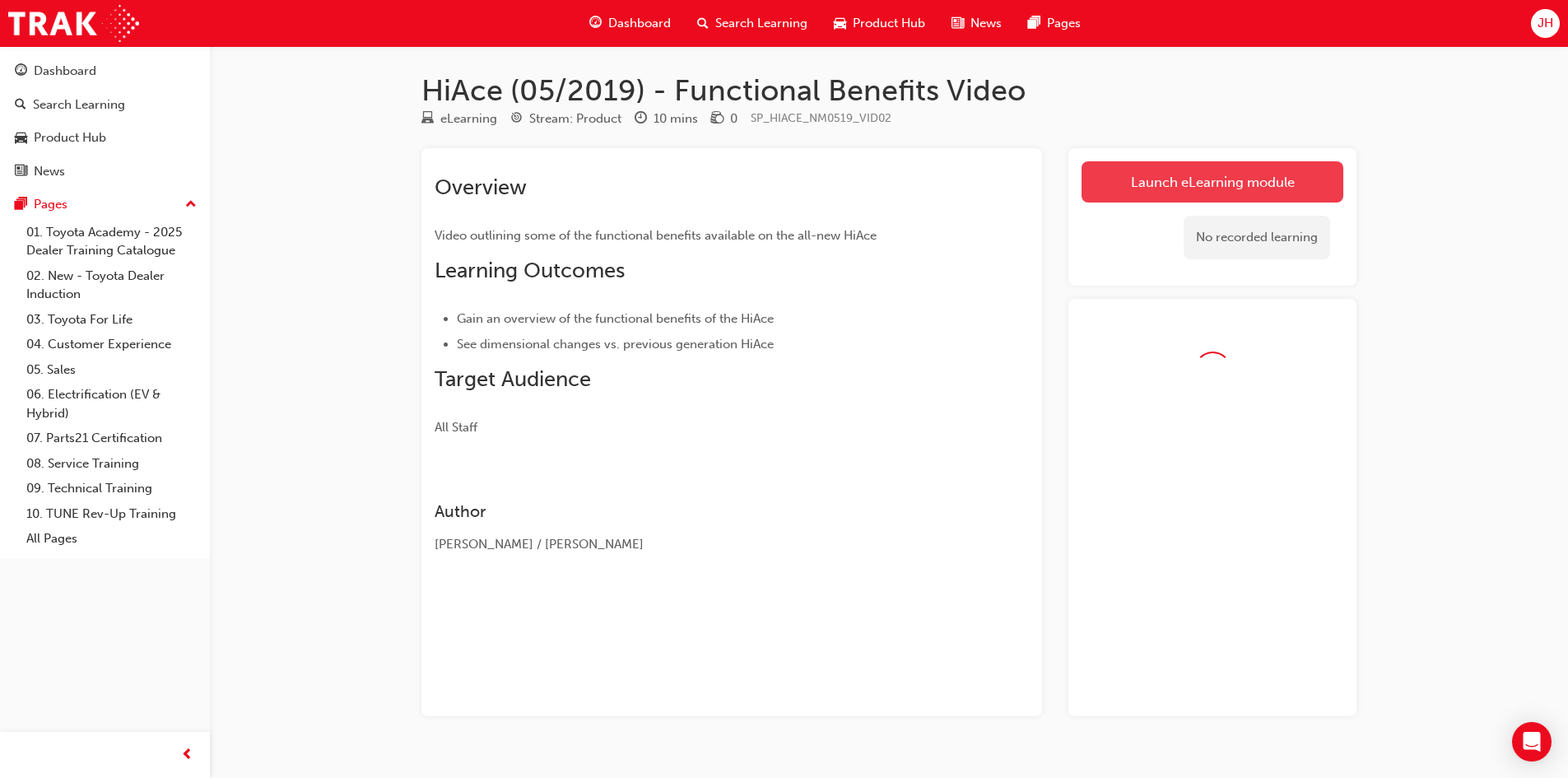
click at [1199, 179] on link "Launch eLearning module" at bounding box center [1213, 181] width 262 height 41
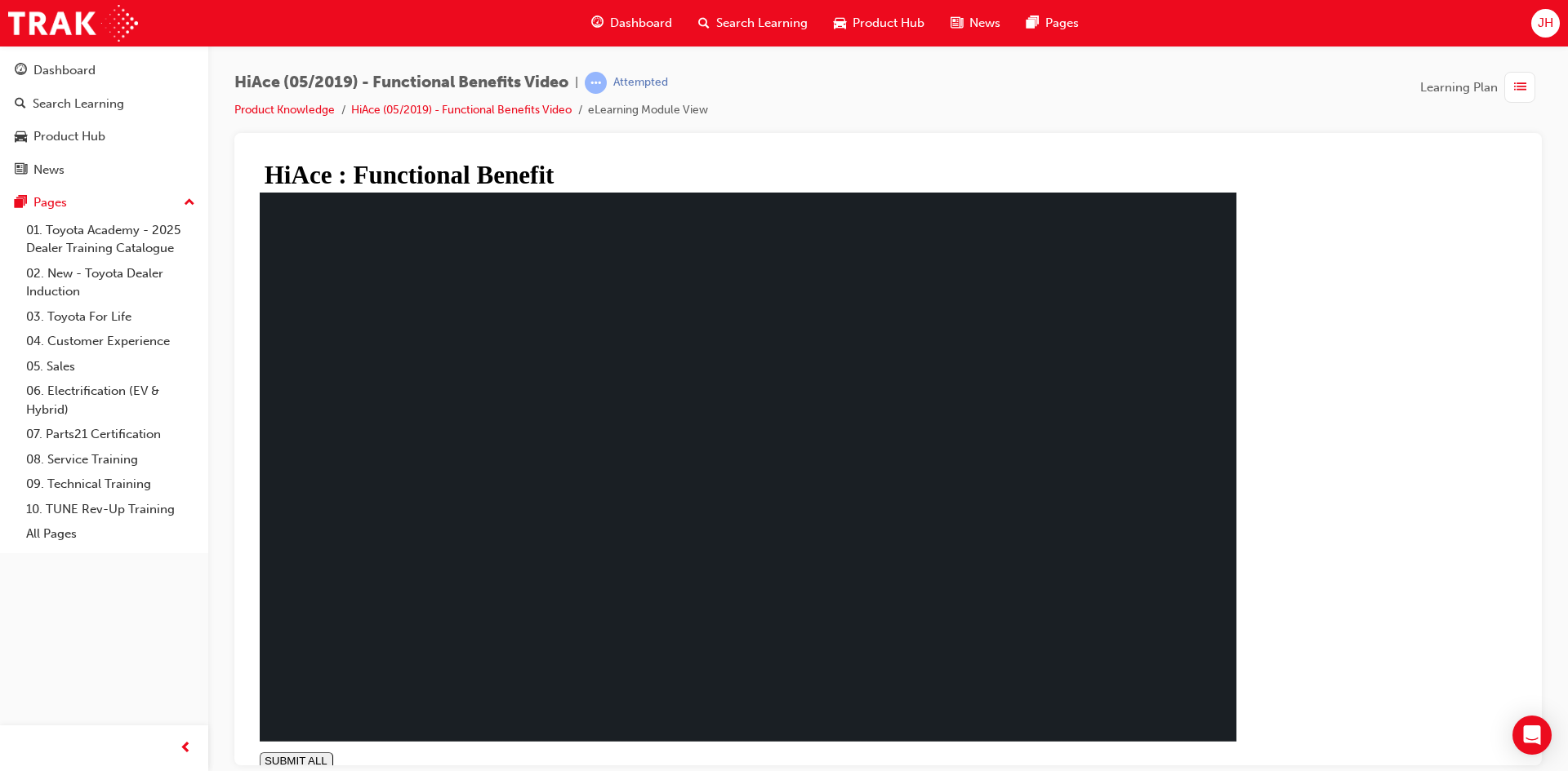
type input "1"
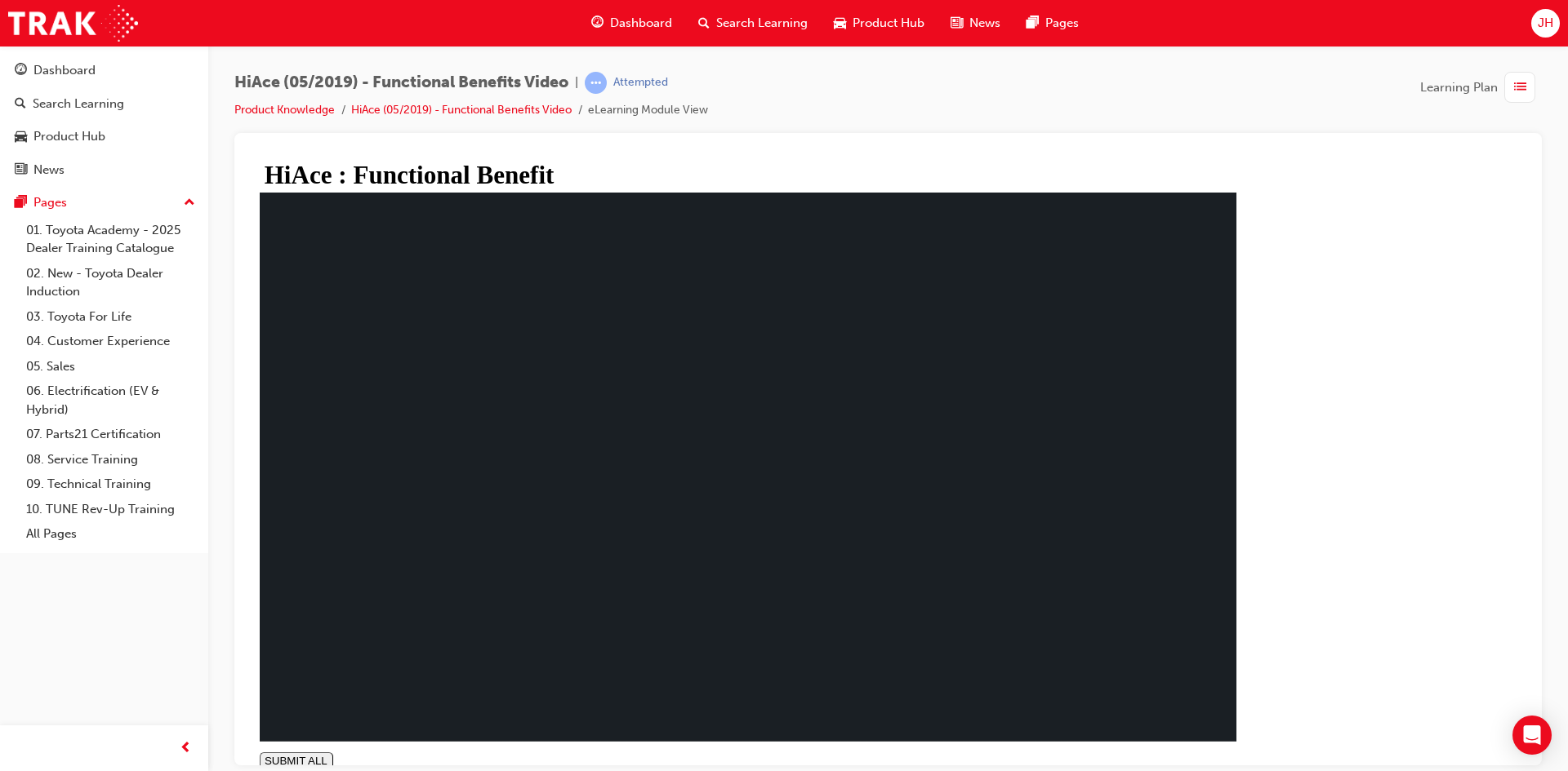
click at [59, 76] on div "Dashboard" at bounding box center [65, 70] width 62 height 19
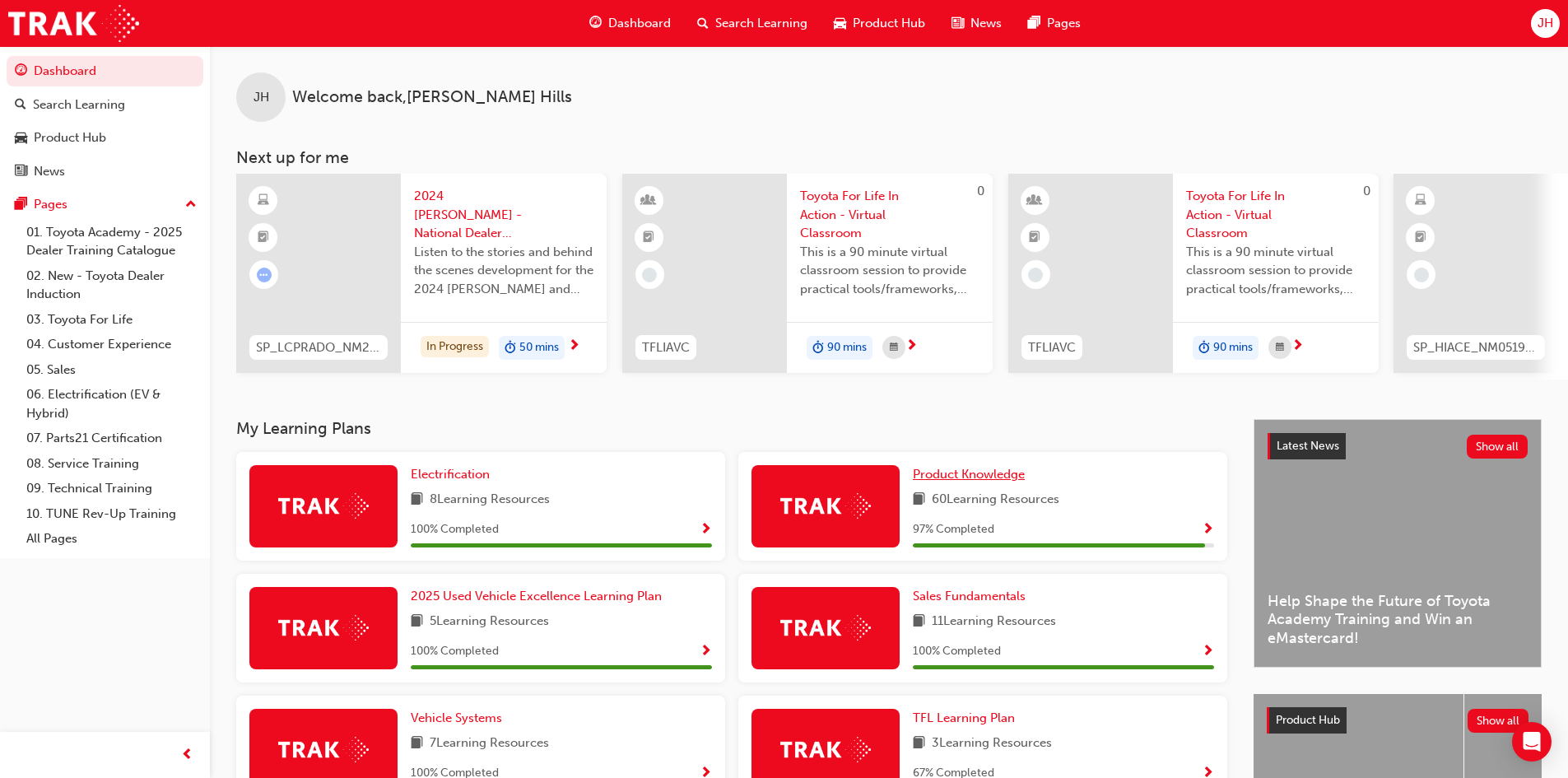
click at [959, 477] on span "Product Knowledge" at bounding box center [969, 475] width 112 height 15
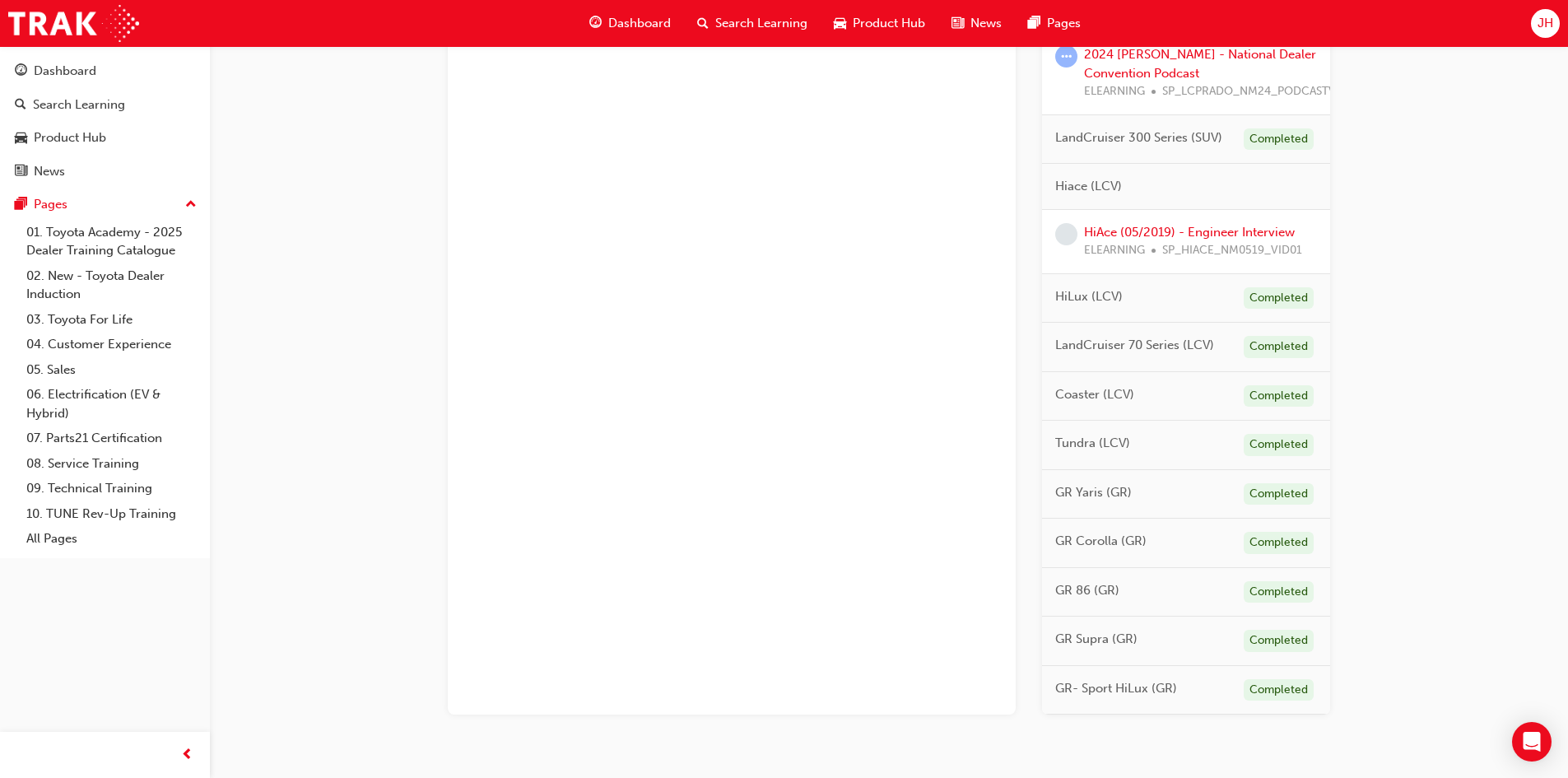
scroll to position [677, 0]
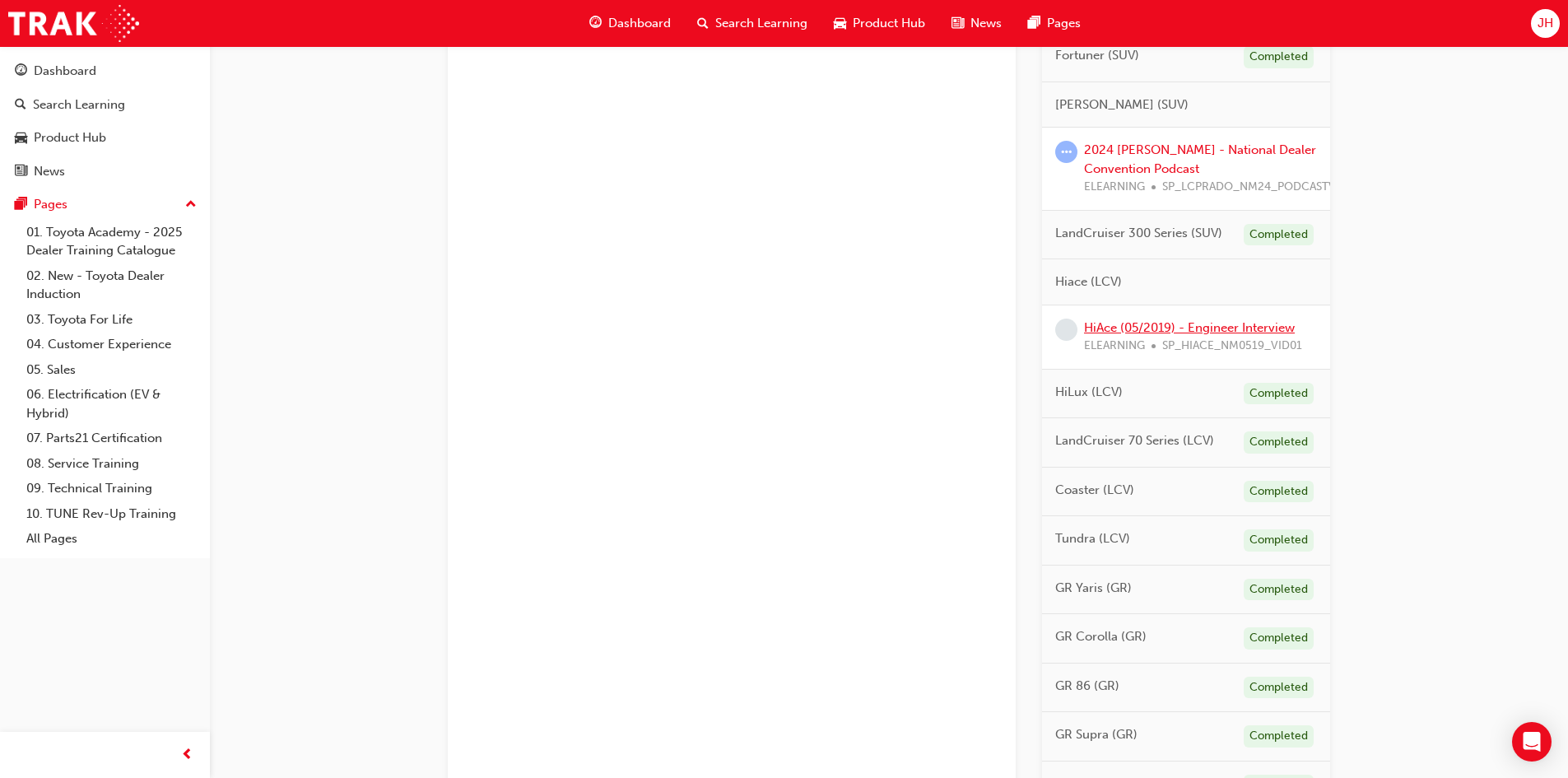
click at [1156, 323] on link "HiAce (05/2019) - Engineer Interview" at bounding box center [1190, 328] width 211 height 15
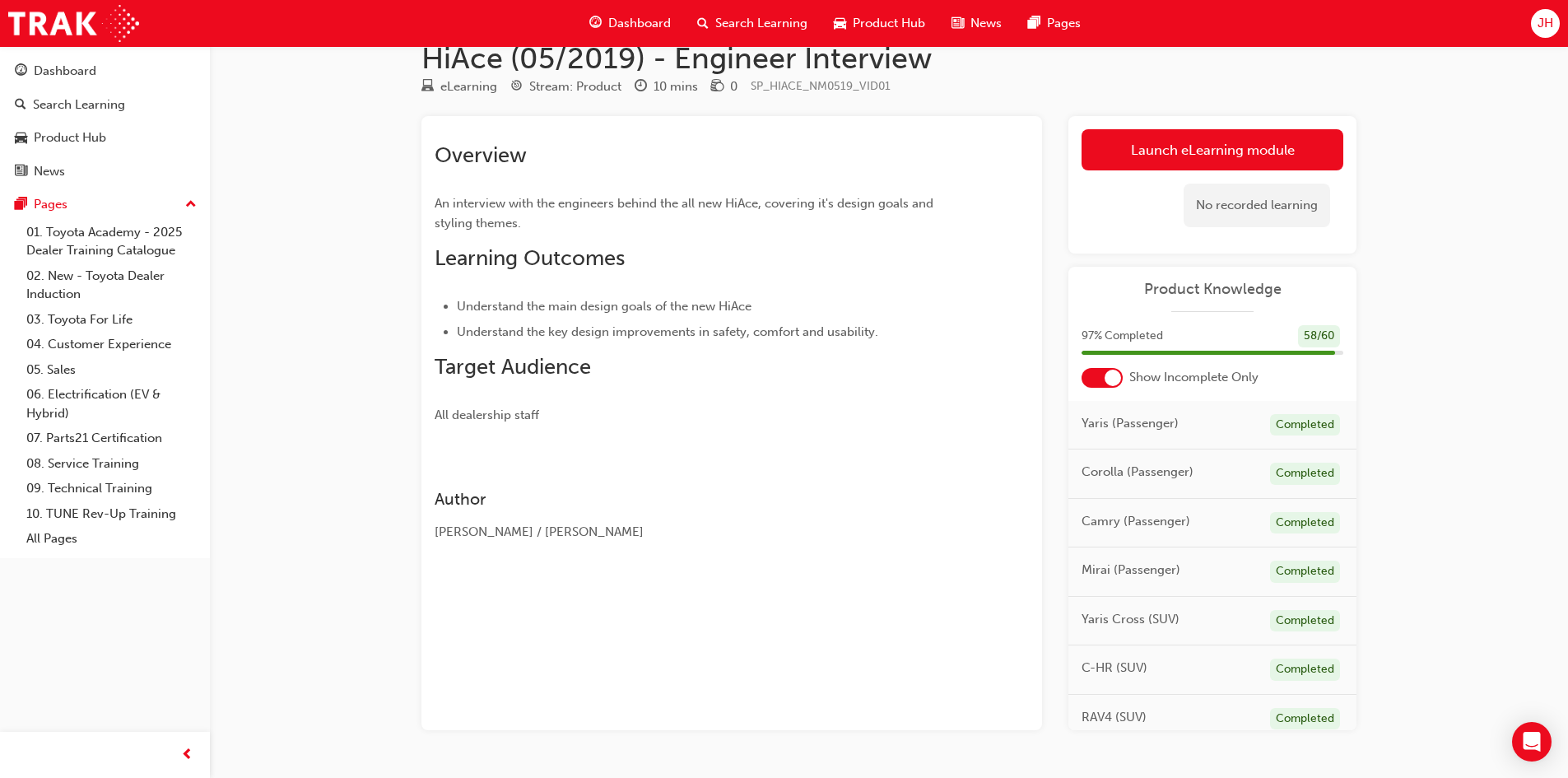
scroll to position [78, 0]
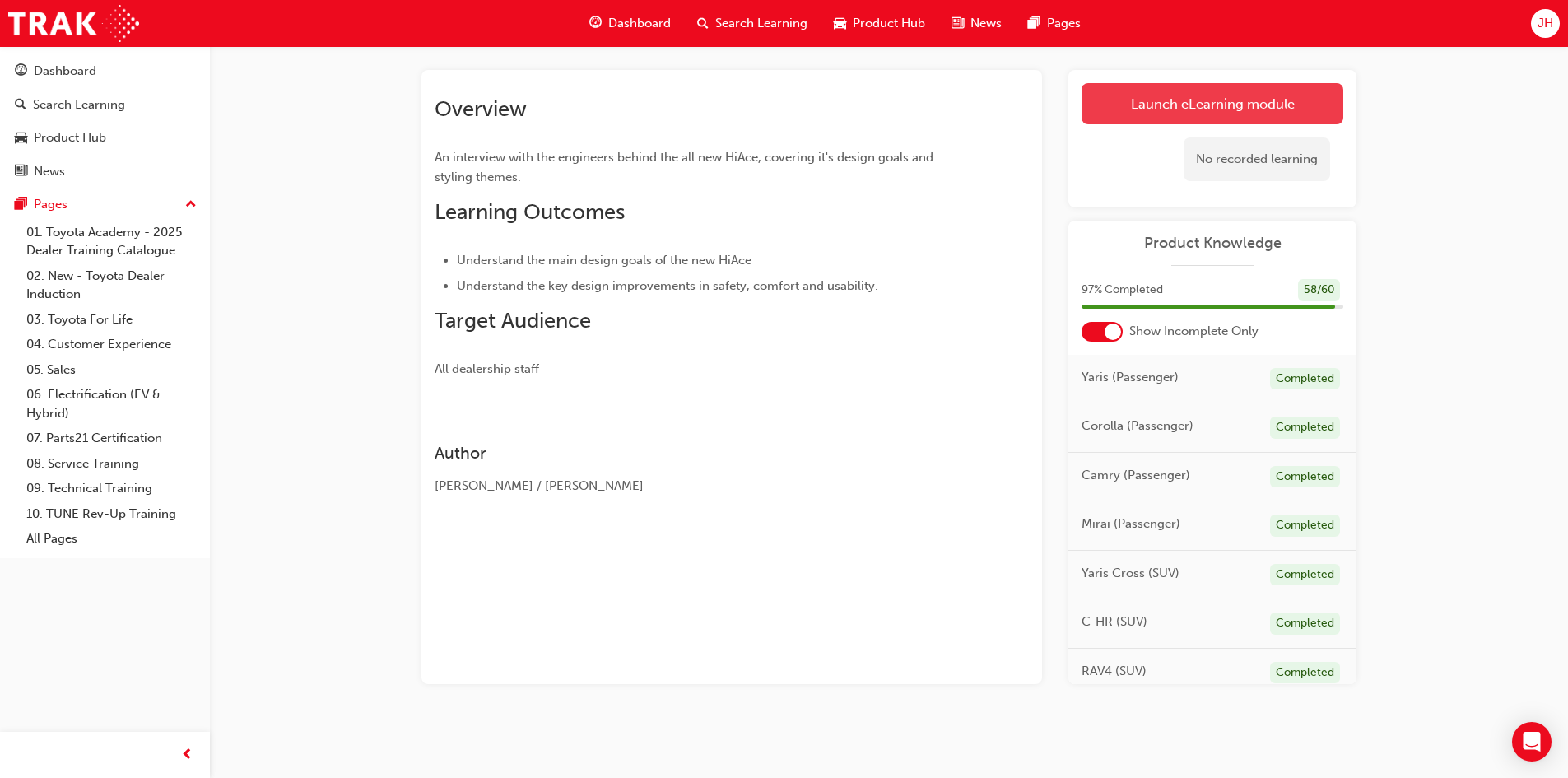
click at [1144, 111] on link "Launch eLearning module" at bounding box center [1213, 104] width 262 height 41
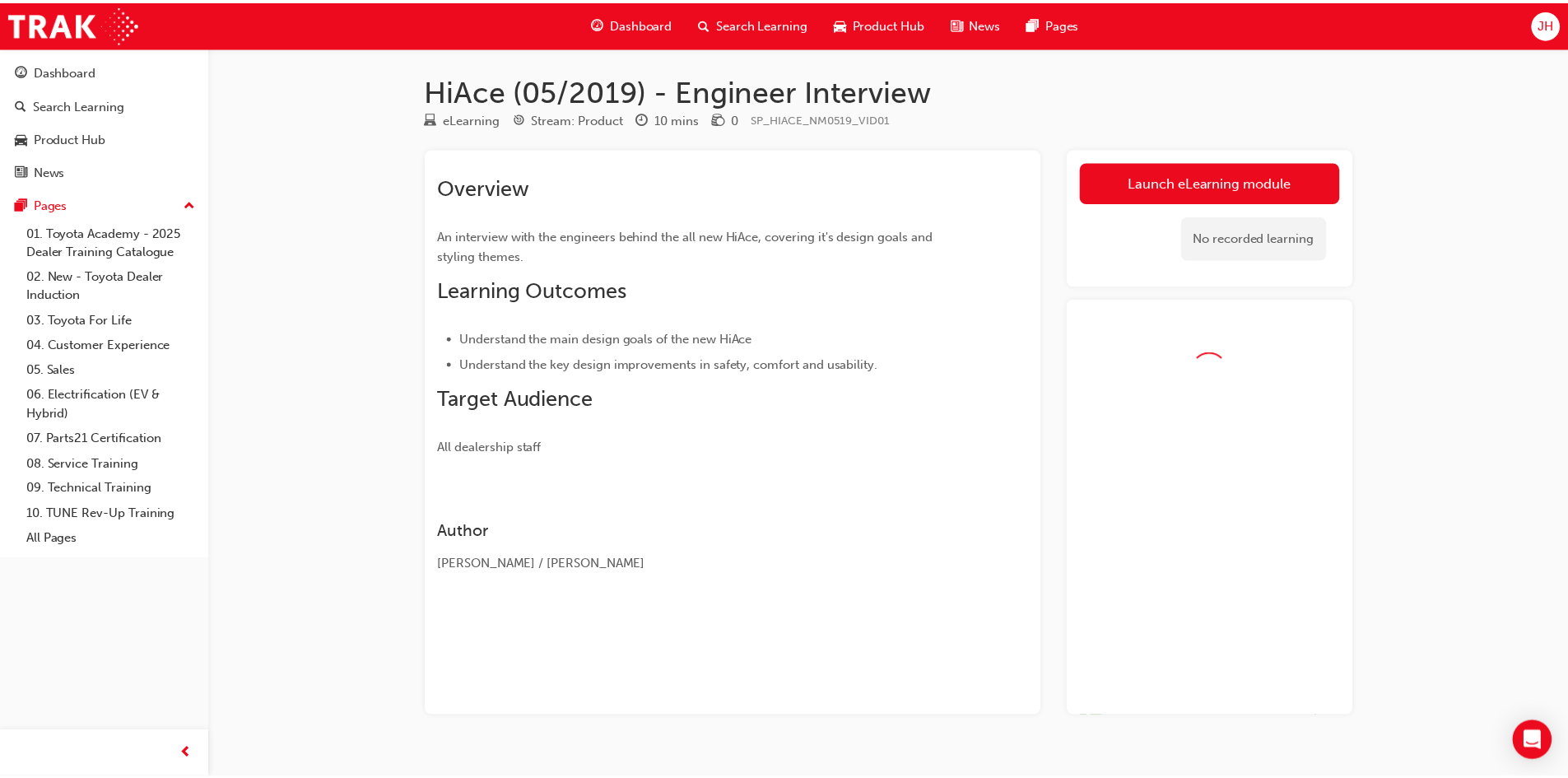
scroll to position [32, 0]
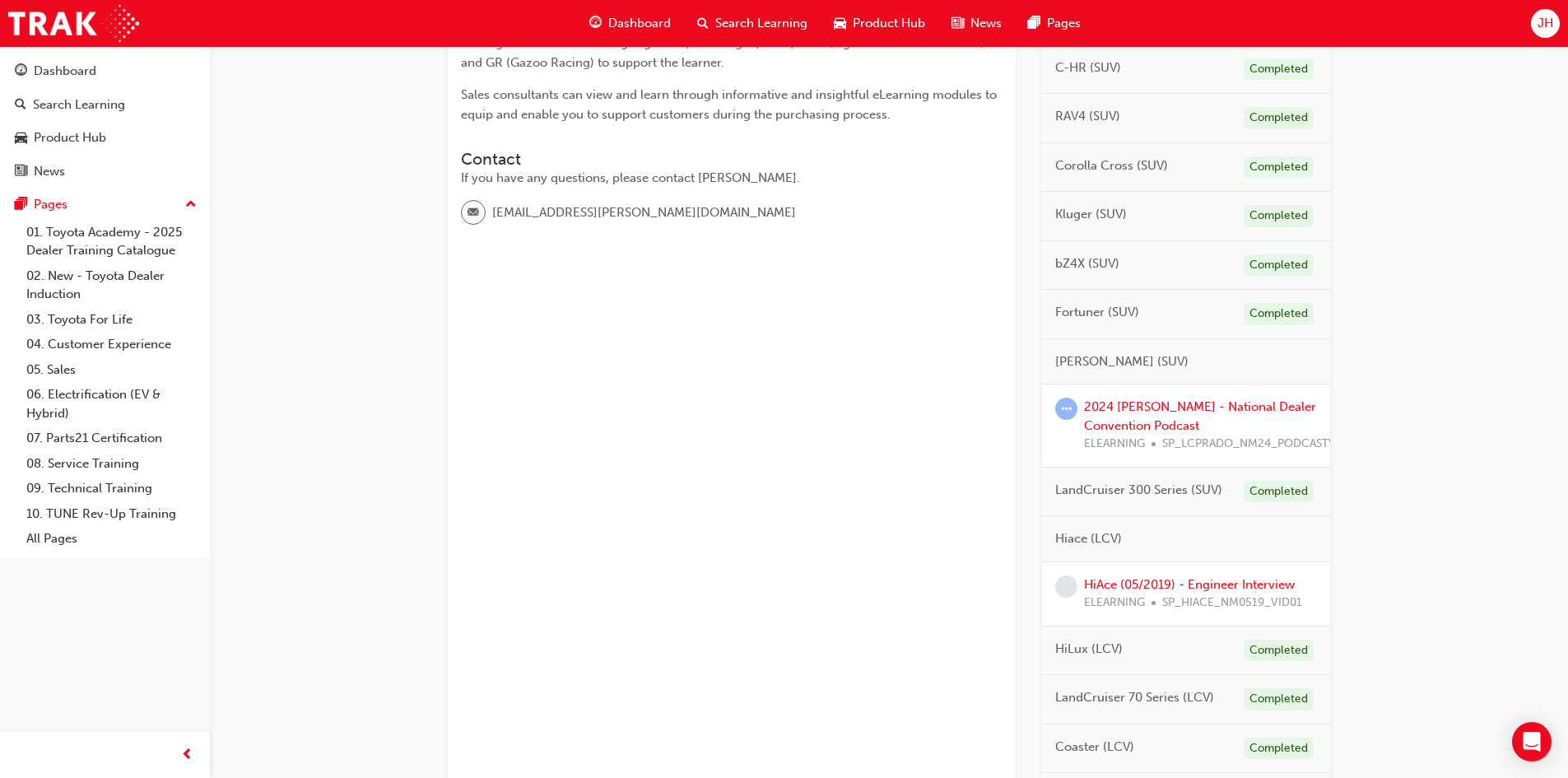
scroll to position [576, 0]
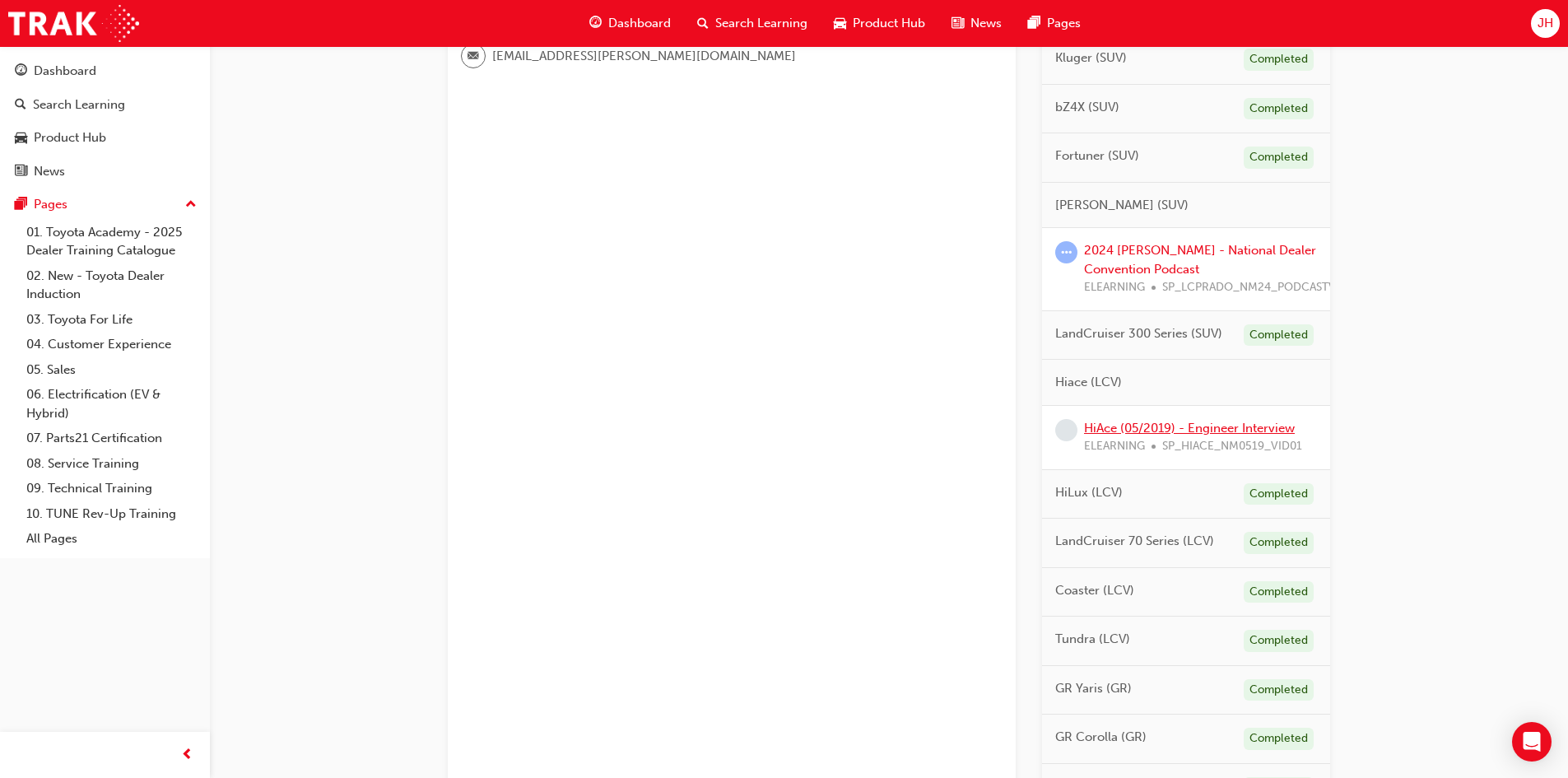
click at [1143, 432] on link "HiAce (05/2019) - Engineer Interview" at bounding box center [1190, 428] width 211 height 15
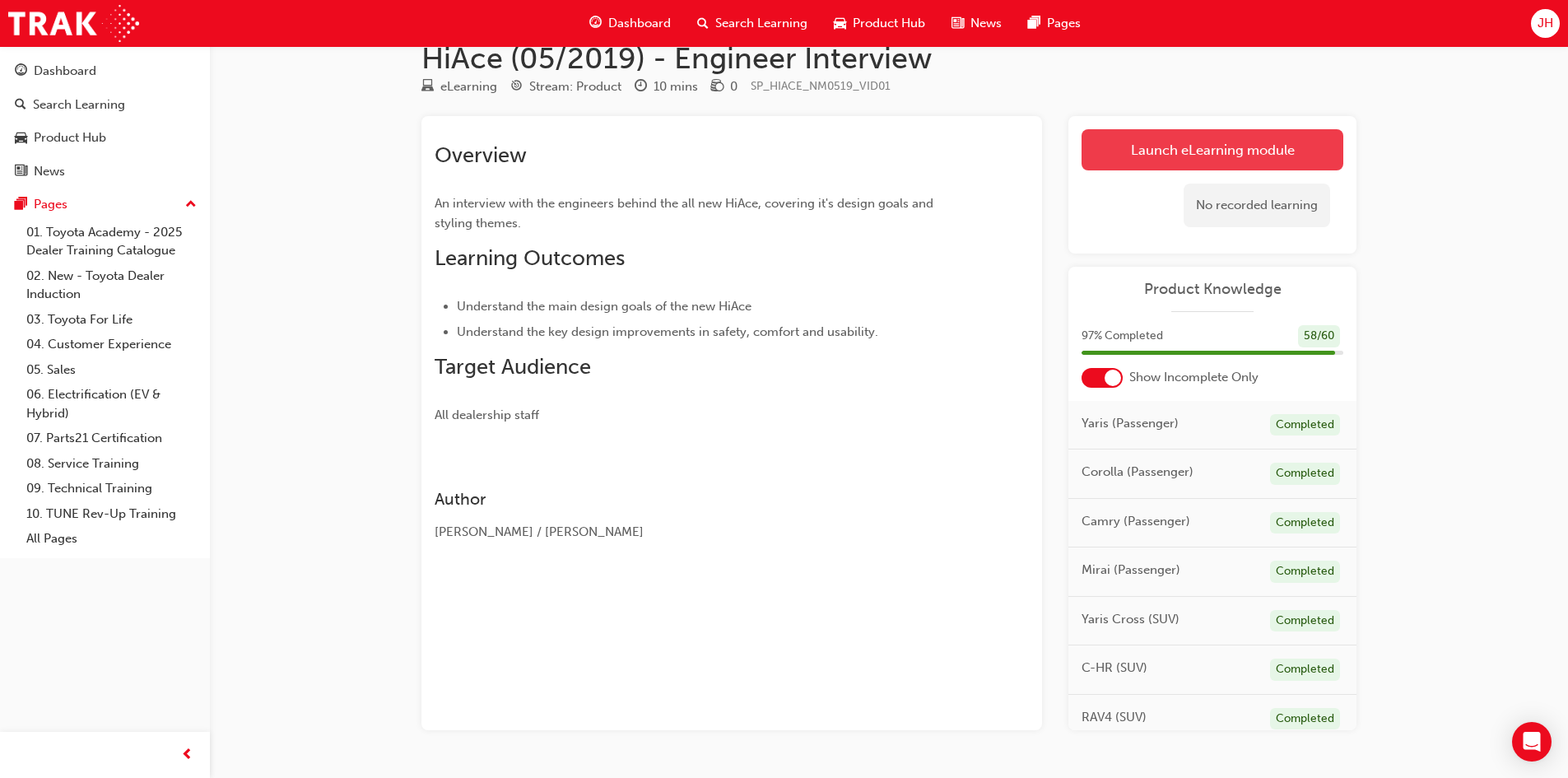
scroll to position [78, 0]
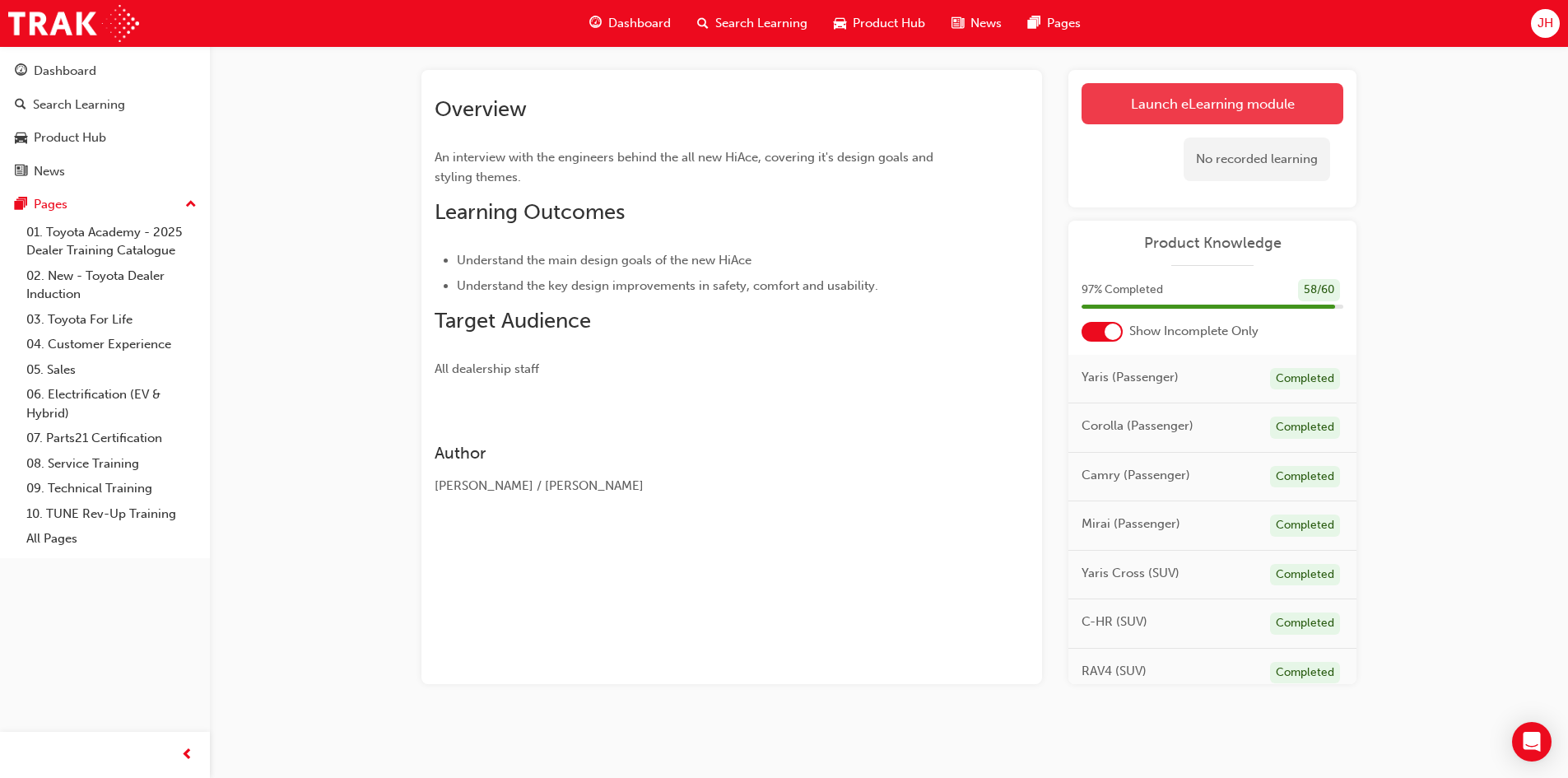
click at [1148, 120] on link "Launch eLearning module" at bounding box center [1213, 104] width 262 height 41
